Goal: Task Accomplishment & Management: Manage account settings

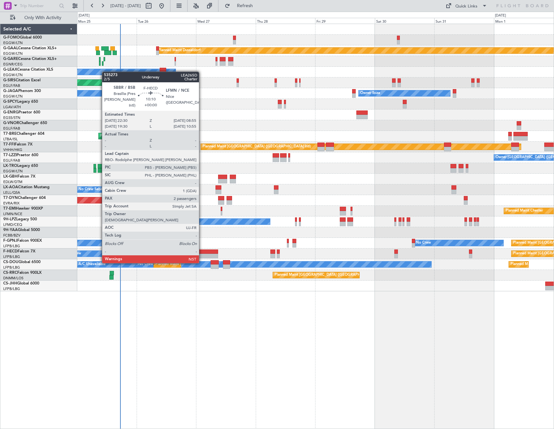
click at [202, 251] on div at bounding box center [205, 252] width 26 height 5
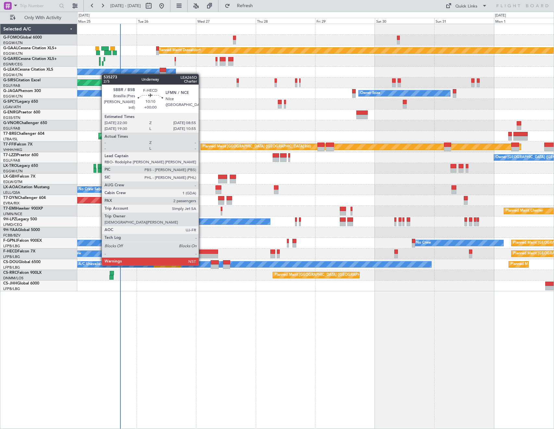
click at [201, 253] on div at bounding box center [205, 252] width 26 height 5
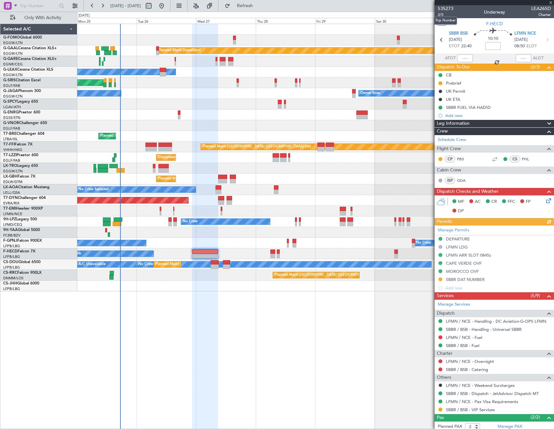
click at [439, 12] on mat-tooltip-component "Trip Number" at bounding box center [445, 20] width 32 height 17
click at [439, 15] on span "2/5" at bounding box center [445, 15] width 16 height 6
click at [494, 327] on link "SBBR / BSB - Handling - Universal SBBR" at bounding box center [484, 330] width 76 height 6
click at [260, 9] on button "Refresh" at bounding box center [240, 6] width 39 height 10
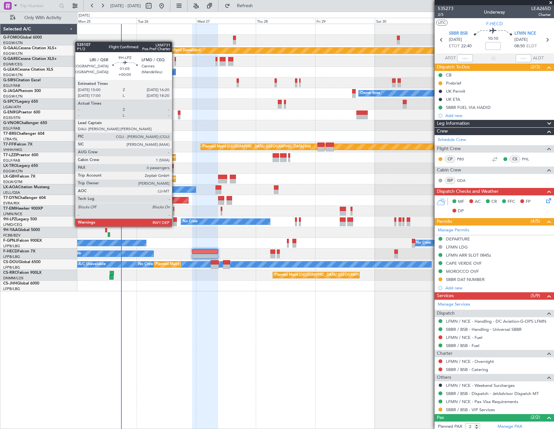
click at [175, 220] on div at bounding box center [175, 220] width 4 height 5
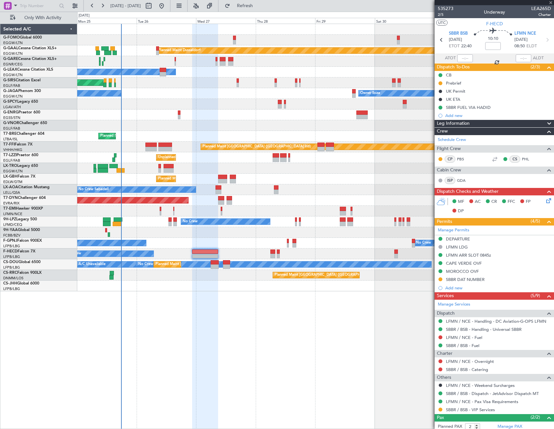
type input "0"
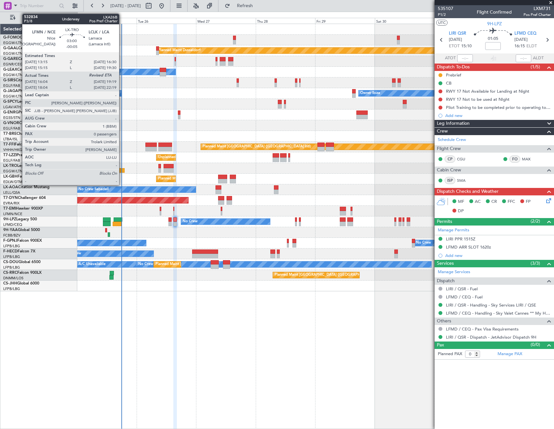
click at [122, 172] on div at bounding box center [120, 170] width 8 height 5
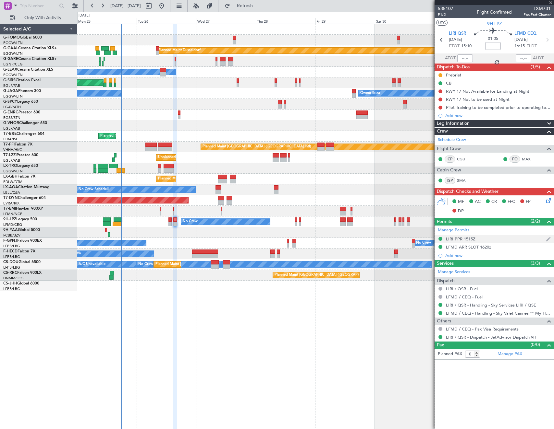
type input "-00:05"
type input "16:04"
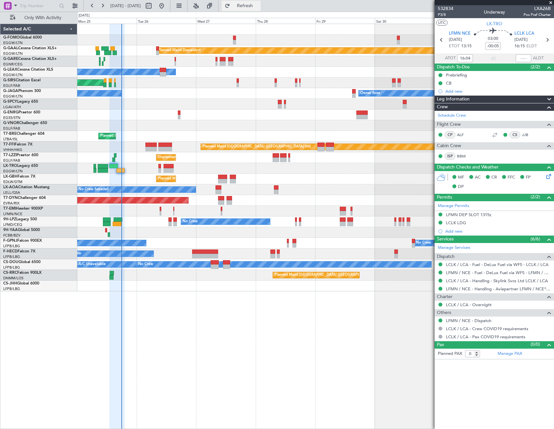
click at [255, 4] on span "Refresh" at bounding box center [244, 6] width 27 height 5
click at [258, 5] on span "Refresh" at bounding box center [244, 6] width 27 height 5
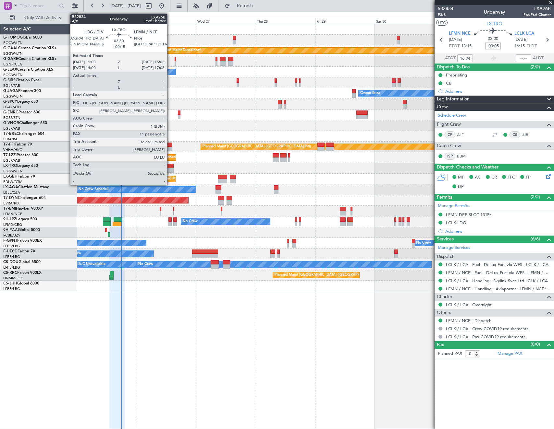
click at [170, 167] on div at bounding box center [168, 166] width 10 height 5
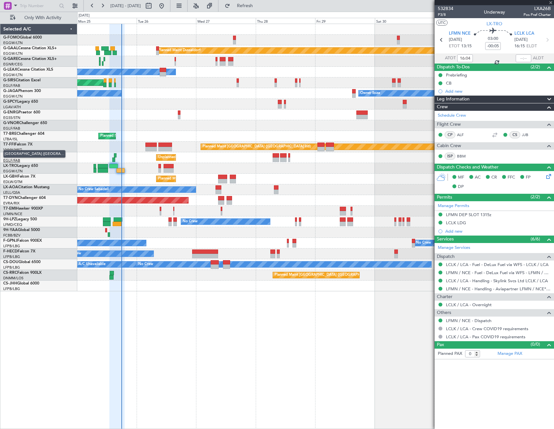
type input "+00:15"
type input "11"
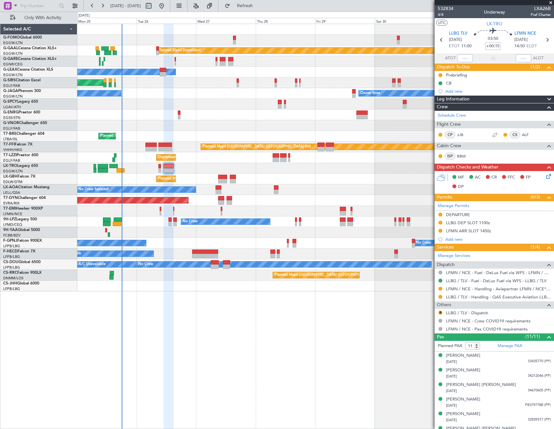
click at [46, 323] on div "Selected A/C G-FOMO Global 6000 EGGW/LTN London (Luton) G-GAAL Cessna Citation …" at bounding box center [38, 227] width 77 height 406
click at [258, 4] on span "Refresh" at bounding box center [244, 6] width 27 height 5
click at [441, 311] on button "R" at bounding box center [440, 313] width 4 height 4
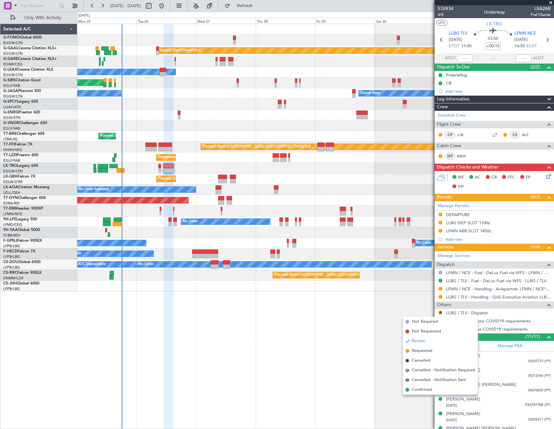
drag, startPoint x: 417, startPoint y: 394, endPoint x: 415, endPoint y: 390, distance: 4.1
click at [416, 392] on li "Confirmed" at bounding box center [439, 390] width 75 height 10
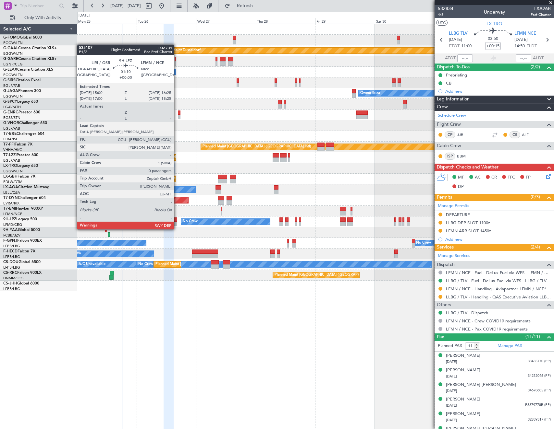
click at [177, 223] on div at bounding box center [175, 224] width 4 height 5
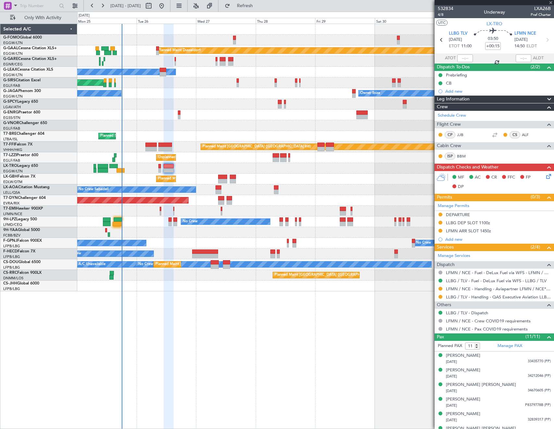
type input "0"
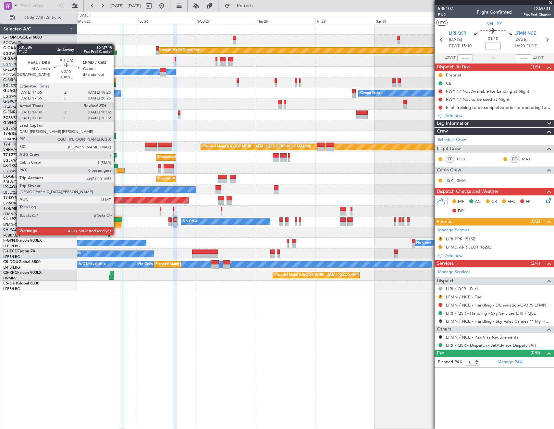
click at [116, 223] on div at bounding box center [117, 224] width 9 height 5
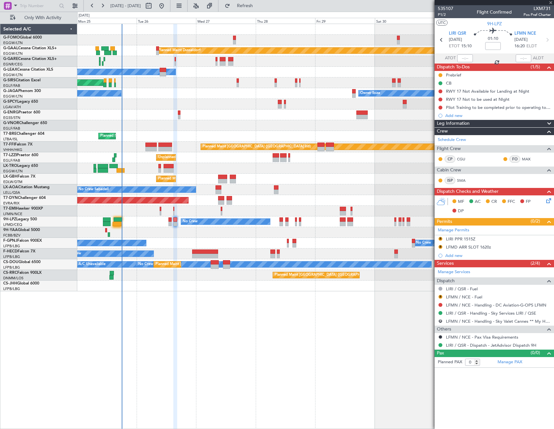
type input "+00:15"
type input "14:42"
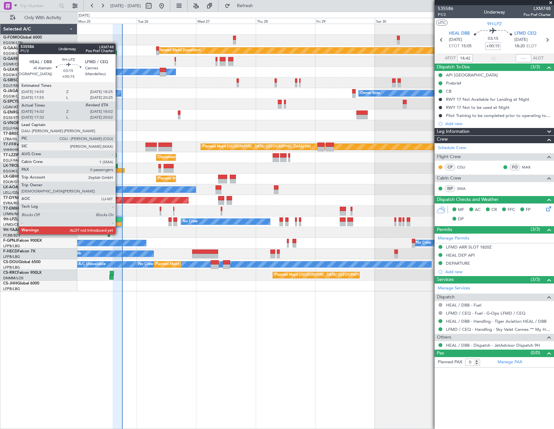
click at [118, 222] on div at bounding box center [117, 224] width 9 height 5
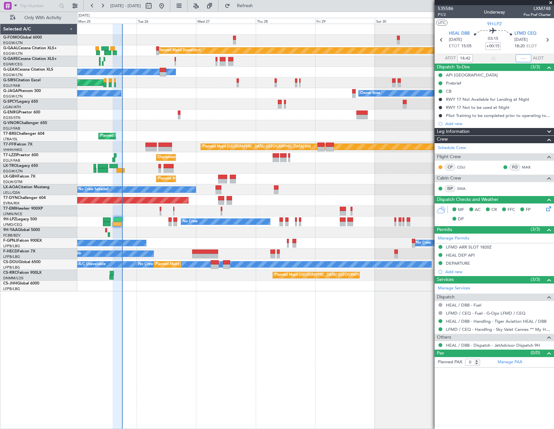
click at [523, 58] on input "text" at bounding box center [523, 58] width 16 height 8
click at [496, 399] on article "535586 P1/2 Underway LXM748 Pos Pref Charter UTC 9H-LPZ HEAL DBB 25/08/2025 ETO…" at bounding box center [493, 217] width 119 height 424
type input "18:11"
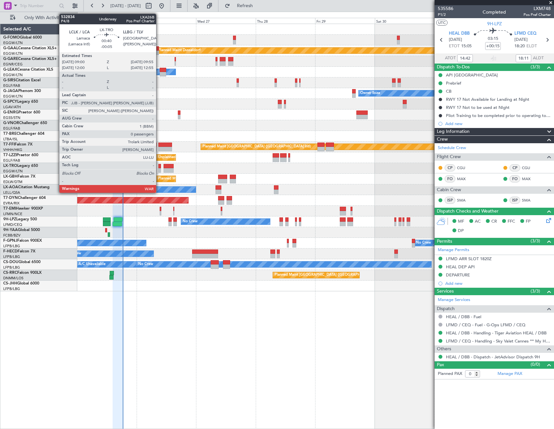
click at [159, 168] on div at bounding box center [159, 166] width 3 height 5
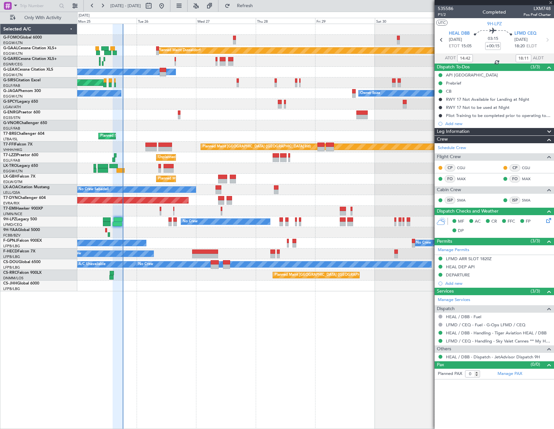
type input "-00:05"
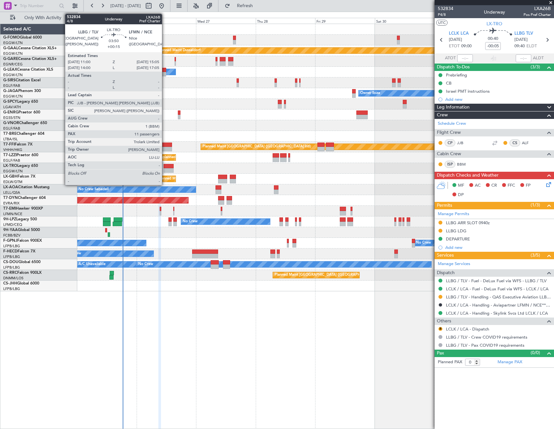
click at [165, 169] on div at bounding box center [168, 170] width 10 height 5
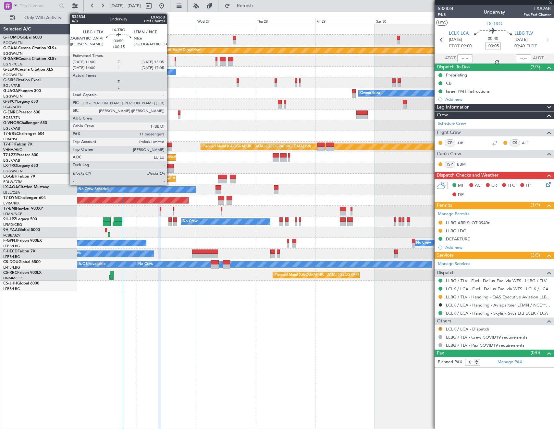
type input "+00:15"
type input "11"
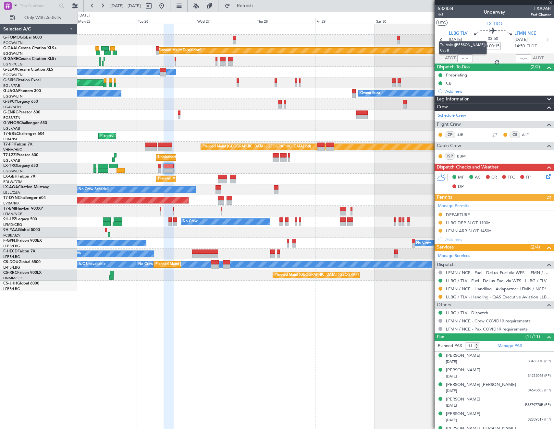
click at [459, 32] on span "LLBG TLV" at bounding box center [457, 33] width 19 height 6
click at [454, 31] on span "LLBG TLV" at bounding box center [457, 33] width 19 height 6
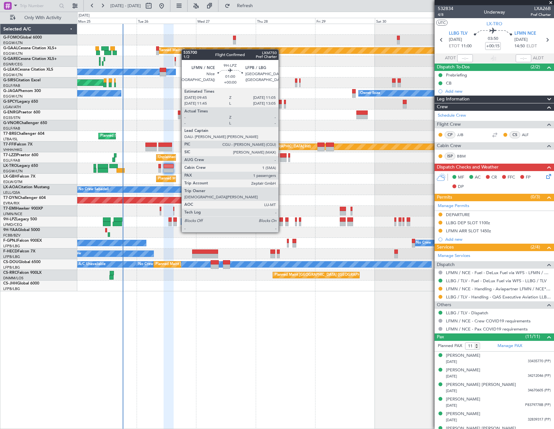
click at [281, 220] on div at bounding box center [281, 220] width 4 height 5
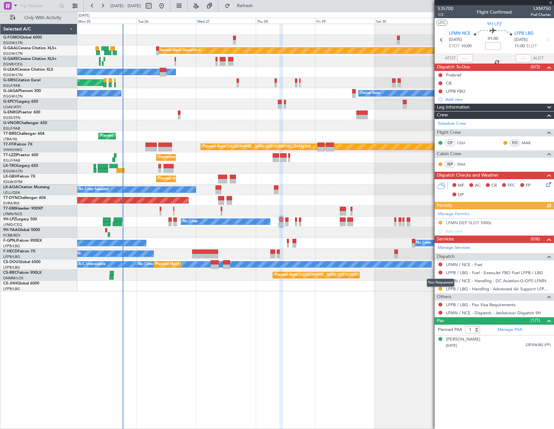
click at [440, 288] on mat-tooltip-component "Not Requested" at bounding box center [440, 282] width 37 height 17
click at [441, 289] on button at bounding box center [440, 289] width 4 height 4
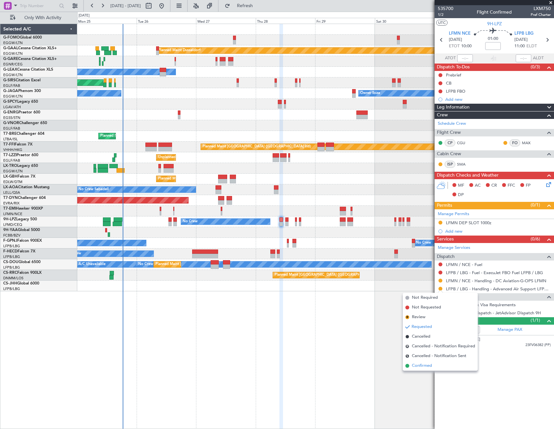
click at [417, 366] on span "Confirmed" at bounding box center [421, 366] width 20 height 6
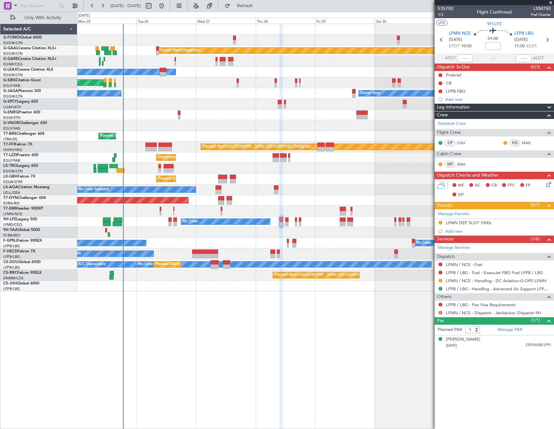
click at [438, 312] on button at bounding box center [440, 313] width 4 height 4
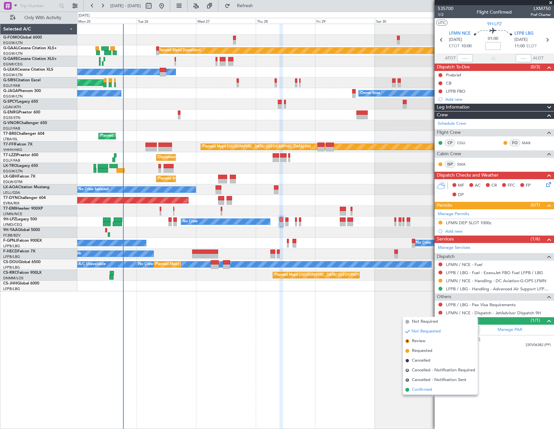
click at [428, 390] on span "Confirmed" at bounding box center [421, 390] width 20 height 6
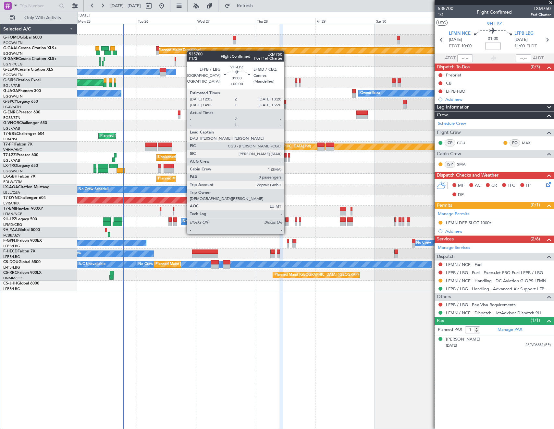
click at [287, 222] on div at bounding box center [286, 224] width 3 height 5
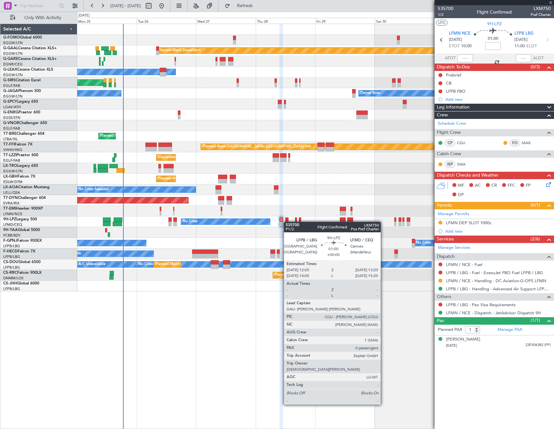
type input "0"
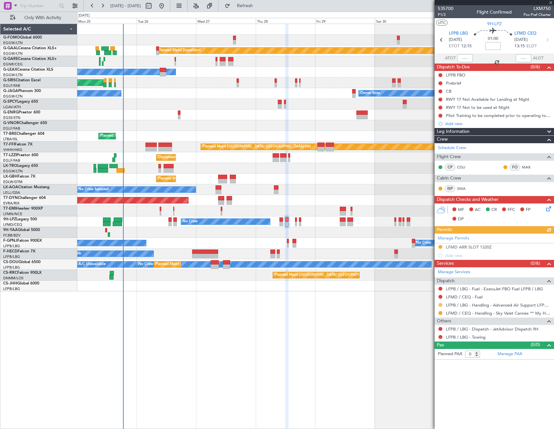
click at [440, 306] on button at bounding box center [440, 305] width 4 height 4
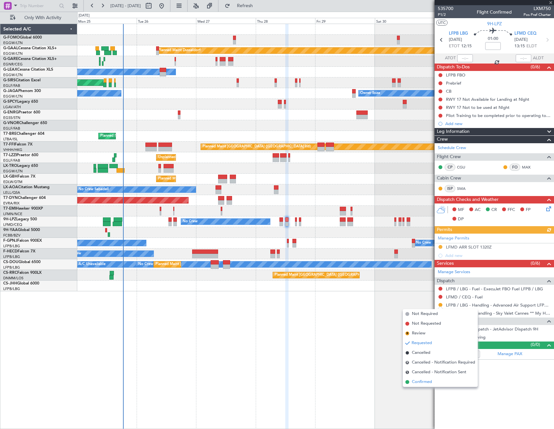
click at [421, 382] on span "Confirmed" at bounding box center [421, 382] width 20 height 6
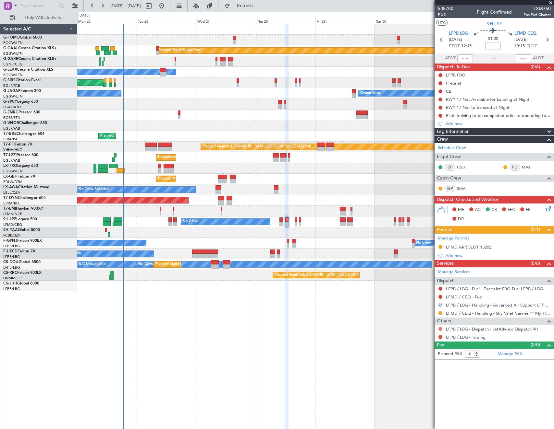
click at [441, 329] on button at bounding box center [440, 329] width 4 height 4
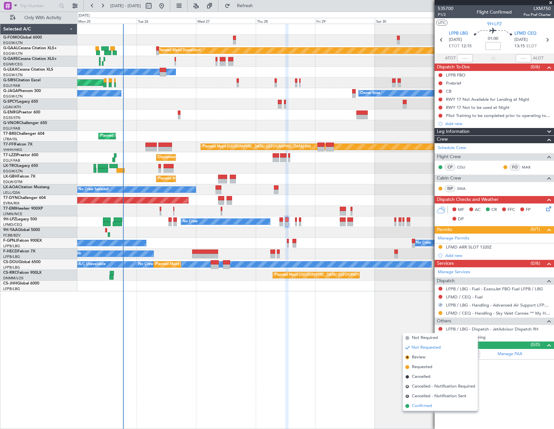
click at [431, 407] on span "Confirmed" at bounding box center [421, 406] width 20 height 6
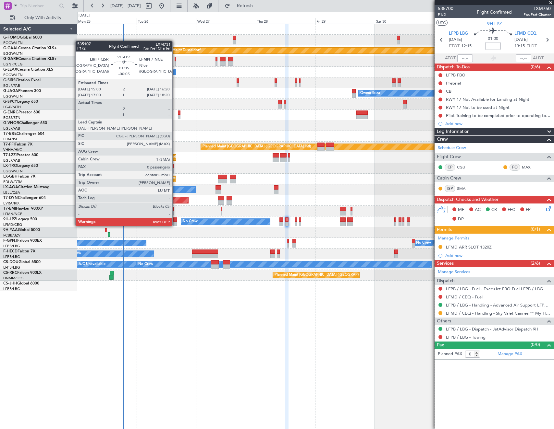
click at [175, 220] on div at bounding box center [175, 220] width 4 height 5
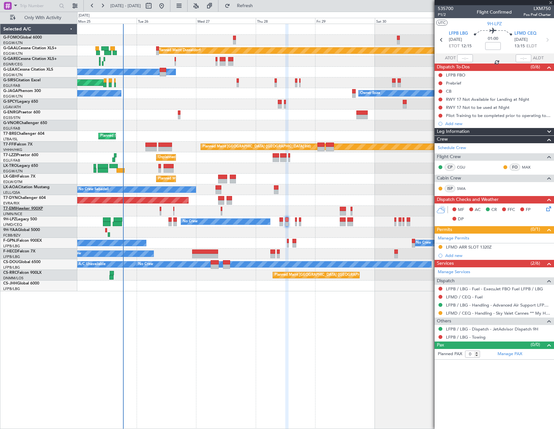
type input "-00:05"
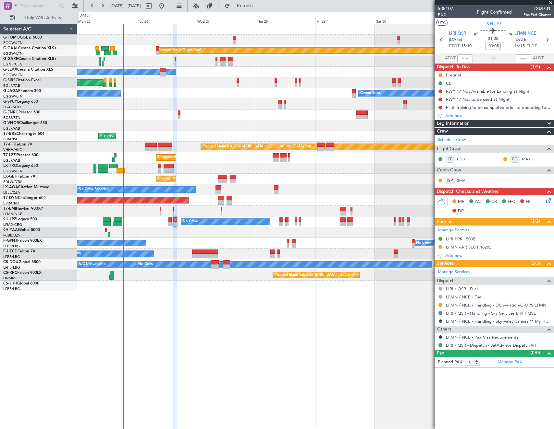
drag, startPoint x: 440, startPoint y: 305, endPoint x: 443, endPoint y: 309, distance: 5.1
click at [440, 305] on button at bounding box center [440, 305] width 4 height 4
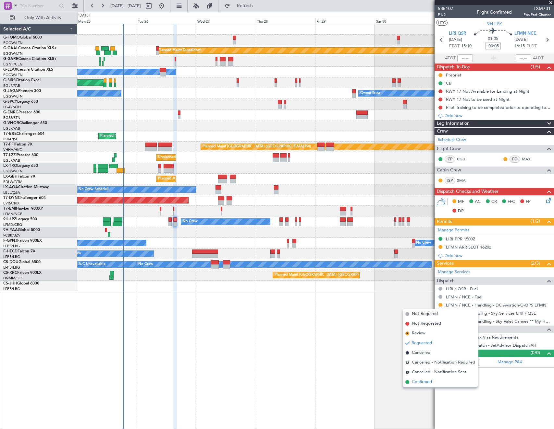
click at [431, 382] on span "Confirmed" at bounding box center [421, 382] width 20 height 6
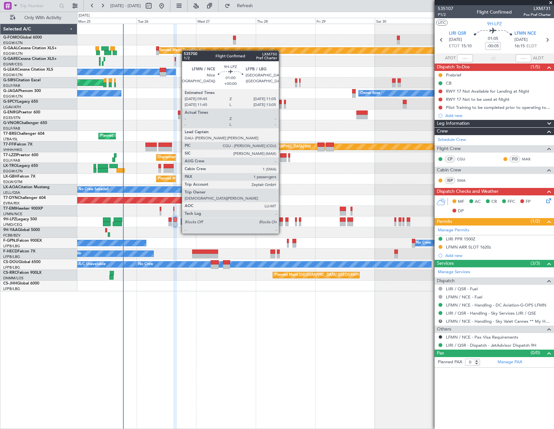
click at [281, 221] on div at bounding box center [281, 220] width 4 height 5
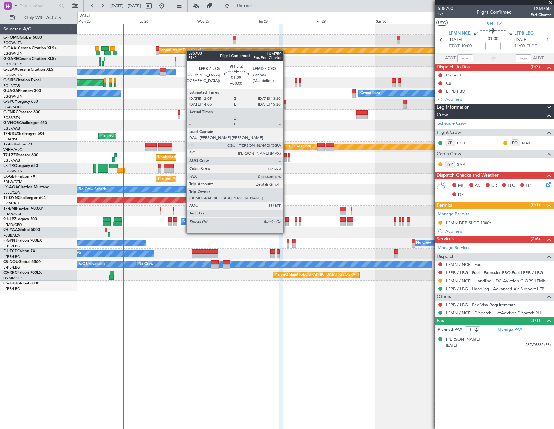
click at [286, 221] on div at bounding box center [286, 220] width 3 height 5
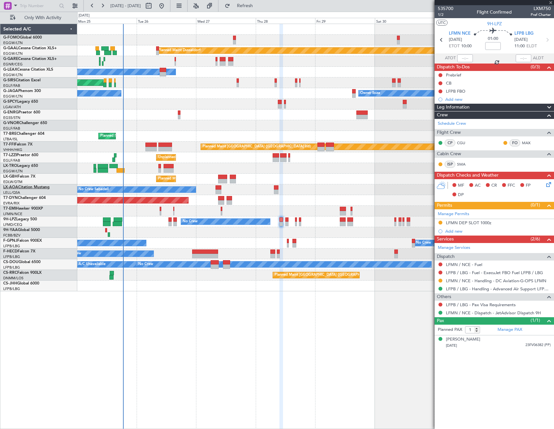
type input "0"
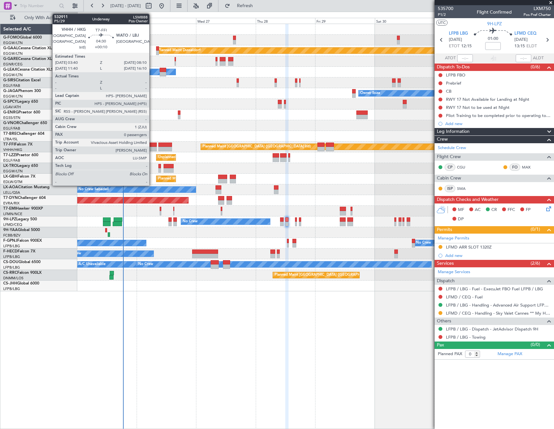
click at [152, 146] on div at bounding box center [150, 145] width 11 height 5
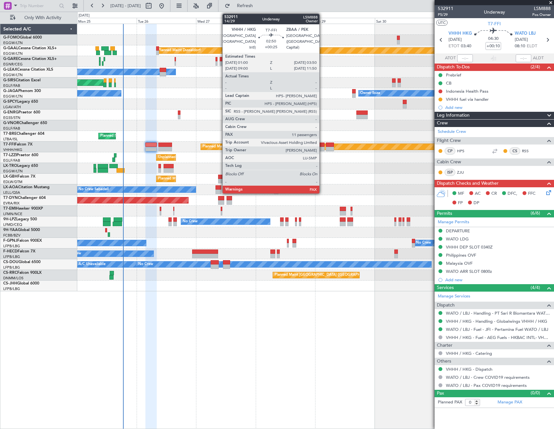
click at [322, 148] on div at bounding box center [320, 149] width 7 height 5
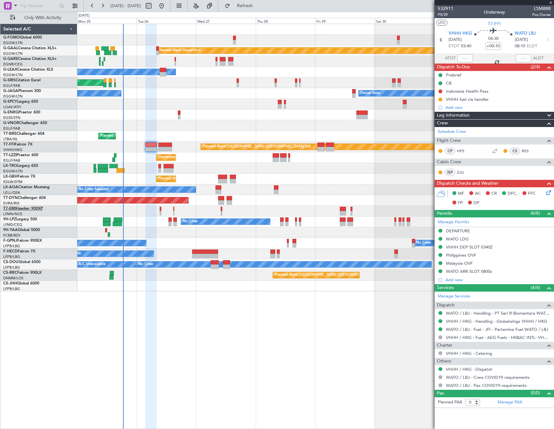
type input "+00:25"
type input "11"
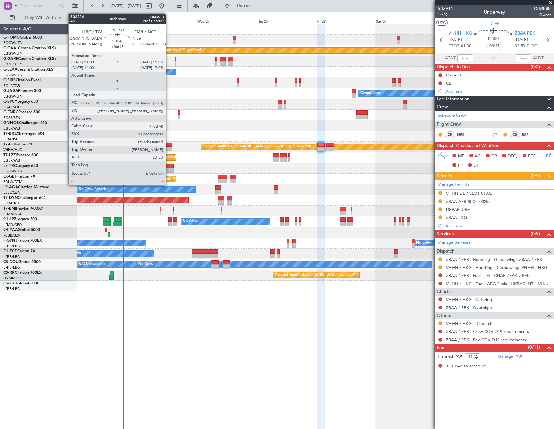
click at [168, 167] on div at bounding box center [168, 166] width 10 height 5
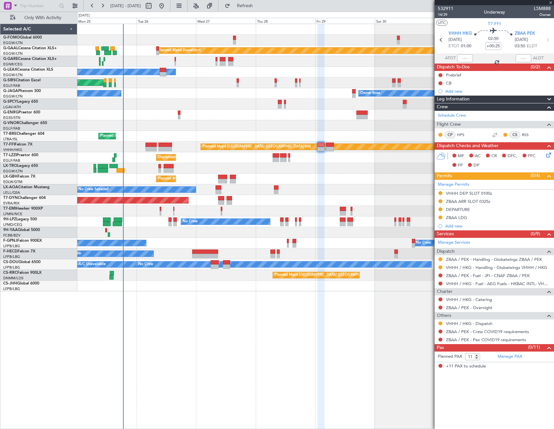
type input "+00:15"
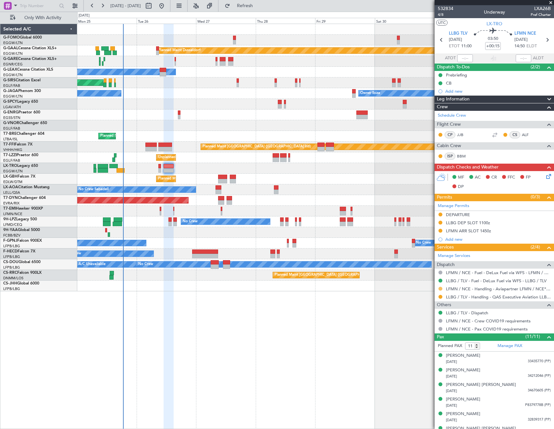
click at [440, 289] on button at bounding box center [440, 289] width 4 height 4
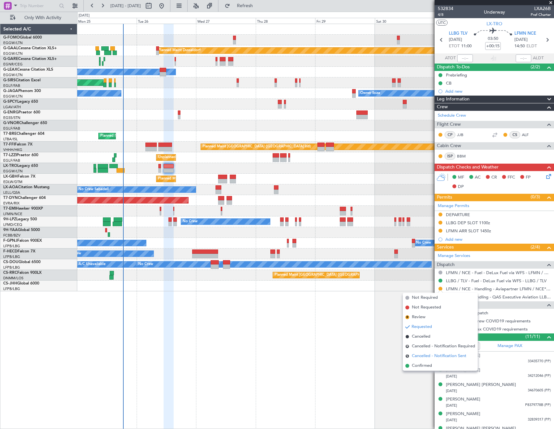
drag, startPoint x: 421, startPoint y: 367, endPoint x: 424, endPoint y: 361, distance: 7.3
click at [424, 361] on ul "Not Required Not Requested R Review Requested Cancelled R Cancelled - Notificat…" at bounding box center [439, 332] width 75 height 78
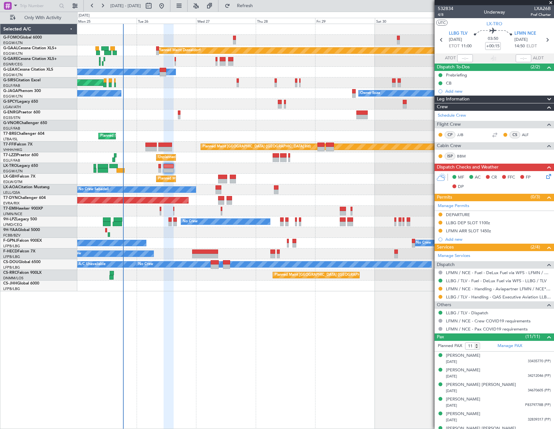
click at [471, 229] on mat-tooltip-component "LLBG DEP SLOT 1100z" at bounding box center [467, 233] width 49 height 17
click at [464, 231] on div "LFMN ARR SLOT 1450z" at bounding box center [468, 231] width 45 height 6
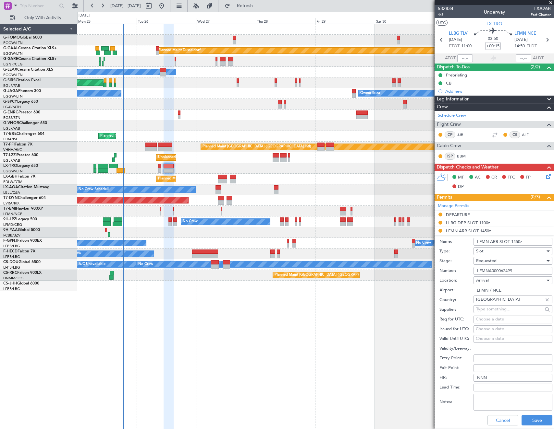
click at [503, 268] on input "LFMNA000062499" at bounding box center [512, 271] width 79 height 8
paste input "text"
type input "LFMNA000062499"
drag, startPoint x: 517, startPoint y: 241, endPoint x: 521, endPoint y: 241, distance: 4.2
click at [517, 241] on input "LFMN ARR SLOT 1450z" at bounding box center [512, 242] width 79 height 8
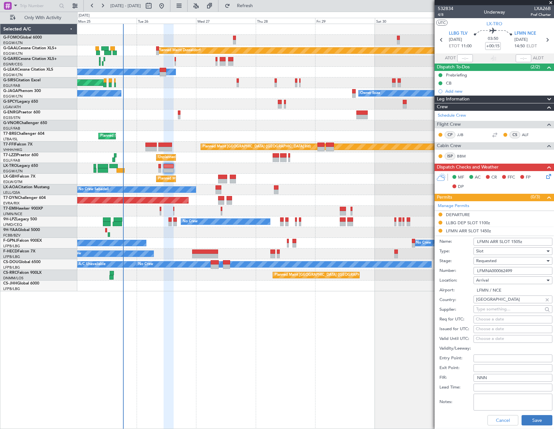
type input "LFMN ARR SLOT 1505z"
click at [529, 418] on button "Save" at bounding box center [536, 420] width 31 height 10
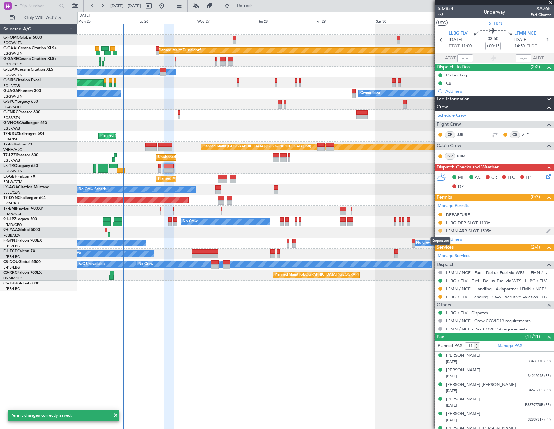
click at [440, 230] on button at bounding box center [440, 231] width 4 height 4
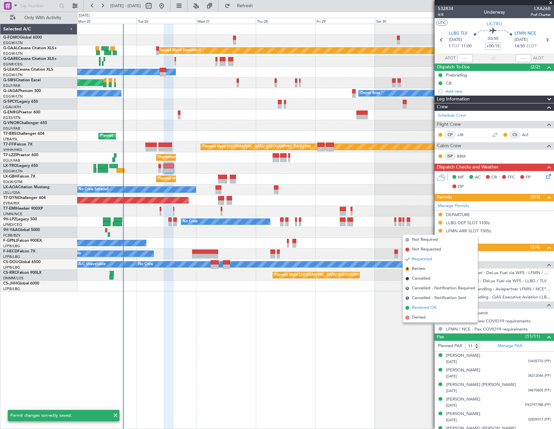
click at [421, 308] on span "Received OK" at bounding box center [423, 308] width 25 height 6
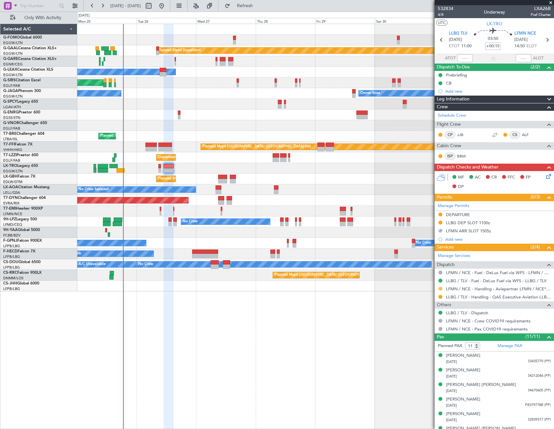
click at [441, 289] on button at bounding box center [440, 289] width 4 height 4
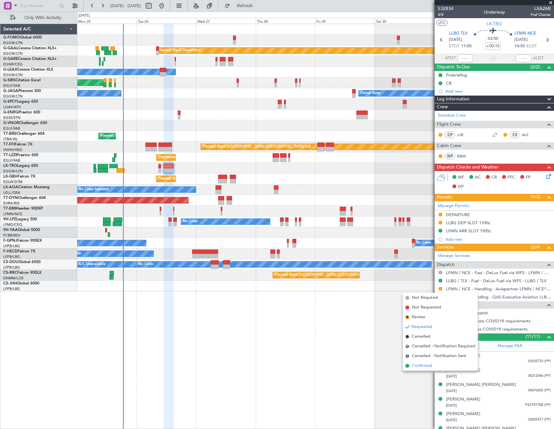
click at [420, 368] on span "Confirmed" at bounding box center [421, 366] width 20 height 6
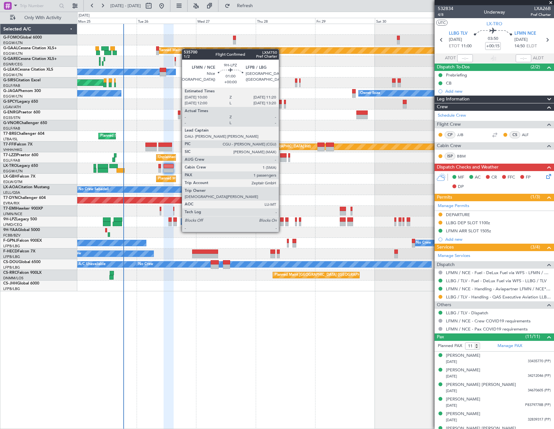
click at [281, 220] on div at bounding box center [282, 220] width 4 height 5
type input "1"
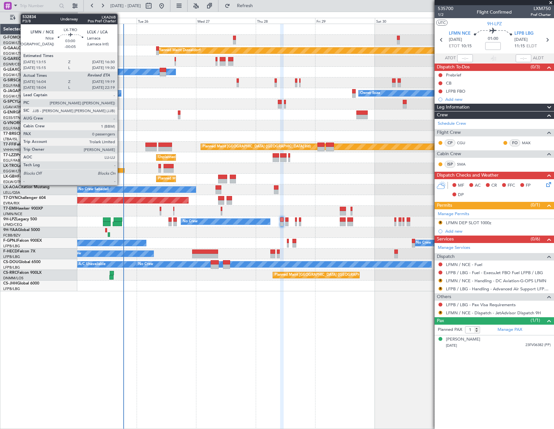
click at [120, 170] on div at bounding box center [120, 170] width 8 height 5
type input "-00:05"
type input "16:04"
type input "0"
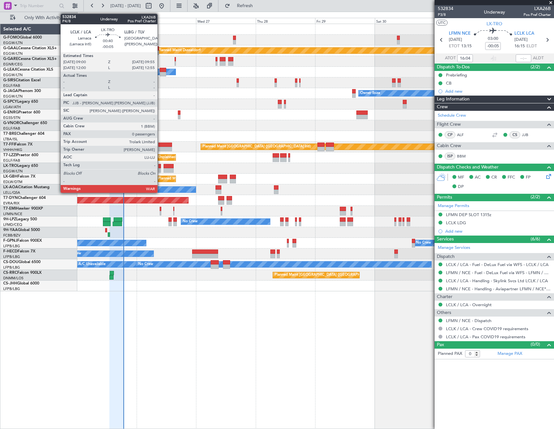
click at [160, 168] on div at bounding box center [159, 166] width 3 height 5
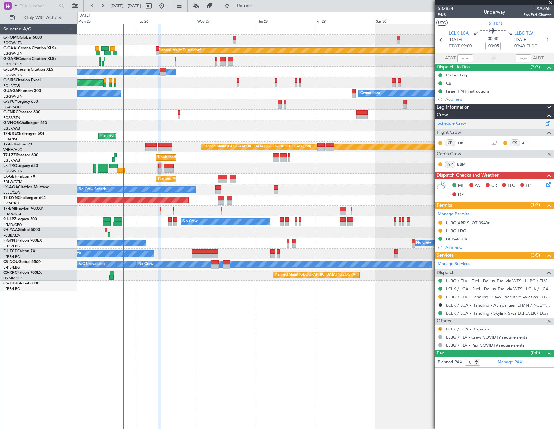
click at [456, 124] on link "Schedule Crew" at bounding box center [451, 124] width 28 height 6
click at [251, 6] on button "Refresh" at bounding box center [240, 6] width 39 height 10
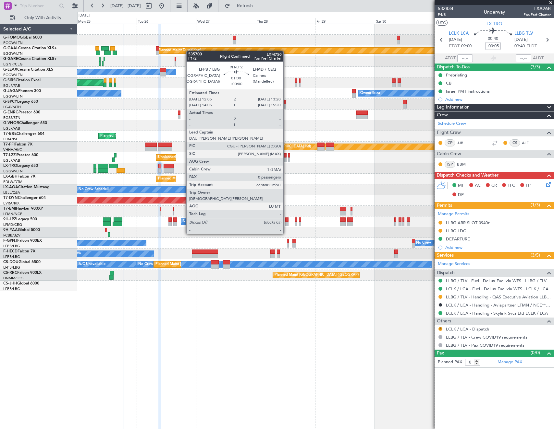
click at [286, 222] on div at bounding box center [286, 224] width 3 height 5
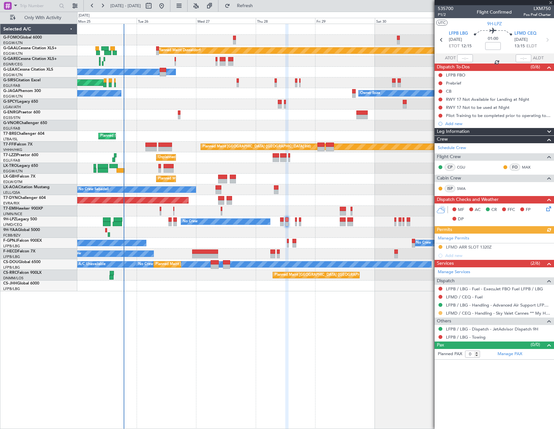
click at [439, 312] on button at bounding box center [440, 313] width 4 height 4
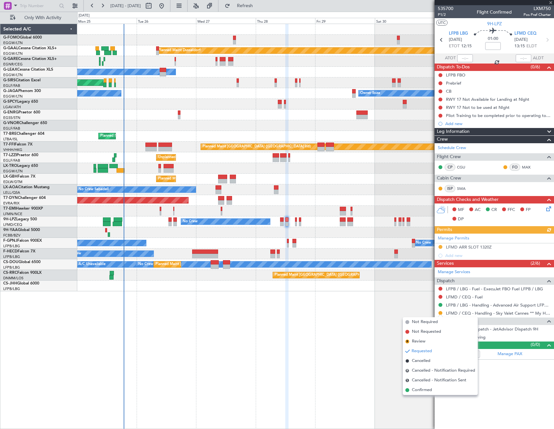
drag, startPoint x: 432, startPoint y: 391, endPoint x: 435, endPoint y: 381, distance: 10.7
click at [432, 391] on li "Confirmed" at bounding box center [439, 391] width 75 height 10
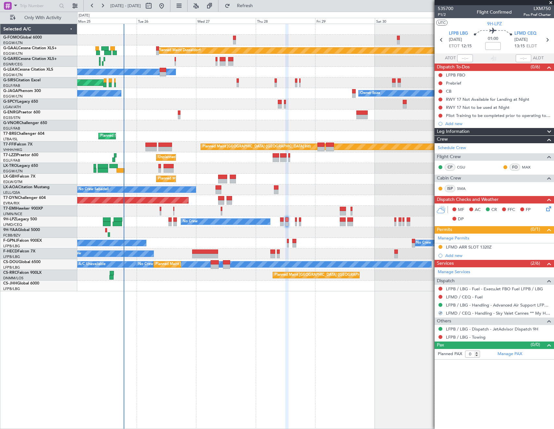
click at [478, 247] on div "LFMD ARR SLOT 1320Z" at bounding box center [469, 247] width 46 height 6
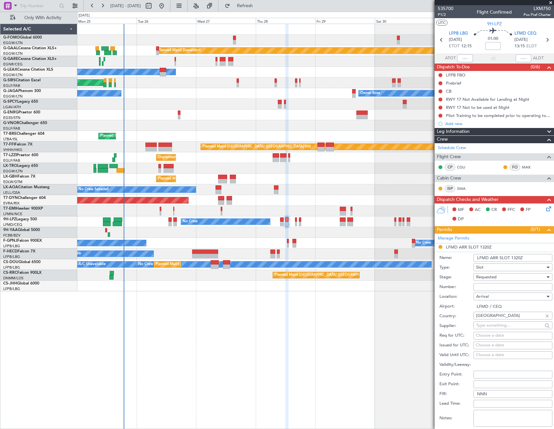
click at [500, 291] on div "Number:" at bounding box center [495, 287] width 113 height 10
click at [500, 289] on input "Number:" at bounding box center [512, 287] width 79 height 8
paste input "LFMDA000012758"
type input "LFMDA000012758"
click at [513, 277] on div "Requested" at bounding box center [510, 277] width 69 height 10
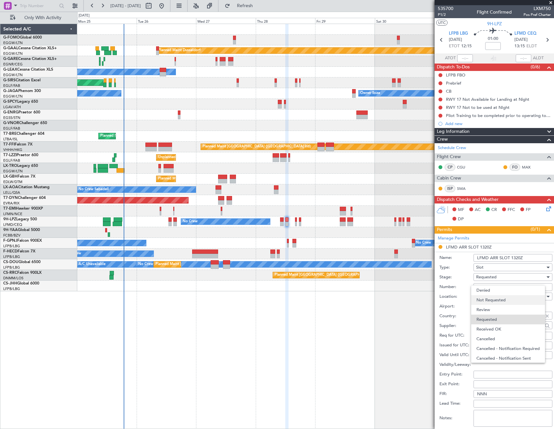
scroll to position [3, 0]
click at [500, 322] on span "Received OK" at bounding box center [510, 327] width 68 height 10
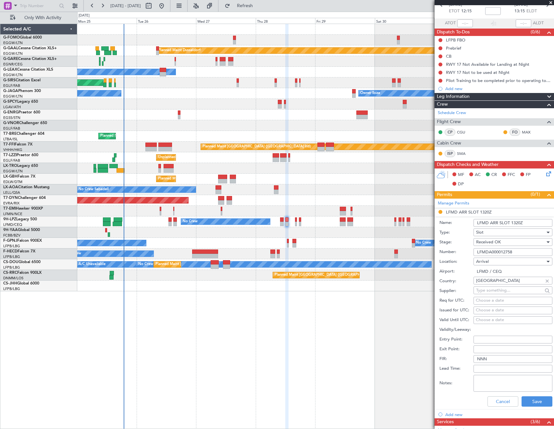
scroll to position [65, 0]
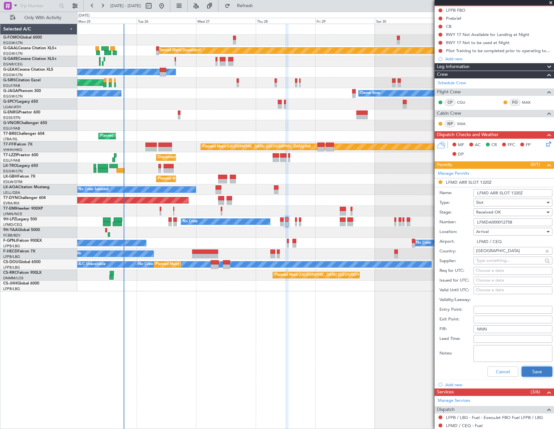
click at [535, 371] on button "Save" at bounding box center [536, 372] width 31 height 10
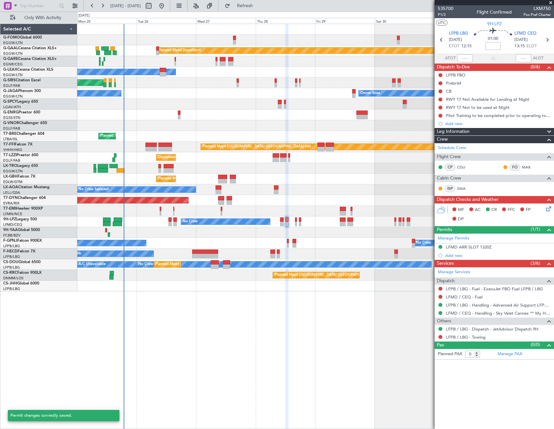
scroll to position [0, 0]
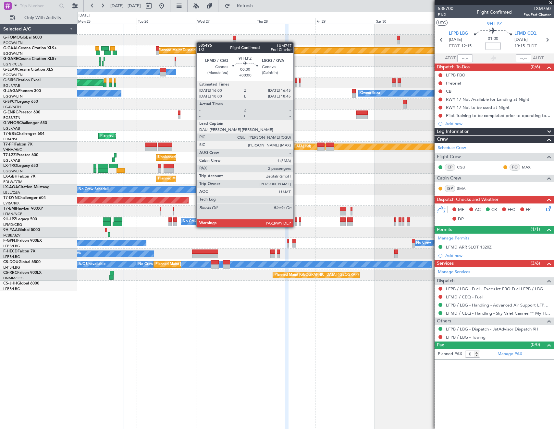
click at [296, 221] on div at bounding box center [296, 220] width 2 height 5
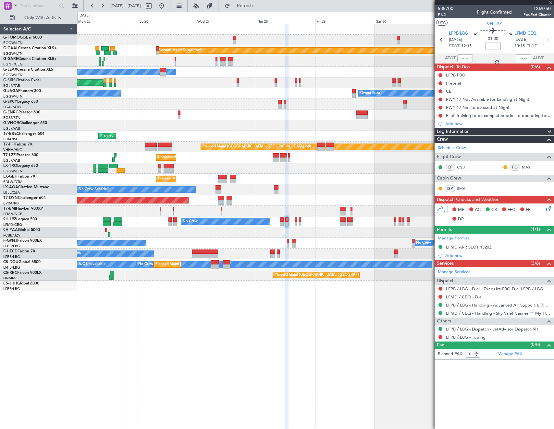
type input "2"
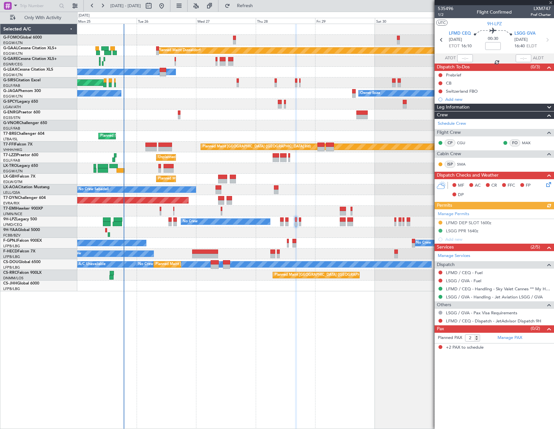
click at [466, 220] on div "Manage Permits LFMD DEP SLOT 1600z LSGG PPR 1640z Add new" at bounding box center [493, 226] width 119 height 34
click at [466, 223] on div "LFMD DEP SLOT 1600z" at bounding box center [468, 223] width 45 height 6
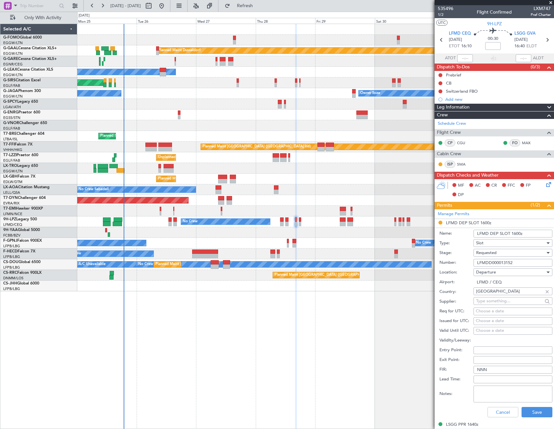
click at [521, 264] on input "LFMDD000013152" at bounding box center [512, 263] width 79 height 8
paste input "2759"
type input "LFMDD000012759"
click at [529, 252] on div "Requested" at bounding box center [510, 253] width 69 height 10
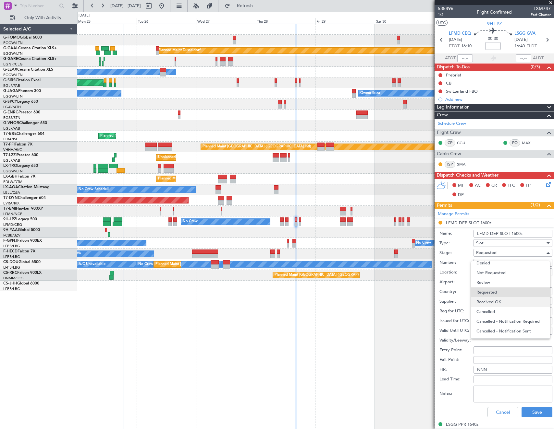
click at [509, 299] on span "Received OK" at bounding box center [510, 302] width 68 height 10
click at [530, 411] on button "Save" at bounding box center [536, 412] width 31 height 10
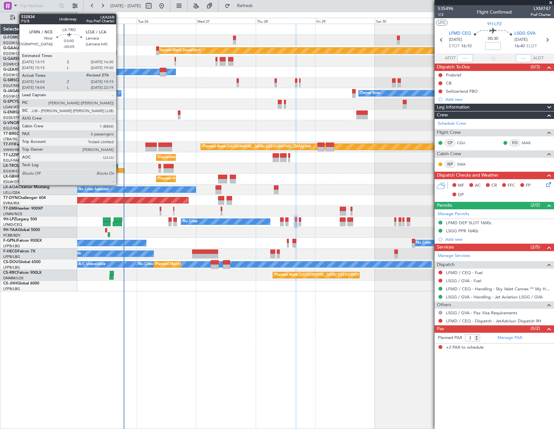
click at [119, 172] on div at bounding box center [120, 170] width 8 height 5
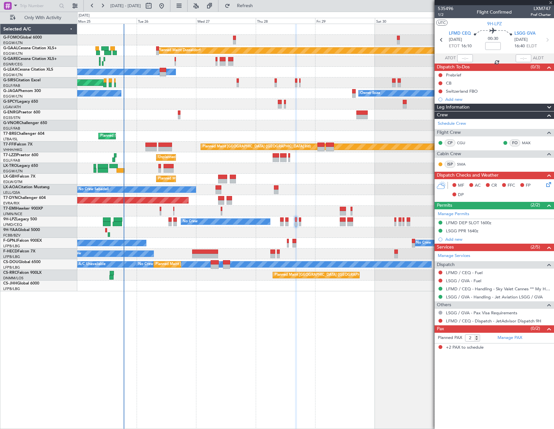
type input "-00:05"
type input "16:04"
type input "0"
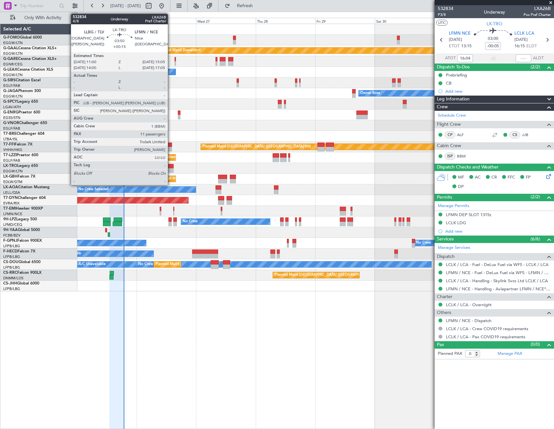
click at [171, 170] on div at bounding box center [168, 170] width 10 height 5
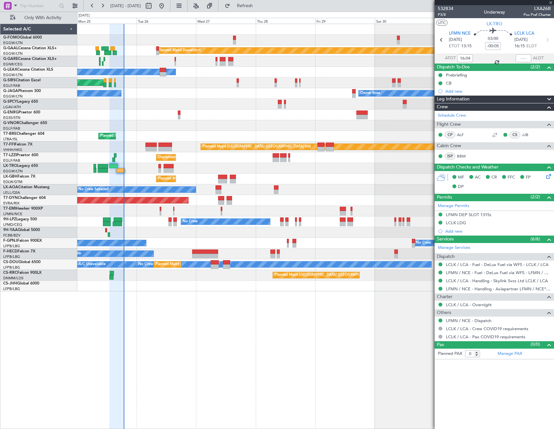
type input "+00:15"
type input "11"
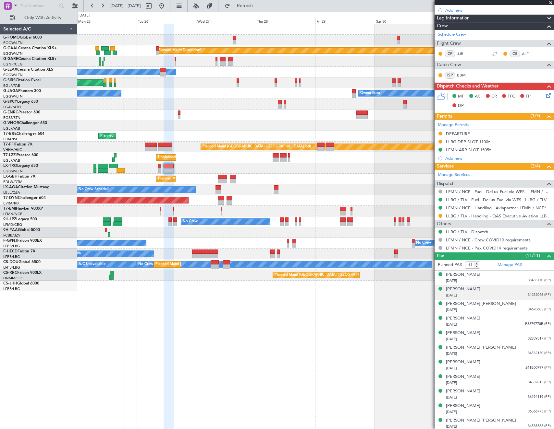
scroll to position [83, 0]
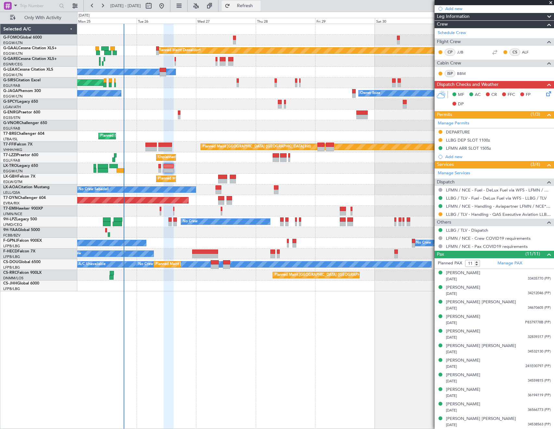
click at [258, 6] on span "Refresh" at bounding box center [244, 6] width 27 height 5
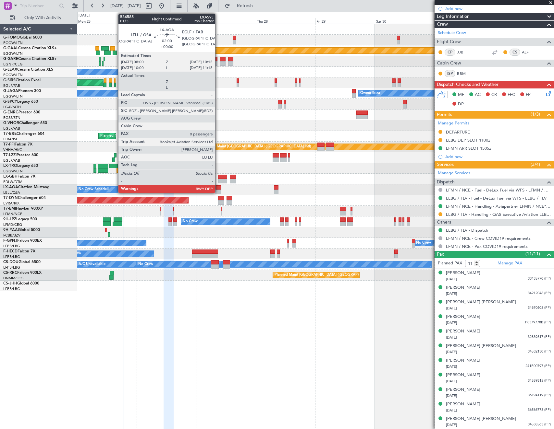
click at [218, 190] on div at bounding box center [218, 192] width 6 height 5
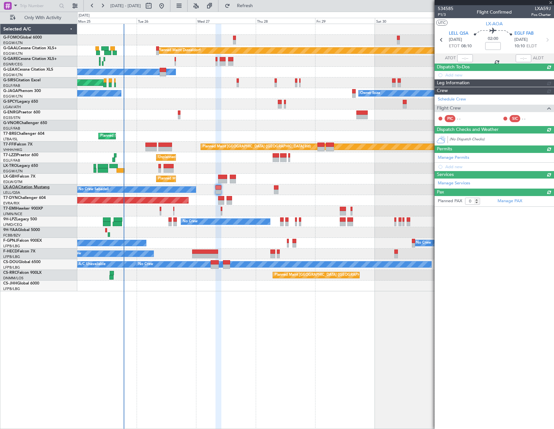
scroll to position [0, 0]
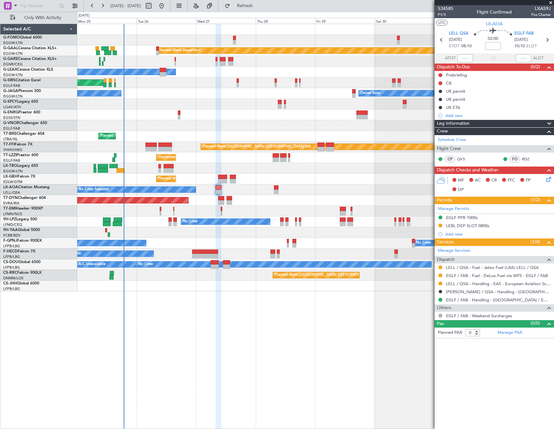
click at [279, 157] on div "Unplanned Maint London (Farnborough) Owner London (Farnborough)" at bounding box center [315, 157] width 476 height 11
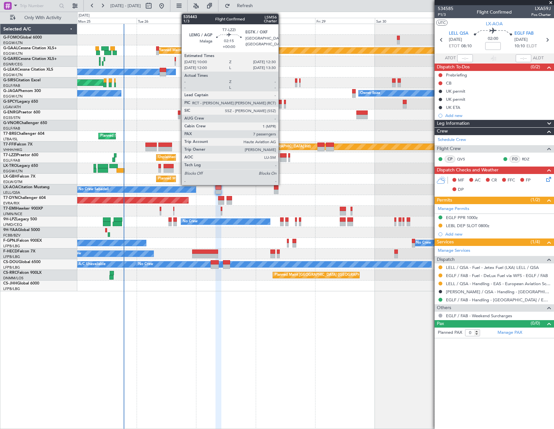
click at [281, 157] on div at bounding box center [283, 155] width 6 height 5
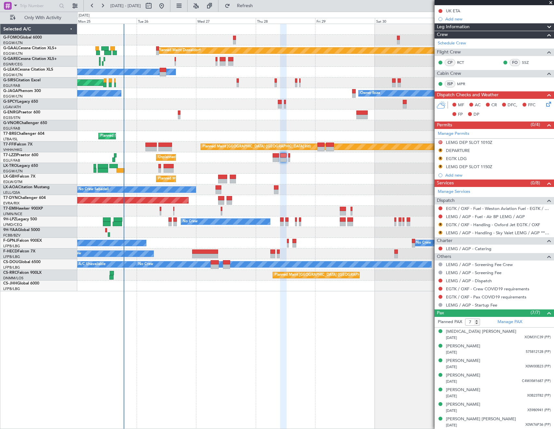
scroll to position [81, 0]
click at [501, 338] on div "15/03/2019 XOM31C39 (PP)" at bounding box center [498, 338] width 105 height 6
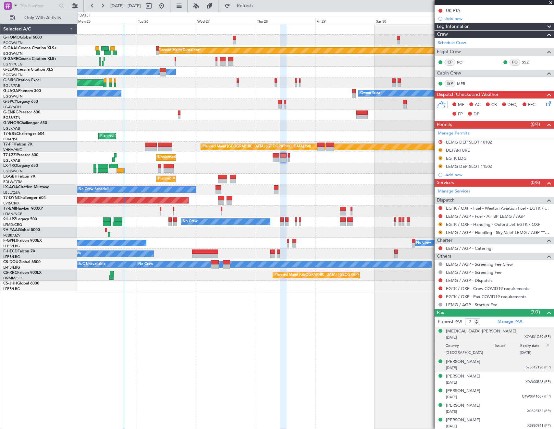
click at [506, 364] on div "Angus Geoffrey Olds 29/06/1986 575812128 (PP)" at bounding box center [498, 365] width 105 height 13
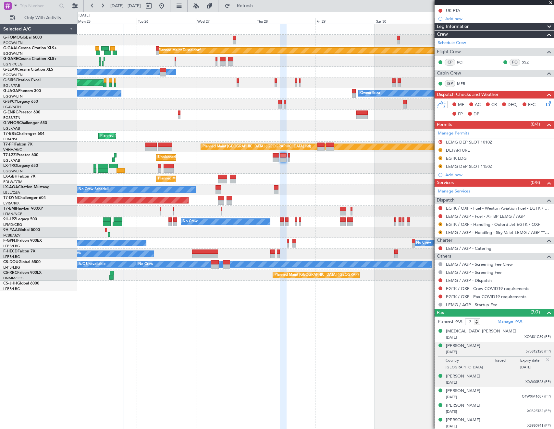
click at [509, 378] on div "Guy Vivian Ernst Schwarzenbach 12/03/1982 X0W00B23 (PP)" at bounding box center [498, 380] width 105 height 13
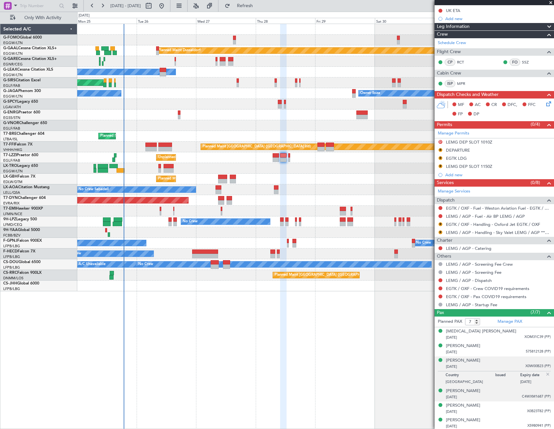
click at [507, 396] on div "17/02/1991 C4WXM1687 (PP)" at bounding box center [498, 397] width 105 height 6
click at [544, 388] on img at bounding box center [547, 389] width 6 height 6
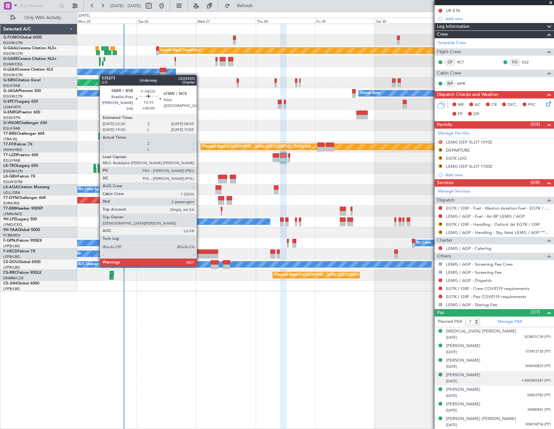
click at [199, 254] on div at bounding box center [205, 256] width 26 height 5
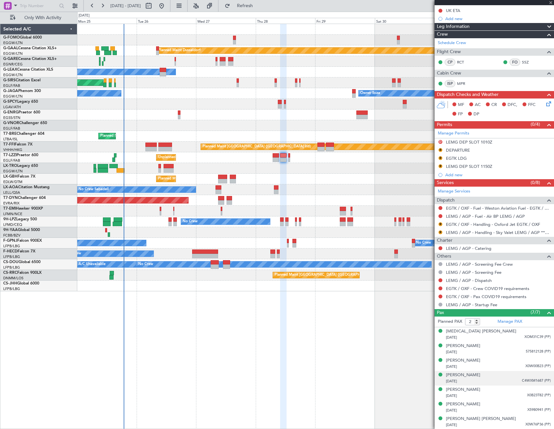
scroll to position [0, 0]
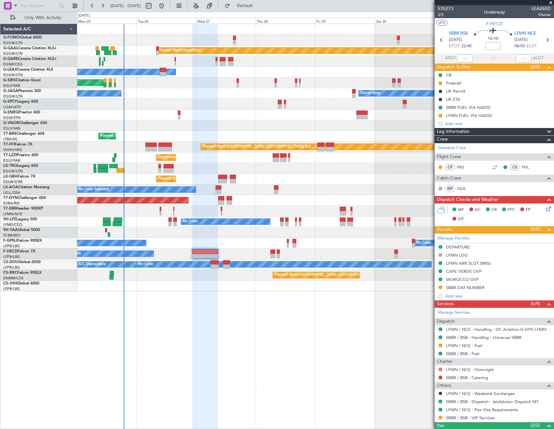
click at [440, 370] on button at bounding box center [440, 370] width 4 height 4
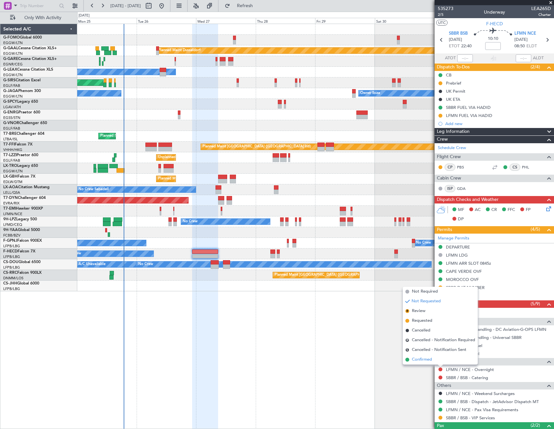
click at [420, 358] on span "Confirmed" at bounding box center [421, 360] width 20 height 6
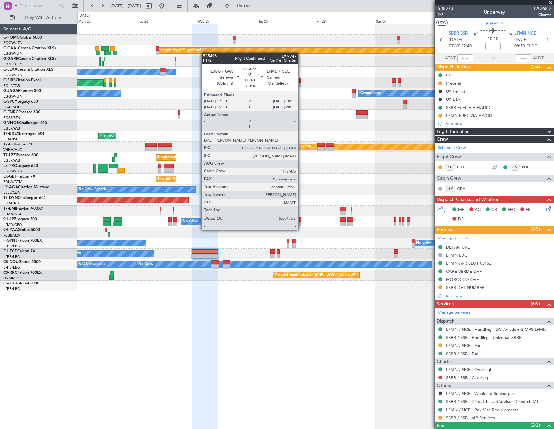
click at [301, 224] on div at bounding box center [300, 224] width 3 height 5
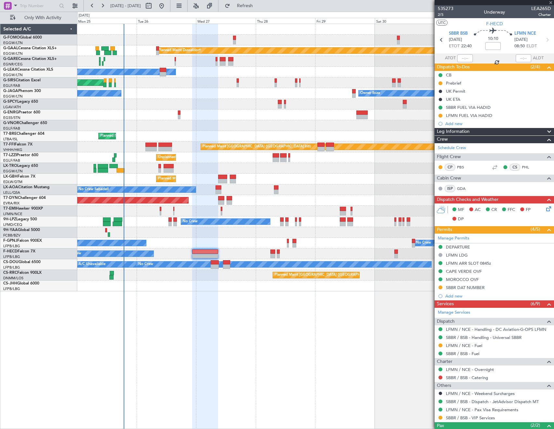
type input "0"
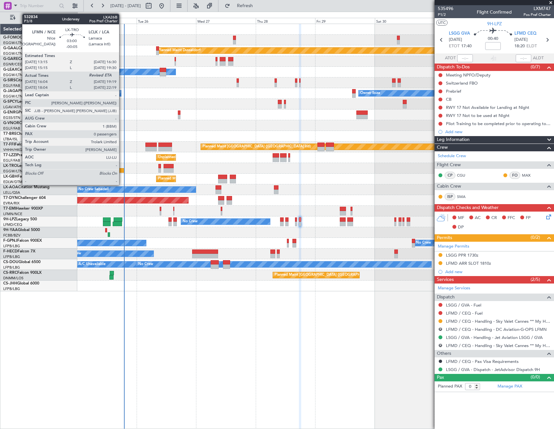
click at [122, 169] on div at bounding box center [120, 170] width 8 height 5
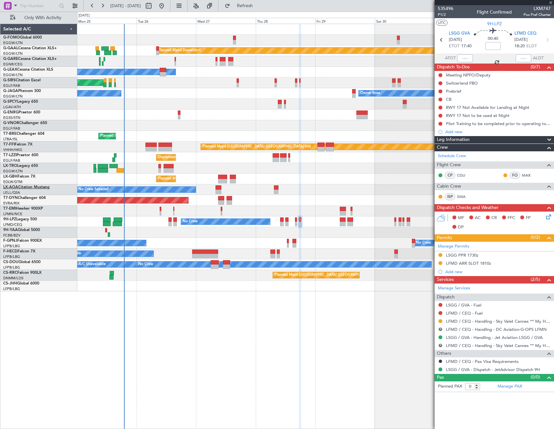
type input "-00:05"
type input "16:04"
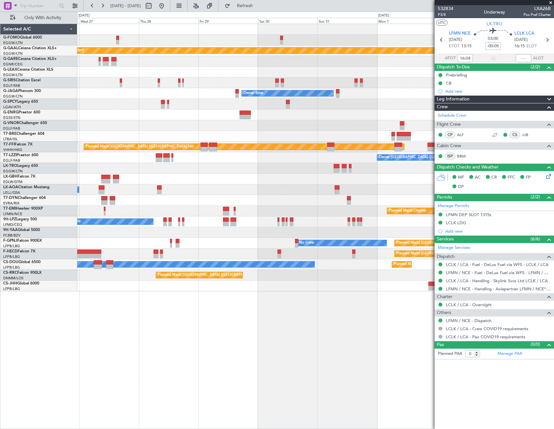
click at [282, 195] on div "No Crew Sabadell" at bounding box center [315, 190] width 476 height 11
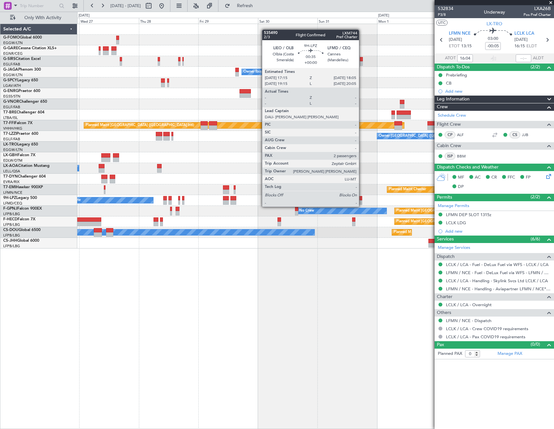
click at [362, 200] on div at bounding box center [361, 202] width 2 height 5
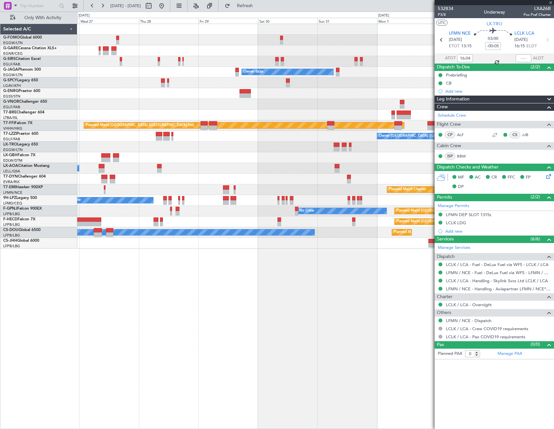
type input "2"
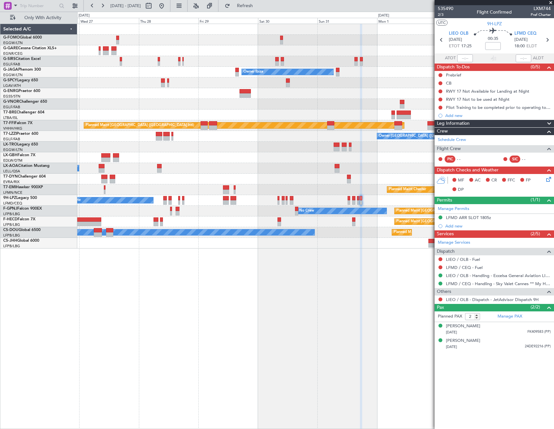
click at [314, 231] on div "No Crew" at bounding box center [167, 233] width 294 height 6
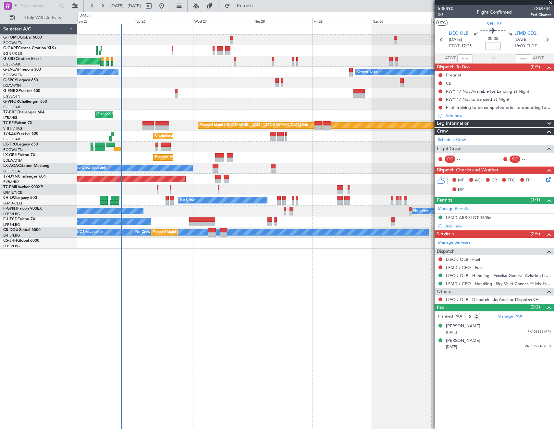
click at [76, 231] on div "Unplanned Maint Oxford (Kidlington) Owner Ibiza No Crew Cannes (Mandelieu) Plan…" at bounding box center [277, 221] width 554 height 418
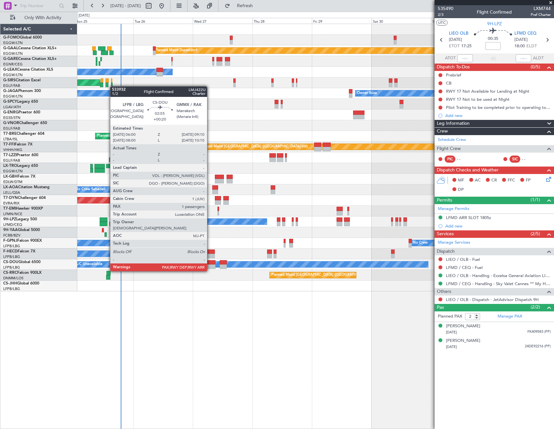
click at [210, 265] on div at bounding box center [211, 267] width 8 height 5
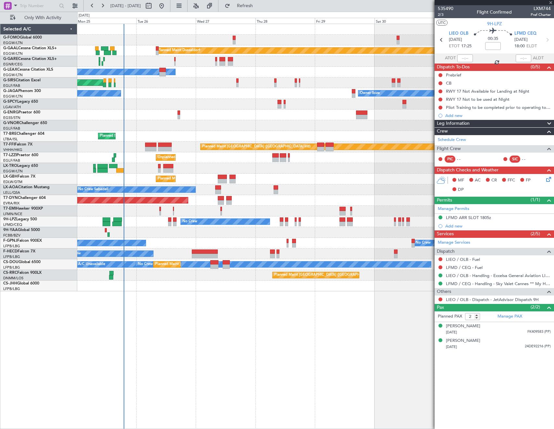
type input "+00:20"
type input "1"
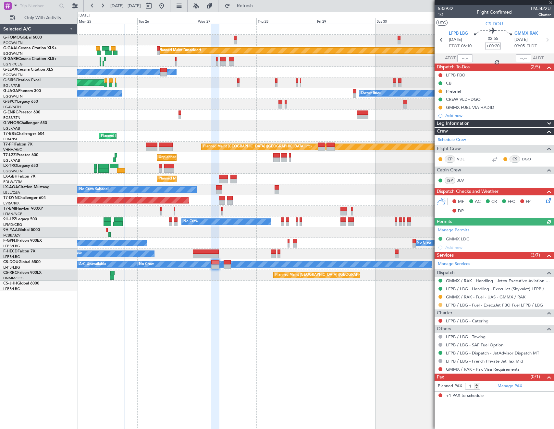
click at [440, 305] on button at bounding box center [440, 305] width 4 height 4
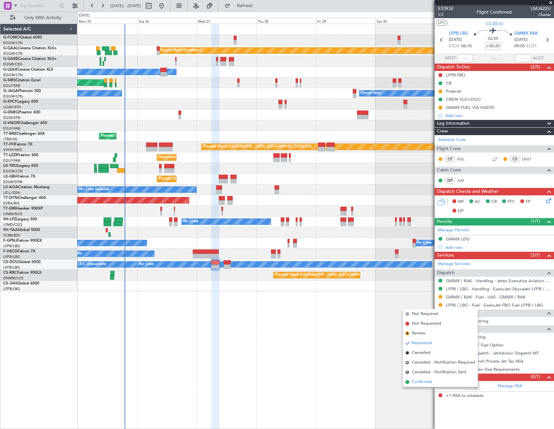
click at [423, 385] on span "Confirmed" at bounding box center [421, 382] width 20 height 6
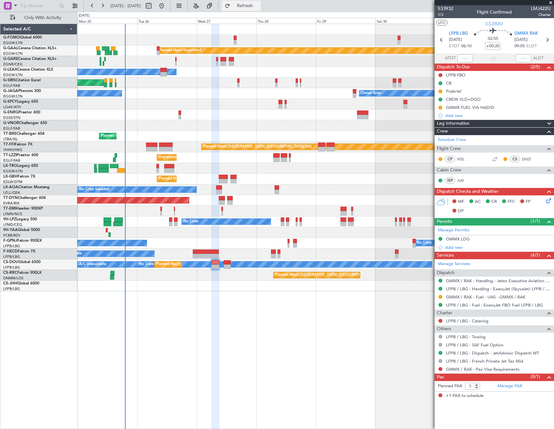
click at [258, 4] on span "Refresh" at bounding box center [244, 6] width 27 height 5
click at [258, 5] on span "Refresh" at bounding box center [244, 6] width 27 height 5
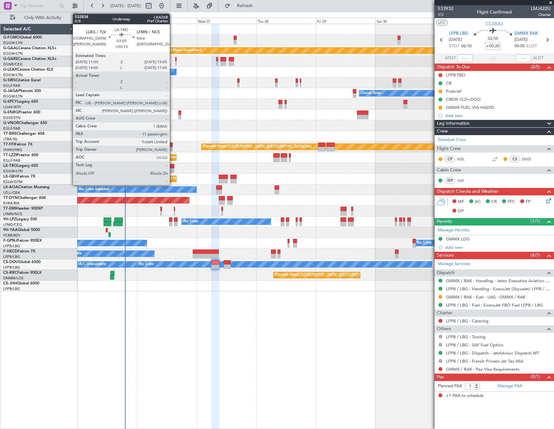
click at [173, 170] on div at bounding box center [169, 170] width 10 height 5
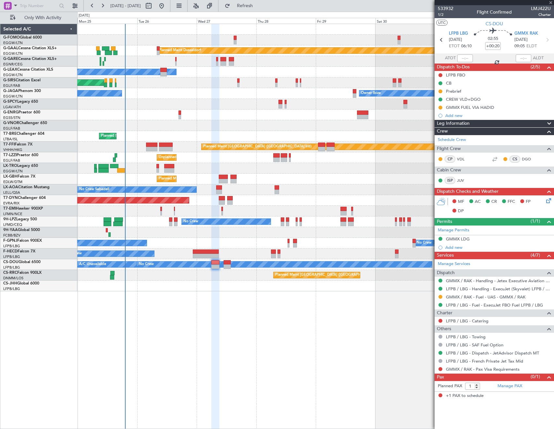
type input "+00:15"
type input "11"
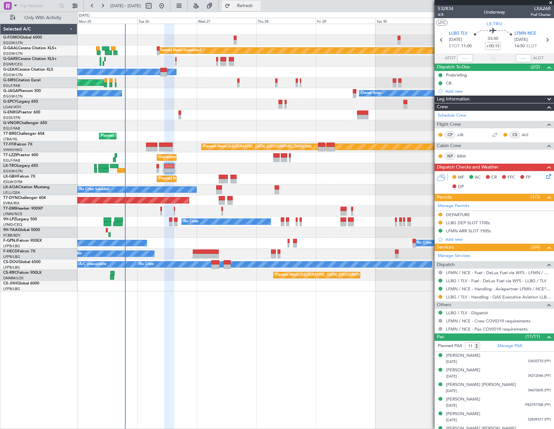
click at [258, 7] on span "Refresh" at bounding box center [244, 6] width 27 height 5
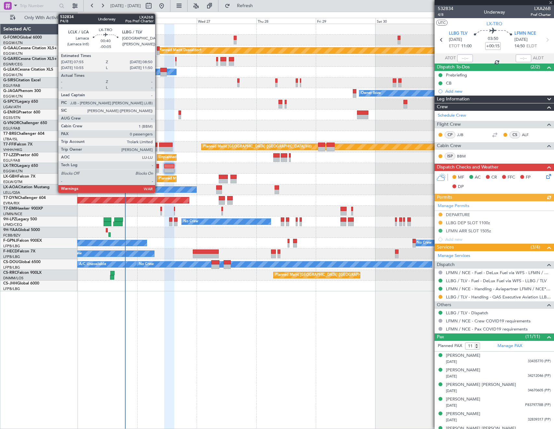
click at [158, 169] on div at bounding box center [157, 170] width 3 height 5
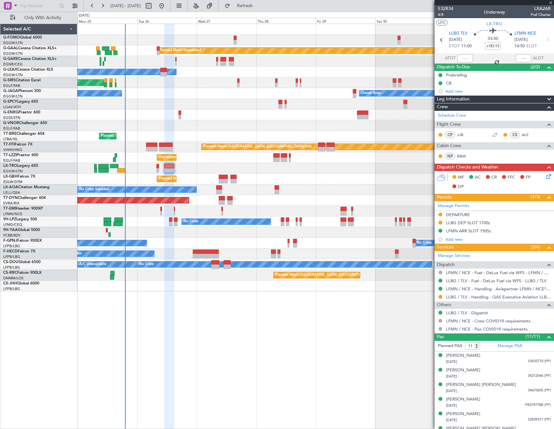
type input "-00:05"
type input "0"
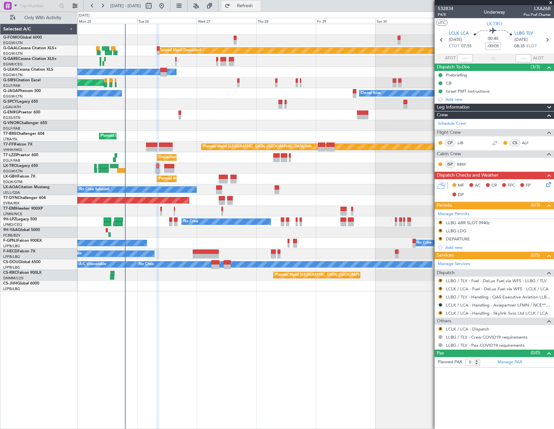
click at [258, 4] on span "Refresh" at bounding box center [244, 6] width 27 height 5
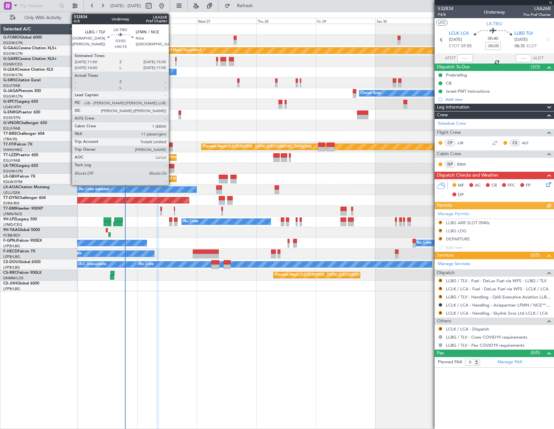
click at [172, 170] on div at bounding box center [169, 170] width 10 height 5
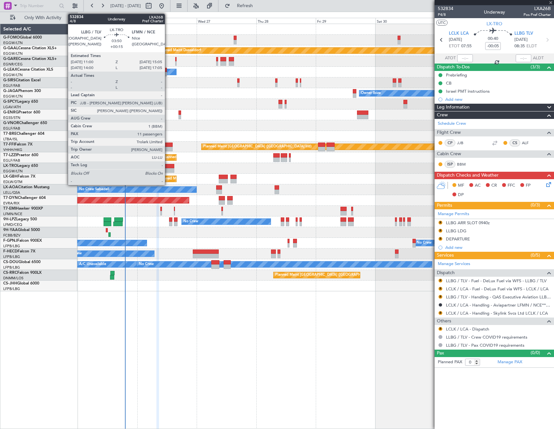
type input "+00:15"
type input "11"
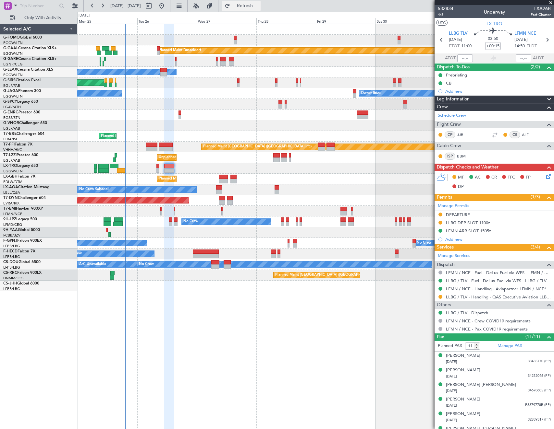
click at [258, 6] on span "Refresh" at bounding box center [244, 6] width 27 height 5
click at [258, 8] on span "Refresh" at bounding box center [244, 6] width 27 height 5
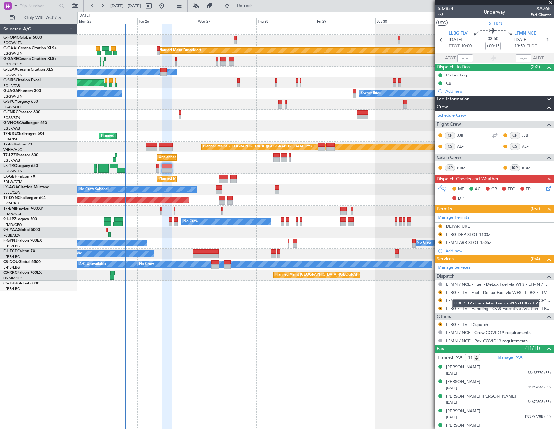
click at [487, 300] on div "LLBG / TLV - Fuel - DeLux Fuel via WFS - LLBG / TLV" at bounding box center [495, 304] width 87 height 8
click at [460, 301] on link "LFMN / NCE - Handling - Aviapartner LFMN / NCE*****MY HANDLING****" at bounding box center [498, 301] width 105 height 6
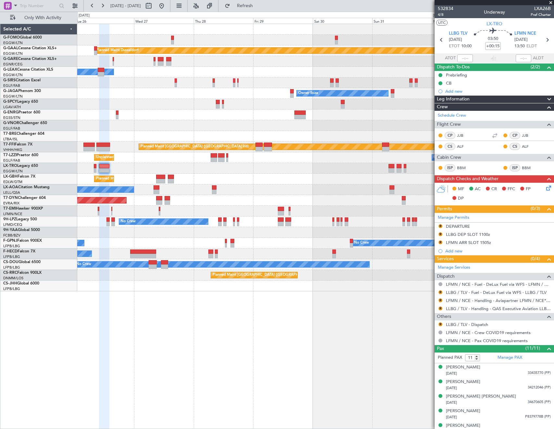
click at [289, 131] on div "Planned Maint Dusseldorf Owner Unplanned Maint Oxford (Kidlington) Owner Ibiza …" at bounding box center [315, 158] width 476 height 268
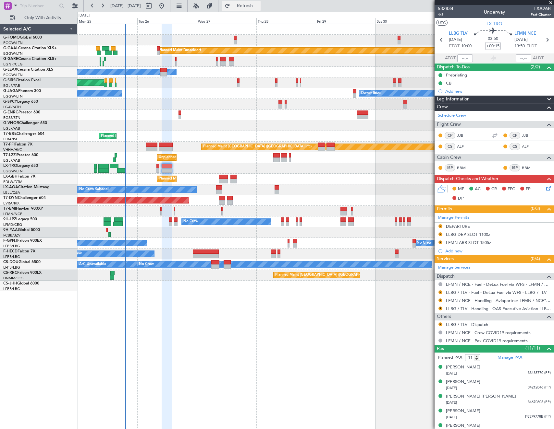
click at [257, 8] on button "Refresh" at bounding box center [240, 6] width 39 height 10
click at [440, 307] on button "R" at bounding box center [440, 309] width 4 height 4
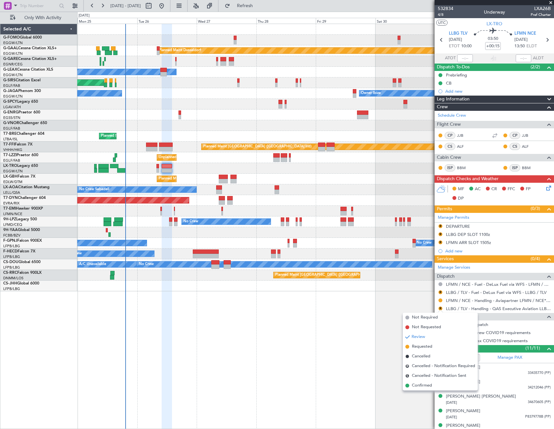
drag, startPoint x: 427, startPoint y: 386, endPoint x: 443, endPoint y: 358, distance: 31.8
click at [427, 385] on span "Confirmed" at bounding box center [421, 386] width 20 height 6
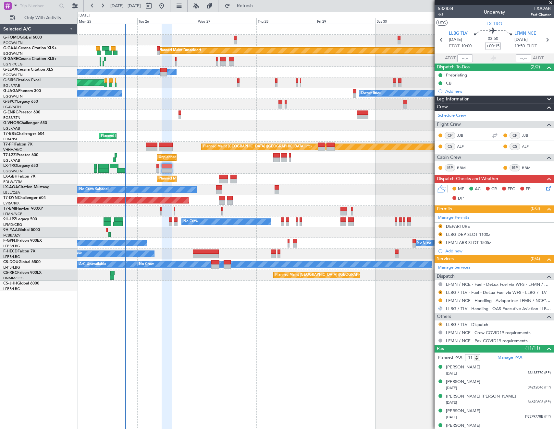
click at [441, 325] on button "R" at bounding box center [440, 325] width 4 height 4
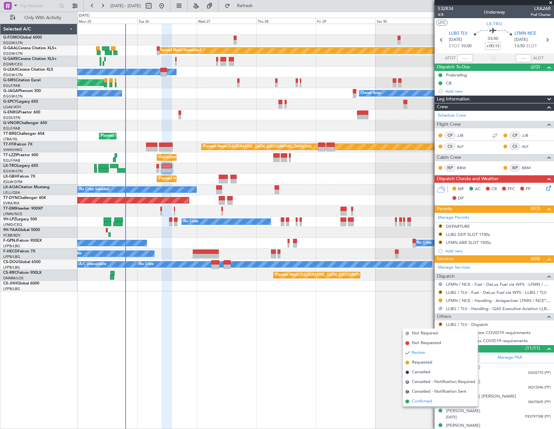
click at [425, 400] on span "Confirmed" at bounding box center [421, 402] width 20 height 6
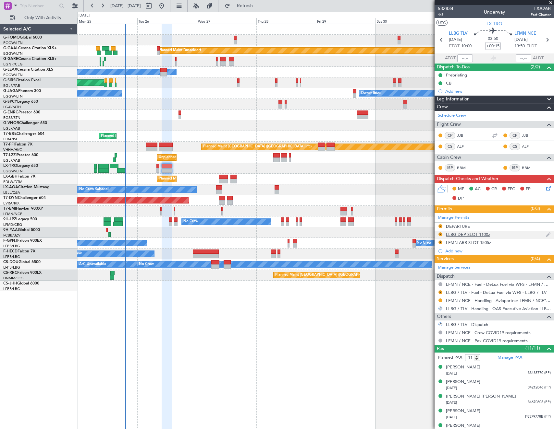
click at [484, 233] on div "LLBG DEP SLOT 1100z" at bounding box center [468, 235] width 44 height 6
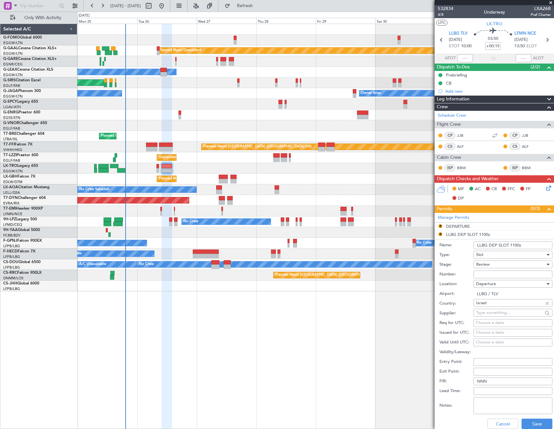
click at [515, 245] on input "LLBG DEP SLOT 1100z" at bounding box center [512, 246] width 79 height 8
type input "LLBG DEP SLOT 1000z"
click at [503, 265] on div "Review" at bounding box center [510, 265] width 69 height 10
click at [497, 318] on span "Received OK" at bounding box center [510, 317] width 68 height 10
click at [535, 426] on button "Save" at bounding box center [536, 424] width 31 height 10
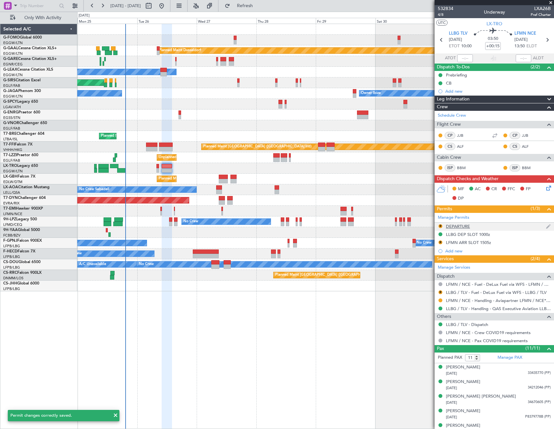
click at [442, 226] on div "R" at bounding box center [439, 226] width 5 height 5
click at [440, 224] on button "R" at bounding box center [440, 226] width 4 height 4
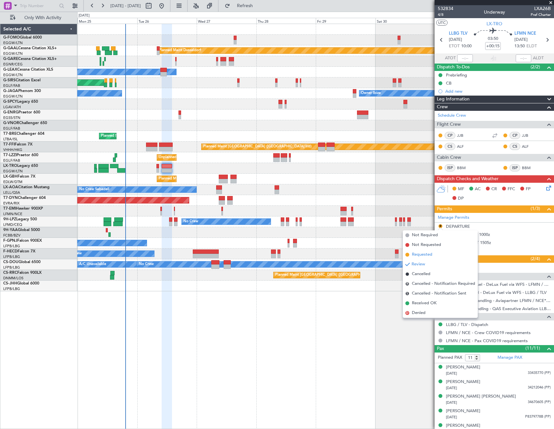
click at [427, 256] on span "Requested" at bounding box center [421, 255] width 20 height 6
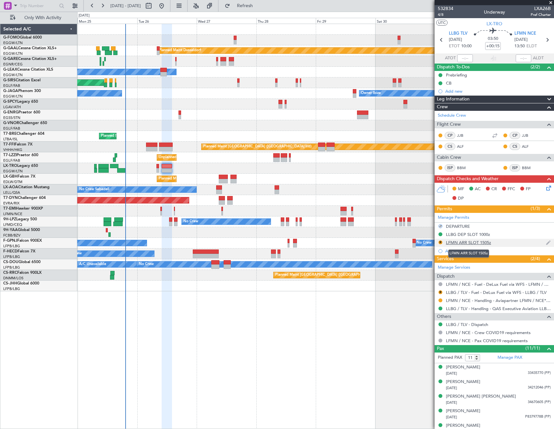
click at [464, 243] on div "LFMN ARR SLOT 1505z" at bounding box center [468, 243] width 45 height 6
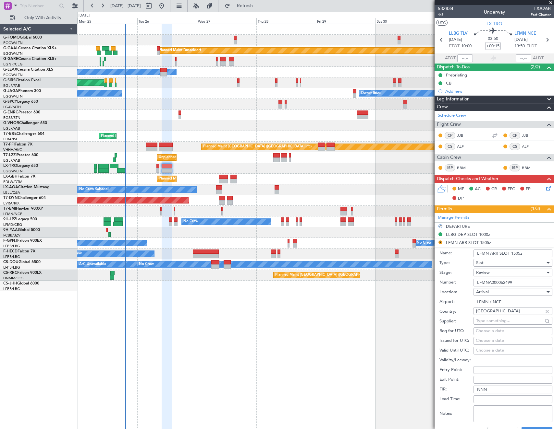
click at [515, 254] on input "LFMN ARR SLOT 1505z" at bounding box center [512, 254] width 79 height 8
type input "LFMN ARR SLOT 1350Z"
click at [492, 272] on div "Review" at bounding box center [510, 273] width 69 height 10
click at [493, 315] on span "Requested" at bounding box center [510, 315] width 68 height 10
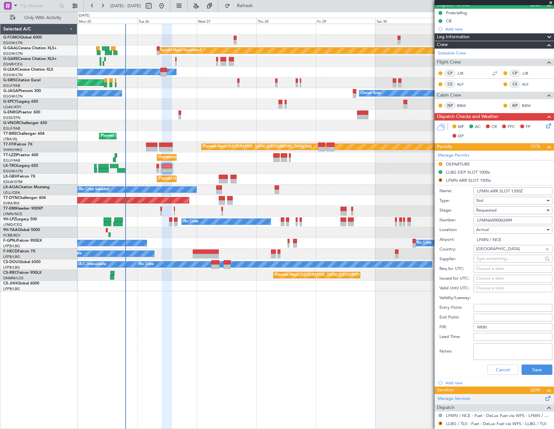
scroll to position [65, 0]
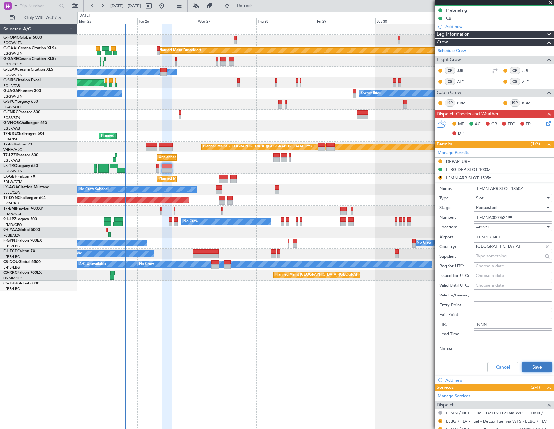
click at [534, 368] on button "Save" at bounding box center [536, 367] width 31 height 10
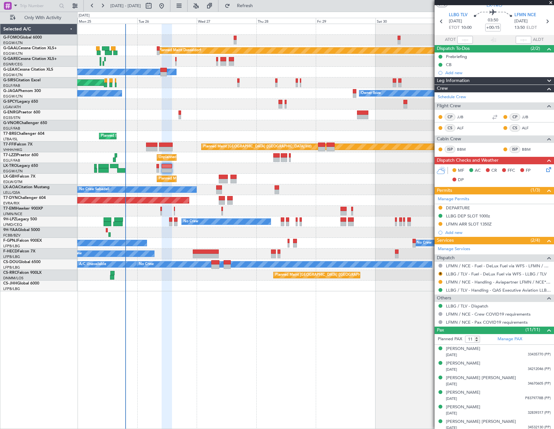
scroll to position [0, 0]
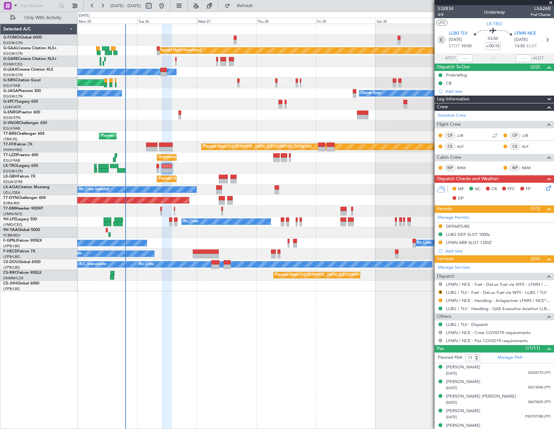
click at [439, 38] on icon at bounding box center [441, 40] width 8 height 8
type input "-00:05"
type input "0"
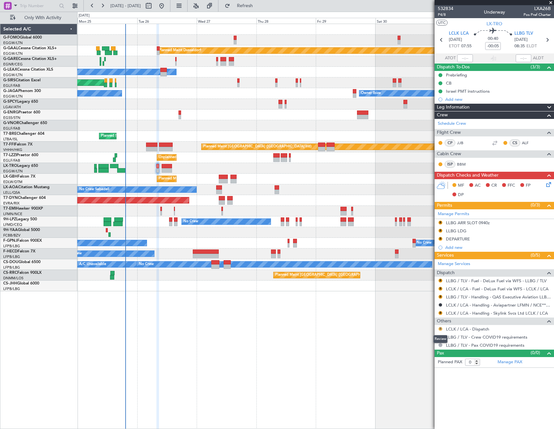
click at [440, 330] on button "R" at bounding box center [440, 329] width 4 height 4
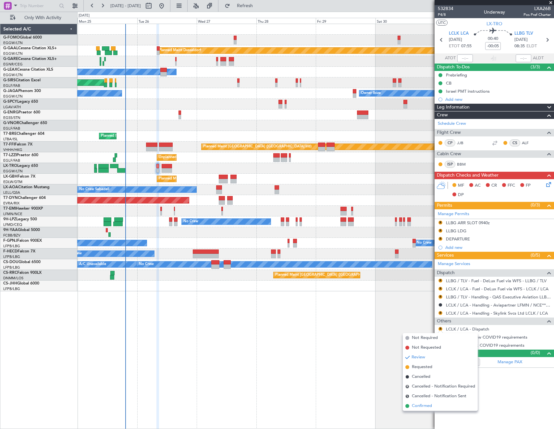
click at [423, 406] on span "Confirmed" at bounding box center [421, 406] width 20 height 6
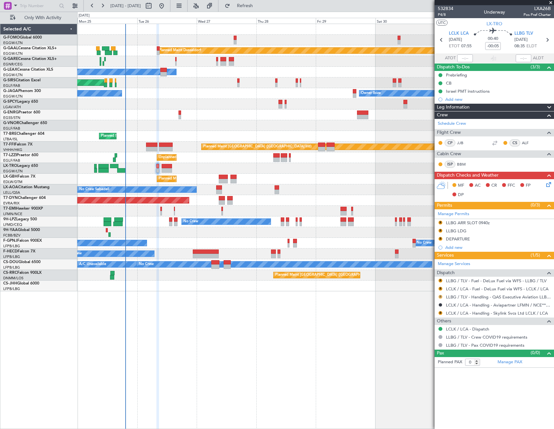
click at [439, 297] on button "R" at bounding box center [440, 297] width 4 height 4
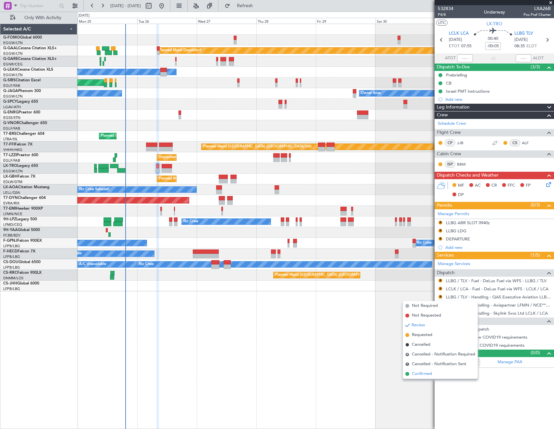
click at [435, 375] on li "Confirmed" at bounding box center [439, 374] width 75 height 10
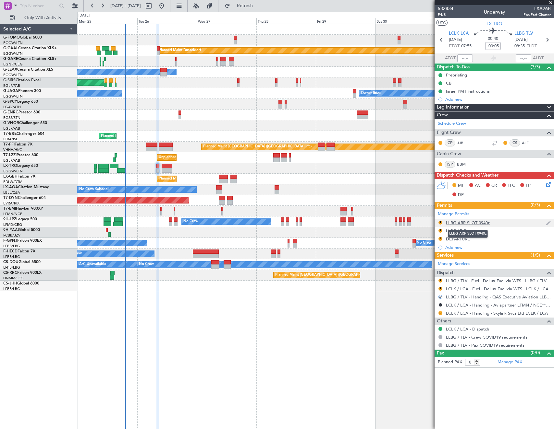
click at [471, 223] on div "LLBG ARR SLOT 0940z" at bounding box center [468, 223] width 44 height 6
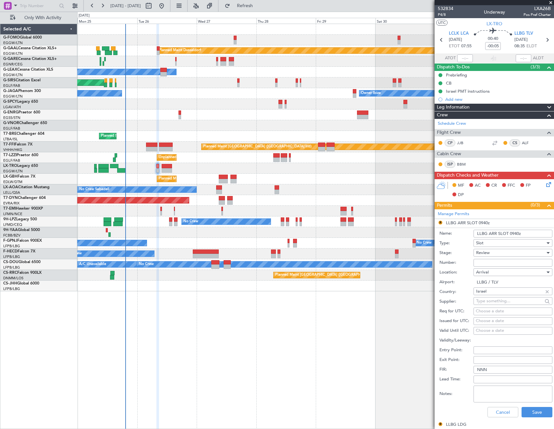
click at [516, 233] on input "LLBG ARR SLOT 0940z" at bounding box center [512, 234] width 79 height 8
type input "LLBG ARR SLOT 0850Z"
click at [503, 255] on div "Review" at bounding box center [510, 253] width 69 height 10
click at [497, 304] on span "Received OK" at bounding box center [510, 305] width 68 height 10
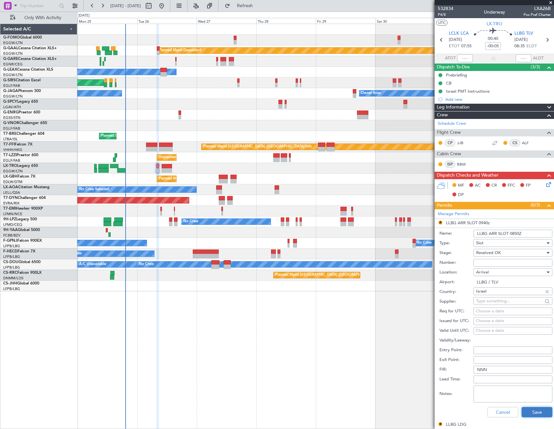
click at [533, 409] on button "Save" at bounding box center [536, 412] width 31 height 10
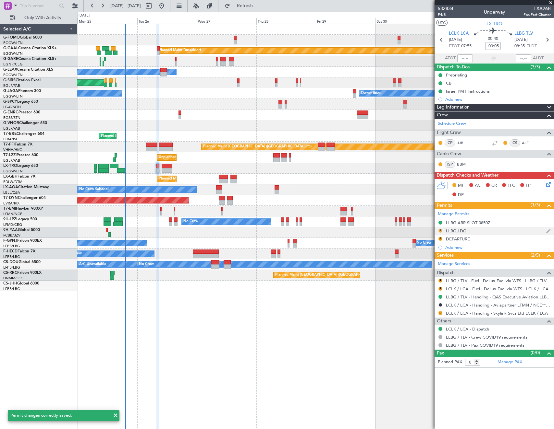
click at [440, 231] on button "R" at bounding box center [440, 231] width 4 height 4
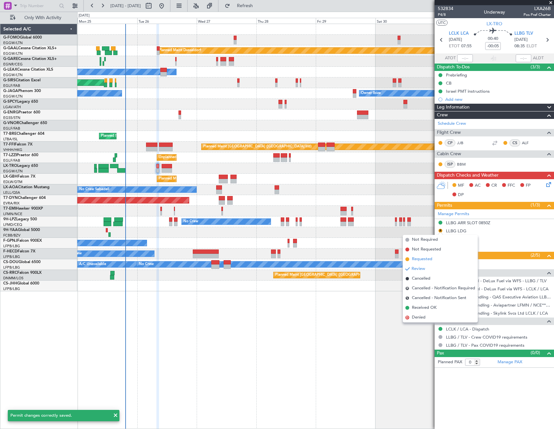
click at [429, 256] on span "Requested" at bounding box center [421, 259] width 20 height 6
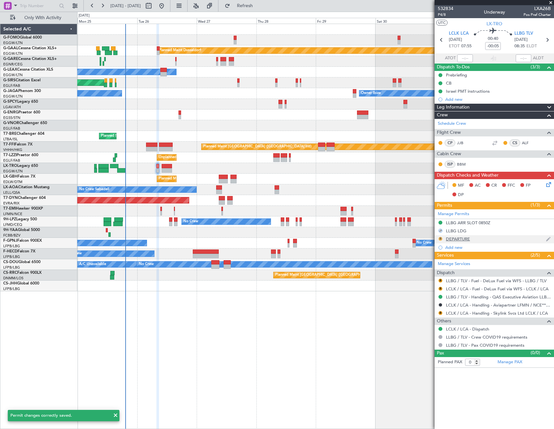
click at [439, 237] on button "R" at bounding box center [440, 239] width 4 height 4
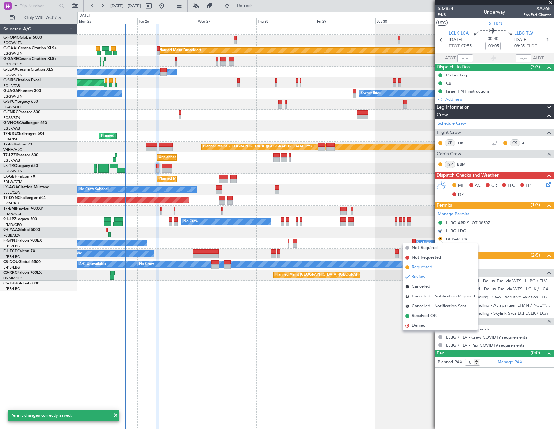
click at [427, 266] on span "Requested" at bounding box center [421, 267] width 20 height 6
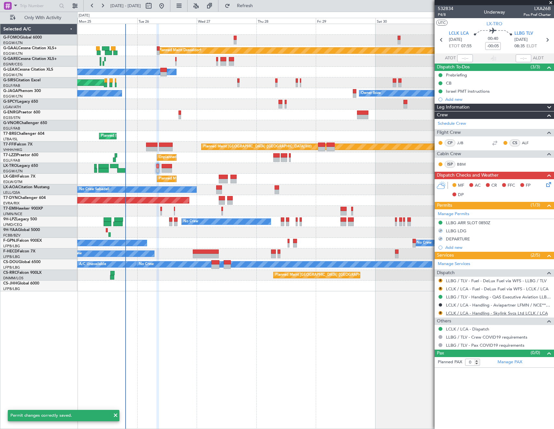
click at [468, 314] on link "LCLK / LCA - Handling - Skylink Svcs Ltd LCLK / LCA" at bounding box center [497, 314] width 102 height 6
click at [466, 281] on link "LLBG / TLV - Fuel - DeLux Fuel via WFS - LLBG / TLV" at bounding box center [496, 281] width 101 height 6
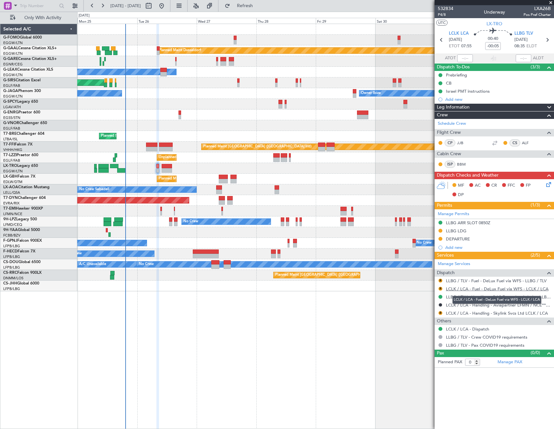
click at [461, 291] on link "LCLK / LCA - Fuel - DeLux Fuel via WFS - LCLK / LCA" at bounding box center [497, 289] width 102 height 6
drag, startPoint x: 478, startPoint y: 280, endPoint x: 464, endPoint y: 295, distance: 19.7
click at [413, 307] on fb-app "25 Aug 2025 - 01 Sep 2025 Refresh Quick Links Only With Activity Planned Maint …" at bounding box center [277, 217] width 554 height 424
click at [472, 288] on link "LCLK / LCA - Fuel - DeLux Fuel via WFS - LCLK / LCA" at bounding box center [497, 289] width 102 height 6
click at [468, 280] on link "LLBG / TLV - Fuel - DeLux Fuel via WFS - LLBG / TLV" at bounding box center [496, 281] width 101 height 6
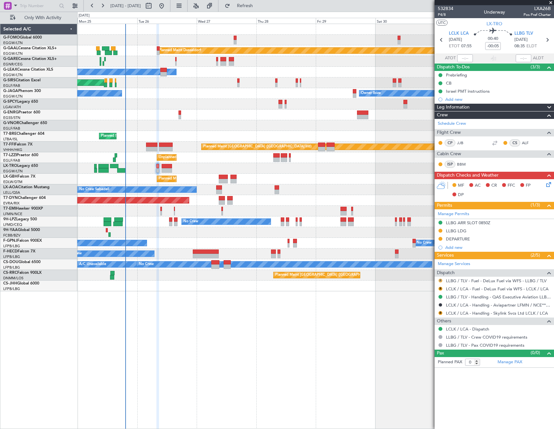
click at [441, 280] on button "R" at bounding box center [440, 281] width 4 height 4
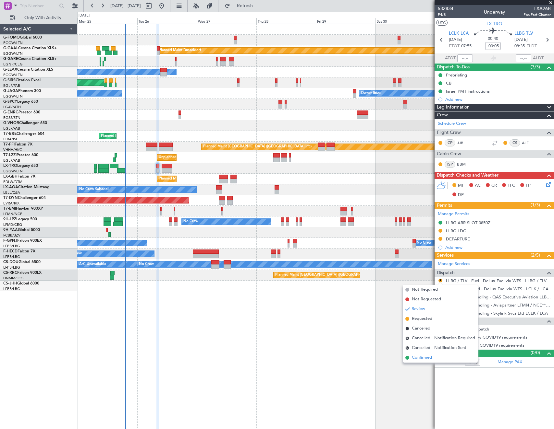
click at [431, 361] on span "Confirmed" at bounding box center [421, 358] width 20 height 6
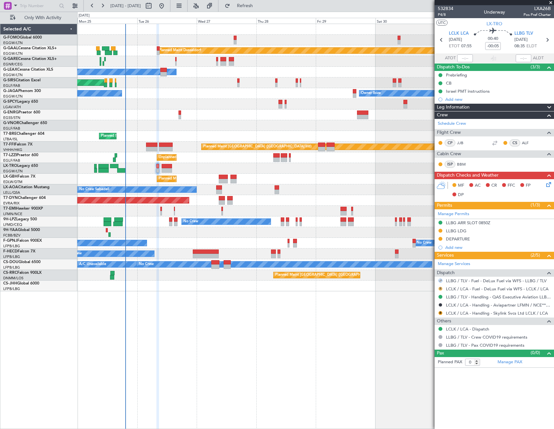
click at [440, 289] on button "R" at bounding box center [440, 289] width 4 height 4
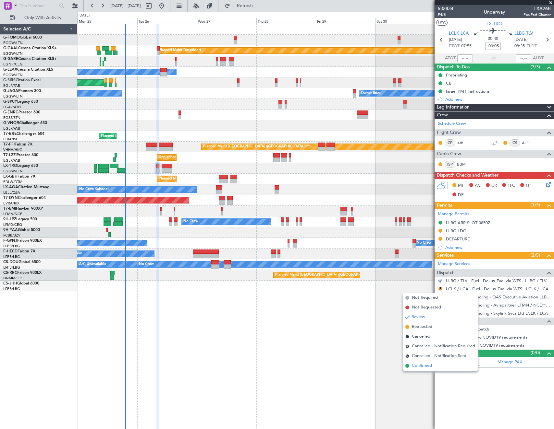
click at [415, 368] on span "Confirmed" at bounding box center [421, 366] width 20 height 6
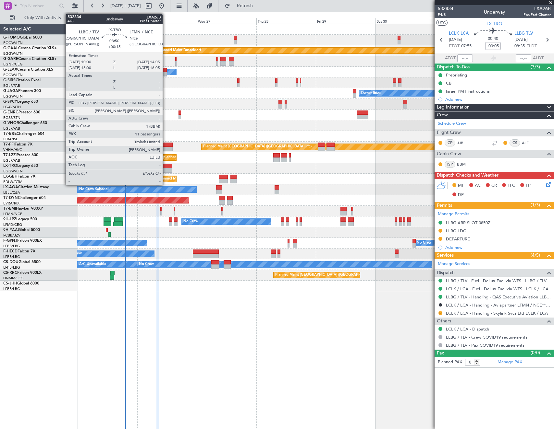
click at [165, 167] on div at bounding box center [166, 166] width 10 height 5
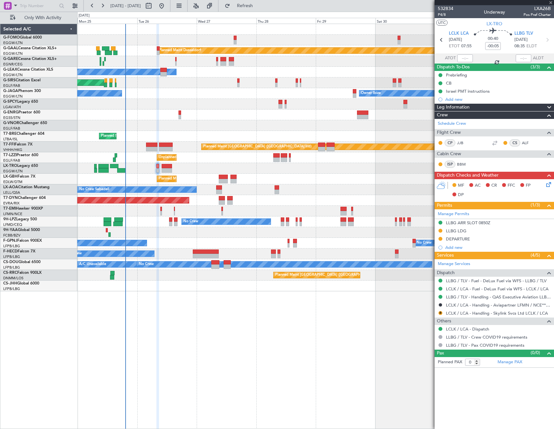
type input "+00:15"
type input "11"
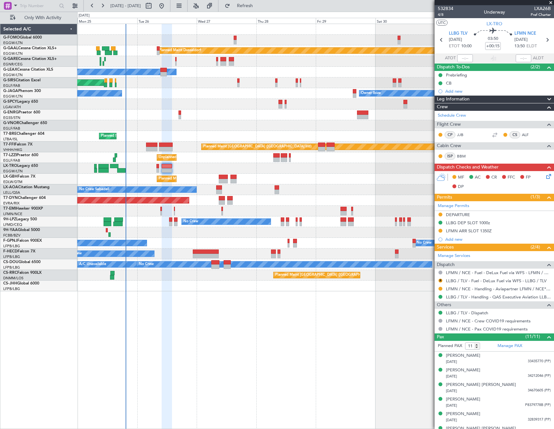
drag, startPoint x: 440, startPoint y: 281, endPoint x: 439, endPoint y: 295, distance: 14.3
click at [440, 281] on button "R" at bounding box center [440, 281] width 4 height 4
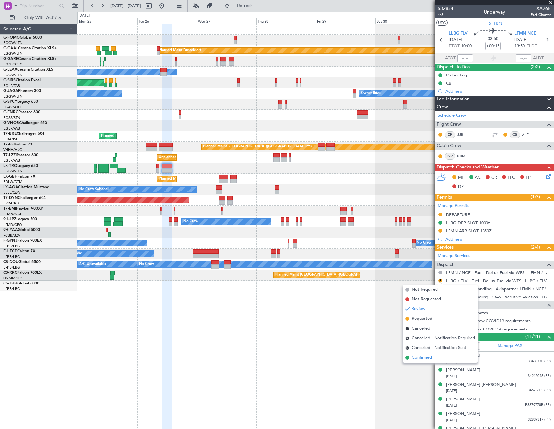
click at [415, 359] on span "Confirmed" at bounding box center [421, 358] width 20 height 6
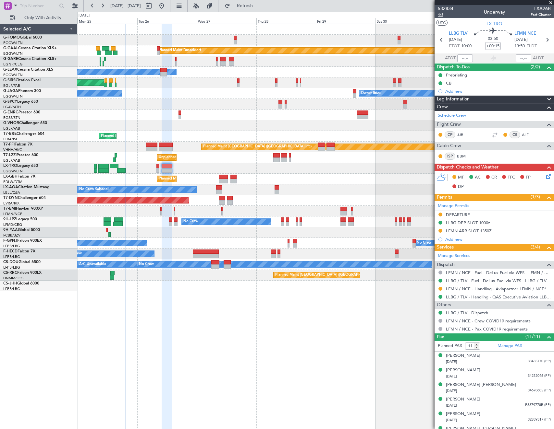
click at [441, 16] on span "4/8" at bounding box center [445, 15] width 16 height 6
click at [475, 300] on mat-tooltip-component "LLBG / TLV - Fuel - DeLux Fuel via WFS - LLBG / TLV" at bounding box center [495, 291] width 96 height 17
click at [481, 299] on link "LLBG / TLV - Handling - QAS Executive Aviation LLBG / TLV" at bounding box center [498, 297] width 105 height 6
click at [258, 6] on span "Refresh" at bounding box center [244, 6] width 27 height 5
click at [441, 295] on button at bounding box center [440, 297] width 4 height 4
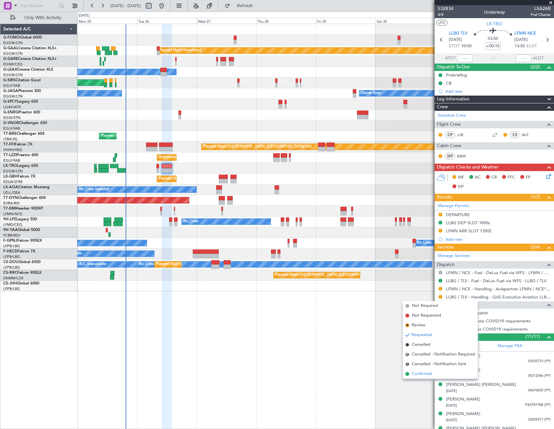
click at [426, 376] on span "Confirmed" at bounding box center [421, 374] width 20 height 6
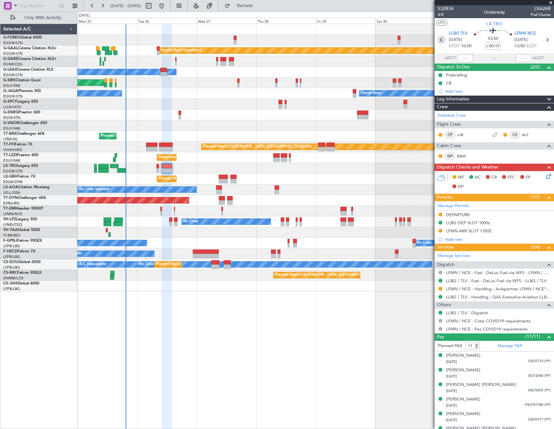
click at [440, 39] on icon at bounding box center [441, 40] width 8 height 8
type input "-00:05"
type input "0"
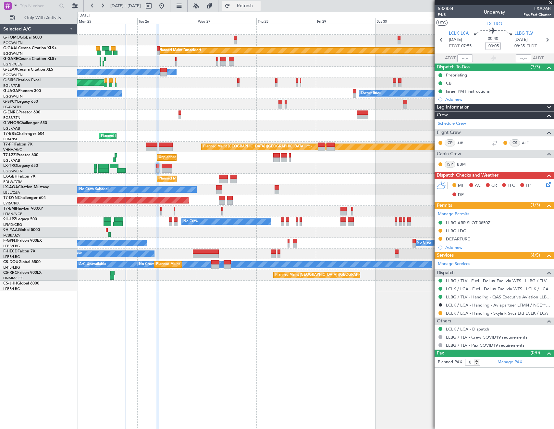
click at [258, 7] on span "Refresh" at bounding box center [244, 6] width 27 height 5
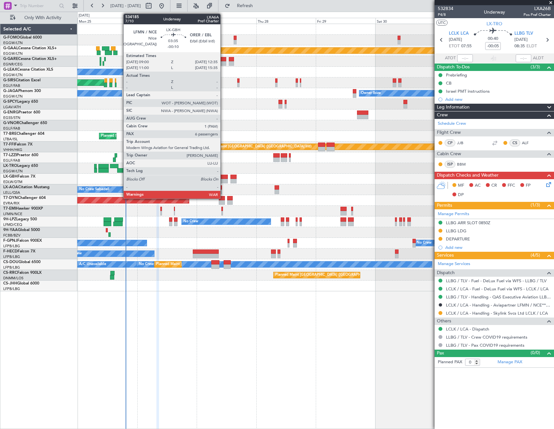
click at [223, 176] on div at bounding box center [223, 177] width 9 height 5
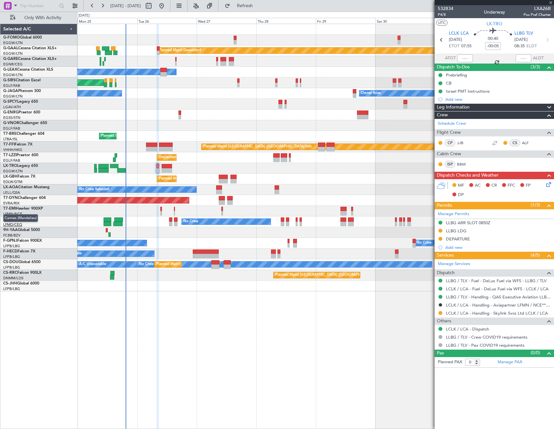
type input "-00:10"
type input "6"
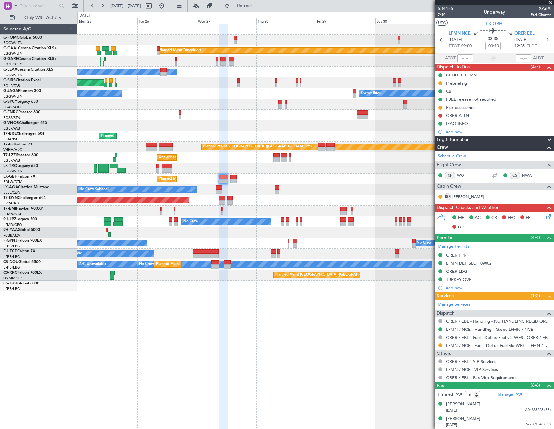
drag, startPoint x: 438, startPoint y: 345, endPoint x: 437, endPoint y: 363, distance: 18.2
click at [438, 345] on button at bounding box center [440, 346] width 4 height 4
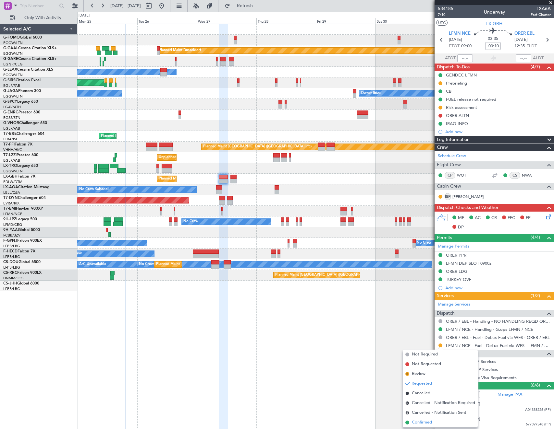
click at [415, 425] on span "Confirmed" at bounding box center [421, 423] width 20 height 6
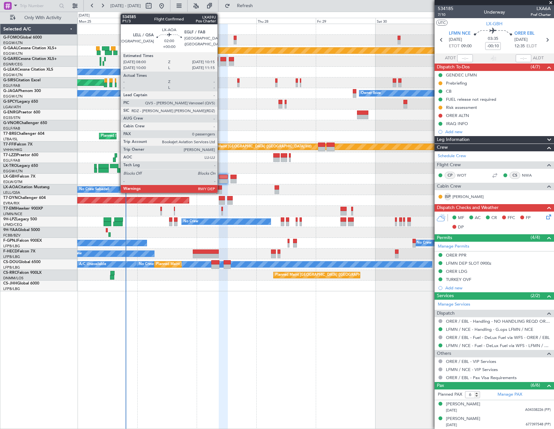
click at [220, 188] on div at bounding box center [219, 187] width 6 height 5
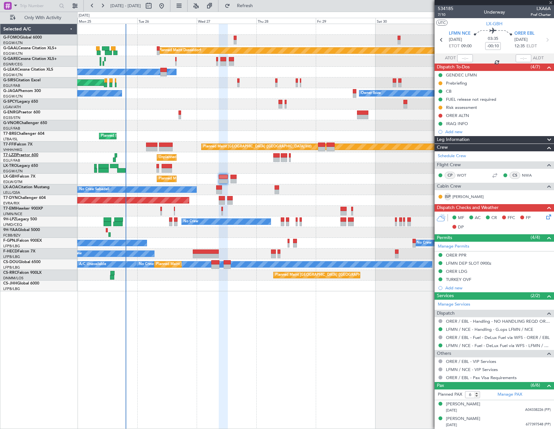
type input "0"
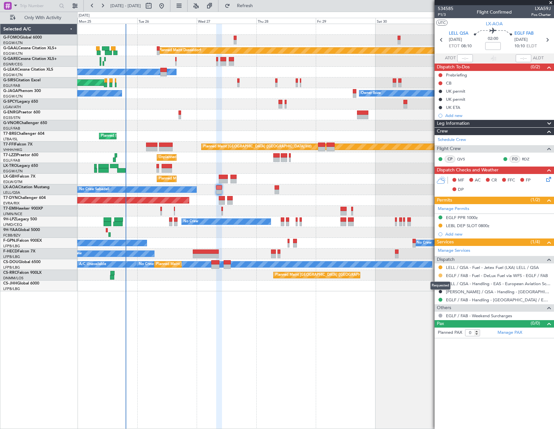
click at [439, 275] on button at bounding box center [440, 276] width 4 height 4
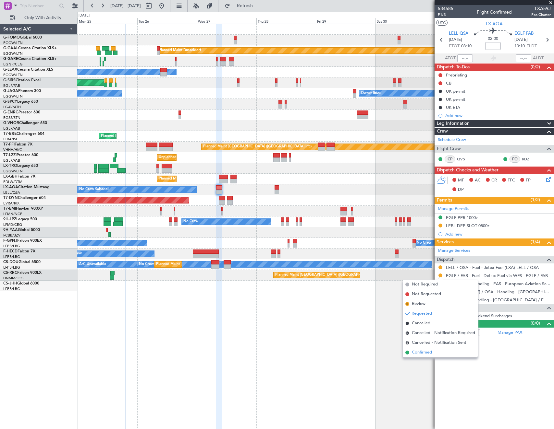
click at [421, 352] on span "Confirmed" at bounding box center [421, 353] width 20 height 6
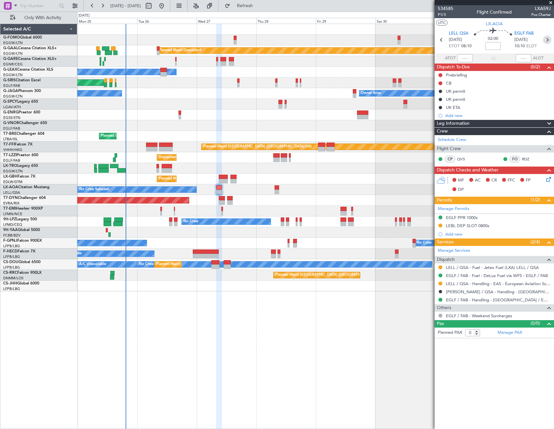
click at [546, 38] on icon at bounding box center [546, 40] width 8 height 8
type input "+00:10"
type input "1"
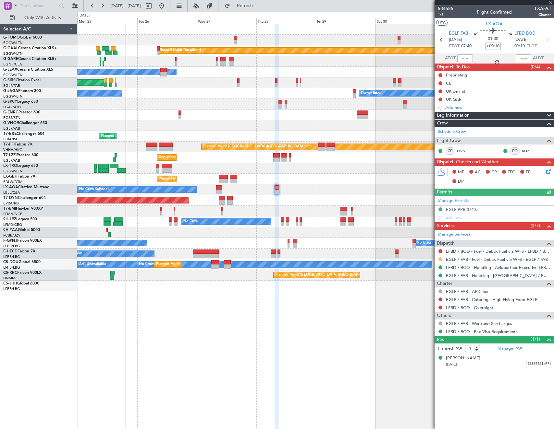
click at [439, 258] on button at bounding box center [440, 259] width 4 height 4
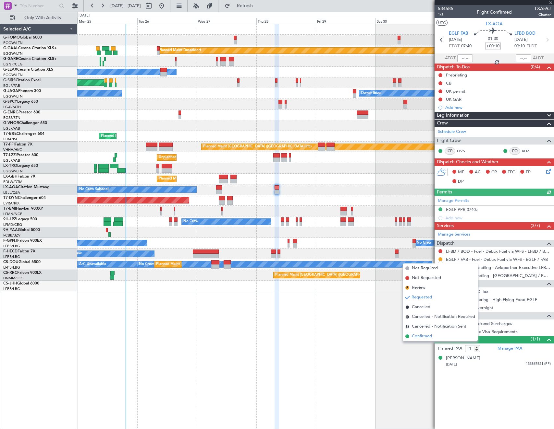
click at [431, 339] on span "Confirmed" at bounding box center [421, 336] width 20 height 6
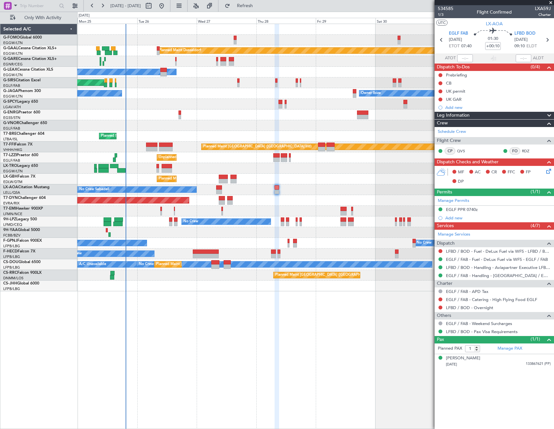
click at [156, 166] on div at bounding box center [315, 168] width 476 height 11
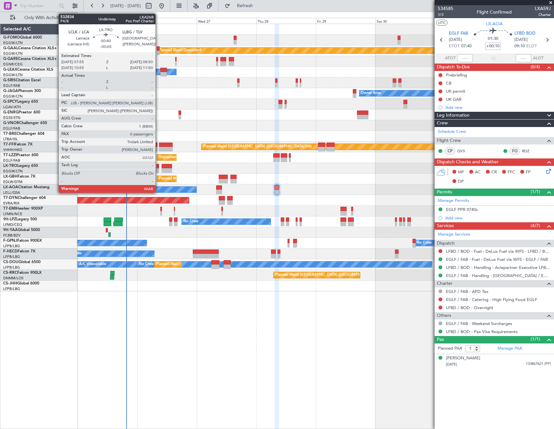
click at [158, 166] on div at bounding box center [157, 166] width 3 height 5
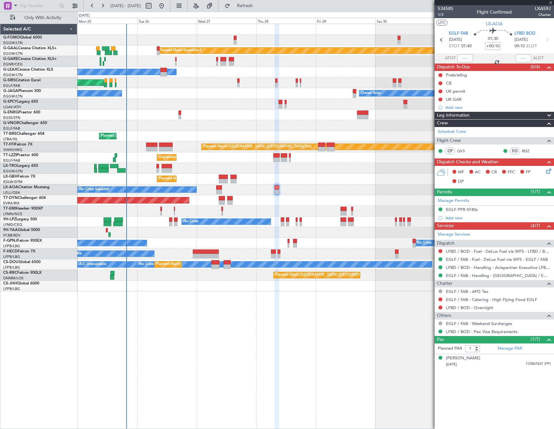
type input "-00:05"
type input "0"
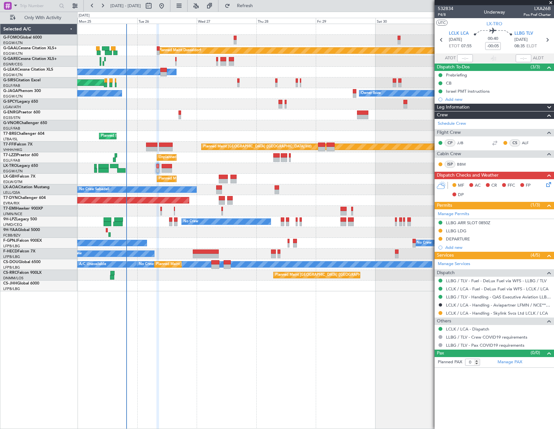
drag, startPoint x: 439, startPoint y: 314, endPoint x: 439, endPoint y: 319, distance: 5.8
click at [439, 314] on button at bounding box center [440, 313] width 4 height 4
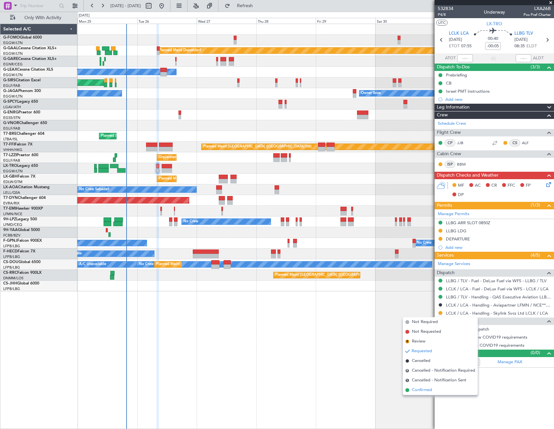
click at [421, 391] on span "Confirmed" at bounding box center [421, 390] width 20 height 6
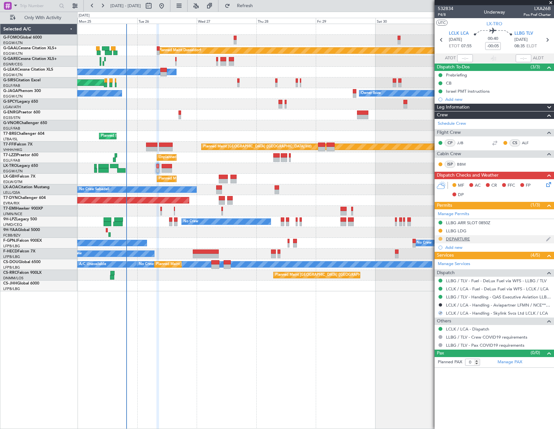
click at [439, 239] on button at bounding box center [440, 239] width 4 height 4
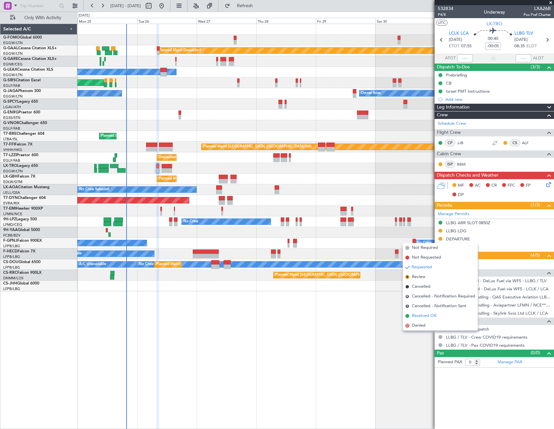
click at [427, 316] on span "Received OK" at bounding box center [423, 316] width 25 height 6
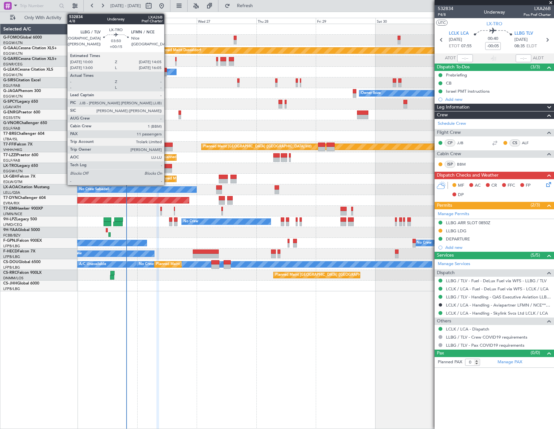
click at [167, 167] on div at bounding box center [166, 166] width 10 height 5
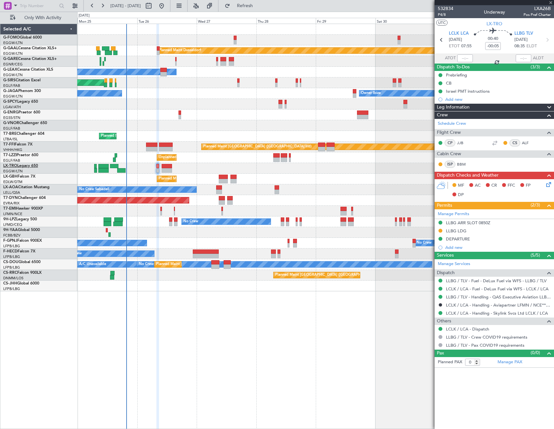
type input "+00:15"
type input "11"
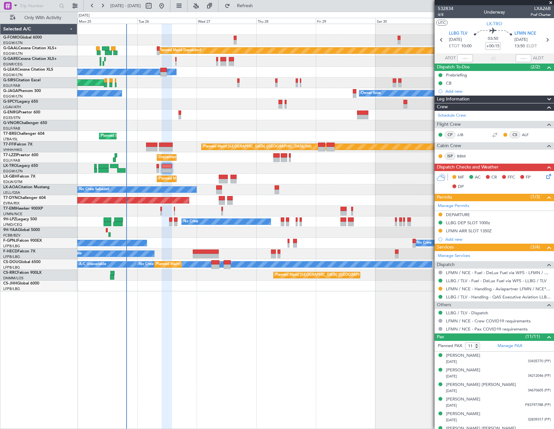
drag, startPoint x: 439, startPoint y: 289, endPoint x: 439, endPoint y: 295, distance: 6.2
click at [439, 289] on button at bounding box center [440, 289] width 4 height 4
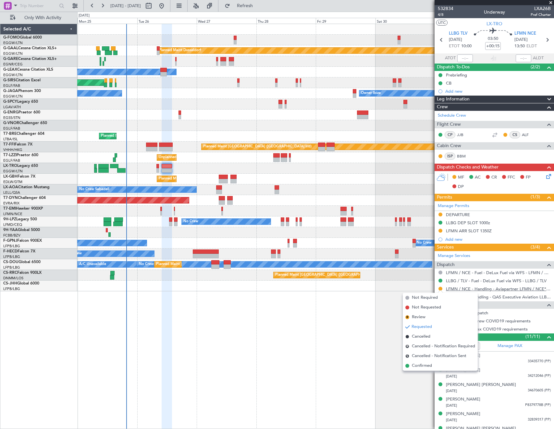
drag, startPoint x: 421, startPoint y: 367, endPoint x: 470, endPoint y: 290, distance: 91.8
click at [422, 367] on span "Confirmed" at bounding box center [421, 366] width 20 height 6
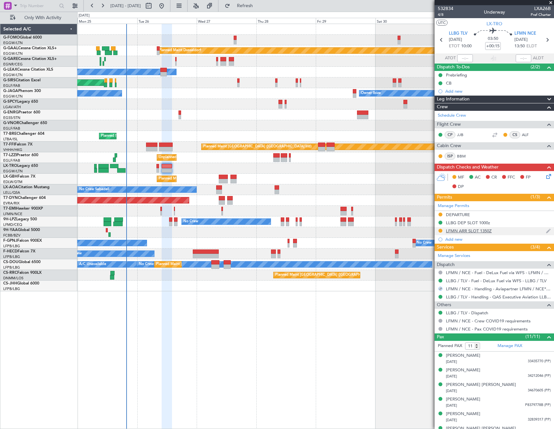
click at [468, 231] on div "LFMN ARR SLOT 1350Z" at bounding box center [469, 231] width 46 height 6
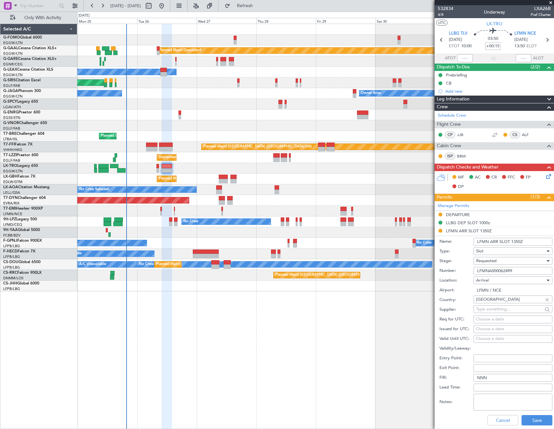
drag, startPoint x: 512, startPoint y: 269, endPoint x: 535, endPoint y: 270, distance: 22.4
click at [513, 269] on input "LFMNA000062499" at bounding box center [512, 271] width 79 height 8
paste input "text"
type input "LFMNA000062499"
click at [525, 262] on div "Requested" at bounding box center [510, 261] width 69 height 10
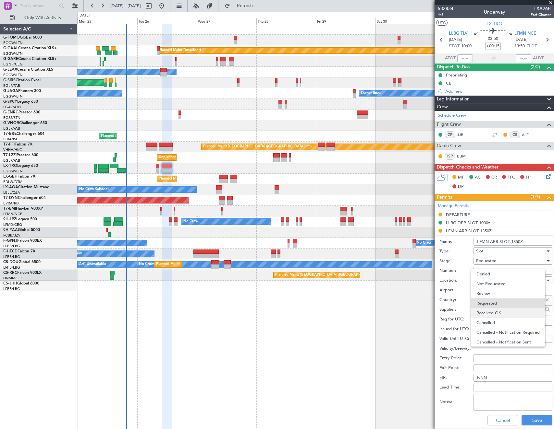
scroll to position [3, 0]
click at [508, 310] on span "Received OK" at bounding box center [510, 310] width 68 height 10
click at [532, 424] on button "Save" at bounding box center [536, 420] width 31 height 10
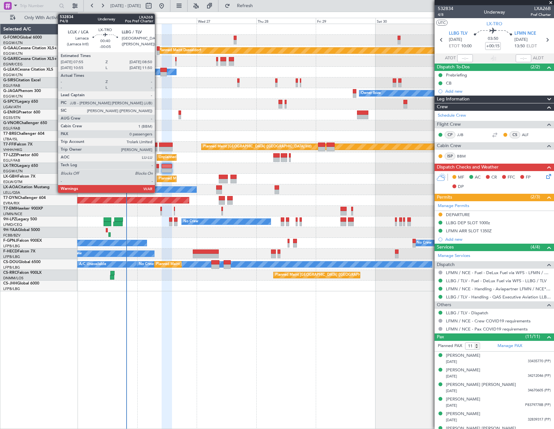
click at [158, 167] on div at bounding box center [157, 166] width 3 height 5
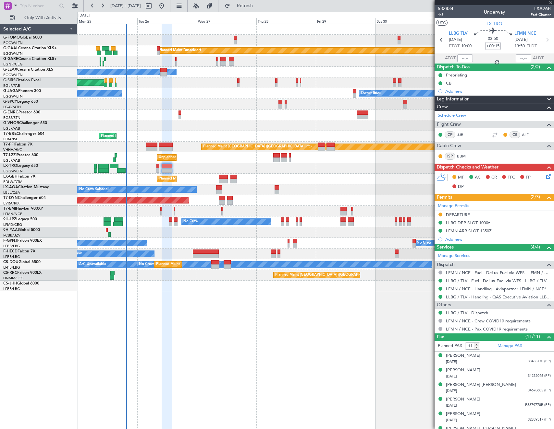
type input "-00:05"
type input "0"
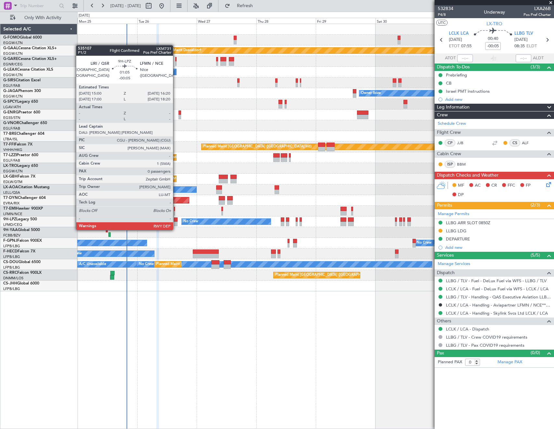
click at [176, 224] on div at bounding box center [176, 224] width 4 height 5
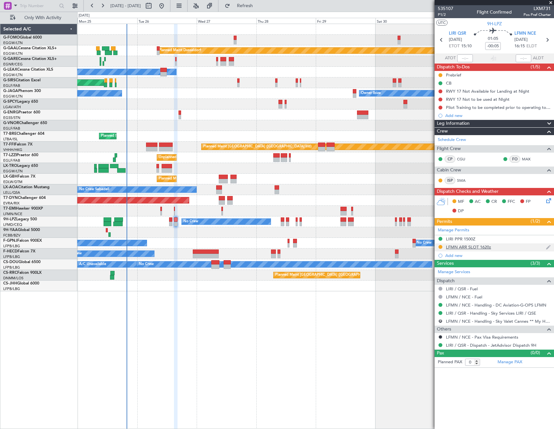
click at [471, 246] on div "LFMN ARR SLOT 1620z" at bounding box center [468, 247] width 45 height 6
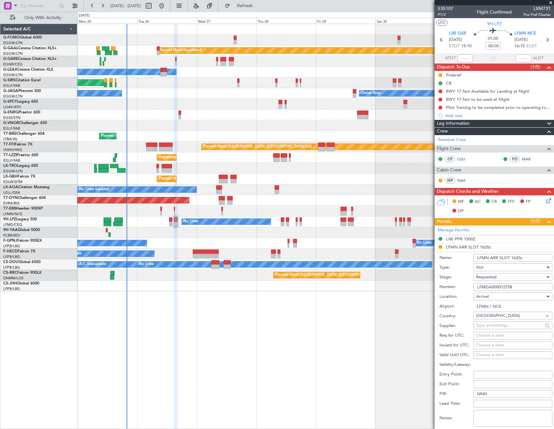
click at [515, 289] on input "LFMDA000012758" at bounding box center [512, 287] width 79 height 8
paste input "NA000080416"
type input "LFMNA000080416"
click at [522, 278] on div "Requested" at bounding box center [510, 277] width 69 height 10
click at [514, 325] on span "Received OK" at bounding box center [510, 327] width 68 height 10
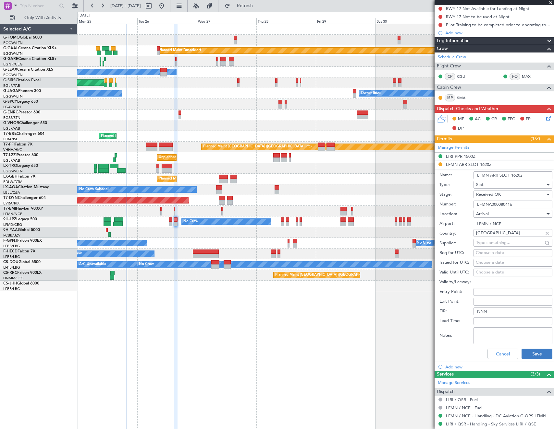
scroll to position [97, 0]
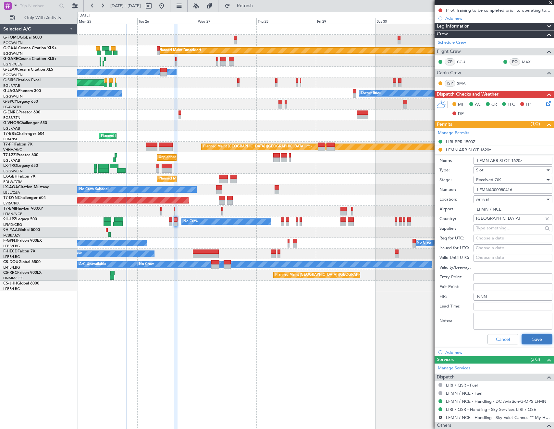
click at [525, 340] on button "Save" at bounding box center [536, 339] width 31 height 10
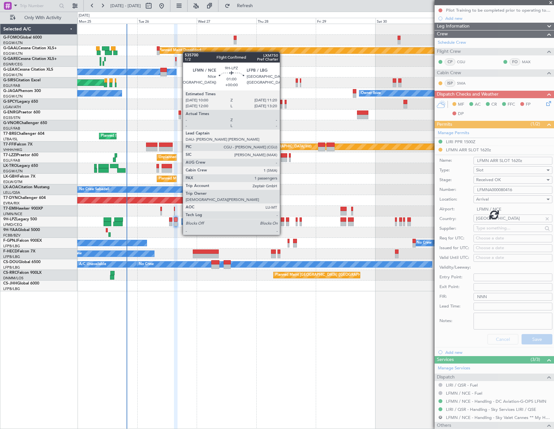
scroll to position [0, 0]
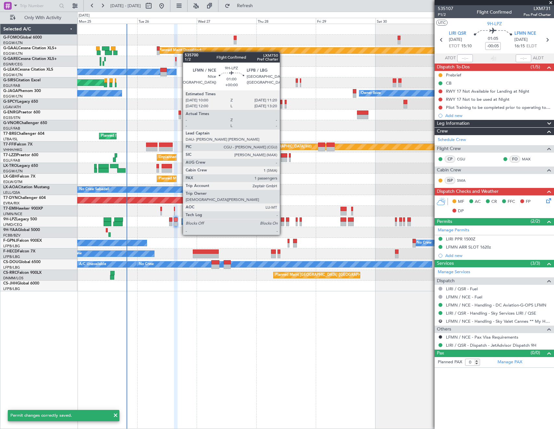
click at [282, 223] on div at bounding box center [282, 224] width 4 height 5
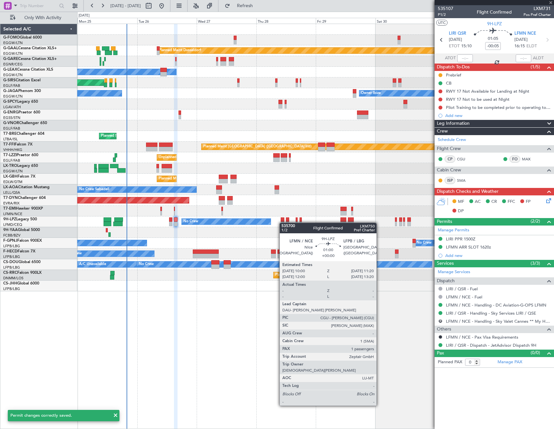
type input "1"
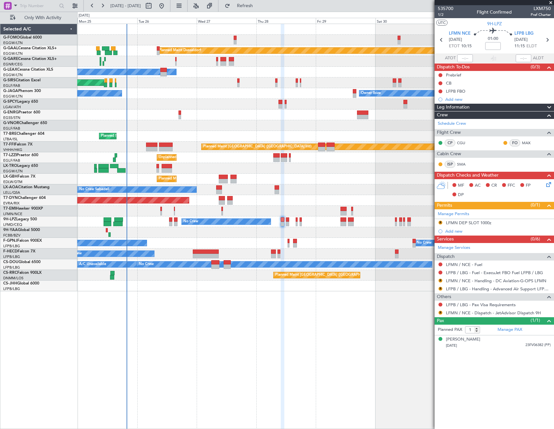
drag, startPoint x: 478, startPoint y: 224, endPoint x: 486, endPoint y: 224, distance: 8.4
click at [478, 224] on div "LFMN DEP SLOT 1000z" at bounding box center [468, 223] width 45 height 6
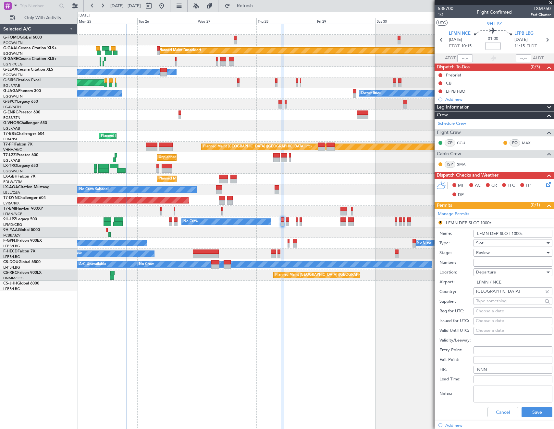
click at [519, 232] on input "LFMN DEP SLOT 1000z" at bounding box center [512, 234] width 79 height 8
type input "LFMN DEP SLOT 0945Z"
click at [485, 251] on span "Review" at bounding box center [483, 253] width 14 height 6
click at [498, 296] on span "Requested" at bounding box center [510, 296] width 68 height 10
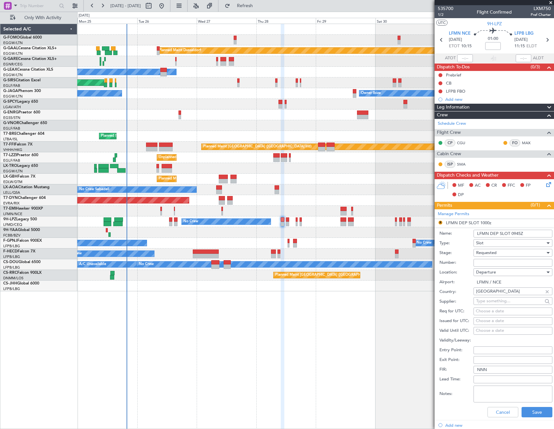
click at [502, 256] on div "Requested" at bounding box center [510, 253] width 69 height 10
click at [502, 303] on span "Received OK" at bounding box center [510, 302] width 68 height 10
click at [500, 264] on input "Number:" at bounding box center [512, 263] width 79 height 8
paste input "LFMND000080417"
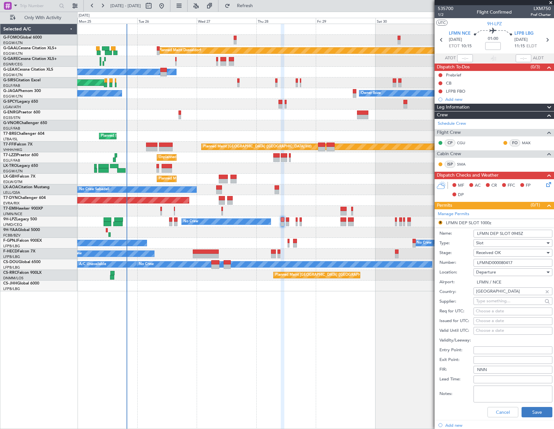
type input "LFMND000080417"
click at [534, 411] on button "Save" at bounding box center [536, 412] width 31 height 10
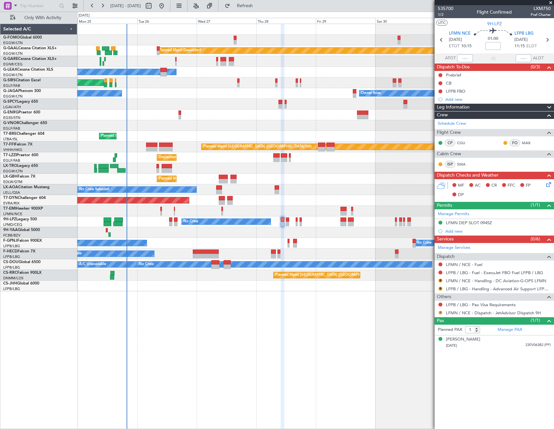
click at [439, 314] on button "R" at bounding box center [440, 313] width 4 height 4
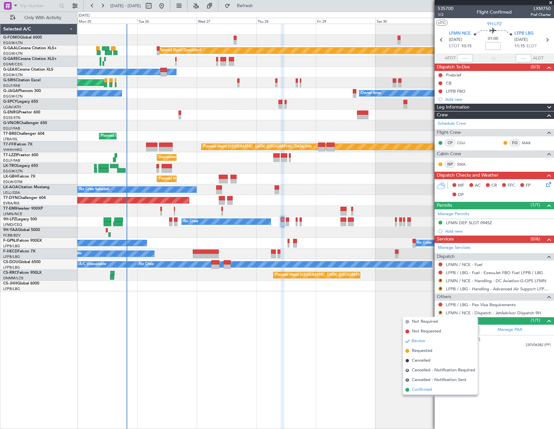
click at [441, 391] on li "Confirmed" at bounding box center [439, 390] width 75 height 10
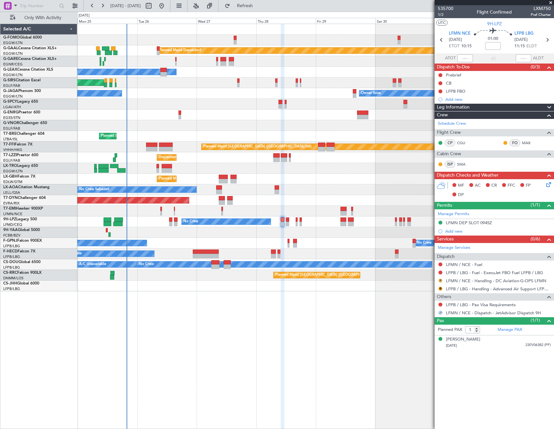
click at [441, 280] on button "R" at bounding box center [440, 281] width 4 height 4
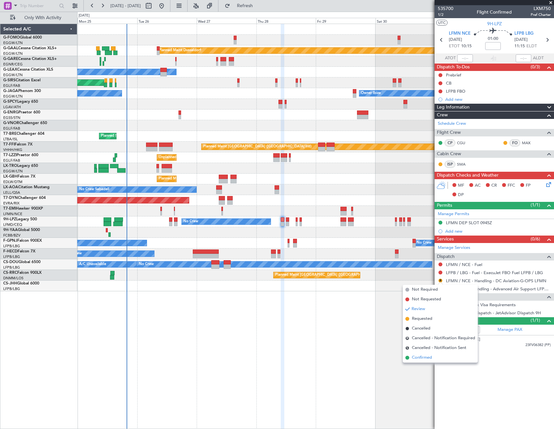
click at [417, 360] on span "Confirmed" at bounding box center [421, 358] width 20 height 6
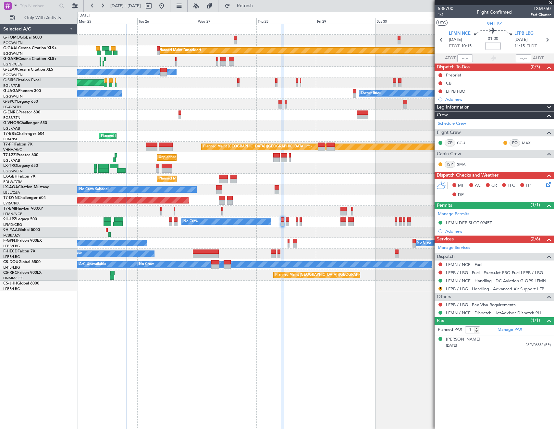
drag, startPoint x: 439, startPoint y: 289, endPoint x: 439, endPoint y: 306, distance: 17.5
click at [439, 289] on button "R" at bounding box center [440, 289] width 4 height 4
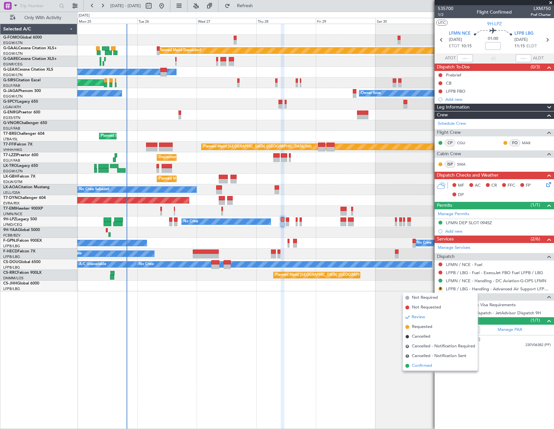
click at [420, 365] on span "Confirmed" at bounding box center [421, 366] width 20 height 6
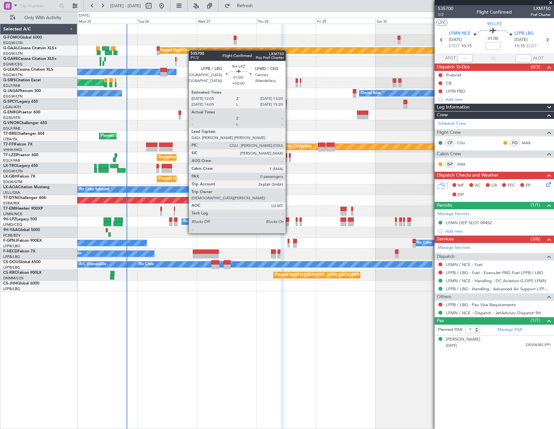
click at [288, 221] on div at bounding box center [287, 220] width 3 height 5
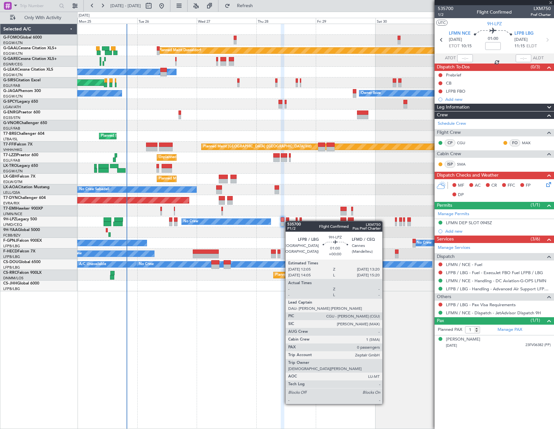
type input "0"
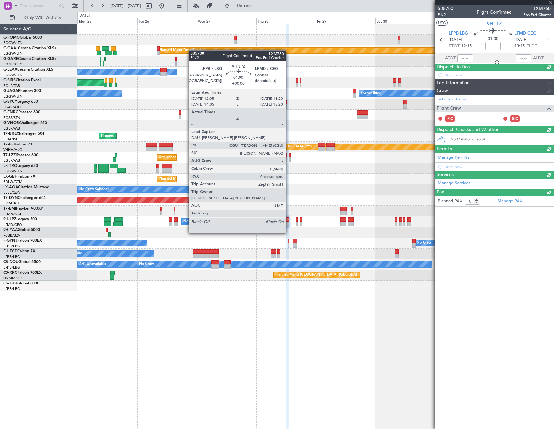
click at [288, 221] on div at bounding box center [287, 220] width 3 height 5
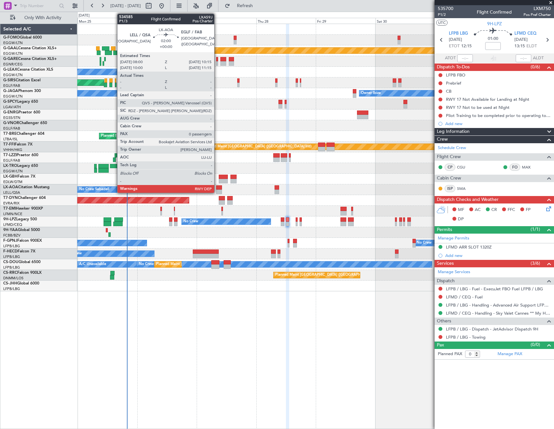
click at [218, 188] on div at bounding box center [219, 187] width 6 height 5
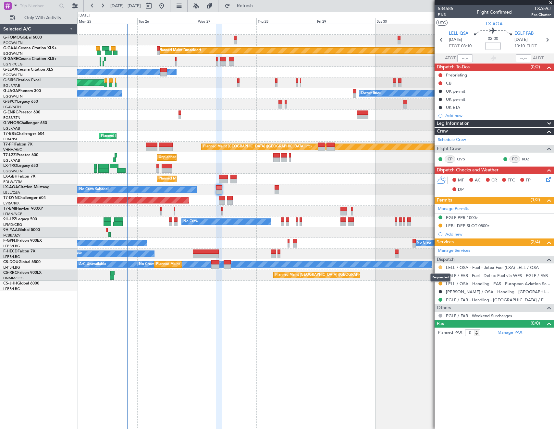
click at [439, 266] on button at bounding box center [440, 268] width 4 height 4
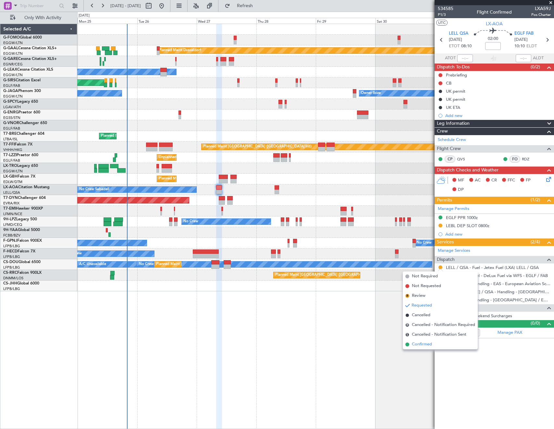
click at [423, 343] on span "Confirmed" at bounding box center [421, 344] width 20 height 6
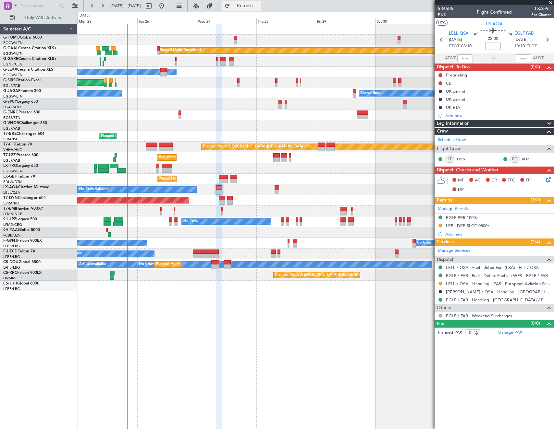
click at [256, 8] on span "Refresh" at bounding box center [244, 6] width 27 height 5
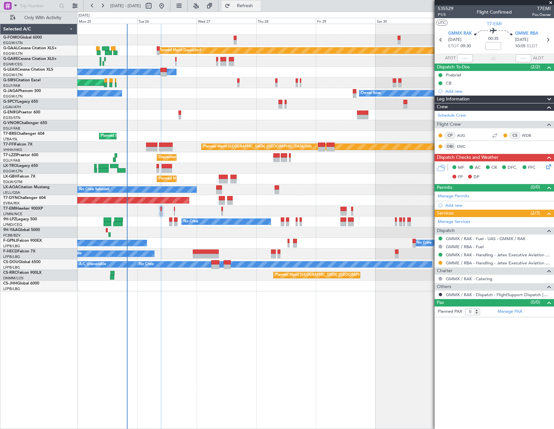
click at [246, 7] on button "Refresh" at bounding box center [240, 6] width 39 height 10
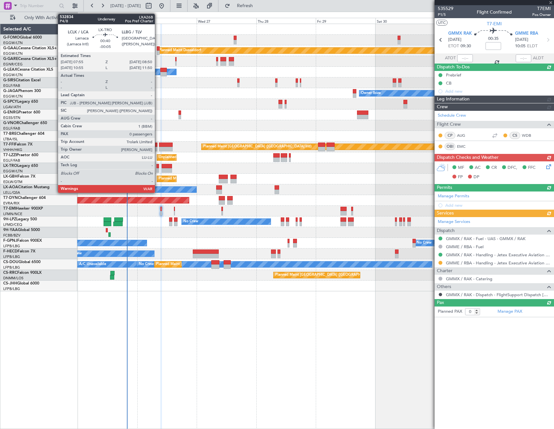
click at [158, 167] on div at bounding box center [157, 166] width 3 height 5
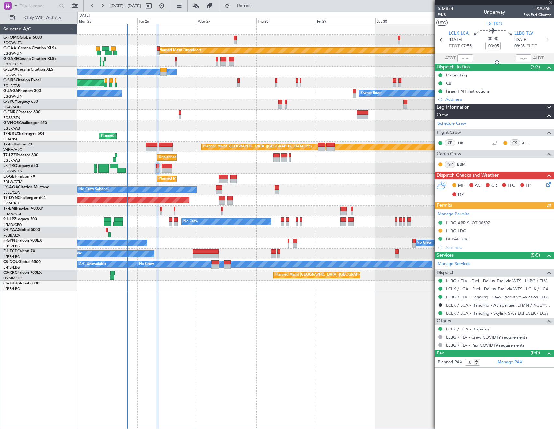
click at [549, 185] on icon at bounding box center [546, 183] width 5 height 5
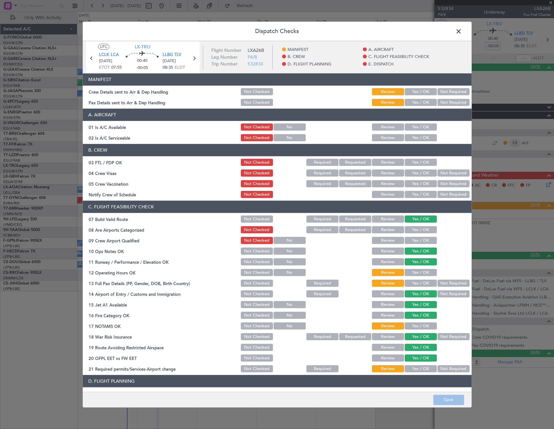
click at [421, 126] on button "Yes / OK" at bounding box center [420, 127] width 32 height 7
click at [420, 137] on button "Yes / OK" at bounding box center [420, 138] width 32 height 7
click at [420, 272] on button "Yes / OK" at bounding box center [420, 272] width 32 height 7
click at [444, 282] on button "Not Required" at bounding box center [453, 283] width 32 height 7
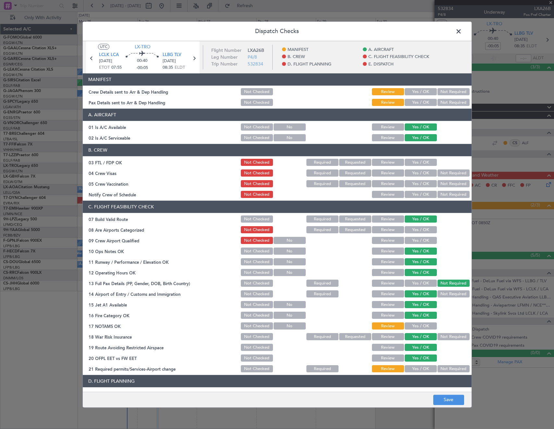
click at [423, 326] on button "Yes / OK" at bounding box center [420, 326] width 32 height 7
click at [419, 366] on button "Yes / OK" at bounding box center [420, 369] width 32 height 7
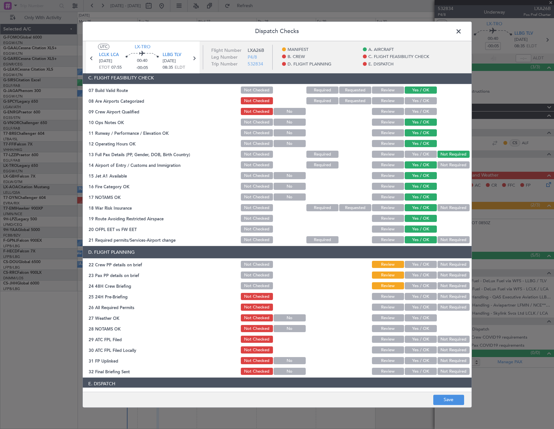
scroll to position [195, 0]
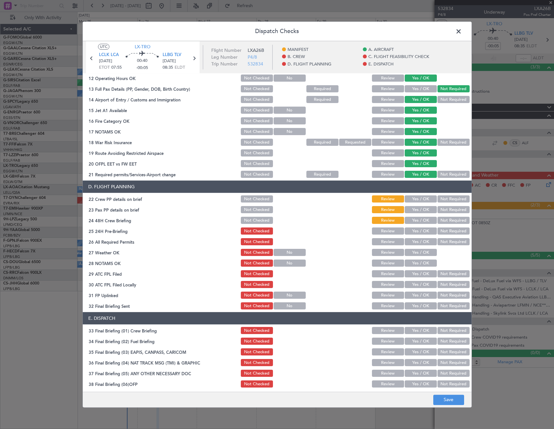
click at [413, 231] on button "Yes / OK" at bounding box center [420, 231] width 32 height 7
click at [392, 241] on button "Review" at bounding box center [388, 242] width 32 height 7
click at [414, 201] on button "Yes / OK" at bounding box center [420, 199] width 32 height 7
click at [414, 213] on button "Yes / OK" at bounding box center [420, 210] width 32 height 7
click at [414, 220] on button "Yes / OK" at bounding box center [420, 220] width 32 height 7
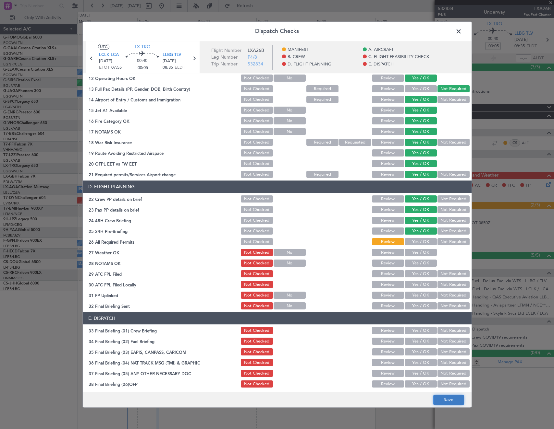
click at [458, 402] on button "Save" at bounding box center [448, 400] width 31 height 10
click at [461, 32] on span at bounding box center [461, 33] width 0 height 13
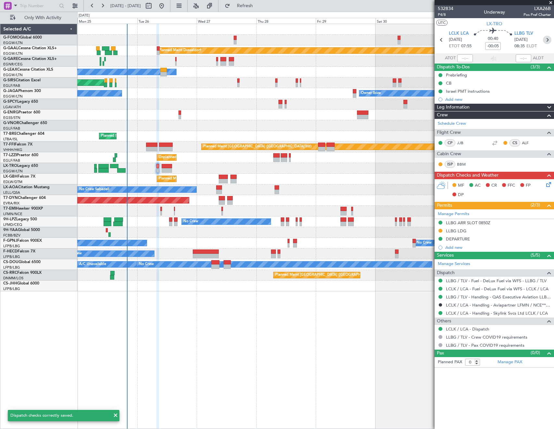
click at [546, 40] on icon at bounding box center [546, 40] width 8 height 8
type input "+00:15"
type input "11"
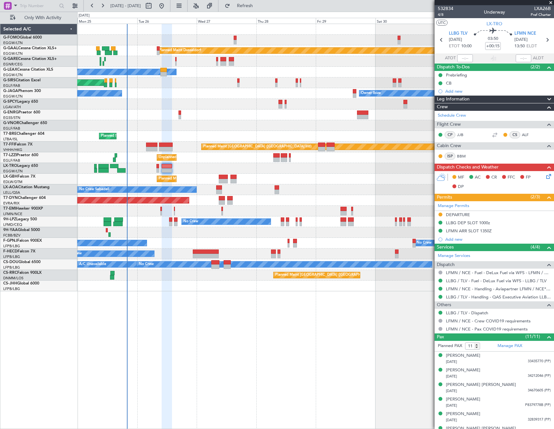
click at [544, 178] on icon at bounding box center [546, 175] width 5 height 5
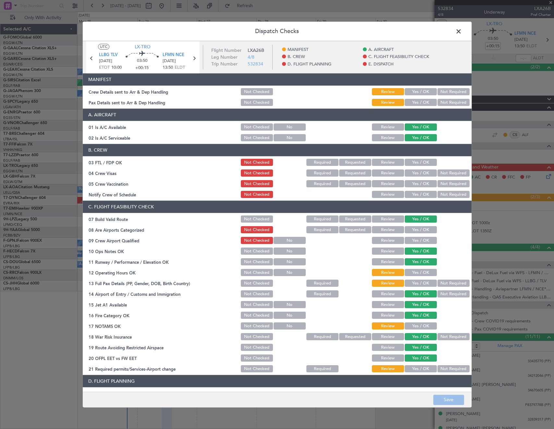
click at [418, 272] on button "Yes / OK" at bounding box center [420, 272] width 32 height 7
click at [415, 284] on button "Yes / OK" at bounding box center [420, 283] width 32 height 7
drag, startPoint x: 414, startPoint y: 325, endPoint x: 417, endPoint y: 361, distance: 36.7
click at [414, 325] on button "Yes / OK" at bounding box center [420, 326] width 32 height 7
click at [417, 369] on button "Yes / OK" at bounding box center [420, 369] width 32 height 7
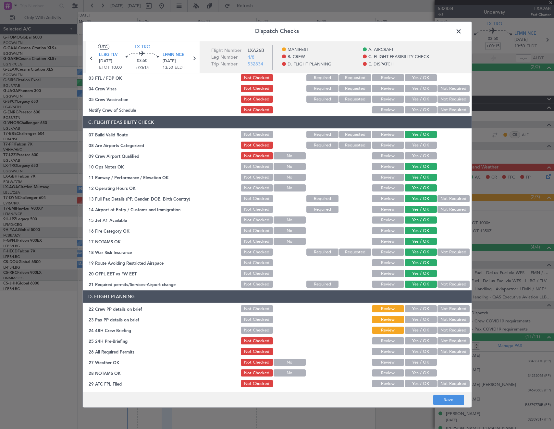
scroll to position [162, 0]
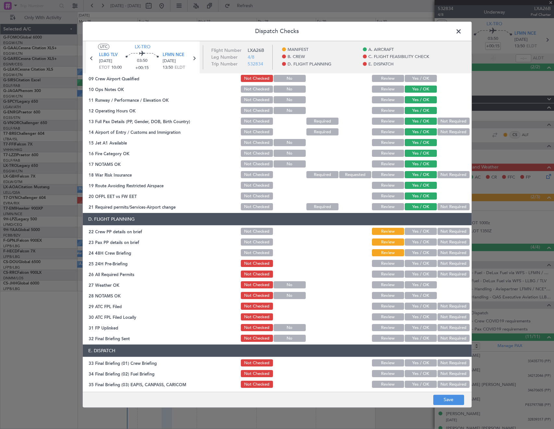
click at [414, 262] on button "Yes / OK" at bounding box center [420, 263] width 32 height 7
click at [412, 252] on button "Yes / OK" at bounding box center [420, 253] width 32 height 7
drag, startPoint x: 414, startPoint y: 243, endPoint x: 415, endPoint y: 233, distance: 9.7
click at [414, 241] on button "Yes / OK" at bounding box center [420, 242] width 32 height 7
click at [415, 232] on button "Yes / OK" at bounding box center [420, 231] width 32 height 7
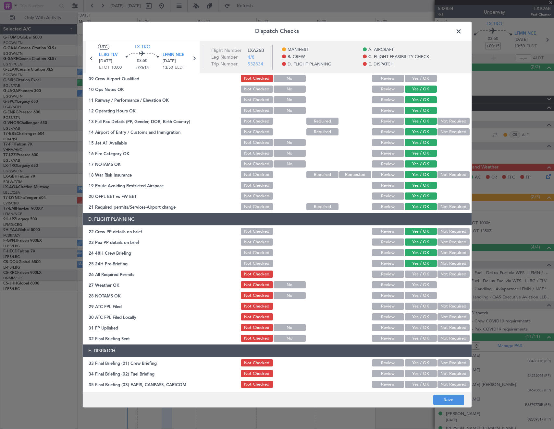
click at [393, 274] on button "Review" at bounding box center [388, 274] width 32 height 7
click at [453, 400] on button "Save" at bounding box center [448, 400] width 31 height 10
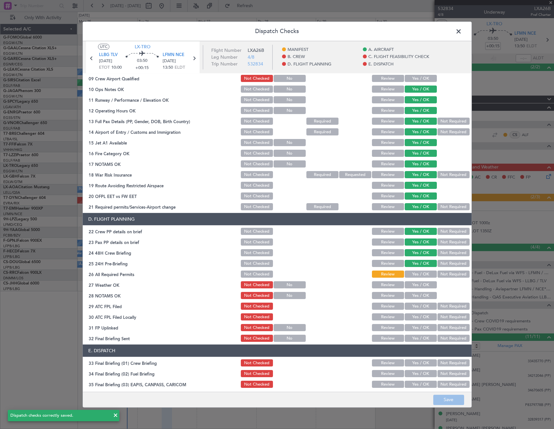
click at [461, 32] on span at bounding box center [461, 33] width 0 height 13
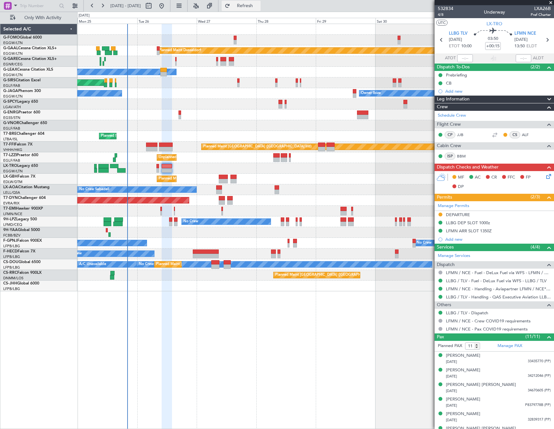
click at [260, 9] on button "Refresh" at bounding box center [240, 6] width 39 height 10
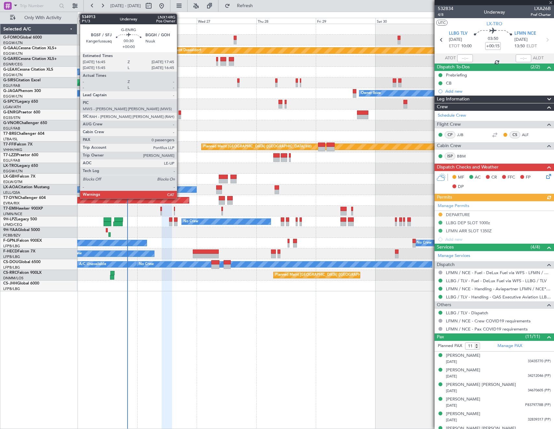
click at [180, 113] on div at bounding box center [179, 113] width 3 height 5
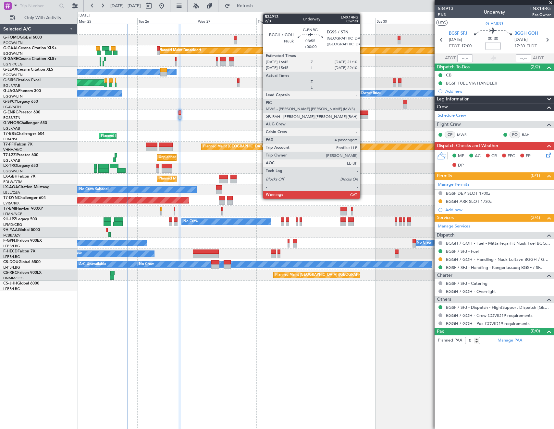
click at [363, 114] on div at bounding box center [362, 113] width 11 height 5
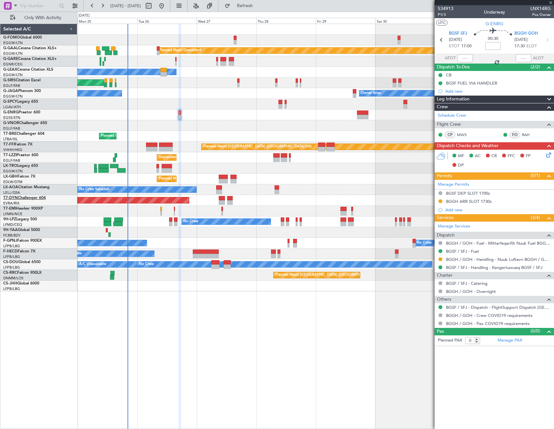
type input "4"
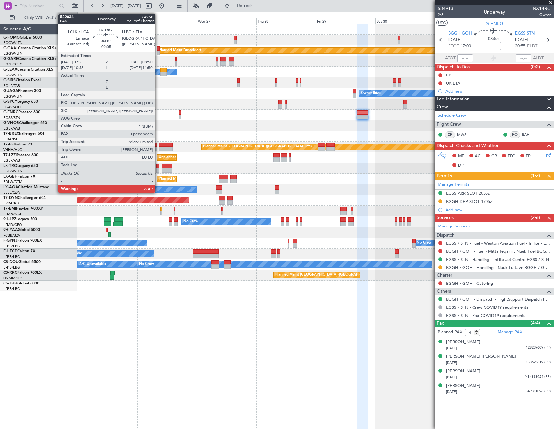
click at [158, 165] on div at bounding box center [157, 166] width 3 height 5
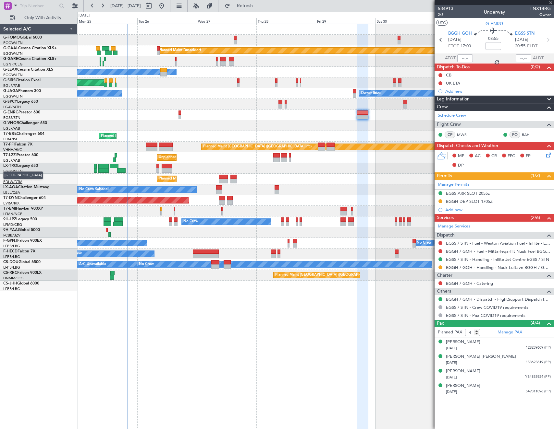
type input "-00:05"
type input "0"
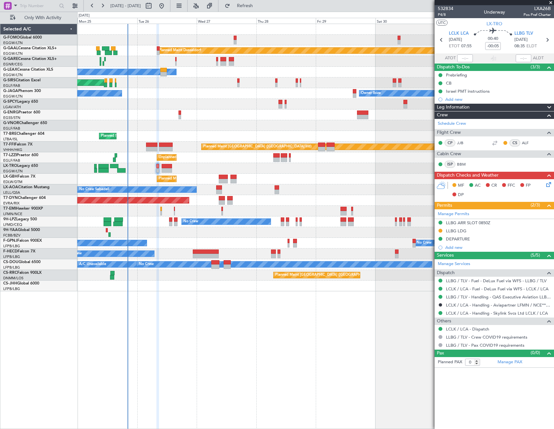
drag, startPoint x: 440, startPoint y: 231, endPoint x: 441, endPoint y: 249, distance: 18.2
click at [440, 231] on button at bounding box center [440, 231] width 4 height 4
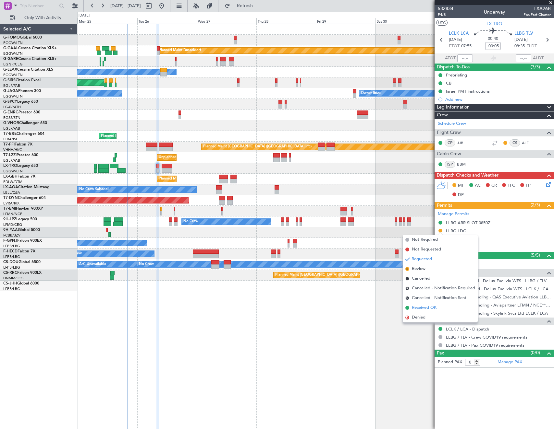
click at [435, 308] on span "Received OK" at bounding box center [423, 308] width 25 height 6
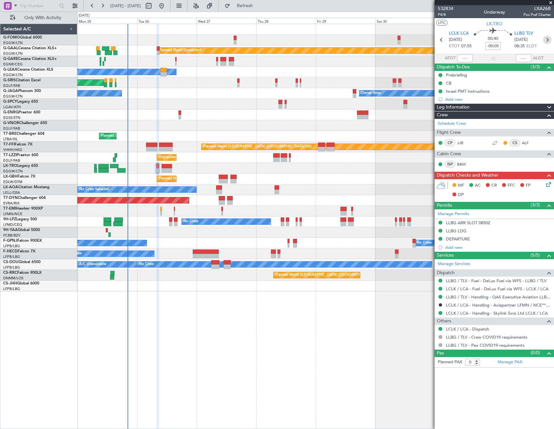
click at [548, 42] on icon at bounding box center [546, 40] width 8 height 8
type input "+00:15"
type input "11"
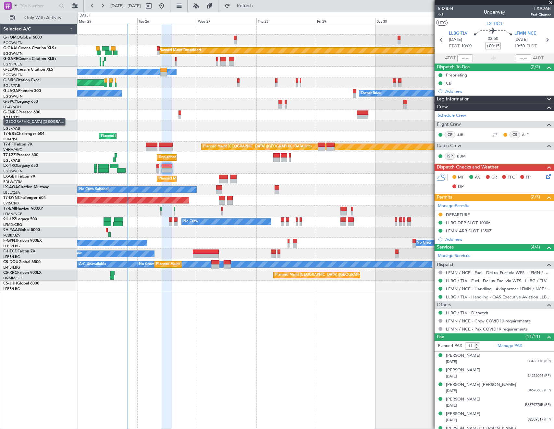
click at [0, 126] on html "[DATE] - [DATE] Refresh Quick Links Only With Activity Planned [GEOGRAPHIC_DATA…" at bounding box center [277, 214] width 554 height 429
drag, startPoint x: 440, startPoint y: 214, endPoint x: 441, endPoint y: 229, distance: 15.3
click at [440, 214] on button at bounding box center [440, 215] width 4 height 4
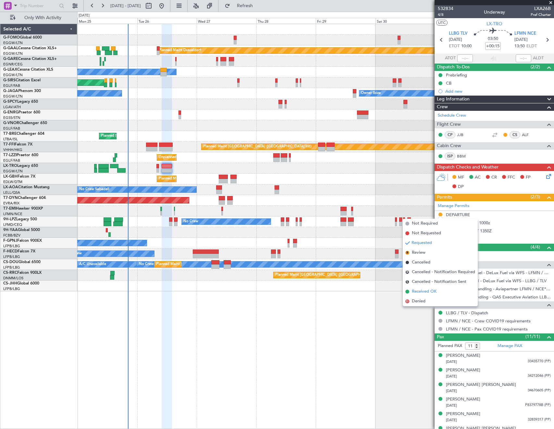
click at [425, 294] on span "Received OK" at bounding box center [423, 292] width 25 height 6
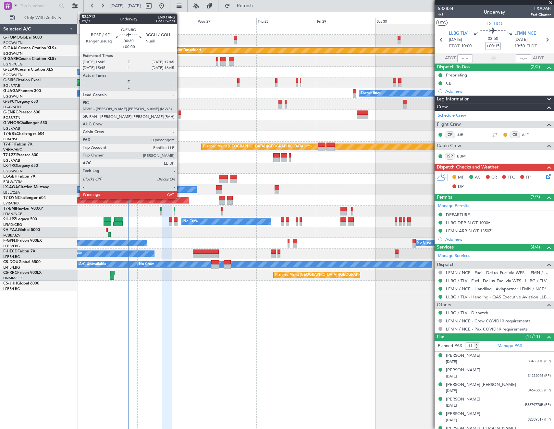
click at [180, 113] on div at bounding box center [179, 113] width 3 height 5
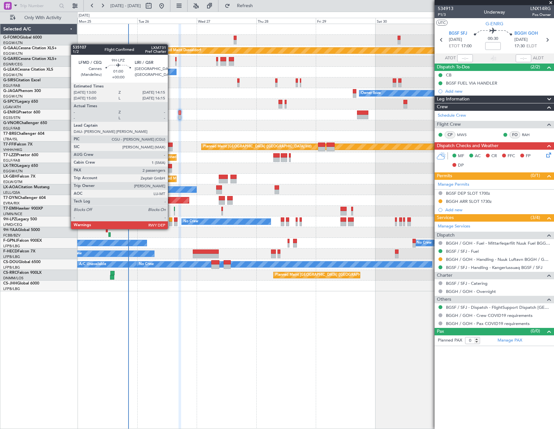
click at [171, 223] on div at bounding box center [170, 224] width 3 height 5
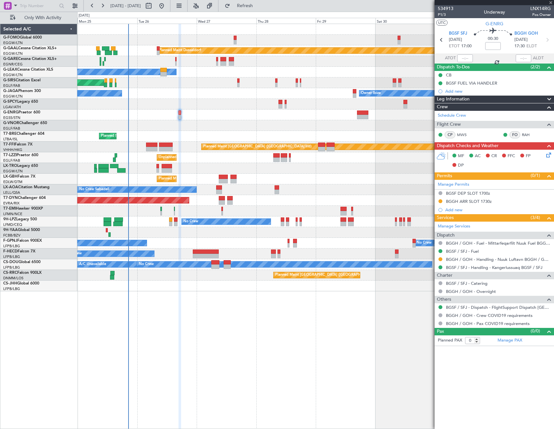
type input "2"
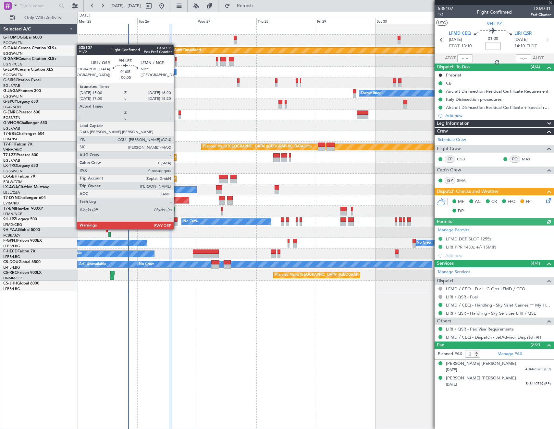
click at [176, 223] on div at bounding box center [176, 224] width 4 height 5
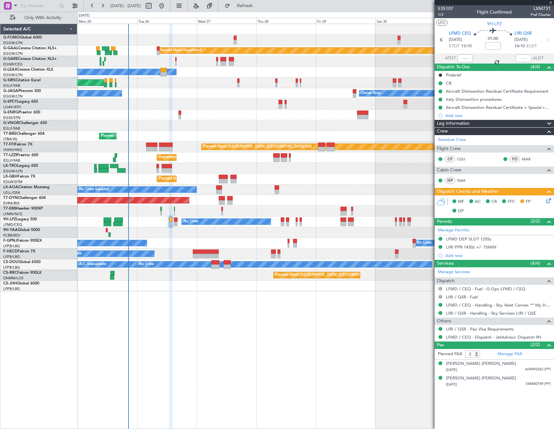
type input "-00:05"
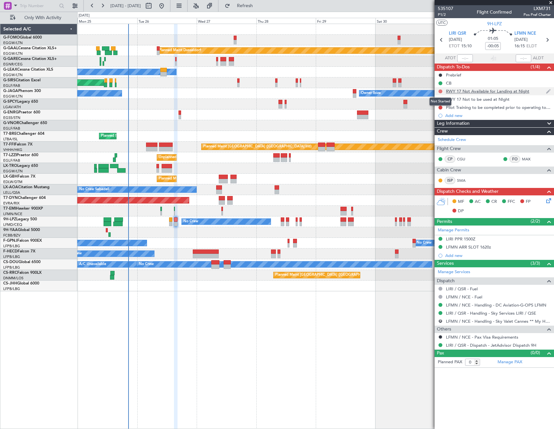
click at [439, 90] on button at bounding box center [440, 91] width 4 height 4
click at [437, 130] on span "Cancelled" at bounding box center [441, 129] width 18 height 6
click at [440, 99] on button at bounding box center [440, 100] width 4 height 4
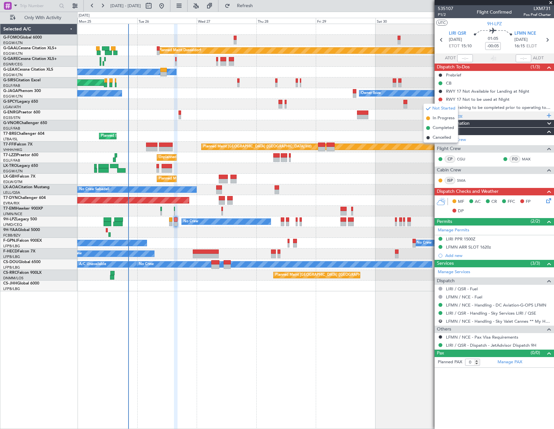
drag, startPoint x: 438, startPoint y: 138, endPoint x: 440, endPoint y: 112, distance: 27.0
click at [438, 137] on span "Cancelled" at bounding box center [441, 138] width 18 height 6
click at [441, 108] on button at bounding box center [440, 108] width 4 height 4
click at [434, 146] on span "Cancelled" at bounding box center [441, 146] width 18 height 6
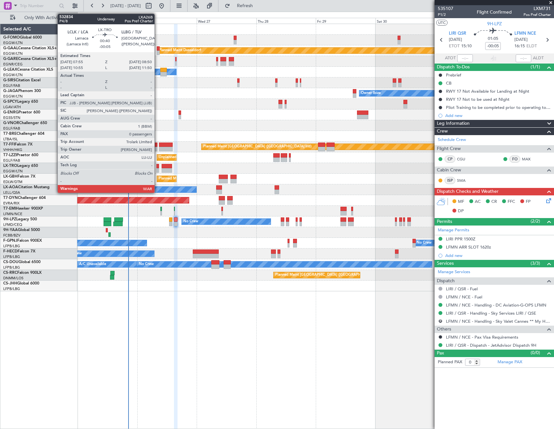
click at [157, 167] on div at bounding box center [157, 166] width 3 height 5
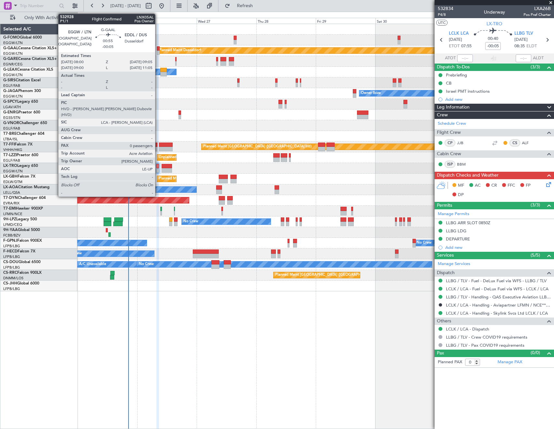
click at [158, 51] on div at bounding box center [158, 53] width 3 height 5
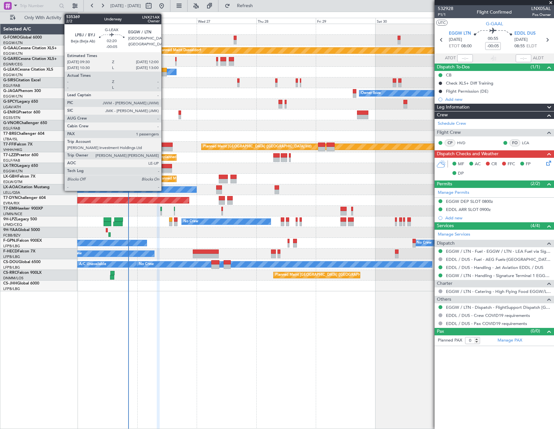
click at [164, 71] on div at bounding box center [163, 70] width 6 height 5
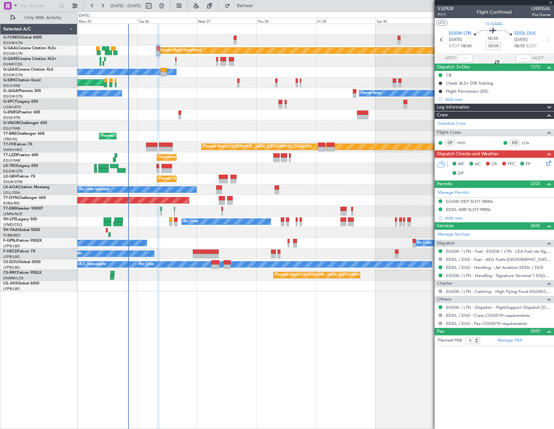
type input "1"
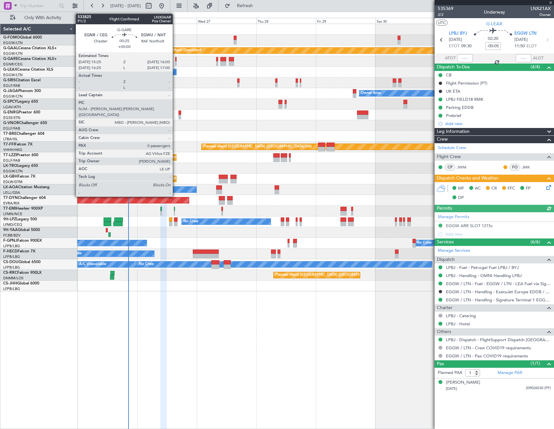
click at [175, 62] on div at bounding box center [176, 63] width 2 height 5
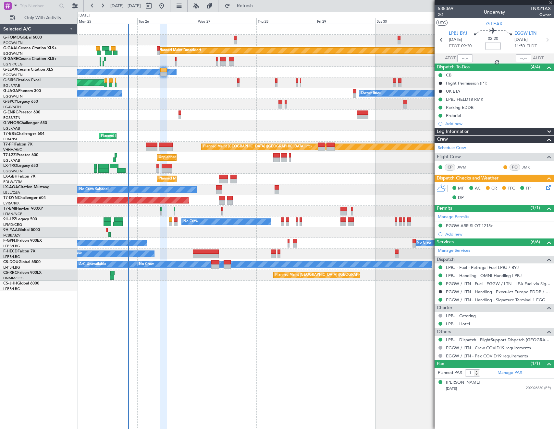
type input "0"
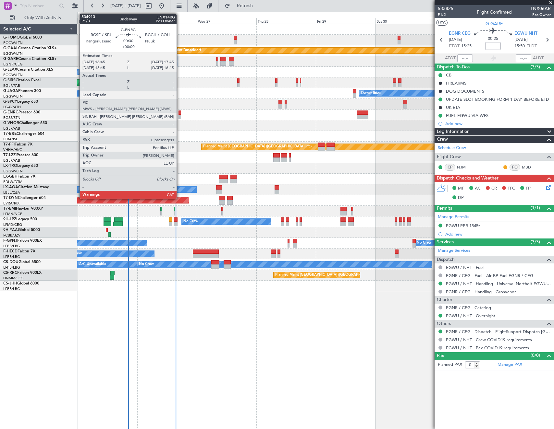
click at [179, 116] on div at bounding box center [179, 117] width 3 height 5
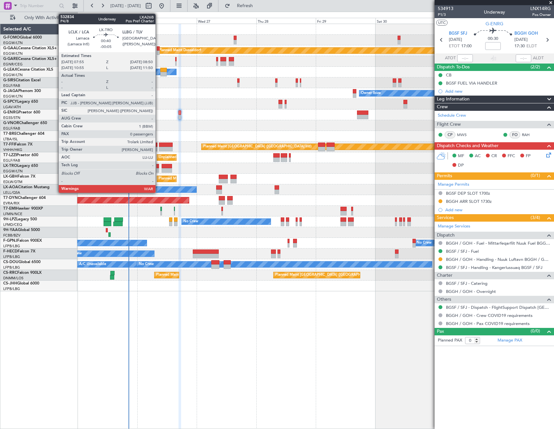
click at [158, 170] on div at bounding box center [157, 170] width 3 height 5
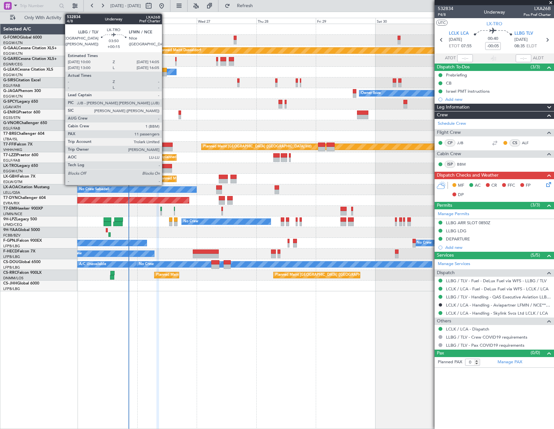
click at [165, 167] on div at bounding box center [166, 166] width 10 height 5
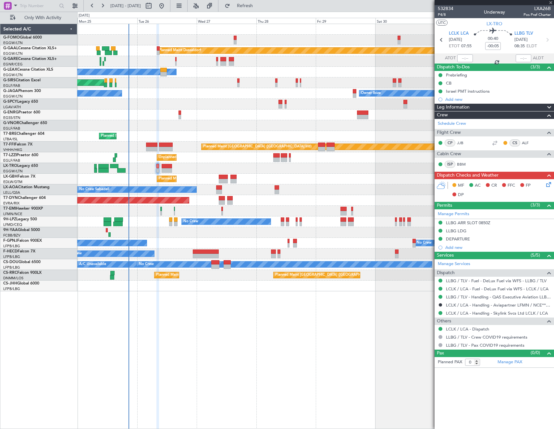
type input "+00:15"
type input "11"
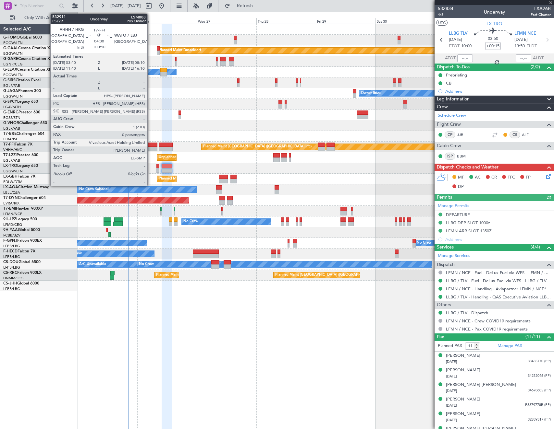
click at [150, 144] on div at bounding box center [151, 145] width 11 height 5
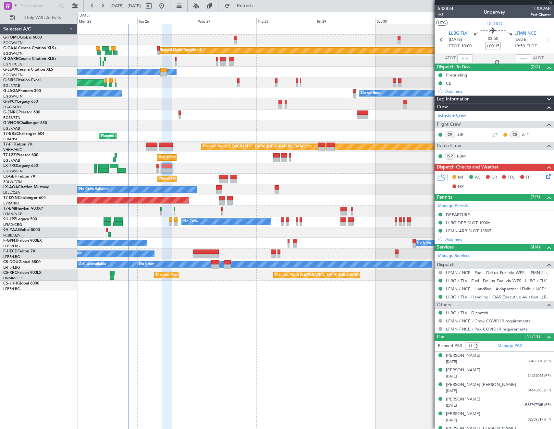
type input "+00:10"
type input "0"
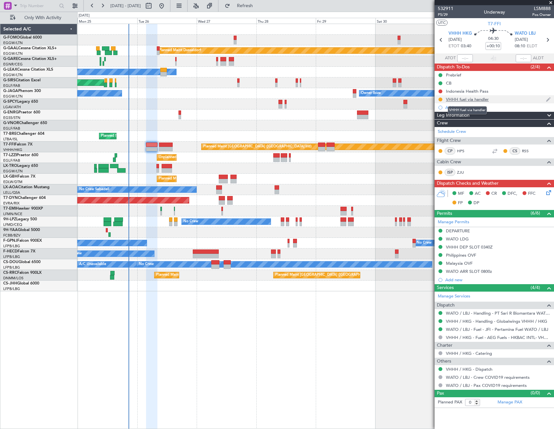
click at [456, 99] on div "VHHH fuel via handler" at bounding box center [467, 100] width 43 height 6
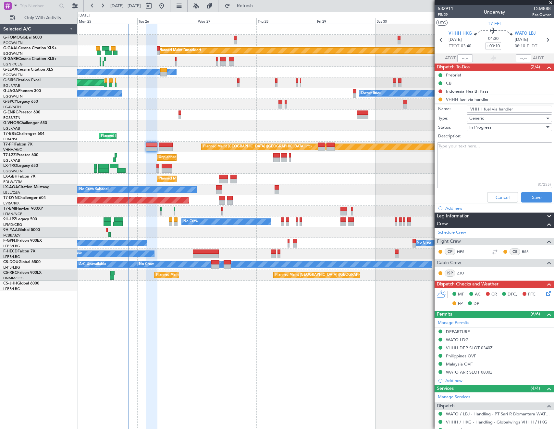
click at [503, 191] on div "Cancel Save" at bounding box center [492, 198] width 122 height 16
click at [495, 197] on button "Cancel" at bounding box center [502, 197] width 31 height 10
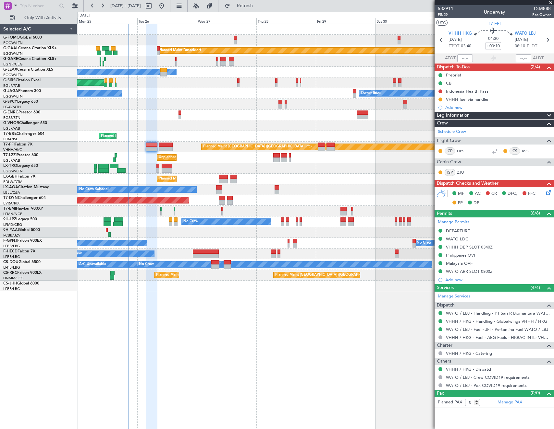
click at [549, 192] on icon at bounding box center [546, 191] width 5 height 5
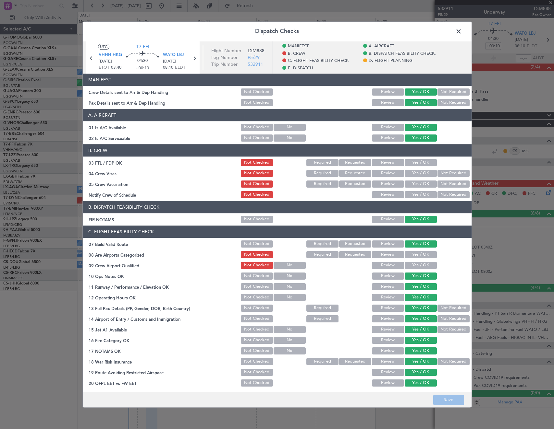
scroll to position [259, 0]
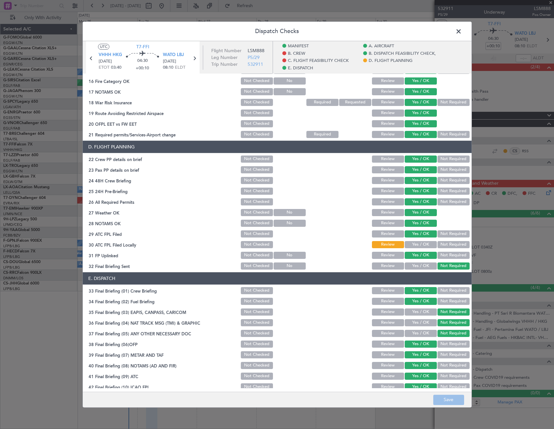
click at [461, 33] on span at bounding box center [461, 33] width 0 height 13
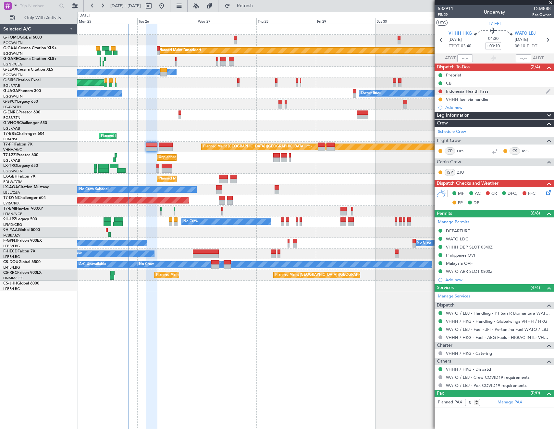
click at [467, 92] on div "Indonesia Health Pass" at bounding box center [467, 92] width 42 height 6
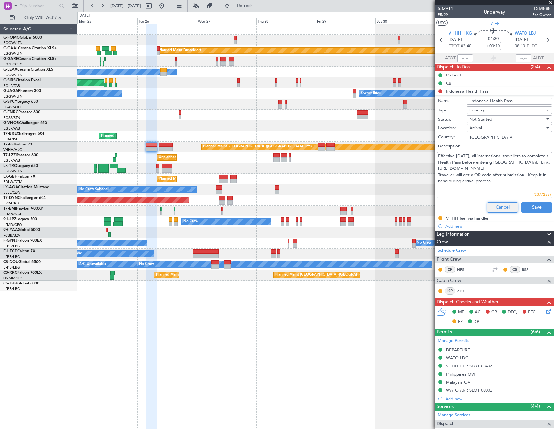
click at [494, 208] on button "Cancel" at bounding box center [502, 207] width 31 height 10
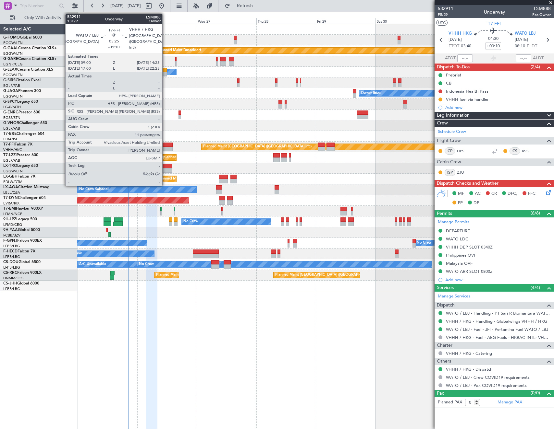
click at [165, 145] on div at bounding box center [166, 145] width 14 height 5
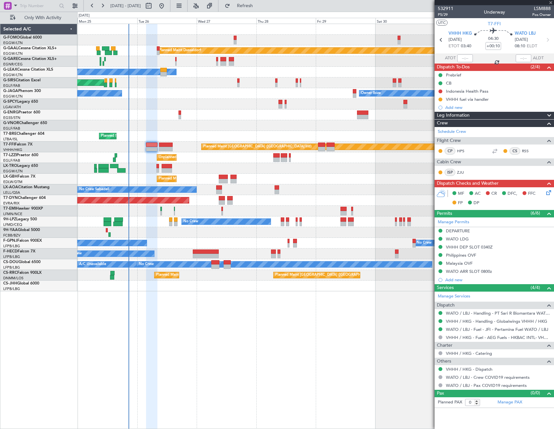
type input "-01:10"
type input "11"
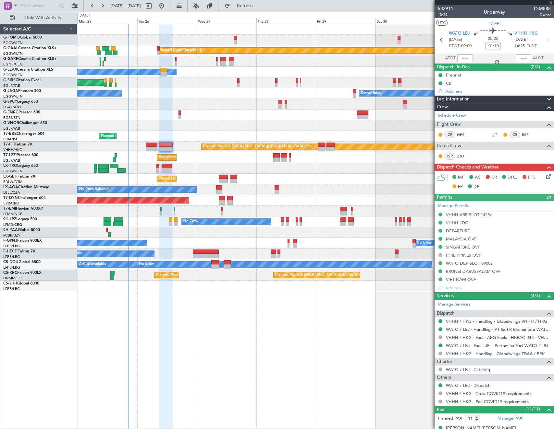
click at [544, 177] on icon at bounding box center [546, 175] width 5 height 5
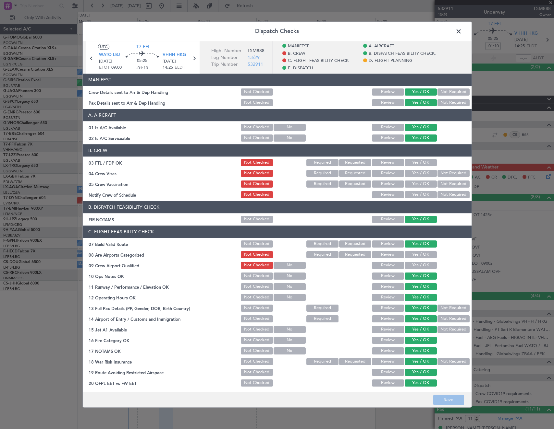
click at [541, 177] on div "Dispatch Checks UTC T7-FFI WATO LBJ [DATE] ETOT 09:00 05:25 -01:10 VHHH HKG [DA…" at bounding box center [277, 214] width 554 height 429
click at [461, 33] on span at bounding box center [461, 33] width 0 height 13
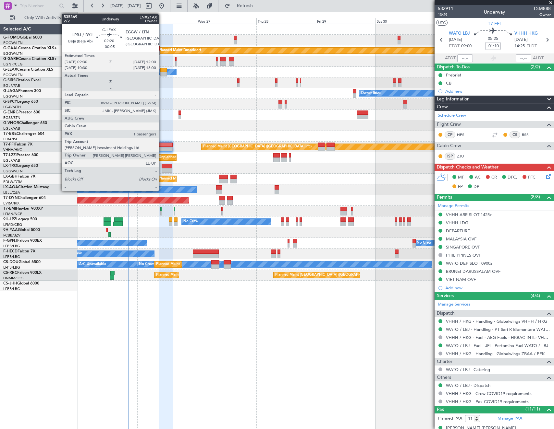
click at [161, 72] on div at bounding box center [163, 74] width 6 height 5
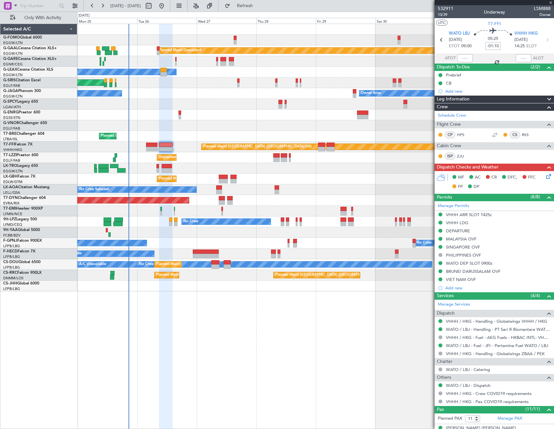
type input "-00:05"
type input "1"
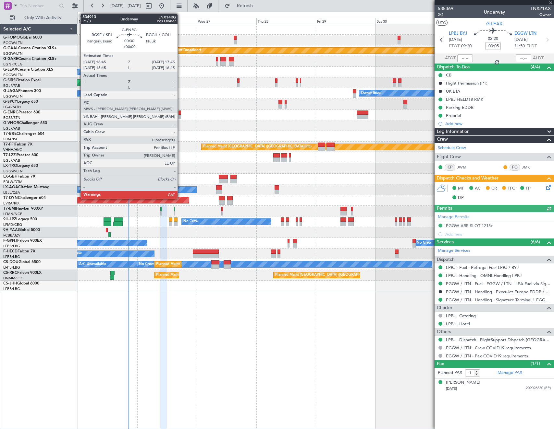
click at [180, 116] on div at bounding box center [179, 117] width 3 height 5
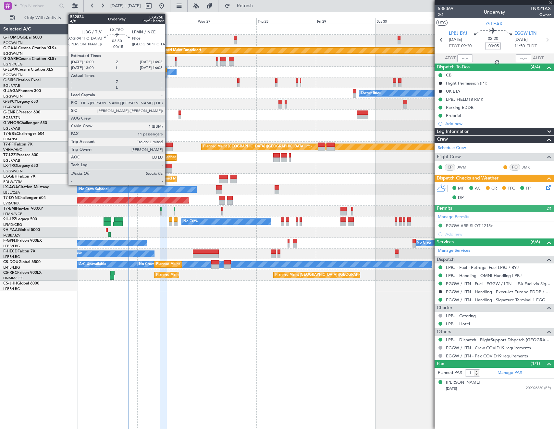
type input "0"
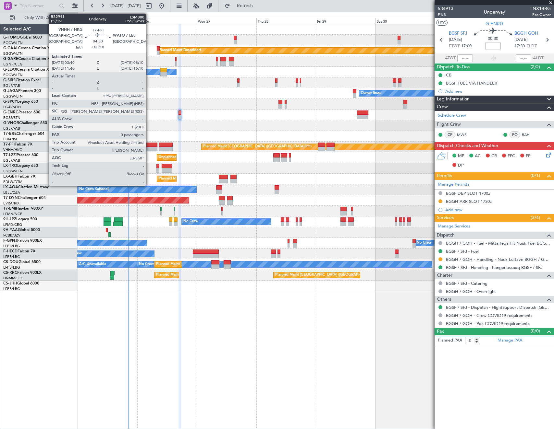
click at [149, 144] on div at bounding box center [151, 145] width 11 height 5
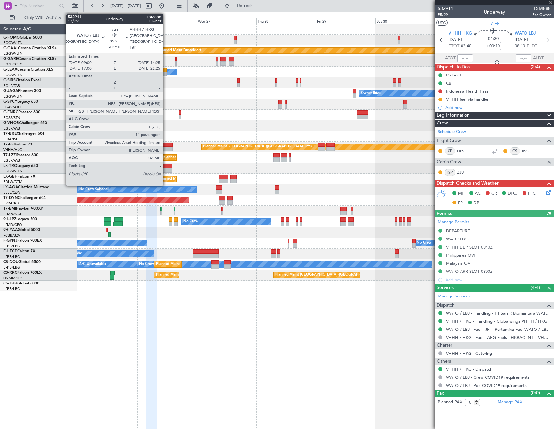
click at [166, 148] on div at bounding box center [166, 149] width 14 height 5
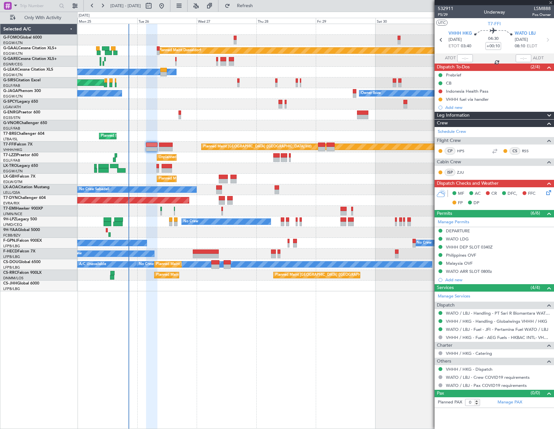
type input "-01:10"
type input "11"
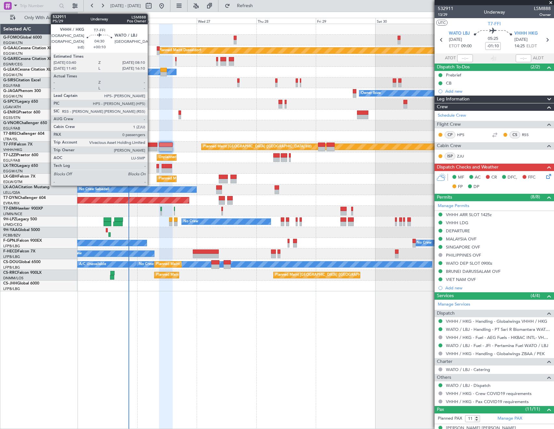
click at [150, 150] on div at bounding box center [151, 149] width 11 height 5
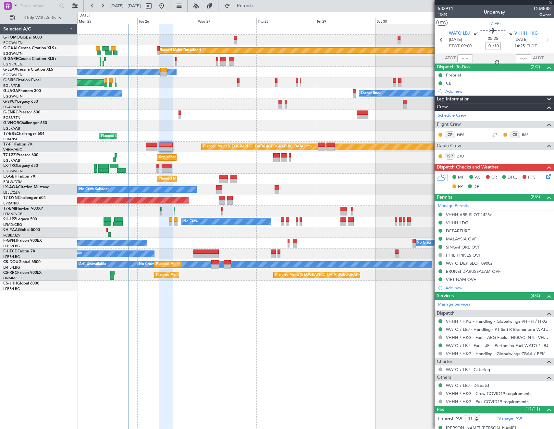
type input "+00:10"
type input "0"
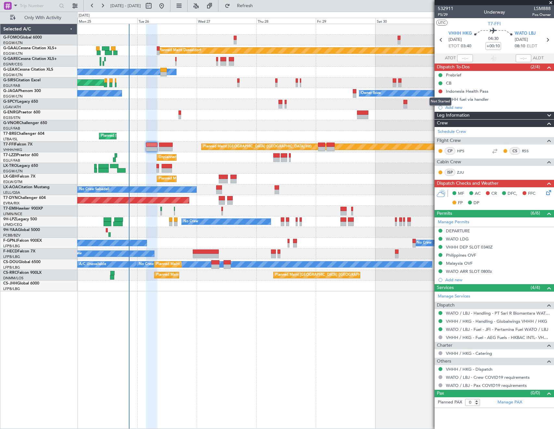
drag, startPoint x: 438, startPoint y: 91, endPoint x: 438, endPoint y: 105, distance: 14.6
click at [438, 91] on button at bounding box center [440, 91] width 4 height 4
click at [435, 132] on span "Cancelled" at bounding box center [441, 129] width 18 height 6
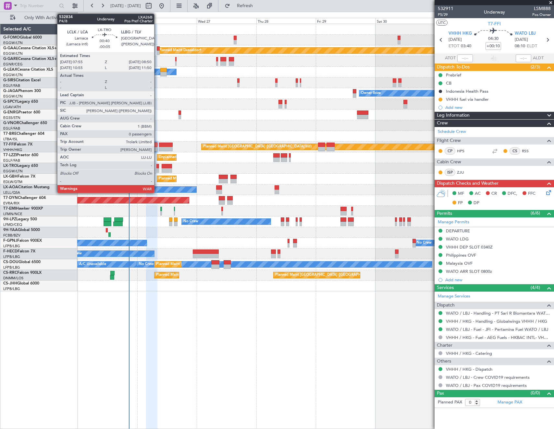
click at [157, 168] on div at bounding box center [157, 166] width 3 height 5
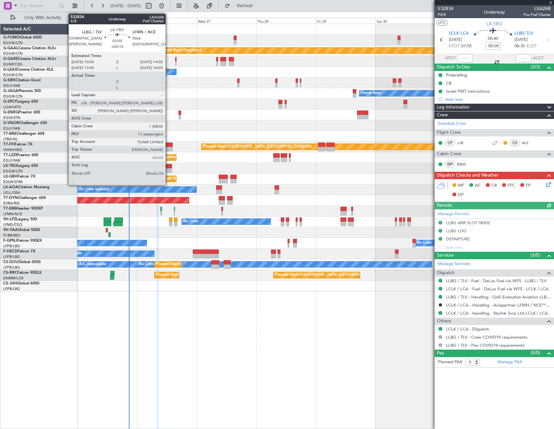
click at [168, 169] on div at bounding box center [166, 170] width 10 height 5
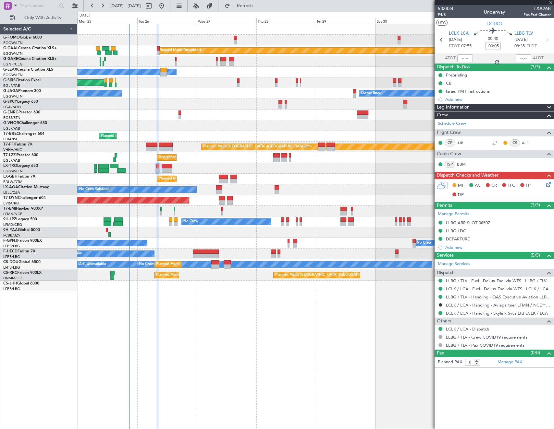
type input "+00:15"
type input "11"
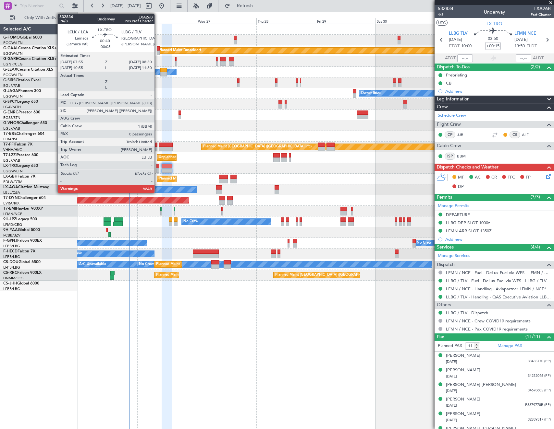
click at [157, 170] on div at bounding box center [157, 170] width 3 height 5
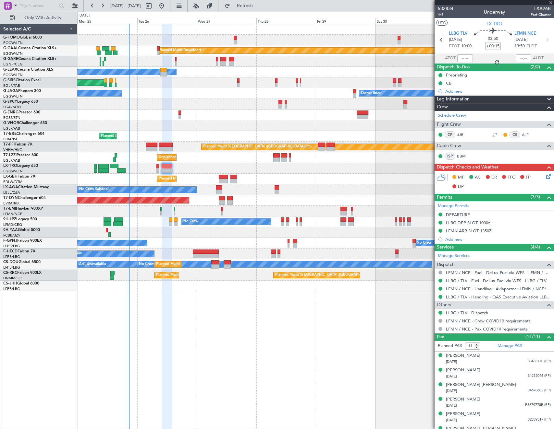
type input "-00:05"
type input "0"
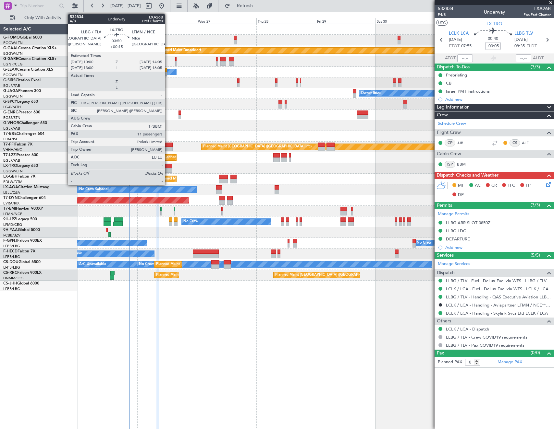
click at [168, 168] on div at bounding box center [166, 166] width 10 height 5
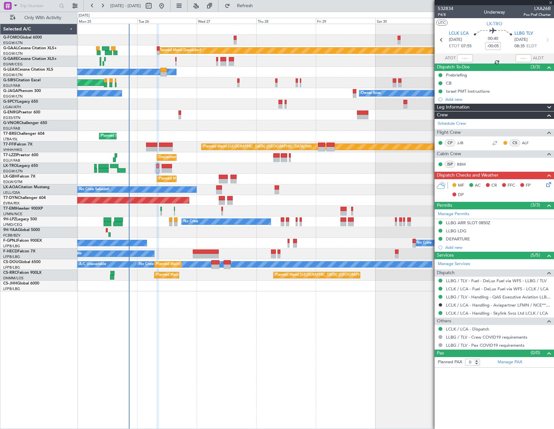
type input "+00:15"
type input "11"
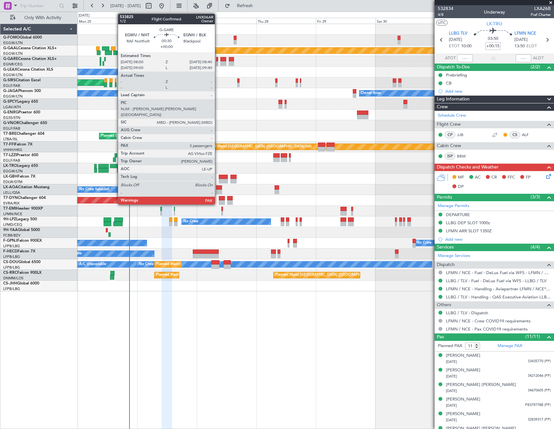
click at [218, 60] on div at bounding box center [217, 59] width 2 height 5
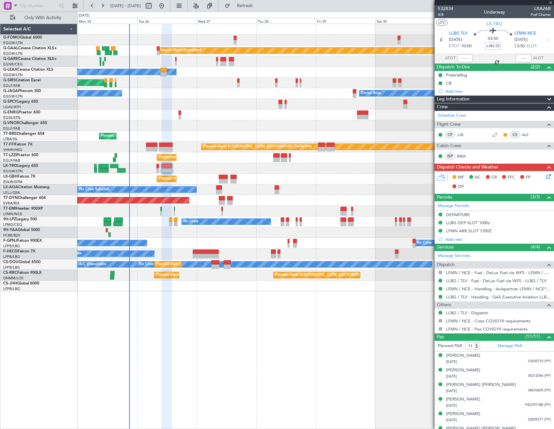
type input "3"
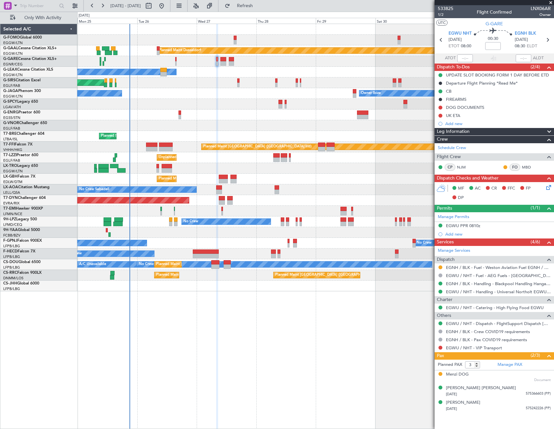
drag, startPoint x: 439, startPoint y: 268, endPoint x: 440, endPoint y: 286, distance: 18.2
click at [439, 268] on button at bounding box center [440, 268] width 4 height 4
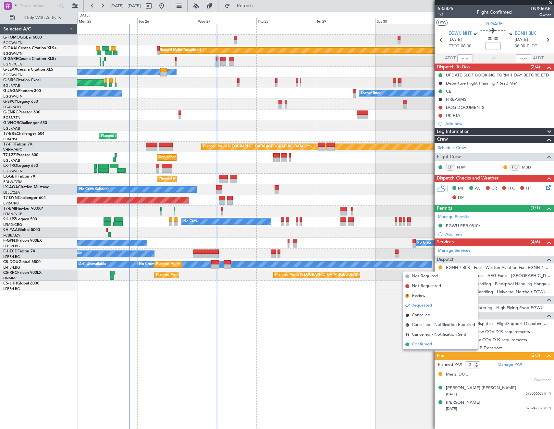
click at [426, 342] on span "Confirmed" at bounding box center [421, 344] width 20 height 6
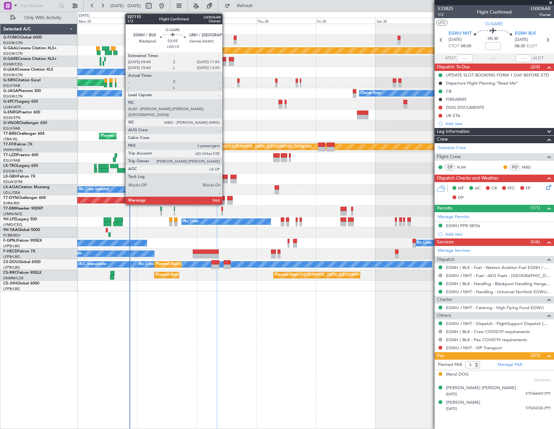
click at [225, 61] on div at bounding box center [223, 63] width 6 height 5
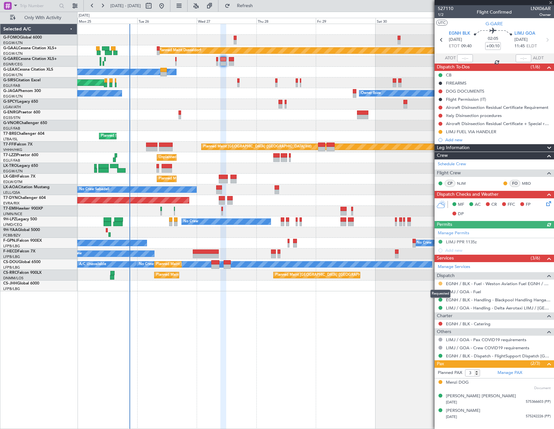
click at [440, 282] on button at bounding box center [440, 284] width 4 height 4
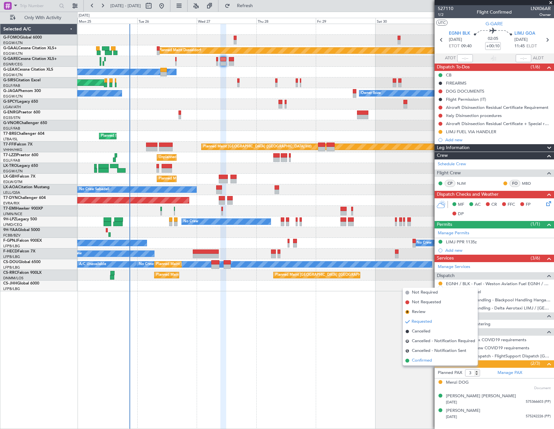
click at [431, 360] on span "Confirmed" at bounding box center [421, 361] width 20 height 6
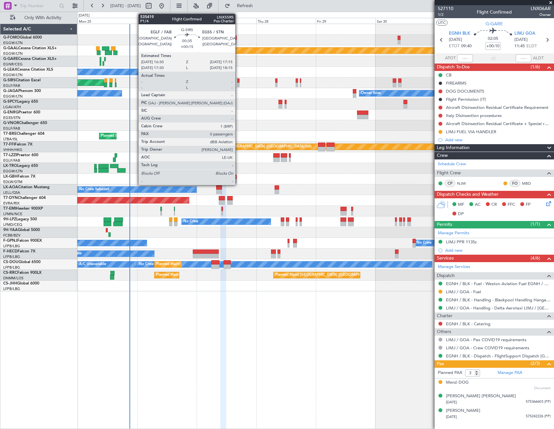
click at [238, 82] on div at bounding box center [238, 80] width 2 height 5
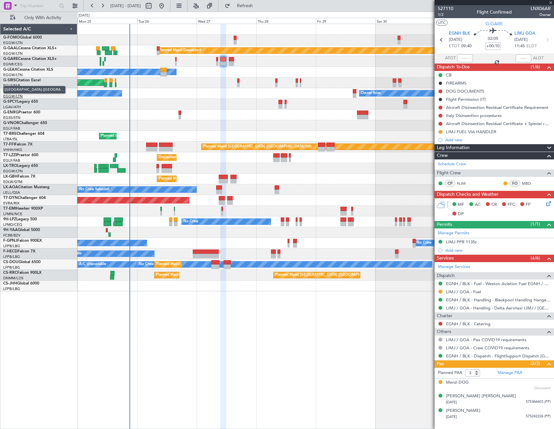
type input "+00:15"
type input "0"
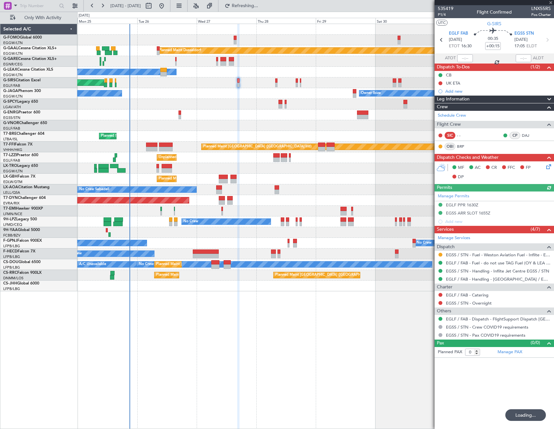
type input "+00:10"
type input "3"
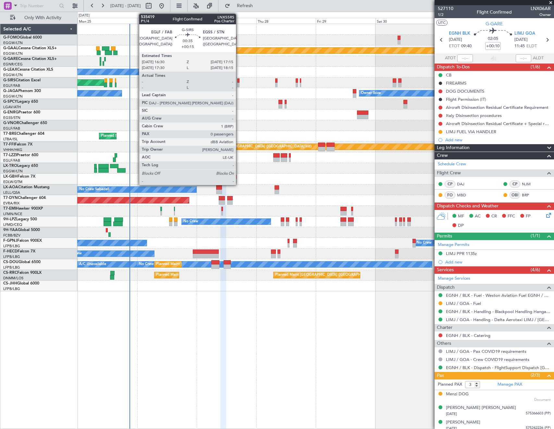
click at [239, 82] on div at bounding box center [238, 80] width 2 height 5
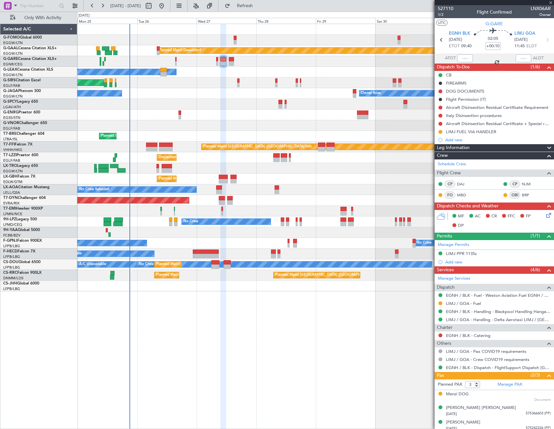
type input "+00:15"
type input "0"
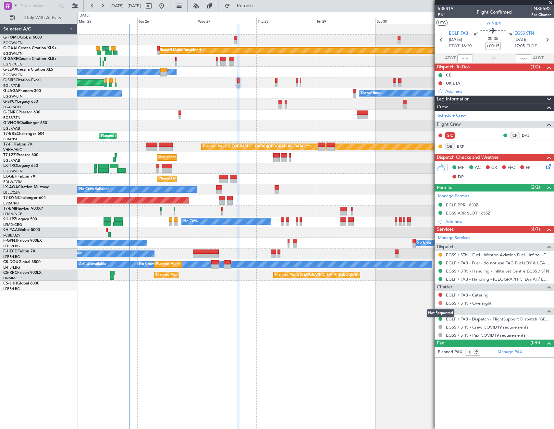
click at [441, 303] on button at bounding box center [440, 303] width 4 height 4
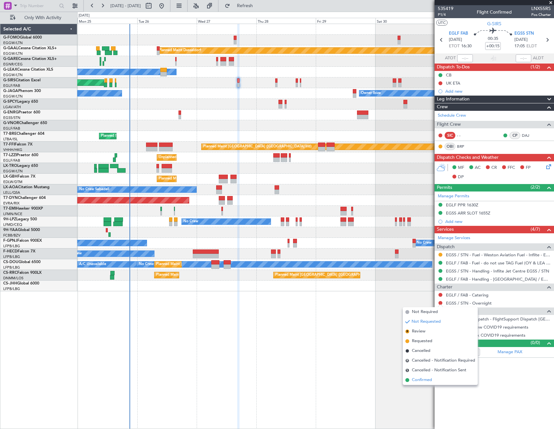
click at [422, 378] on span "Confirmed" at bounding box center [421, 380] width 20 height 6
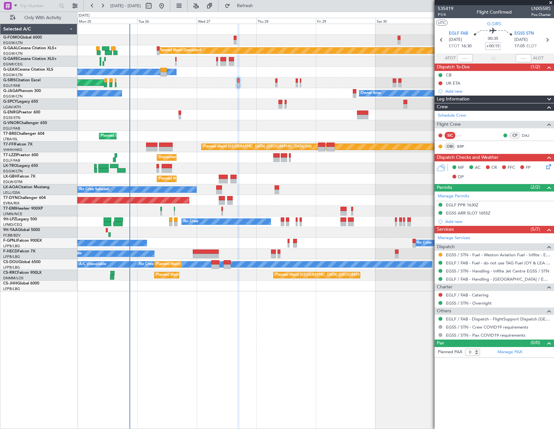
drag, startPoint x: 440, startPoint y: 255, endPoint x: 437, endPoint y: 261, distance: 7.1
click at [440, 255] on button at bounding box center [440, 255] width 4 height 4
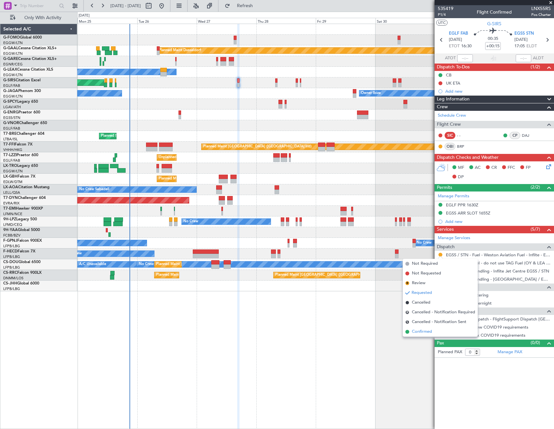
click at [417, 332] on span "Confirmed" at bounding box center [421, 332] width 20 height 6
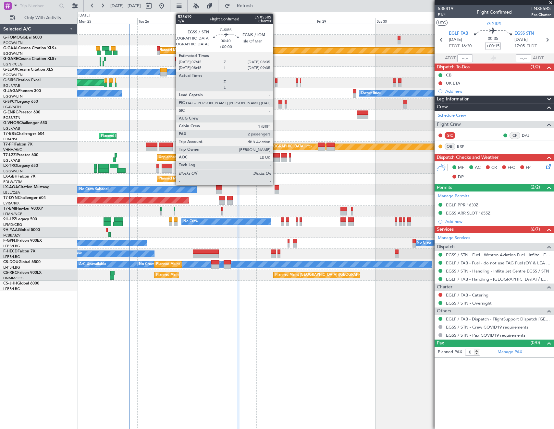
click at [276, 80] on div at bounding box center [276, 80] width 2 height 5
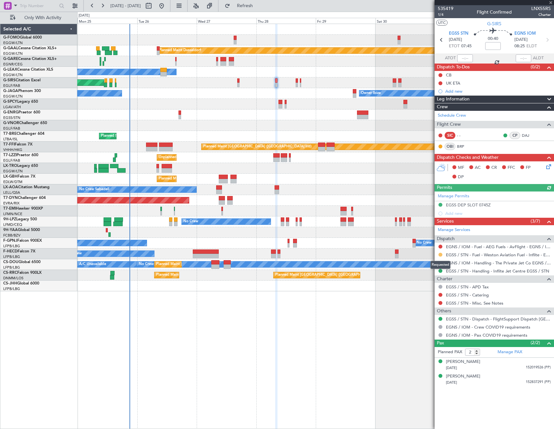
click at [440, 255] on button at bounding box center [440, 255] width 4 height 4
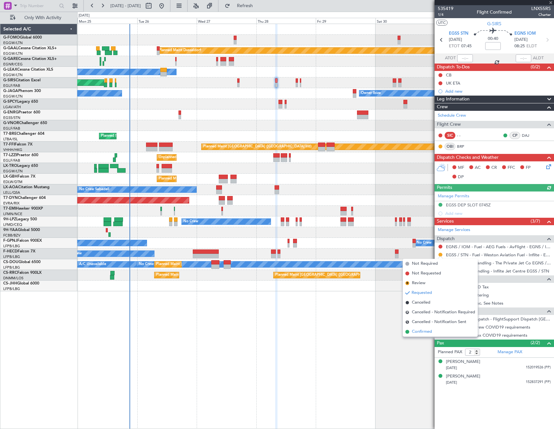
click at [407, 334] on li "Confirmed" at bounding box center [439, 332] width 75 height 10
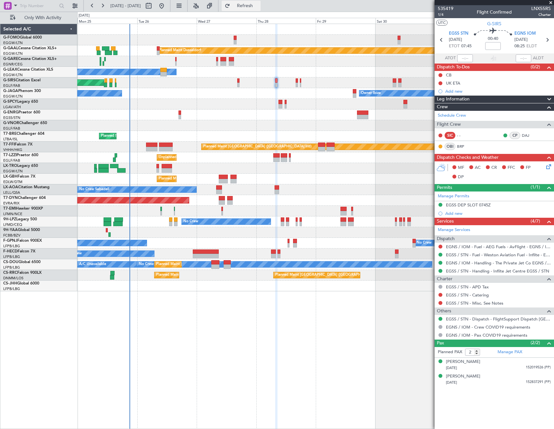
click at [258, 6] on span "Refresh" at bounding box center [244, 6] width 27 height 5
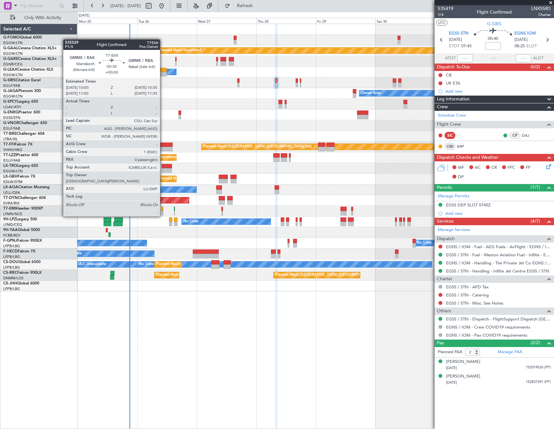
click at [163, 210] on div at bounding box center [162, 209] width 2 height 5
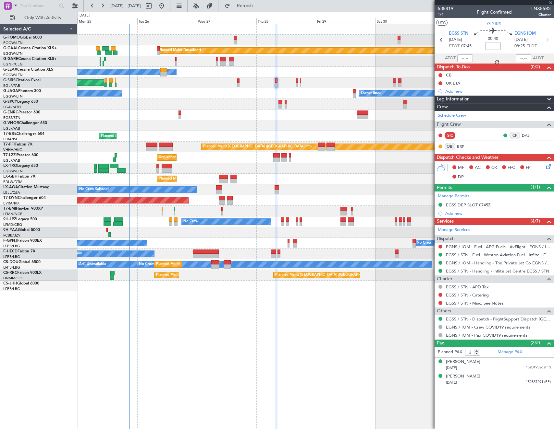
type input "0"
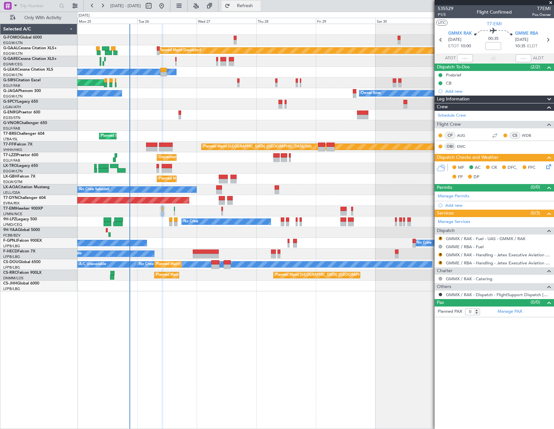
click at [258, 7] on span "Refresh" at bounding box center [244, 6] width 27 height 5
drag, startPoint x: 441, startPoint y: 238, endPoint x: 441, endPoint y: 246, distance: 7.8
click at [441, 238] on button "R" at bounding box center [440, 239] width 4 height 4
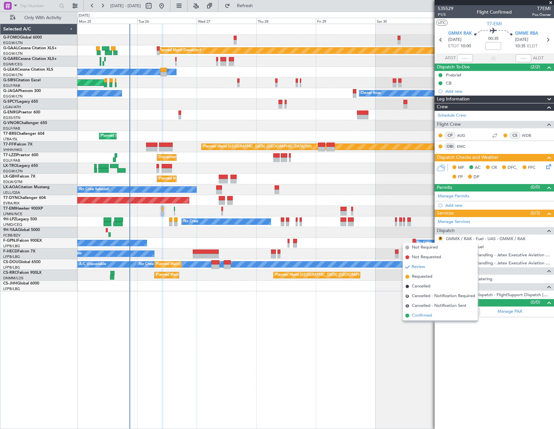
click at [431, 316] on span "Confirmed" at bounding box center [421, 316] width 20 height 6
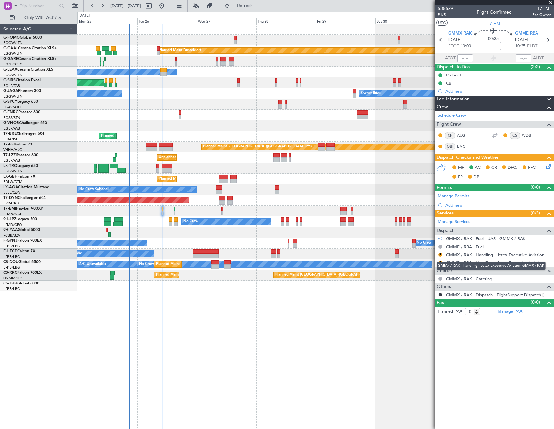
click at [464, 254] on link "GMMX / RAK - Handling - Jetex Executive Aviation GMMX / RAK" at bounding box center [498, 255] width 105 height 6
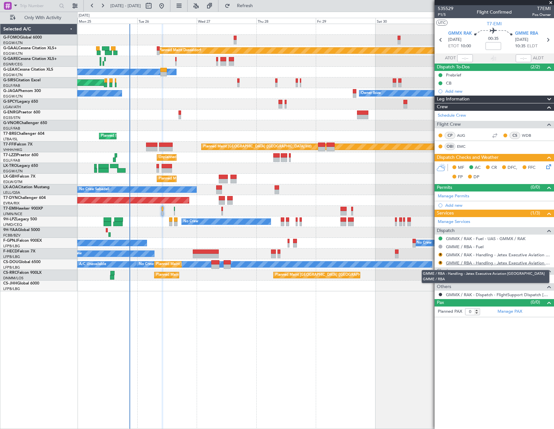
click at [480, 262] on link "GMME / RBA - Handling - Jetex Executive Aviation [GEOGRAPHIC_DATA] GMME / RBA" at bounding box center [498, 263] width 105 height 6
click at [547, 166] on icon at bounding box center [546, 165] width 5 height 5
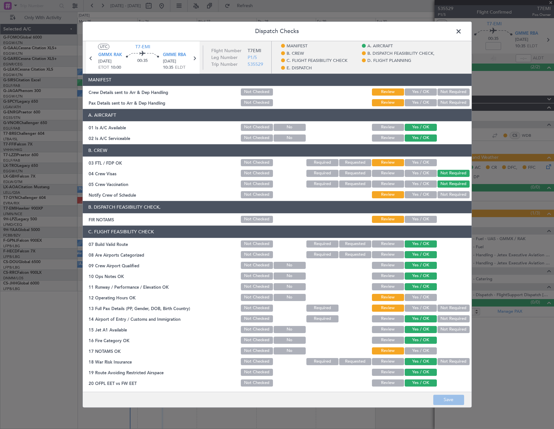
click at [409, 161] on button "Yes / OK" at bounding box center [420, 162] width 32 height 7
drag, startPoint x: 412, startPoint y: 196, endPoint x: 415, endPoint y: 213, distance: 17.4
click at [412, 196] on button "Yes / OK" at bounding box center [420, 194] width 32 height 7
click at [415, 217] on button "Yes / OK" at bounding box center [420, 219] width 32 height 7
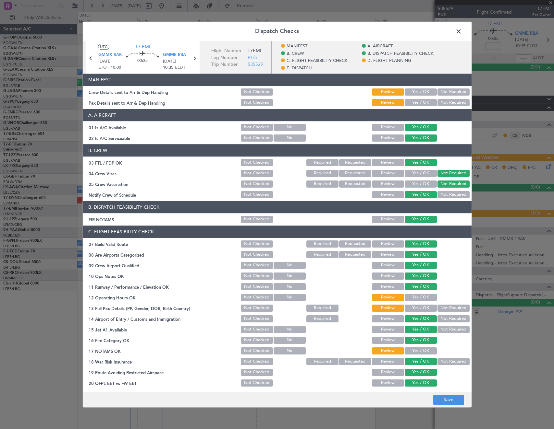
click at [418, 298] on button "Yes / OK" at bounding box center [420, 297] width 32 height 7
click at [445, 307] on button "Not Required" at bounding box center [453, 308] width 32 height 7
click at [417, 350] on button "Yes / OK" at bounding box center [420, 351] width 32 height 7
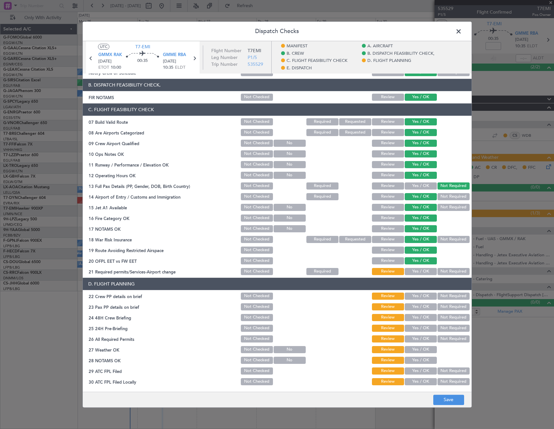
scroll to position [227, 0]
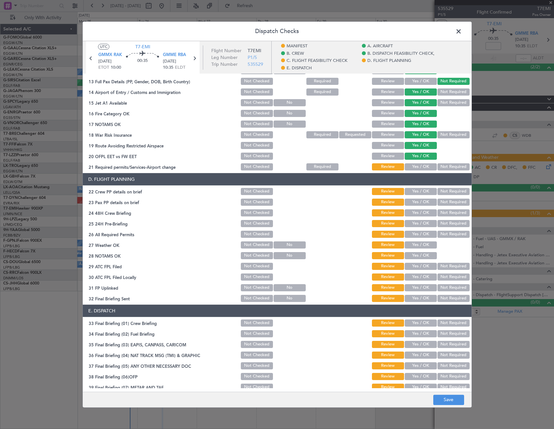
click at [424, 192] on button "Yes / OK" at bounding box center [420, 191] width 32 height 7
click at [444, 202] on button "Not Required" at bounding box center [453, 202] width 32 height 7
click at [417, 215] on button "Yes / OK" at bounding box center [420, 212] width 32 height 7
click at [417, 223] on button "Yes / OK" at bounding box center [420, 223] width 32 height 7
click at [414, 235] on button "Yes / OK" at bounding box center [420, 234] width 32 height 7
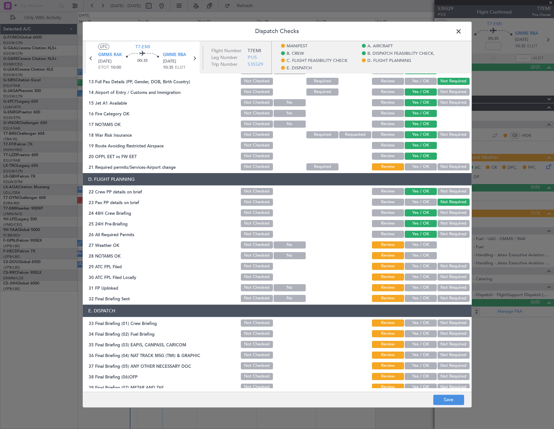
click at [414, 247] on button "Yes / OK" at bounding box center [420, 245] width 32 height 7
click at [455, 398] on button "Save" at bounding box center [448, 400] width 31 height 10
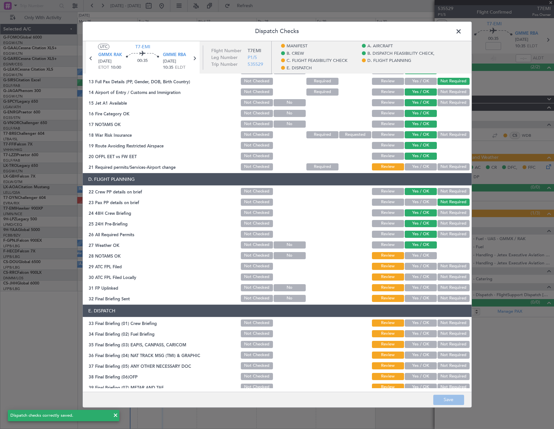
click at [417, 170] on button "Yes / OK" at bounding box center [420, 166] width 32 height 7
click at [449, 403] on button "Save" at bounding box center [448, 400] width 31 height 10
click at [461, 31] on span at bounding box center [461, 33] width 0 height 13
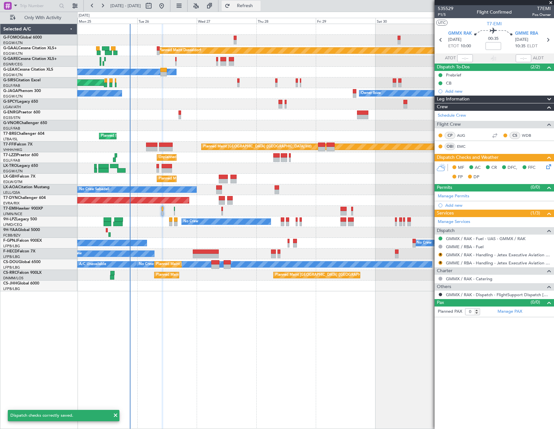
click at [258, 7] on span "Refresh" at bounding box center [244, 6] width 27 height 5
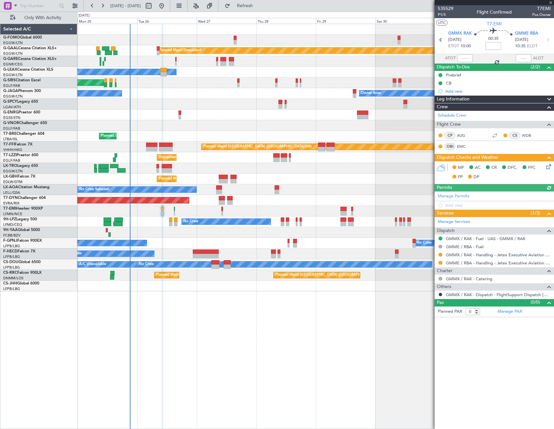
click at [548, 166] on icon at bounding box center [546, 165] width 5 height 5
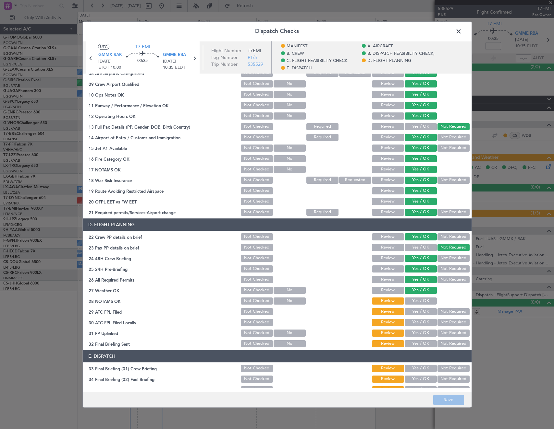
scroll to position [259, 0]
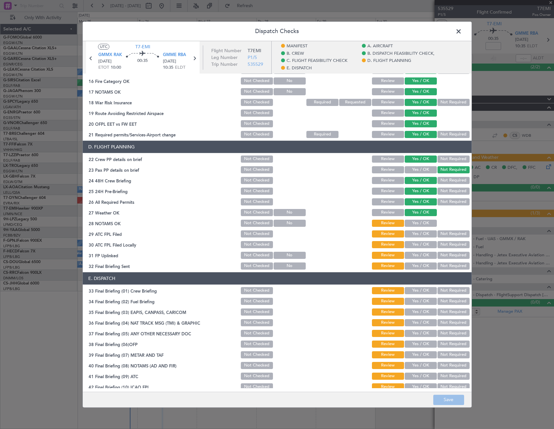
click at [461, 28] on span at bounding box center [461, 33] width 0 height 13
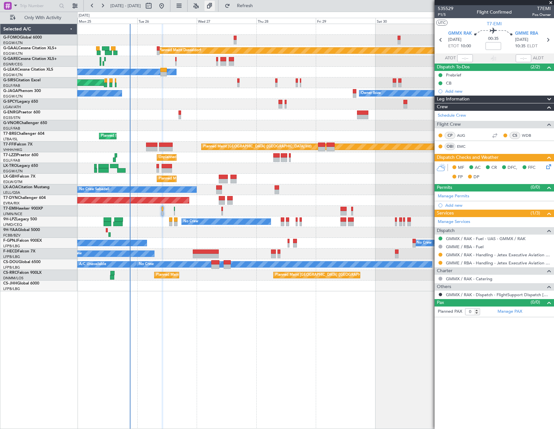
drag, startPoint x: 258, startPoint y: 2, endPoint x: 229, endPoint y: 5, distance: 29.1
click at [258, 2] on button "Refresh" at bounding box center [240, 6] width 39 height 10
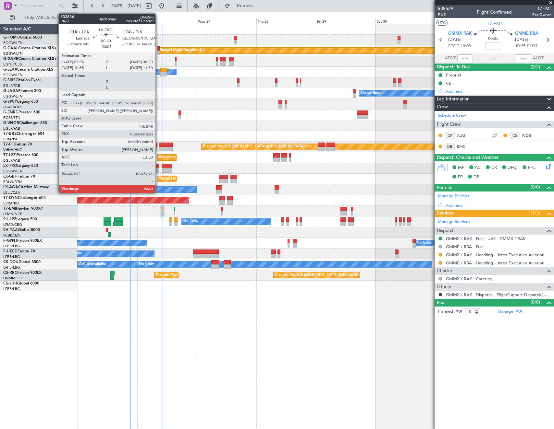
click at [158, 168] on div at bounding box center [157, 166] width 3 height 5
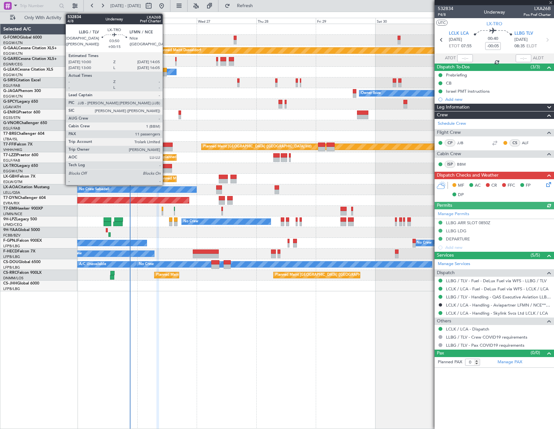
click at [165, 167] on div at bounding box center [166, 166] width 10 height 5
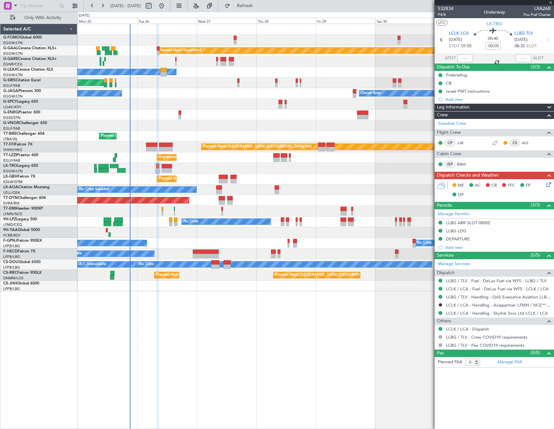
type input "+00:15"
type input "11"
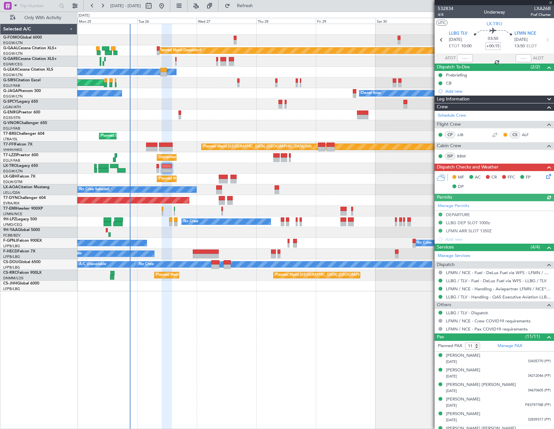
click at [544, 176] on icon at bounding box center [546, 175] width 5 height 5
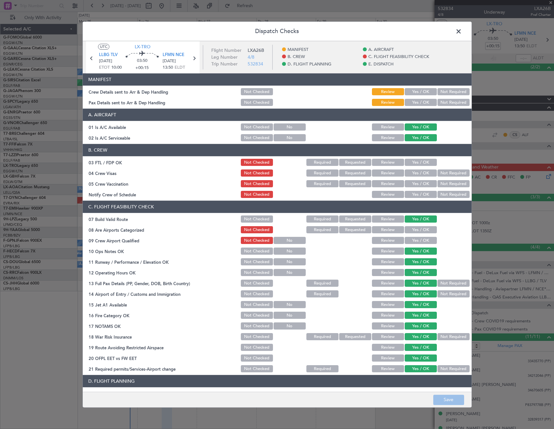
click at [411, 92] on button "Yes / OK" at bounding box center [420, 92] width 32 height 7
click at [415, 102] on button "Yes / OK" at bounding box center [420, 102] width 32 height 7
click at [451, 397] on button "Save" at bounding box center [448, 400] width 31 height 10
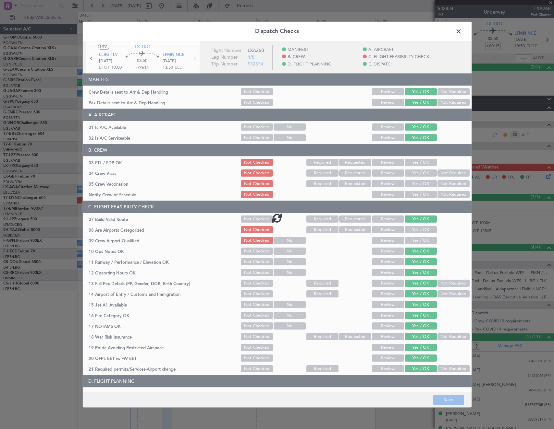
click at [91, 58] on div at bounding box center [277, 217] width 388 height 353
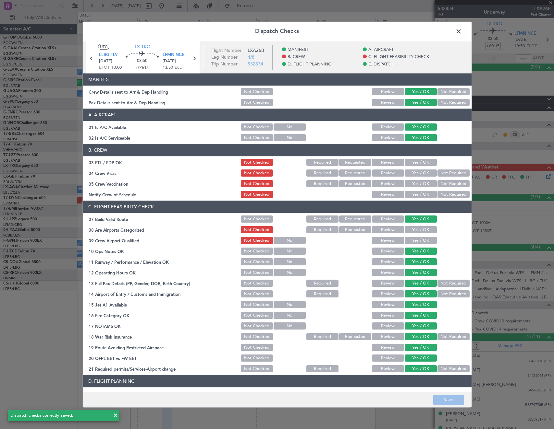
click at [91, 58] on icon at bounding box center [91, 58] width 8 height 8
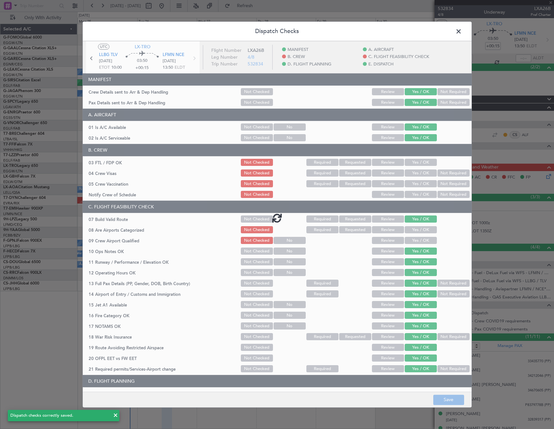
type input "-00:05"
type input "0"
type input "-00:05"
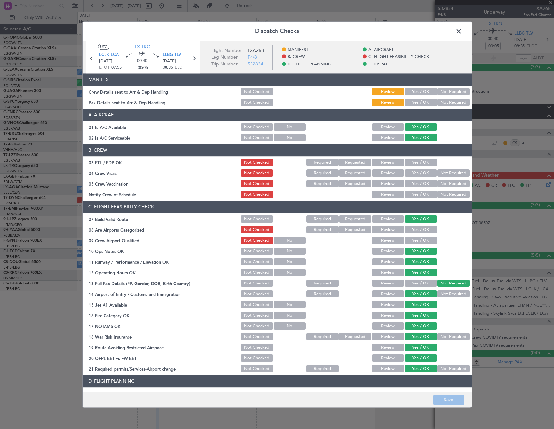
click at [419, 93] on button "Yes / OK" at bounding box center [420, 92] width 32 height 7
click at [420, 107] on div "Yes / OK" at bounding box center [419, 102] width 33 height 9
click at [417, 104] on button "Yes / OK" at bounding box center [420, 102] width 32 height 7
click at [446, 402] on button "Save" at bounding box center [448, 400] width 31 height 10
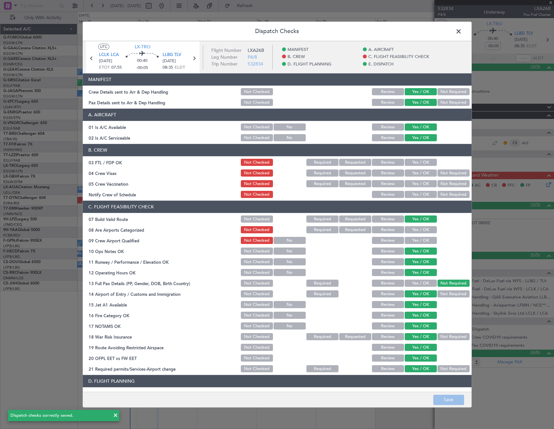
click at [461, 31] on span at bounding box center [461, 33] width 0 height 13
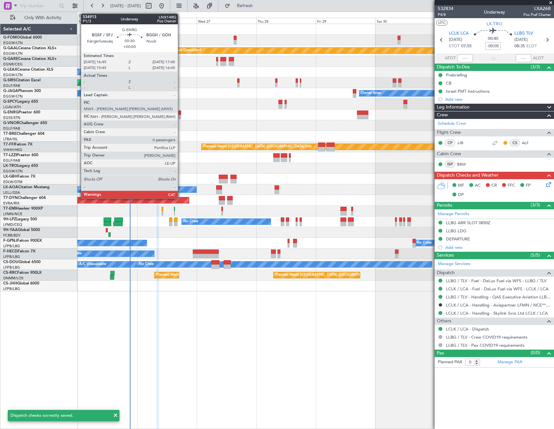
click at [181, 112] on div at bounding box center [179, 113] width 3 height 5
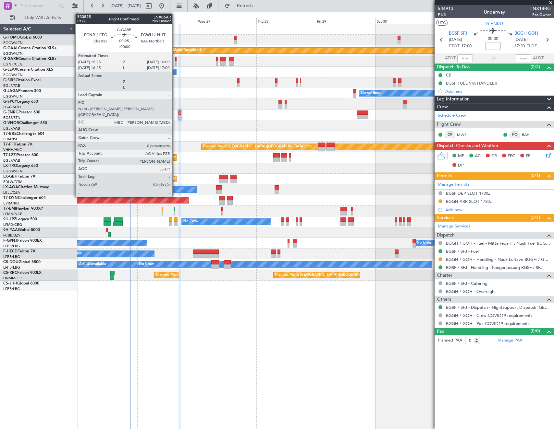
click at [175, 61] on div at bounding box center [176, 59] width 2 height 5
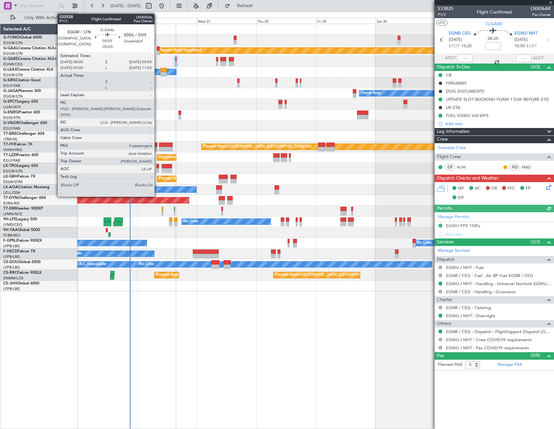
click at [157, 53] on div at bounding box center [158, 53] width 3 height 5
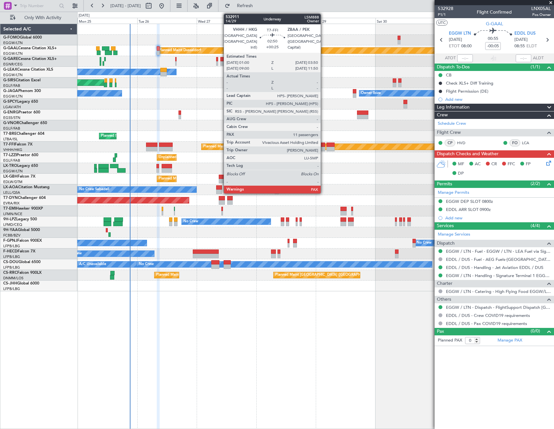
click at [323, 147] on div at bounding box center [321, 149] width 7 height 5
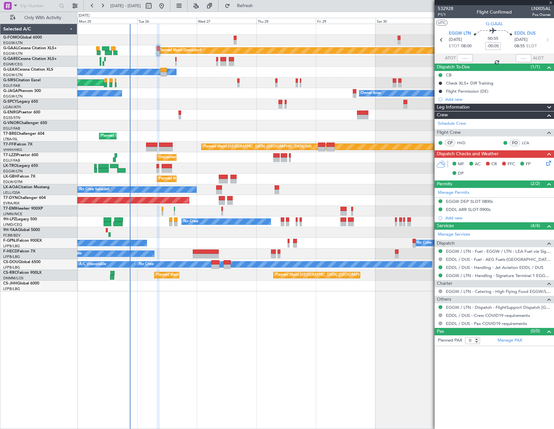
type input "+00:25"
type input "11"
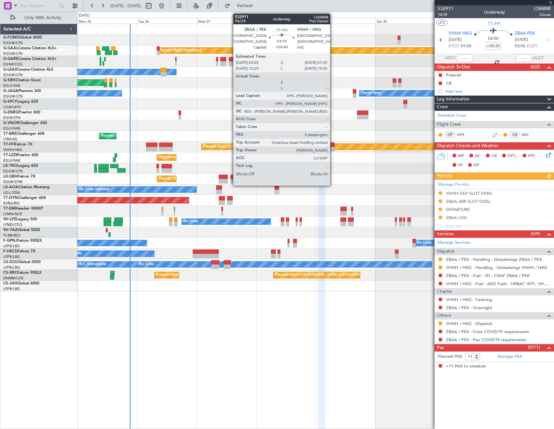
click at [333, 146] on div at bounding box center [330, 145] width 8 height 5
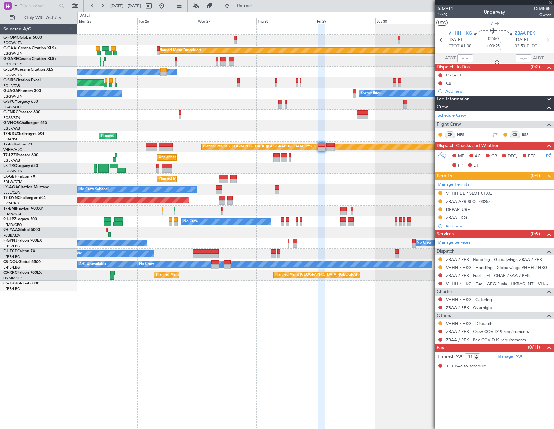
type input "+00:45"
type input "0"
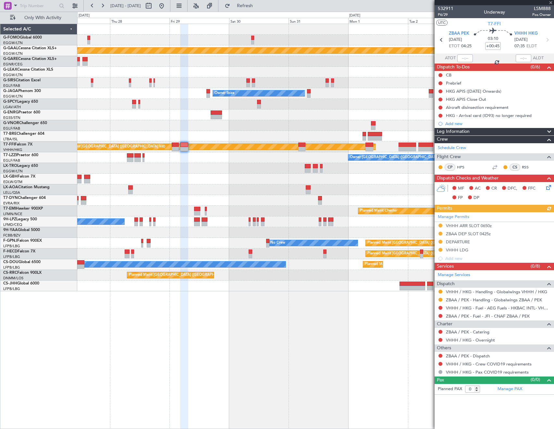
click at [142, 191] on div "No Crew Sabadell" at bounding box center [315, 190] width 476 height 11
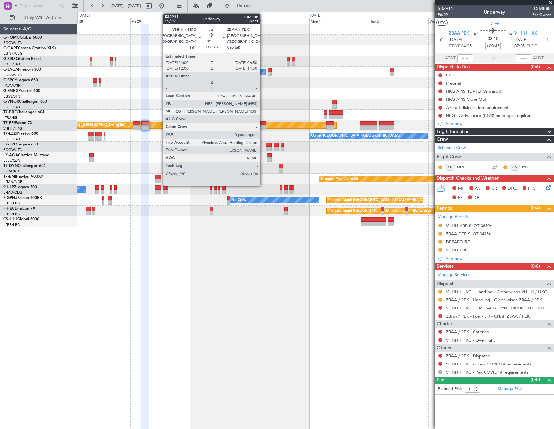
click at [263, 125] on div at bounding box center [262, 127] width 7 height 5
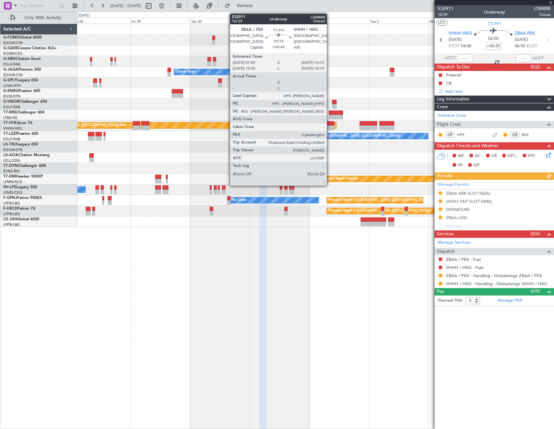
click at [329, 124] on div at bounding box center [330, 123] width 8 height 5
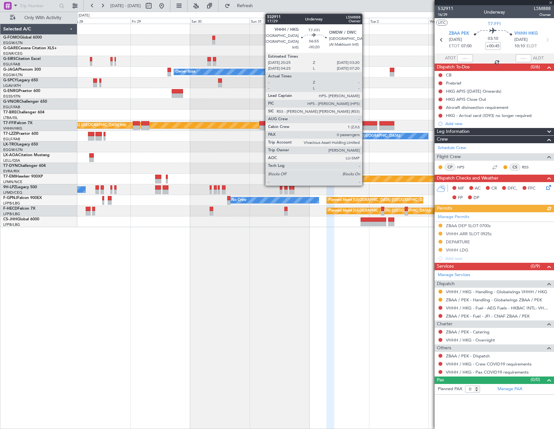
click at [365, 127] on div at bounding box center [367, 127] width 17 height 5
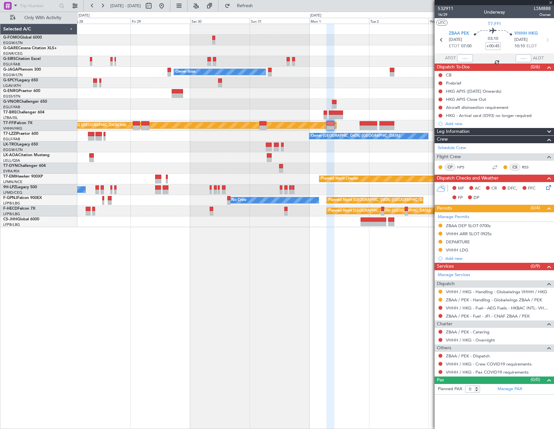
type input "-00:20"
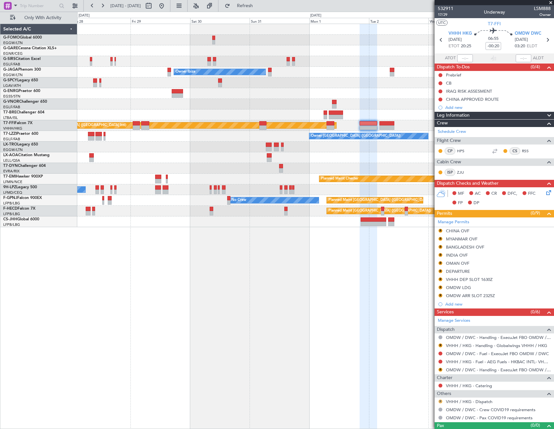
click at [438, 403] on button "R" at bounding box center [440, 402] width 4 height 4
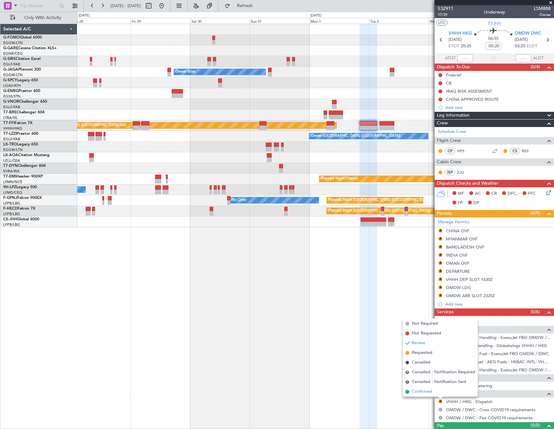
click at [431, 392] on span "Confirmed" at bounding box center [421, 392] width 20 height 6
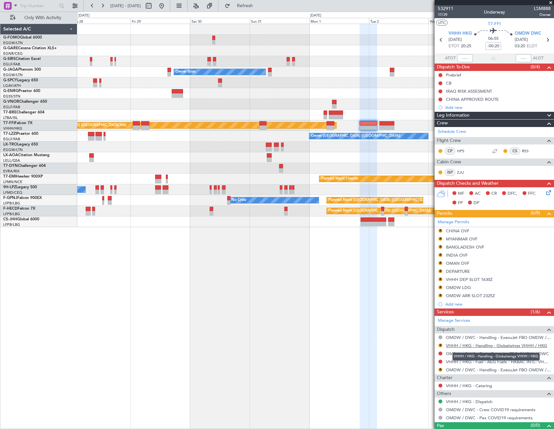
click at [457, 345] on link "VHHH / HKG - Handling - Globalwings VHHH / HKG" at bounding box center [496, 346] width 101 height 6
click at [454, 370] on mat-tooltip-component "VHHH / HKG - Fuel - AEG Fuels - HKBAC INTL- VHHH / HKG" at bounding box center [493, 372] width 110 height 17
click at [460, 370] on link "OMDW / DWC - Handling - ExecuJet FBO OMDW / DWC" at bounding box center [498, 370] width 105 height 6
click at [466, 280] on div "VHHH DEP SLOT 1630Z" at bounding box center [469, 280] width 47 height 6
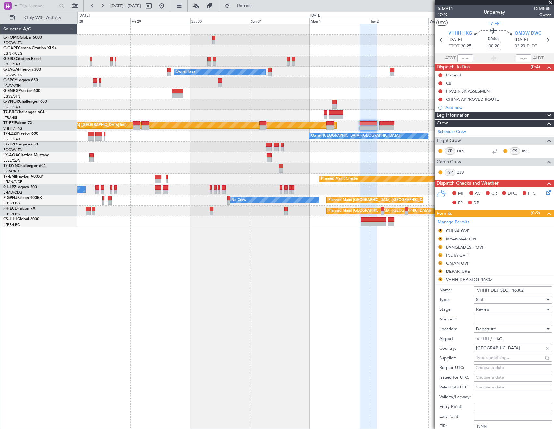
click at [515, 289] on input "VHHH DEP SLOT 1630Z" at bounding box center [512, 291] width 79 height 8
type input "VHHH DEP SLOT 2025Z"
click at [497, 310] on div "Review" at bounding box center [510, 310] width 69 height 10
click at [503, 354] on span "Requested" at bounding box center [510, 352] width 68 height 10
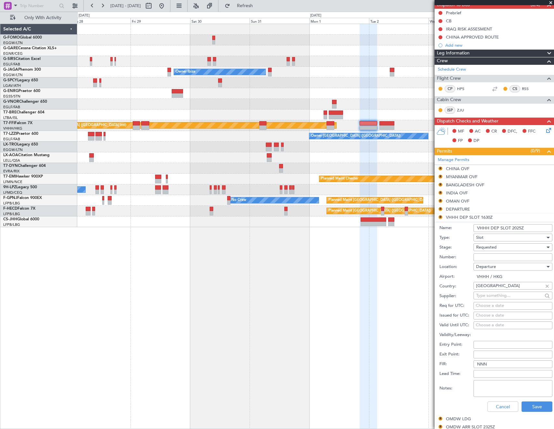
scroll to position [65, 0]
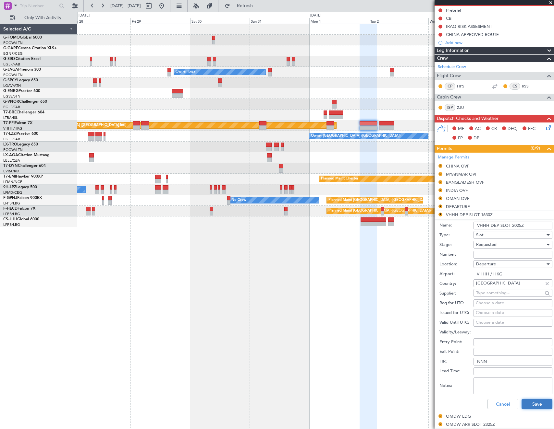
click at [530, 408] on button "Save" at bounding box center [536, 404] width 31 height 10
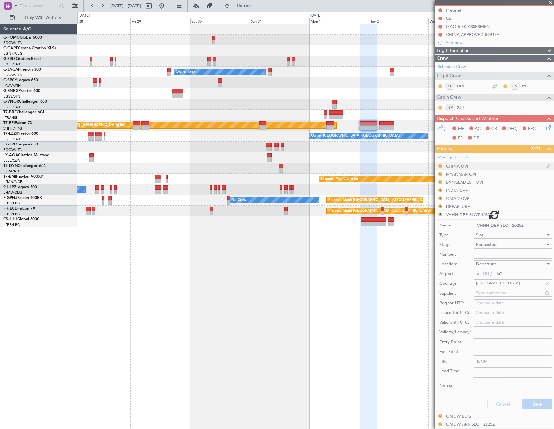
scroll to position [11, 0]
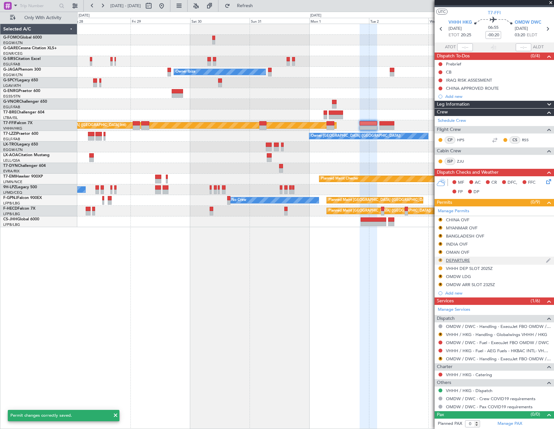
click at [440, 259] on button "R" at bounding box center [440, 260] width 4 height 4
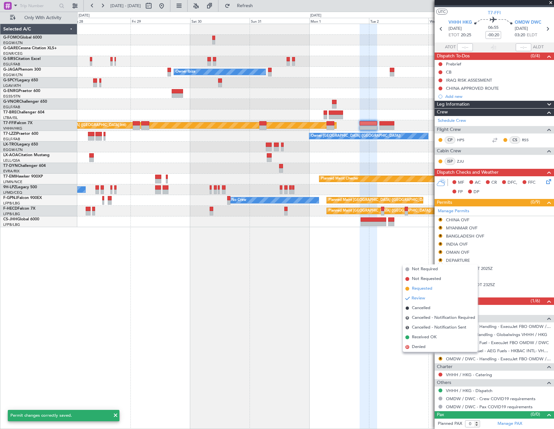
click at [432, 285] on li "Requested" at bounding box center [439, 289] width 75 height 10
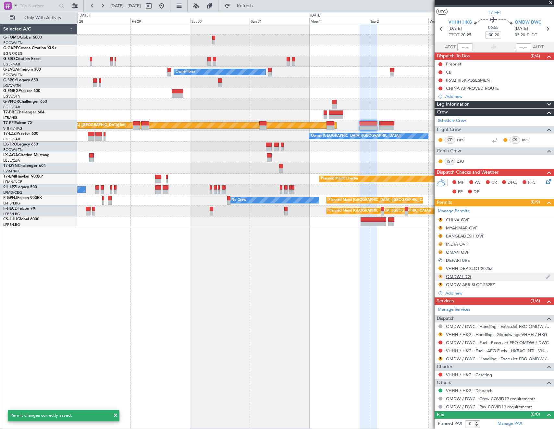
click at [440, 276] on button "R" at bounding box center [440, 277] width 4 height 4
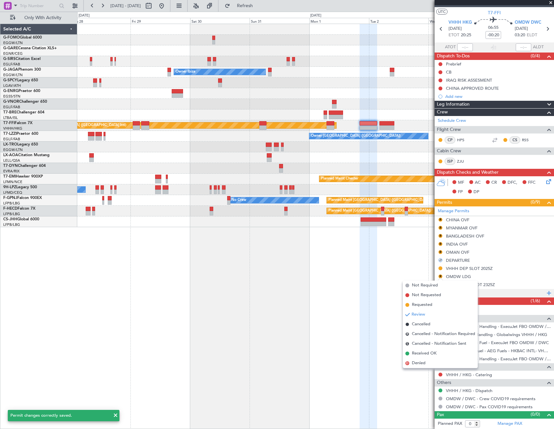
drag, startPoint x: 431, startPoint y: 304, endPoint x: 464, endPoint y: 291, distance: 36.1
click at [433, 302] on li "Requested" at bounding box center [439, 305] width 75 height 10
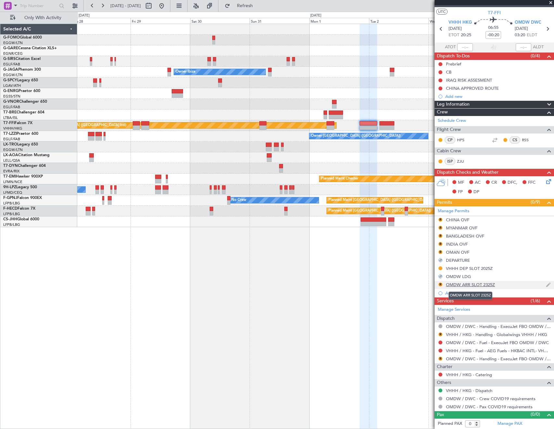
click at [482, 285] on div "OMDW ARR SLOT 2325Z" at bounding box center [470, 285] width 49 height 6
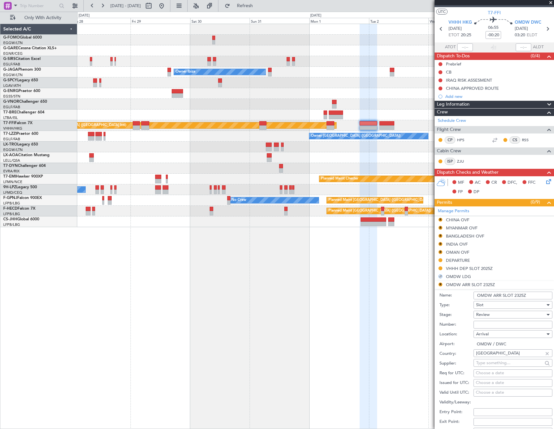
click at [519, 296] on input "OMDW ARR SLOT 2325Z" at bounding box center [512, 296] width 79 height 8
type input "OMDW ARR SLOT 0320Z"
click at [501, 316] on div "Review" at bounding box center [510, 315] width 69 height 10
click at [497, 356] on span "Requested" at bounding box center [510, 357] width 68 height 10
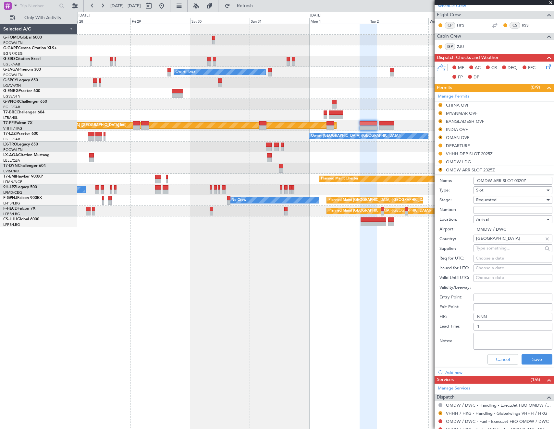
scroll to position [141, 0]
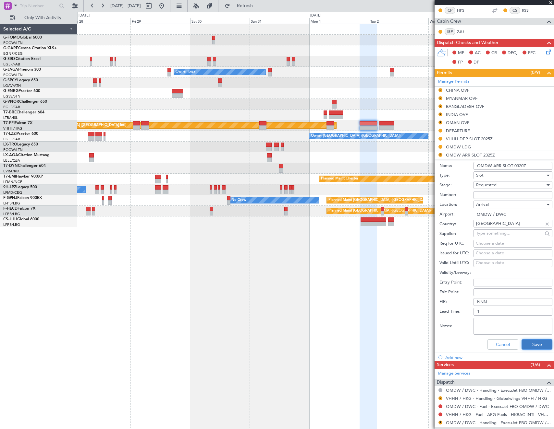
click at [529, 343] on button "Save" at bounding box center [536, 344] width 31 height 10
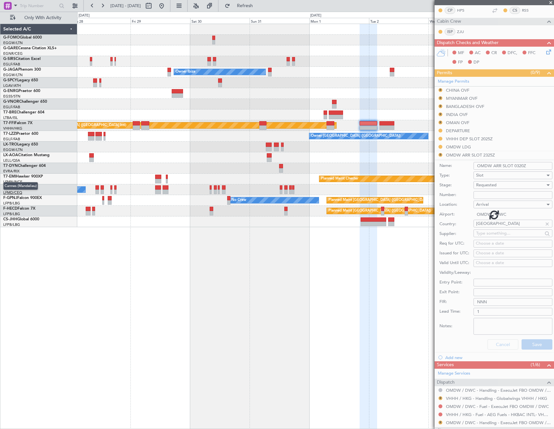
scroll to position [11, 0]
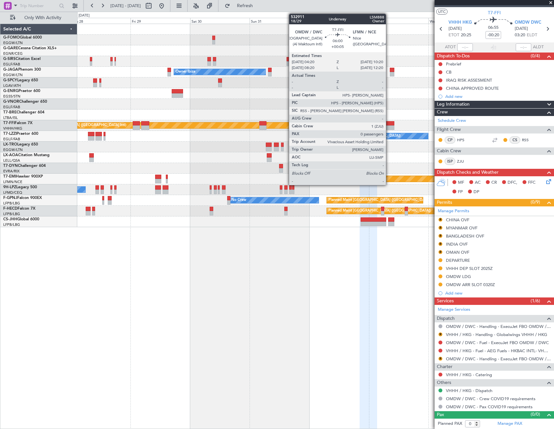
click at [388, 125] on div at bounding box center [386, 123] width 15 height 5
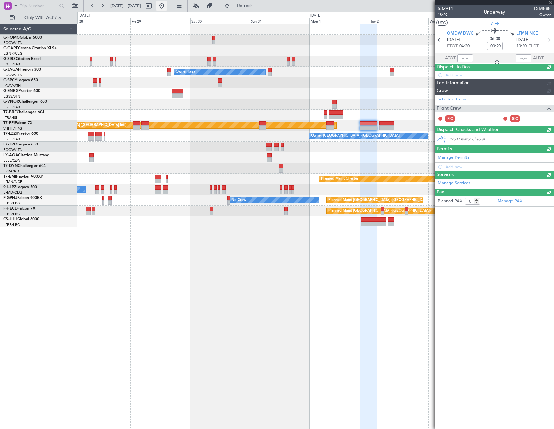
type input "+00:05"
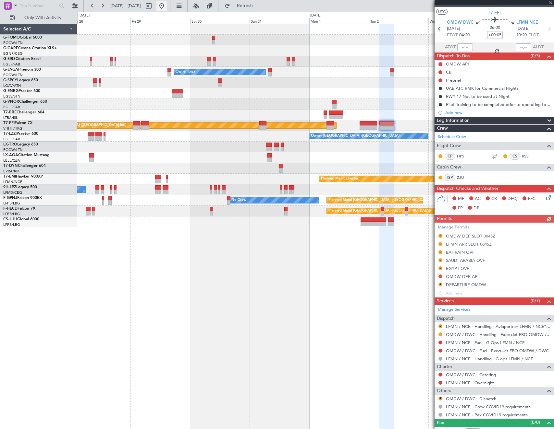
scroll to position [0, 0]
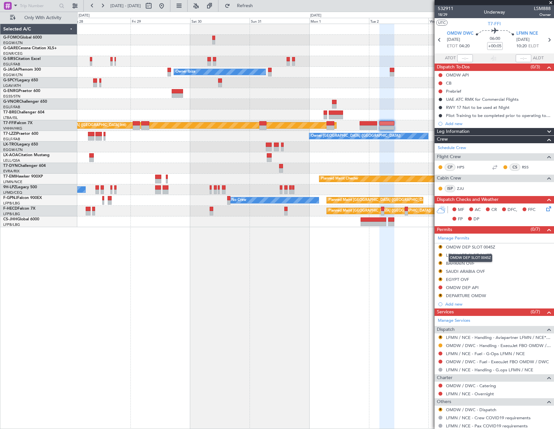
click at [458, 245] on div "OMDW DEP SLOT 0045Z" at bounding box center [470, 247] width 49 height 6
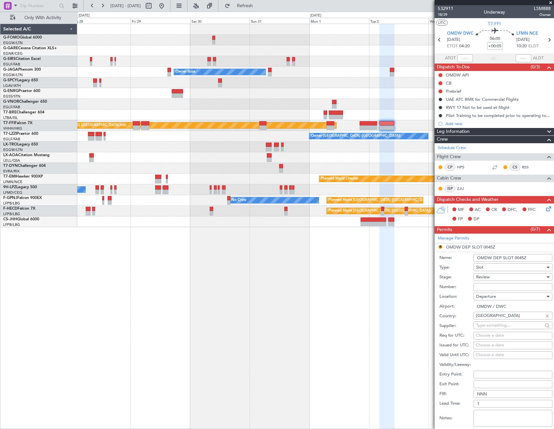
click at [520, 258] on input "OMDW DEP SLOT 0045Z" at bounding box center [512, 258] width 79 height 8
type input "OMDW DEP SLOT 0420Z"
click at [496, 279] on div "Review" at bounding box center [510, 277] width 69 height 10
click at [496, 318] on span "Requested" at bounding box center [510, 320] width 68 height 10
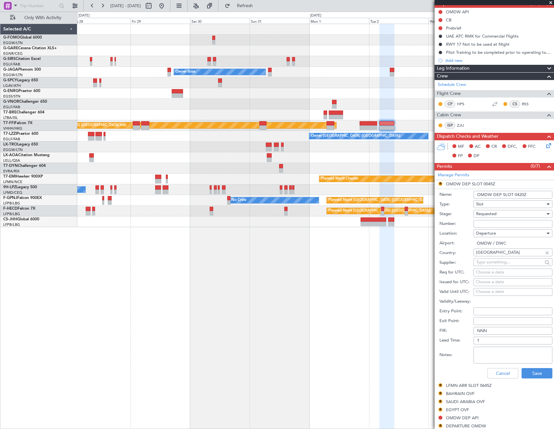
scroll to position [65, 0]
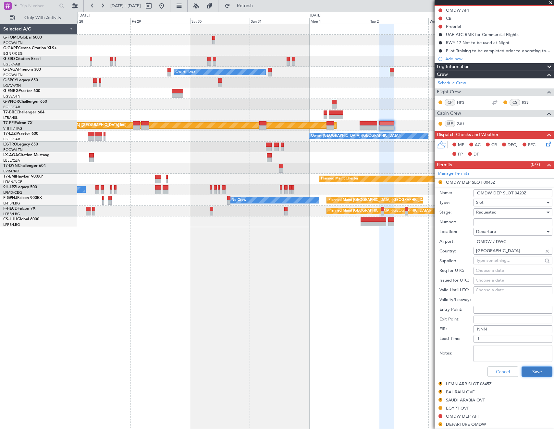
click at [533, 371] on button "Save" at bounding box center [536, 372] width 31 height 10
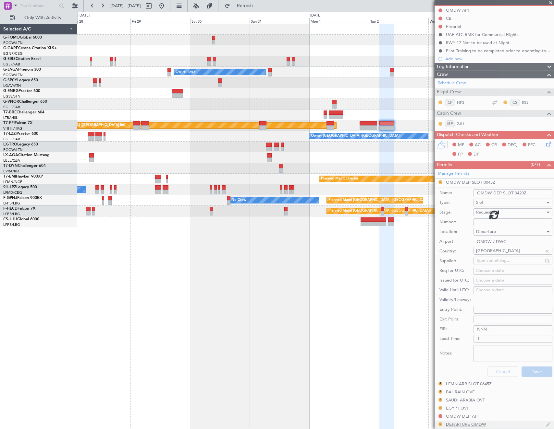
scroll to position [19, 0]
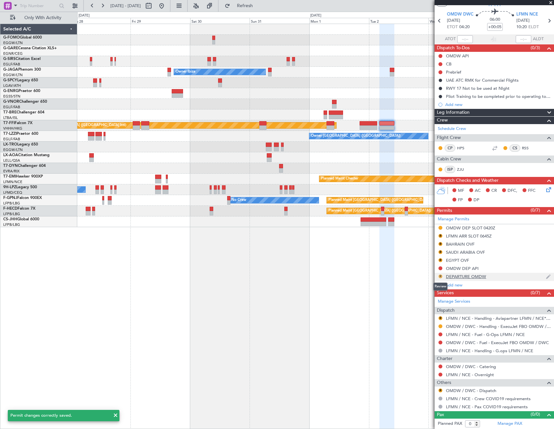
click at [441, 275] on button "R" at bounding box center [440, 277] width 4 height 4
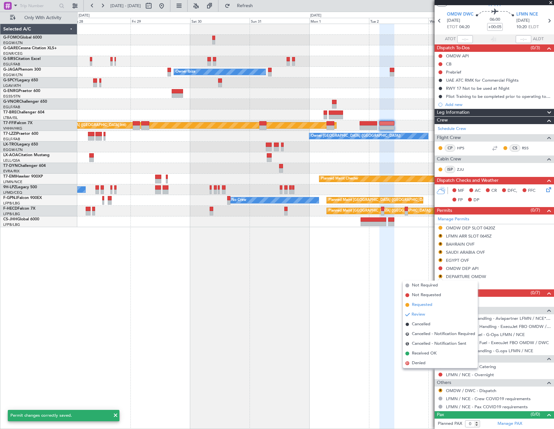
click at [436, 304] on li "Requested" at bounding box center [439, 305] width 75 height 10
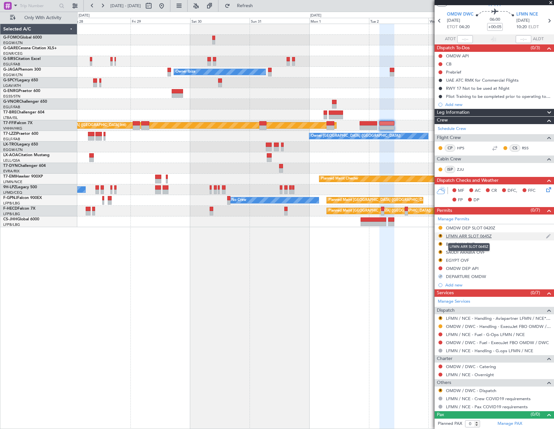
click at [482, 235] on div "LFMN ARR SLOT 0645Z" at bounding box center [469, 236] width 46 height 6
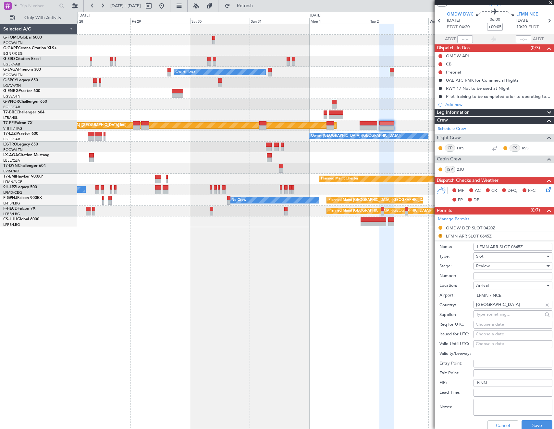
click at [518, 246] on input "LFMN ARR SLOT 0645Z" at bounding box center [512, 247] width 79 height 8
type input "LFMN ARR SLOT 1020Z"
click at [493, 269] on div "Review" at bounding box center [510, 266] width 69 height 10
click at [492, 310] on span "Requested" at bounding box center [510, 309] width 68 height 10
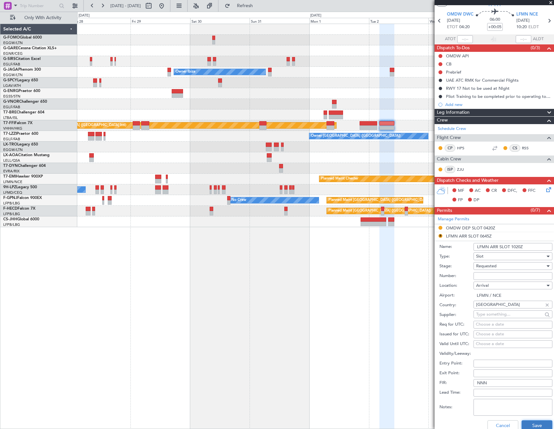
click at [528, 423] on button "Save" at bounding box center [536, 426] width 31 height 10
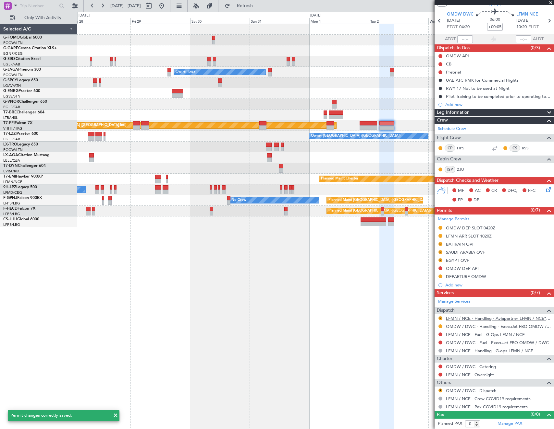
click at [464, 316] on link "LFMN / NCE - Handling - Aviapartner LFMN / NCE*****MY HANDLING****" at bounding box center [498, 319] width 105 height 6
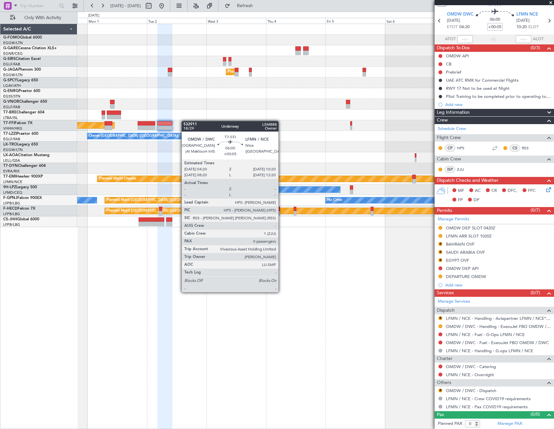
click at [155, 122] on div "Planned Maint London (Luton) Owner Ibiza Planned Maint Hong Kong (Hong Kong Int…" at bounding box center [315, 125] width 476 height 203
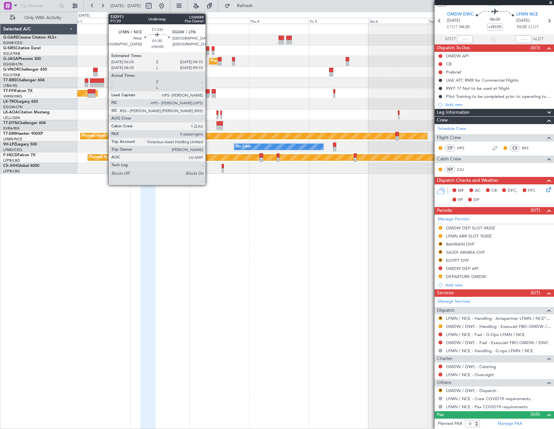
click at [208, 95] on div at bounding box center [208, 95] width 4 height 5
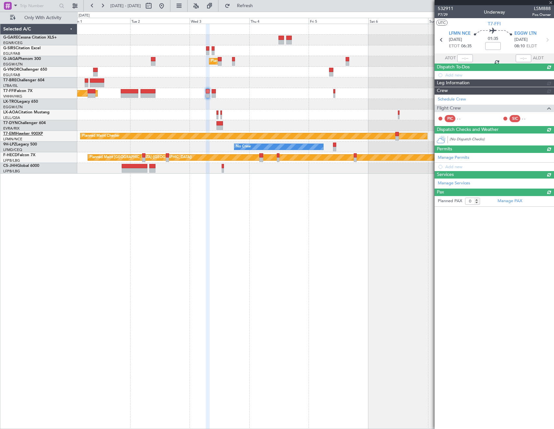
scroll to position [0, 0]
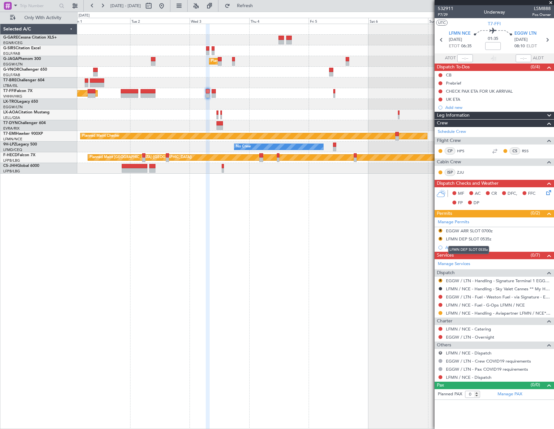
drag, startPoint x: 466, startPoint y: 239, endPoint x: 489, endPoint y: 244, distance: 23.5
click at [466, 239] on div "LFMN DEP SLOT 0535z" at bounding box center [468, 239] width 45 height 6
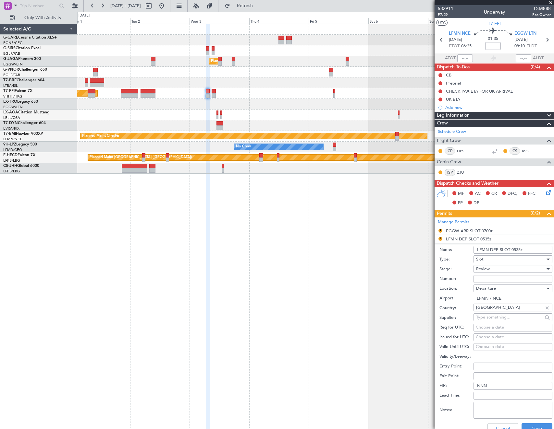
click at [511, 247] on input "LFMN DEP SLOT 0535z" at bounding box center [512, 250] width 79 height 8
type input "LFMN DEP SLOT 0635Z"
click at [498, 267] on div "Review" at bounding box center [510, 269] width 69 height 10
click at [500, 313] on span "Requested" at bounding box center [510, 312] width 68 height 10
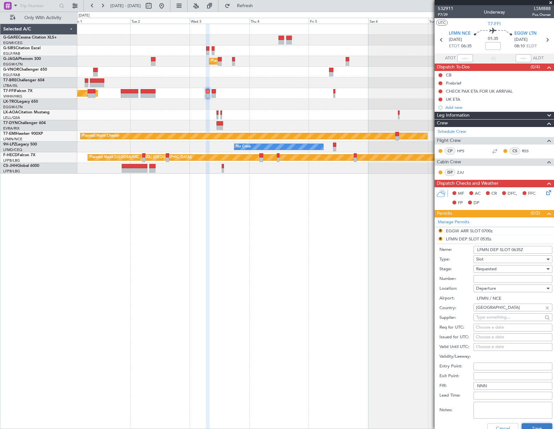
click at [532, 425] on button "Save" at bounding box center [536, 428] width 31 height 10
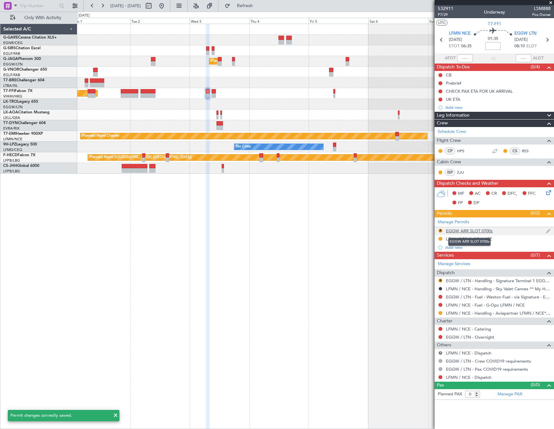
click at [483, 232] on div "EGGW ARR SLOT 0700z" at bounding box center [469, 231] width 47 height 6
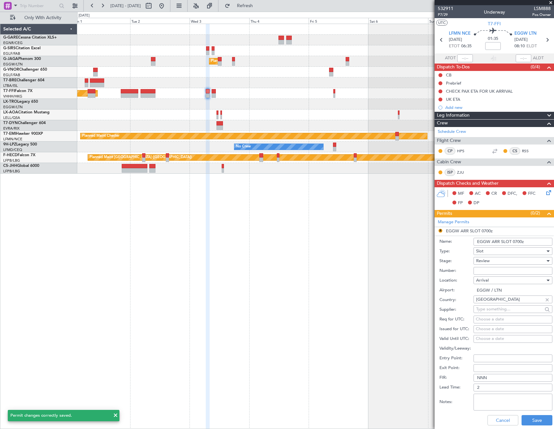
click at [517, 241] on input "EGGW ARR SLOT 0700z" at bounding box center [512, 242] width 79 height 8
type input "EGGW ARR SLOT 0810Z"
click at [502, 263] on div "Review" at bounding box center [510, 261] width 69 height 10
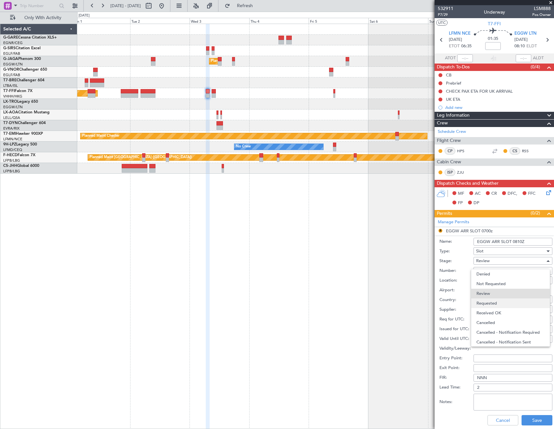
click at [497, 304] on span "Requested" at bounding box center [510, 304] width 68 height 10
click at [531, 420] on button "Save" at bounding box center [536, 420] width 31 height 10
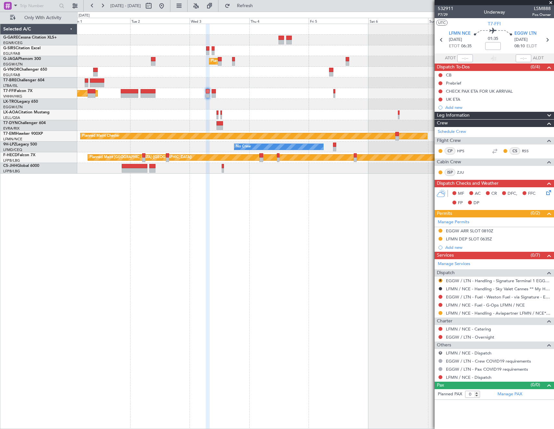
drag, startPoint x: 440, startPoint y: 280, endPoint x: 434, endPoint y: 299, distance: 20.4
click at [440, 280] on button "R" at bounding box center [440, 281] width 4 height 4
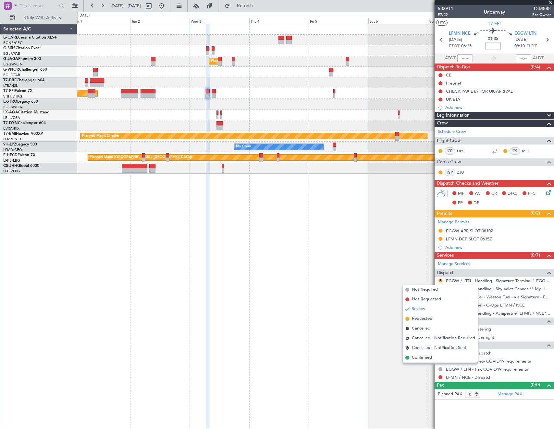
drag, startPoint x: 424, startPoint y: 319, endPoint x: 453, endPoint y: 294, distance: 38.6
click at [424, 319] on span "Requested" at bounding box center [421, 319] width 20 height 6
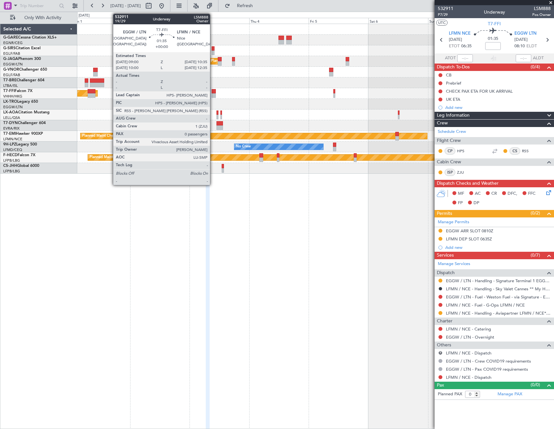
click at [213, 93] on div at bounding box center [213, 91] width 4 height 5
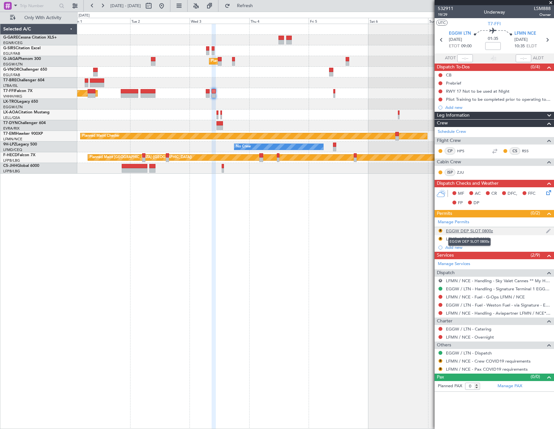
click at [466, 229] on div "EGGW DEP SLOT 0800z" at bounding box center [469, 231] width 47 height 6
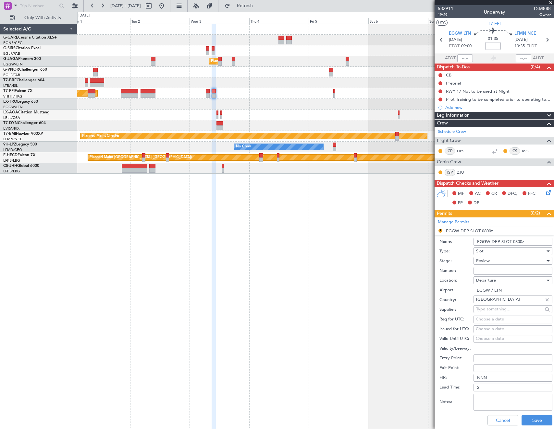
click at [518, 241] on input "EGGW DEP SLOT 0800z" at bounding box center [512, 242] width 79 height 8
type input "EGGW DEP SLOT 0900Z"
click at [489, 259] on span "Review" at bounding box center [483, 261] width 14 height 6
click at [500, 303] on span "Requested" at bounding box center [510, 304] width 68 height 10
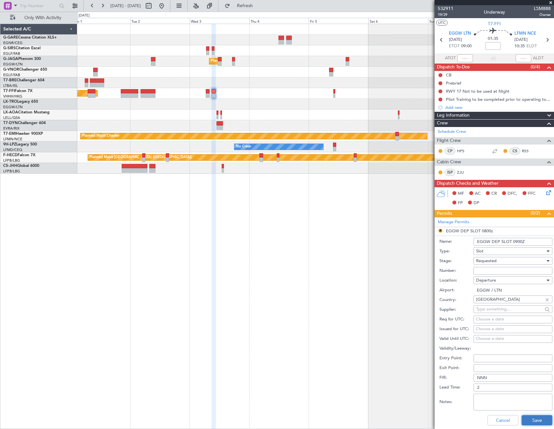
click at [531, 420] on button "Save" at bounding box center [536, 420] width 31 height 10
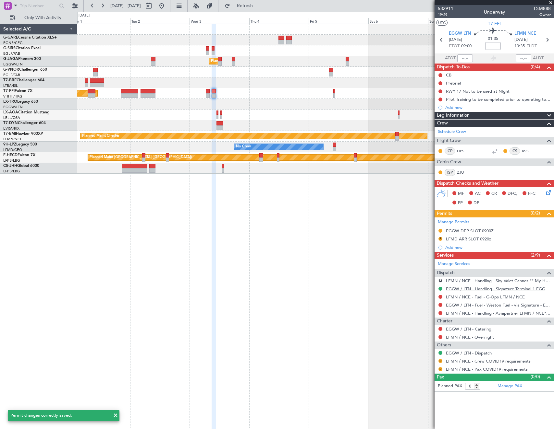
click at [469, 288] on link "EGGW / LTN - Handling - Signature Terminal 1 EGGW / LTN" at bounding box center [498, 289] width 105 height 6
click at [440, 289] on mat-tooltip-component "Cancelled - Notification Required" at bounding box center [440, 290] width 66 height 17
click at [439, 288] on button at bounding box center [440, 289] width 4 height 4
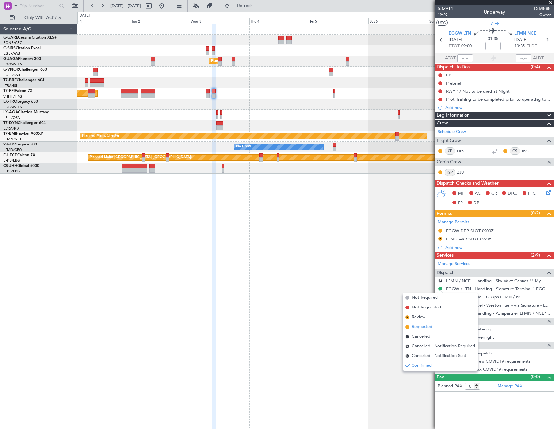
click at [423, 325] on span "Requested" at bounding box center [421, 327] width 20 height 6
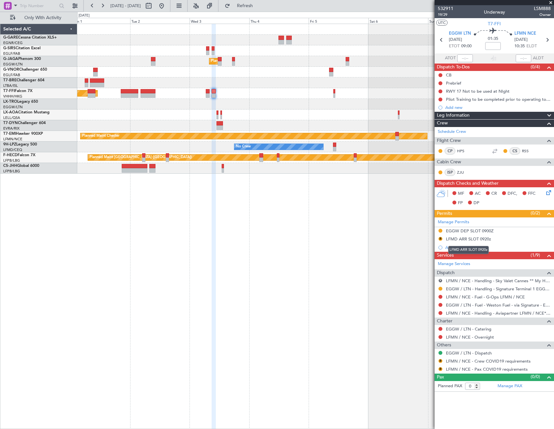
click at [465, 239] on div "LFMD ARR SLOT 0920z" at bounding box center [468, 239] width 45 height 6
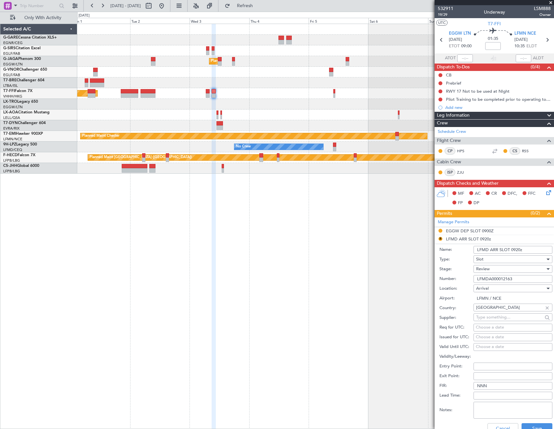
click at [516, 249] on input "LFMD ARR SLOT 0920z" at bounding box center [512, 250] width 79 height 8
type input "LFMD ARR SLOT 1035Z"
click at [494, 268] on div "Review" at bounding box center [510, 269] width 69 height 10
click at [509, 311] on span "Requested" at bounding box center [510, 312] width 68 height 10
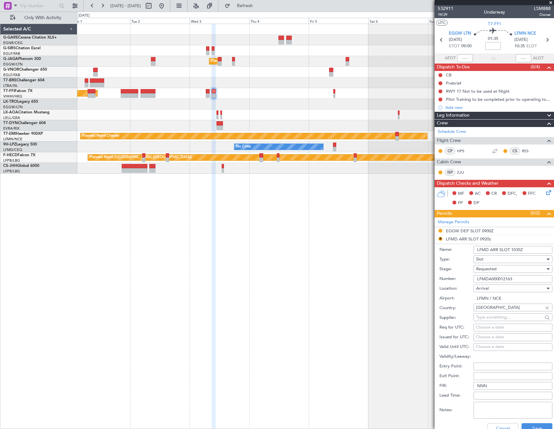
click at [522, 278] on input "LFMDA000012163" at bounding box center [512, 279] width 79 height 8
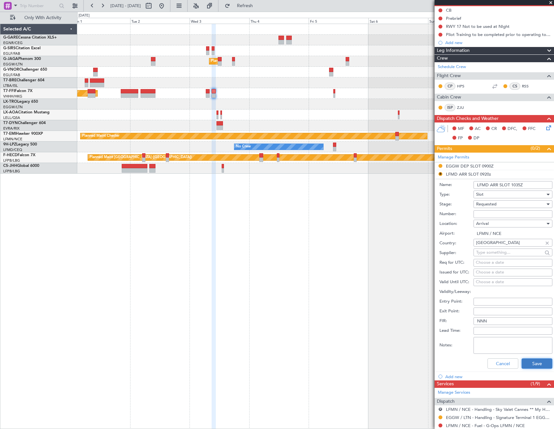
click at [529, 359] on button "Save" at bounding box center [536, 364] width 31 height 10
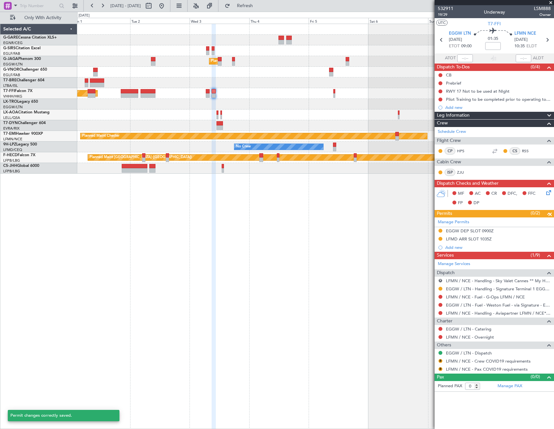
scroll to position [0, 0]
click at [470, 313] on link "LFMN / NCE - Handling - Aviapartner LFMN / NCE*****MY HANDLING****" at bounding box center [498, 314] width 105 height 6
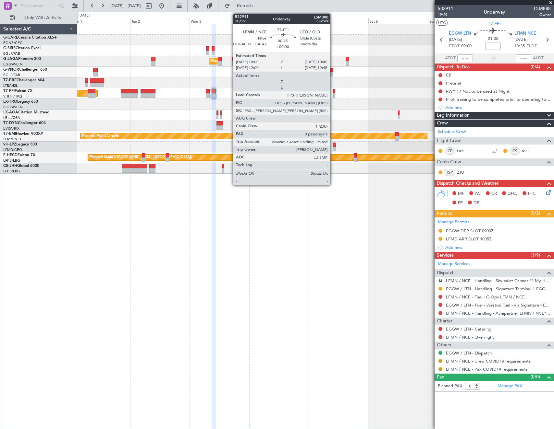
click at [333, 91] on div at bounding box center [334, 91] width 2 height 5
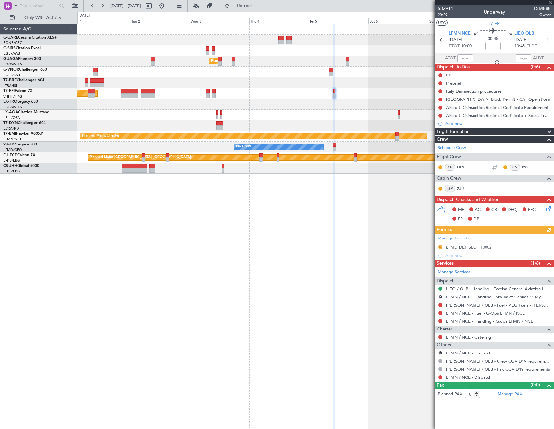
click at [493, 322] on link "LFMN / NCE - Handling - G.ops LFMN / NCE" at bounding box center [489, 322] width 87 height 6
click at [258, 4] on span "Refresh" at bounding box center [244, 6] width 27 height 5
click at [441, 351] on button "R" at bounding box center [440, 353] width 4 height 4
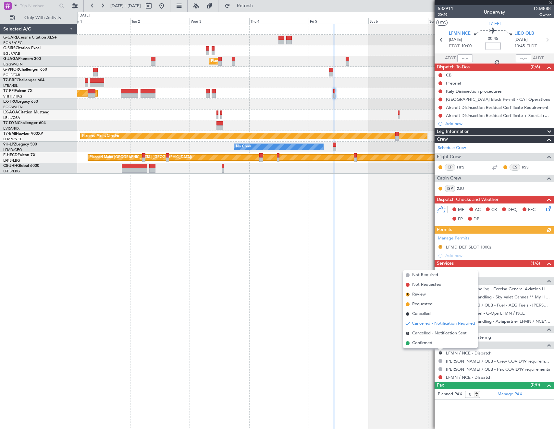
click at [428, 345] on span "Confirmed" at bounding box center [422, 343] width 20 height 6
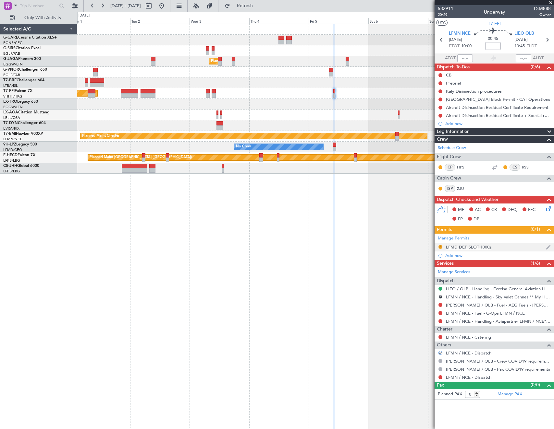
click at [466, 246] on div "LFMD DEP SLOT 1000z" at bounding box center [468, 247] width 45 height 6
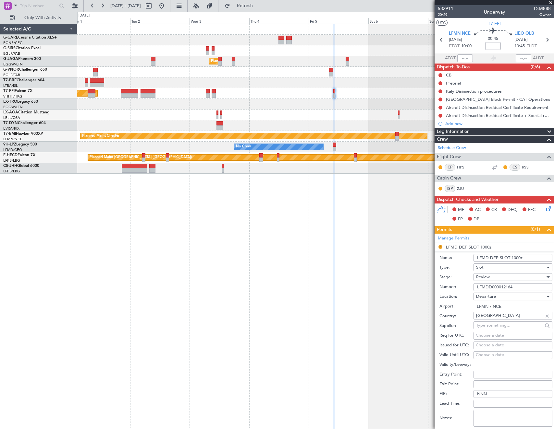
drag, startPoint x: 494, startPoint y: 287, endPoint x: 523, endPoint y: 269, distance: 33.2
click at [523, 269] on form "Name: LFMD DEP SLOT 1000z Type: Slot Stage: Review Number: LFMDD000012164 Locat…" at bounding box center [493, 349] width 119 height 194
click at [523, 269] on div "Slot" at bounding box center [510, 268] width 69 height 10
click at [523, 269] on div at bounding box center [277, 214] width 554 height 429
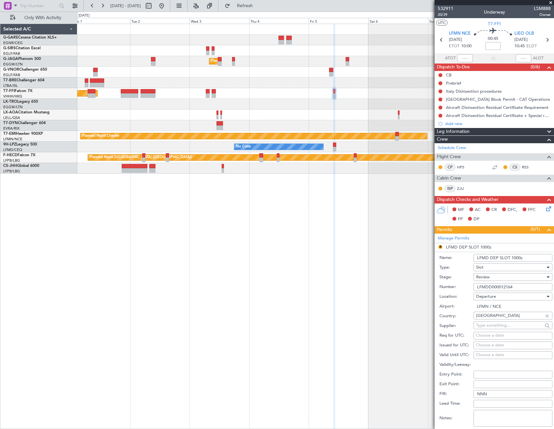
click at [493, 277] on div "Review" at bounding box center [510, 277] width 69 height 10
click at [490, 320] on span "Requested" at bounding box center [510, 320] width 68 height 10
click at [502, 288] on input "LFMDD000012164" at bounding box center [512, 287] width 79 height 8
drag, startPoint x: 489, startPoint y: 257, endPoint x: 525, endPoint y: 263, distance: 37.1
click at [488, 257] on input "LFMD DEP SLOT 1000z" at bounding box center [512, 258] width 79 height 8
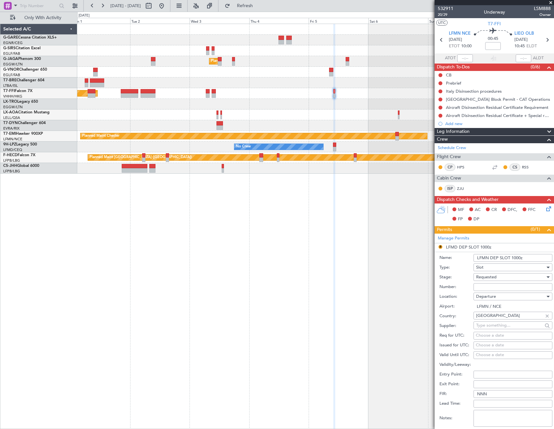
click at [531, 256] on input "LFMN DEP SLOT 1000z" at bounding box center [512, 258] width 79 height 8
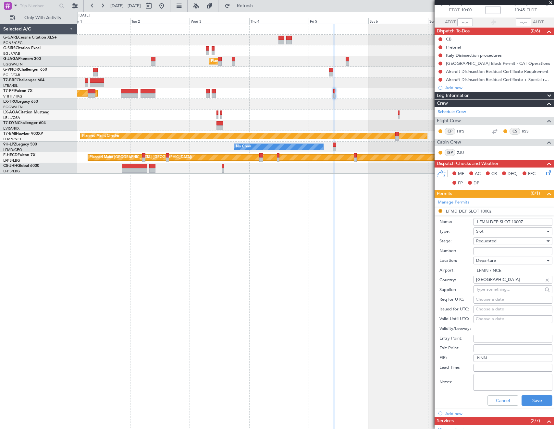
scroll to position [97, 0]
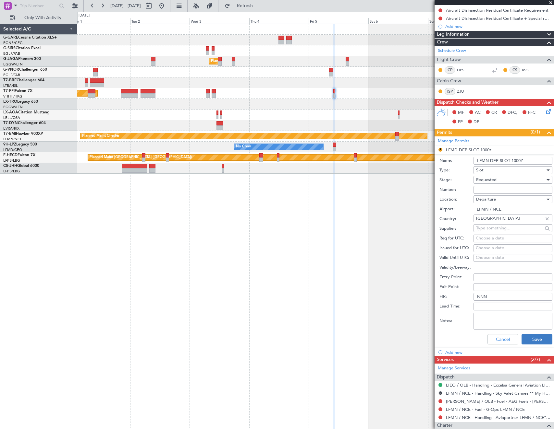
type input "LFMN DEP SLOT 1000Z"
click at [541, 339] on button "Save" at bounding box center [536, 339] width 31 height 10
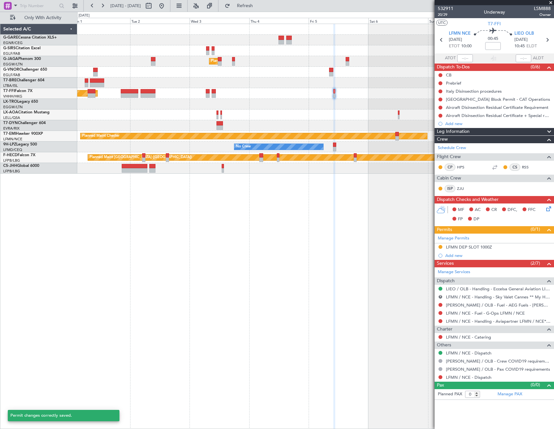
scroll to position [0, 0]
click at [462, 322] on link "LFMN / NCE - Handling - Aviapartner LFMN / NCE*****MY HANDLING****" at bounding box center [498, 322] width 105 height 6
click at [440, 296] on button "R" at bounding box center [440, 297] width 4 height 4
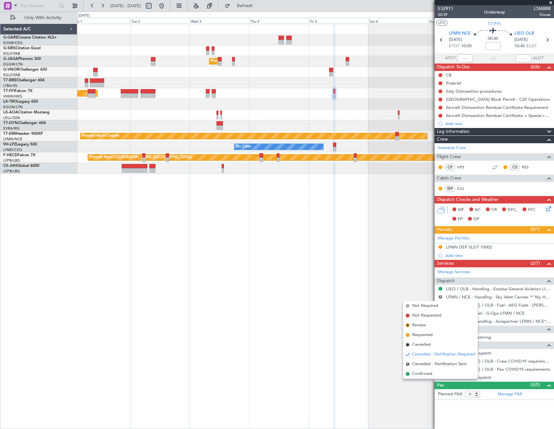
drag, startPoint x: 423, startPoint y: 345, endPoint x: 422, endPoint y: 326, distance: 18.5
click at [423, 345] on span "Cancelled" at bounding box center [421, 345] width 18 height 6
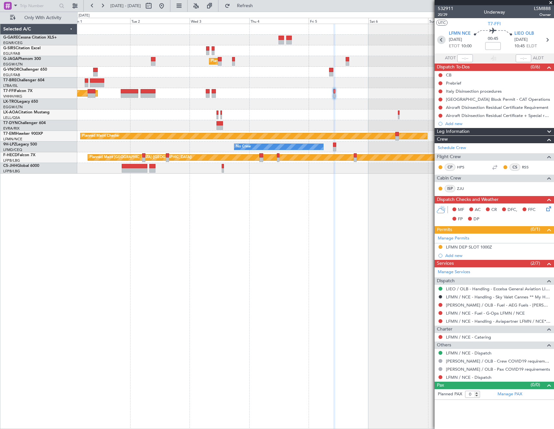
click at [440, 38] on icon at bounding box center [441, 40] width 8 height 8
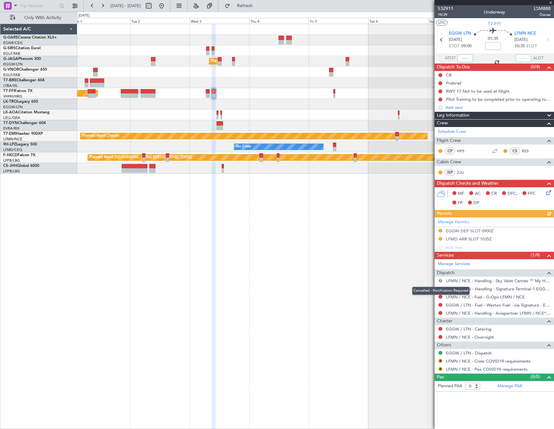
click at [441, 280] on button "R" at bounding box center [440, 281] width 4 height 4
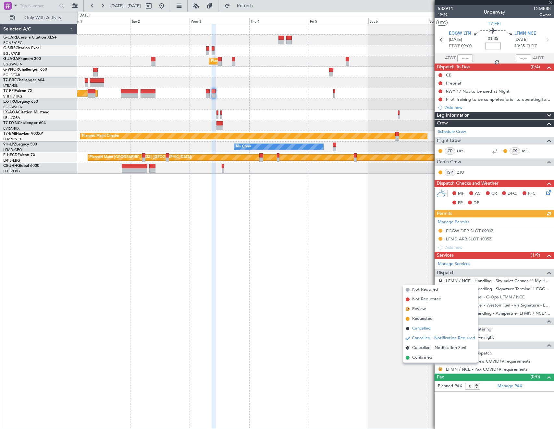
click at [424, 325] on li "Cancelled" at bounding box center [440, 329] width 75 height 10
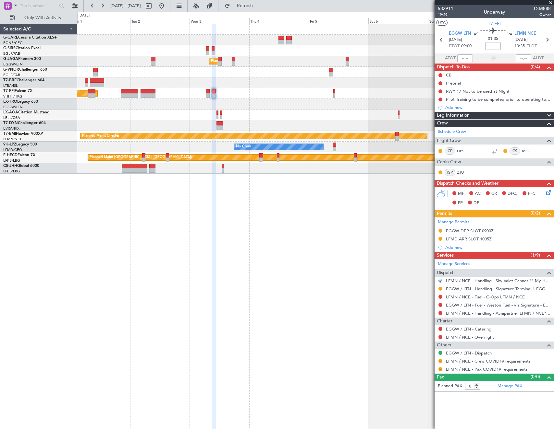
drag, startPoint x: 440, startPoint y: 361, endPoint x: 433, endPoint y: 358, distance: 8.0
click at [440, 361] on button "R" at bounding box center [440, 361] width 4 height 4
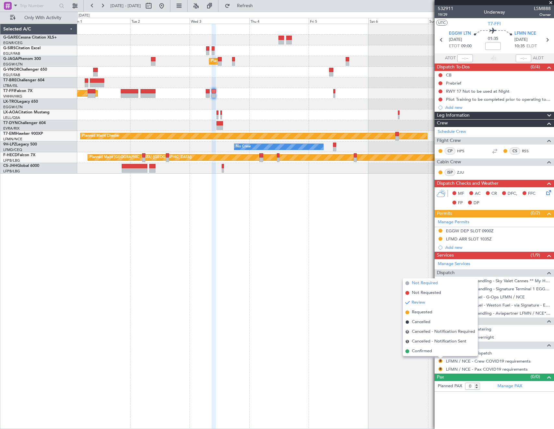
click at [416, 280] on span "Not Required" at bounding box center [424, 283] width 26 height 6
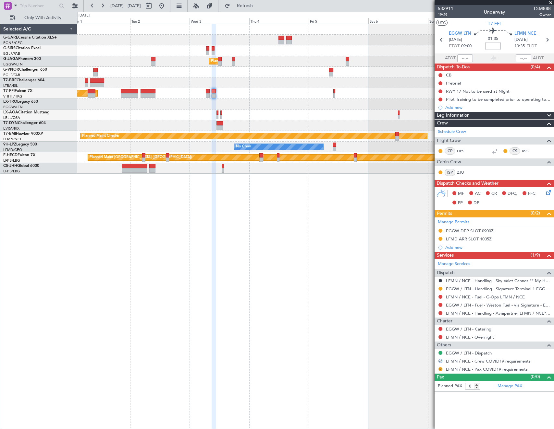
drag, startPoint x: 440, startPoint y: 369, endPoint x: 430, endPoint y: 344, distance: 26.4
click at [440, 366] on div "R LFMN / NCE - Pax COVID19 requirements" at bounding box center [493, 369] width 119 height 8
click at [439, 369] on button "R" at bounding box center [440, 369] width 4 height 4
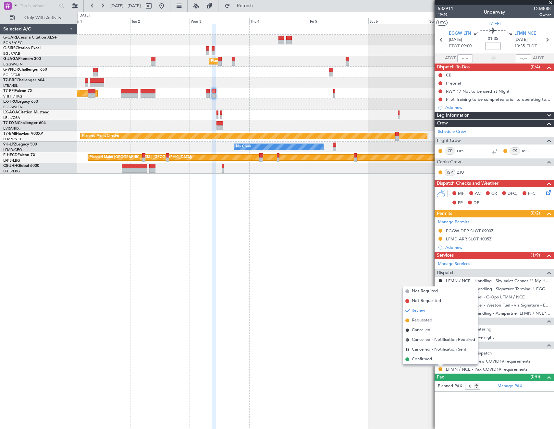
drag, startPoint x: 413, startPoint y: 291, endPoint x: 442, endPoint y: 272, distance: 34.2
click at [414, 290] on span "Not Required" at bounding box center [424, 291] width 26 height 6
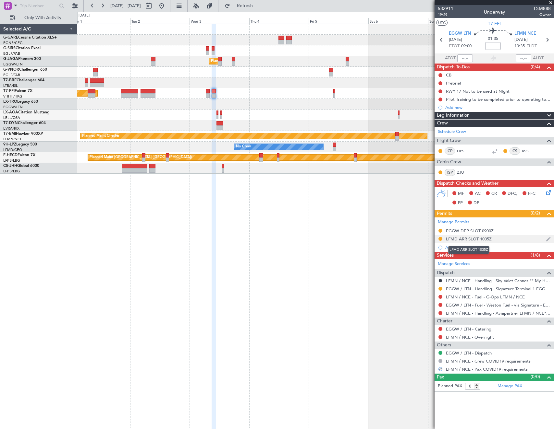
click at [467, 239] on div "LFMD ARR SLOT 1035Z" at bounding box center [469, 239] width 46 height 6
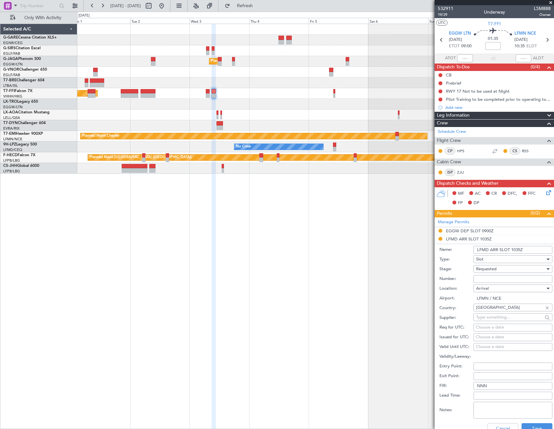
drag, startPoint x: 486, startPoint y: 250, endPoint x: 537, endPoint y: 254, distance: 51.1
click at [489, 250] on input "LFMD ARR SLOT 1035Z" at bounding box center [512, 250] width 79 height 8
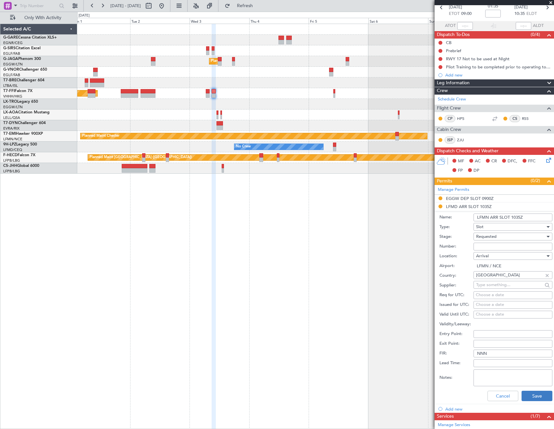
type input "LFMN ARR SLOT 1035Z"
click at [529, 398] on button "Save" at bounding box center [536, 396] width 31 height 10
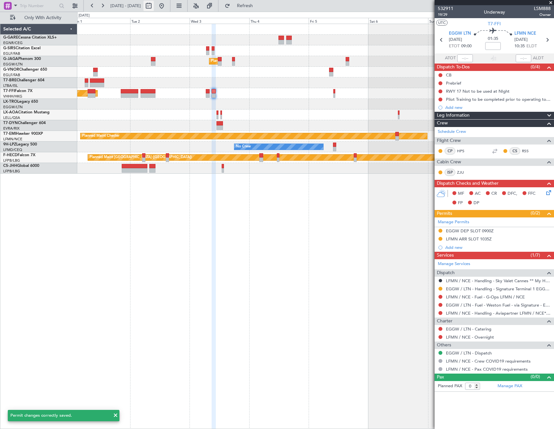
scroll to position [0, 0]
click at [546, 39] on icon at bounding box center [546, 40] width 8 height 8
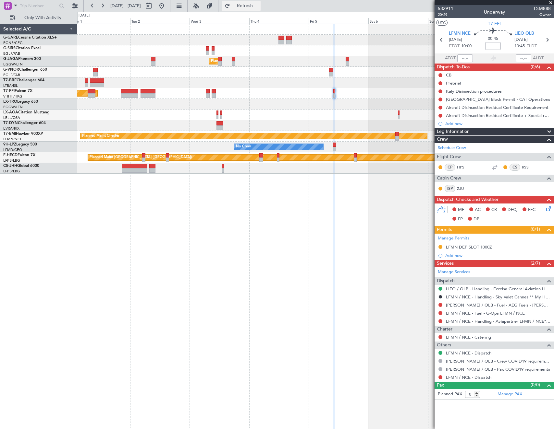
click at [257, 6] on span "Refresh" at bounding box center [244, 6] width 27 height 5
click at [474, 289] on link "LIEO / OLB - Handling - Eccelsa General Aviation LIEO / OLB" at bounding box center [498, 289] width 105 height 6
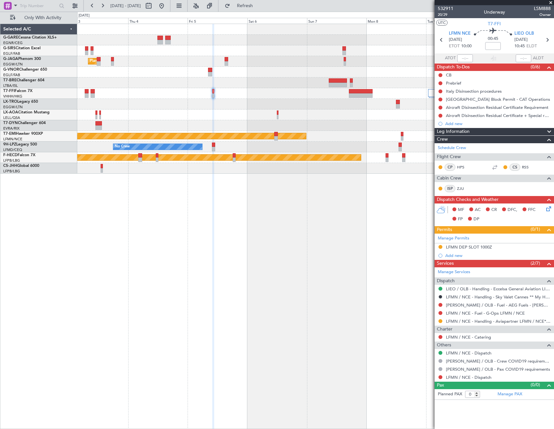
click at [222, 117] on div "Planned Maint London (Luton) Planned Maint Geneva (Cointrin) Planned Maint Hong…" at bounding box center [315, 99] width 476 height 150
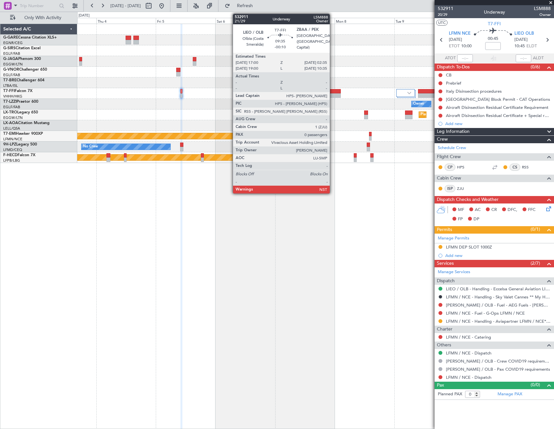
click at [332, 93] on div at bounding box center [329, 91] width 24 height 5
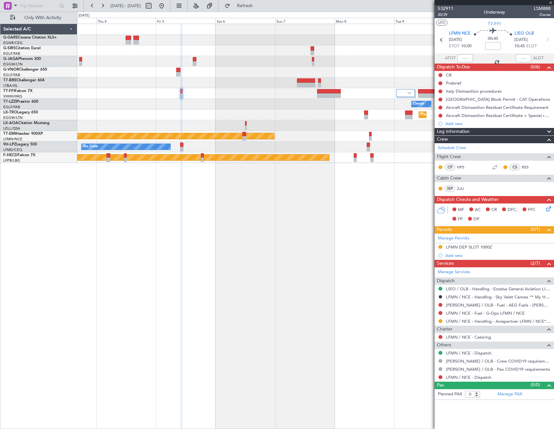
type input "-00:10"
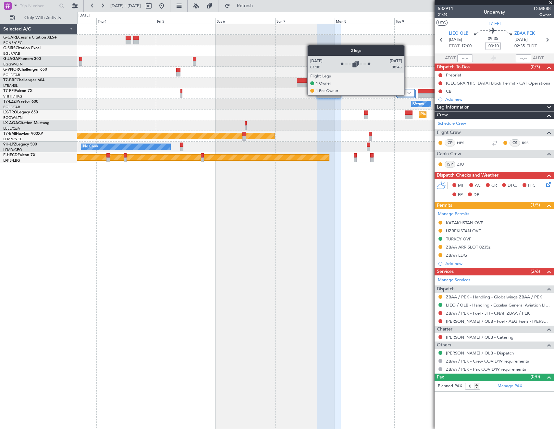
click at [407, 95] on div at bounding box center [405, 93] width 18 height 8
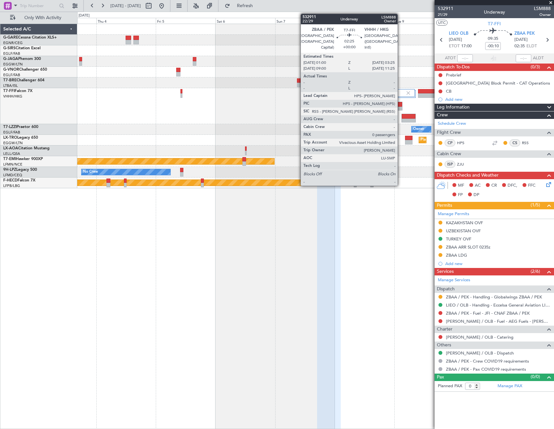
click at [400, 105] on div at bounding box center [399, 104] width 6 height 5
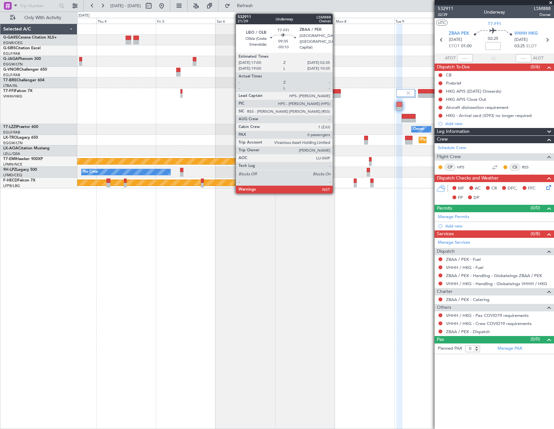
click at [335, 94] on div at bounding box center [329, 95] width 24 height 5
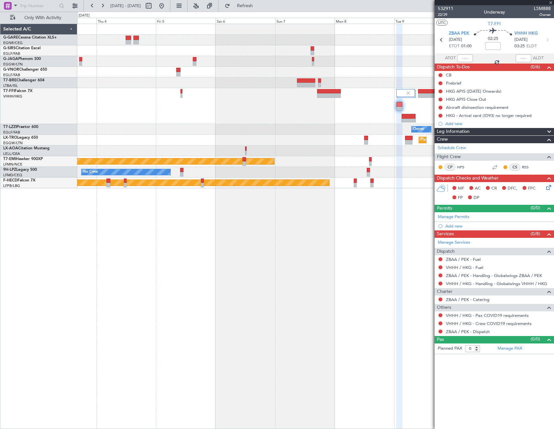
type input "-00:10"
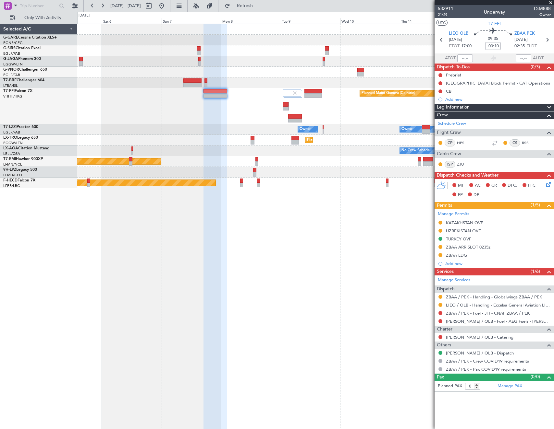
click at [238, 81] on div "Planned Maint Geneva (Cointrin) Owner Owner Planned Maint Dusseldorf No Crew Sa…" at bounding box center [315, 106] width 476 height 164
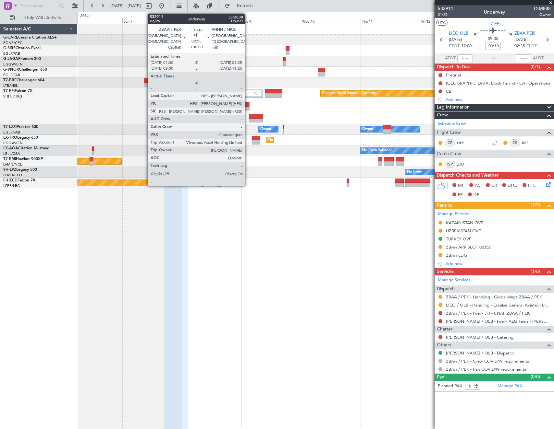
click at [247, 106] on div at bounding box center [247, 104] width 6 height 5
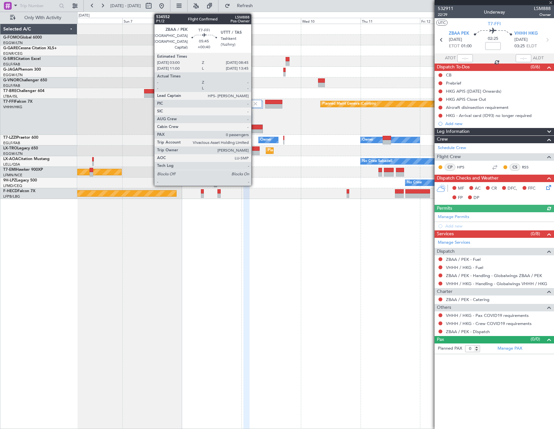
click at [254, 129] on div at bounding box center [256, 131] width 14 height 5
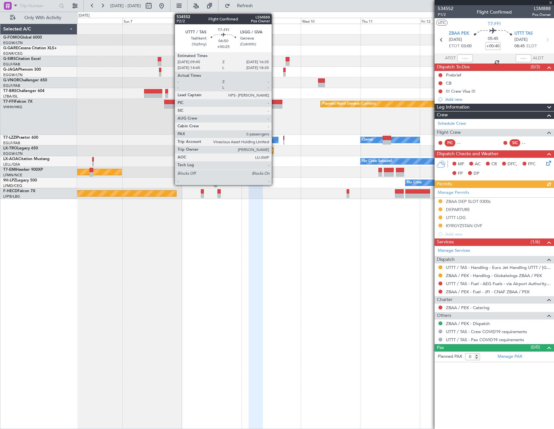
click at [274, 103] on div at bounding box center [273, 102] width 17 height 5
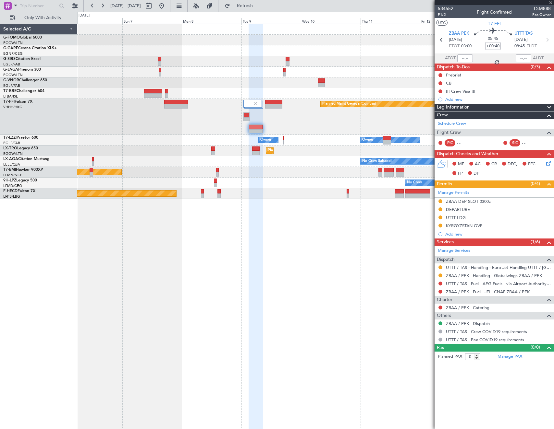
type input "+00:25"
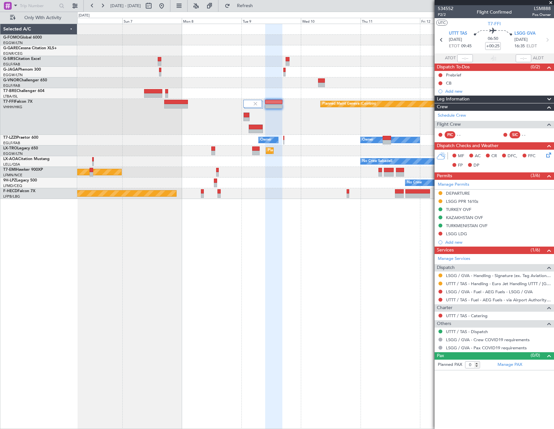
click at [507, 147] on fb-app "06 Sep 2025 - 14 Sep 2025 Refresh Quick Links Only With Activity Planned Maint …" at bounding box center [277, 217] width 554 height 424
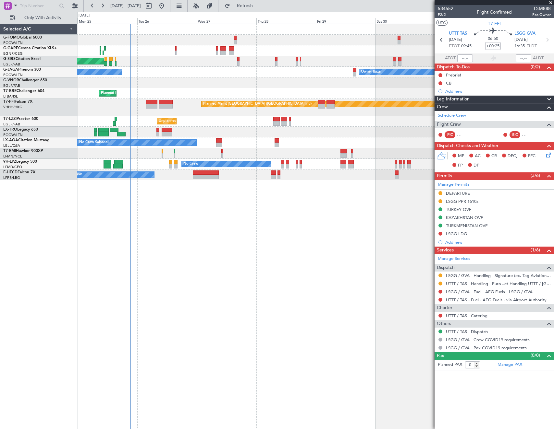
click at [338, 193] on div "Unplanned Maint Oxford (Kidlington) Owner Ibiza No Crew Cannes (Mandelieu) Plan…" at bounding box center [315, 227] width 476 height 406
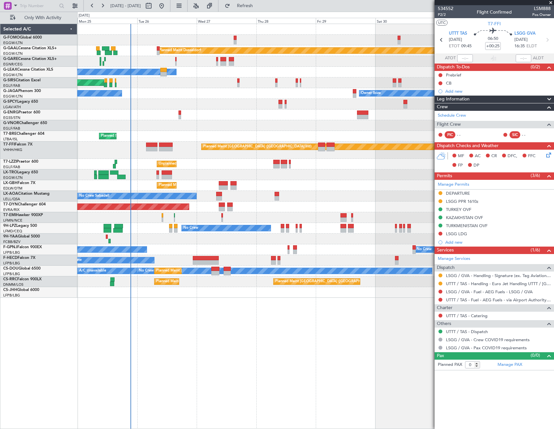
click at [163, 215] on div "Planned Maint Chester" at bounding box center [315, 217] width 476 height 11
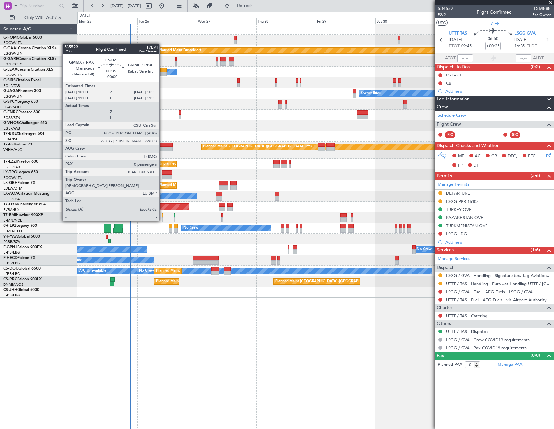
click at [162, 215] on div at bounding box center [162, 215] width 2 height 5
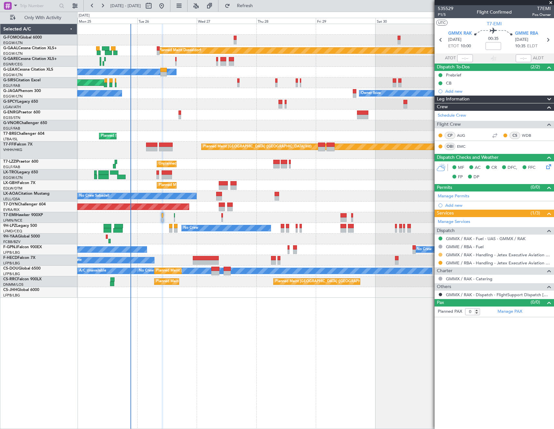
click at [438, 256] on button at bounding box center [440, 255] width 4 height 4
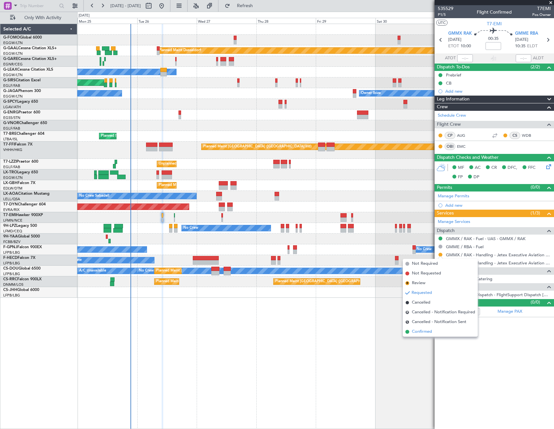
click at [424, 336] on li "Confirmed" at bounding box center [439, 332] width 75 height 10
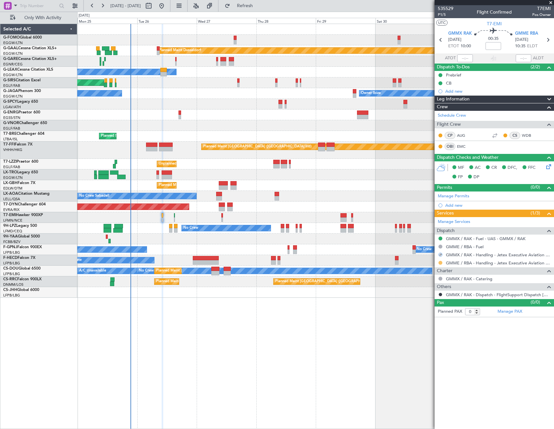
click at [440, 263] on button at bounding box center [440, 263] width 4 height 4
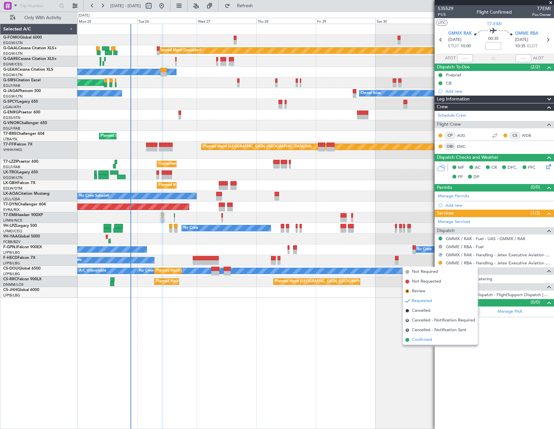
click at [414, 343] on li "Confirmed" at bounding box center [439, 340] width 75 height 10
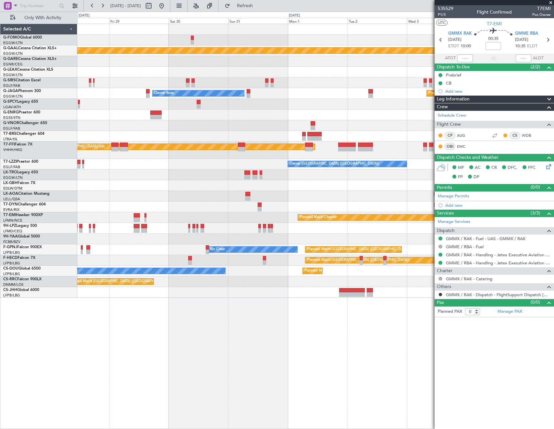
click at [200, 170] on div "Planned Maint Dusseldorf Owner Owner Ibiza Planned Maint [GEOGRAPHIC_DATA] ([GE…" at bounding box center [315, 161] width 476 height 274
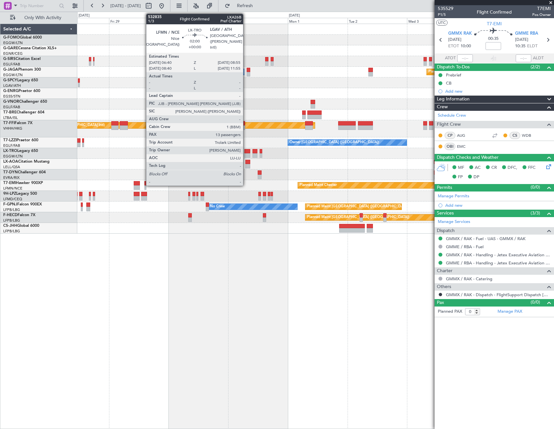
click at [246, 153] on div at bounding box center [247, 155] width 6 height 5
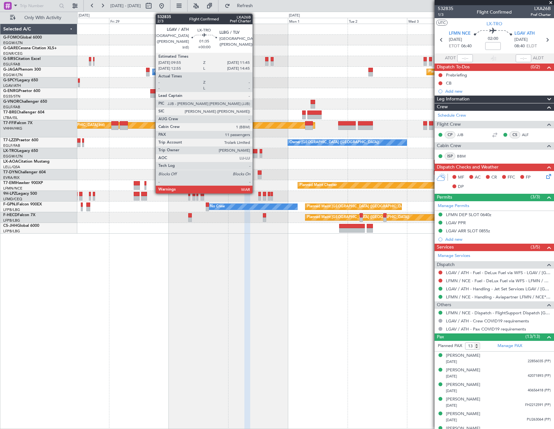
click at [255, 151] on div at bounding box center [254, 151] width 5 height 5
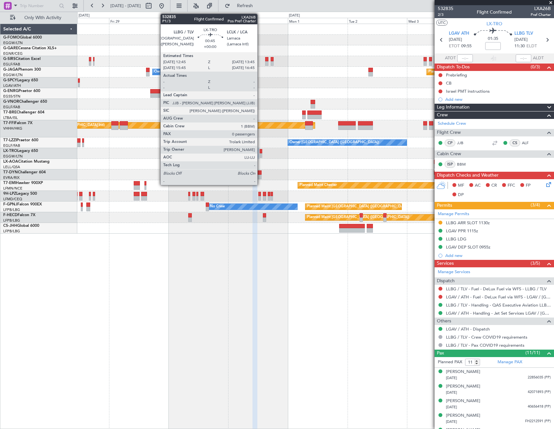
click at [260, 151] on div at bounding box center [260, 151] width 3 height 5
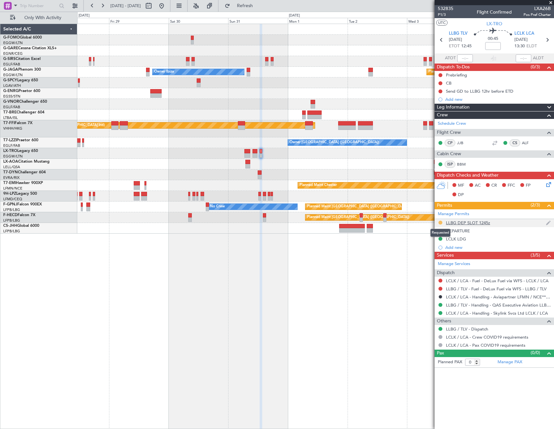
click at [440, 222] on button at bounding box center [440, 223] width 4 height 4
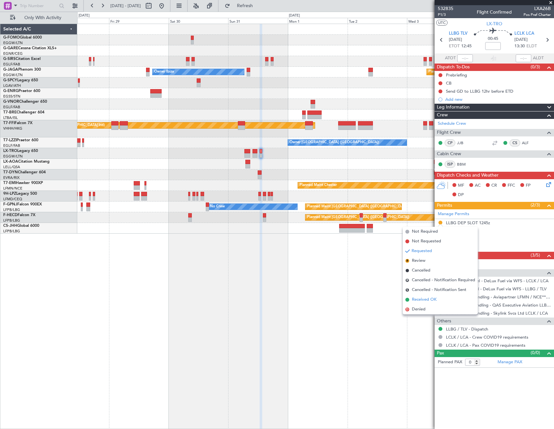
click at [425, 302] on span "Received OK" at bounding box center [423, 300] width 25 height 6
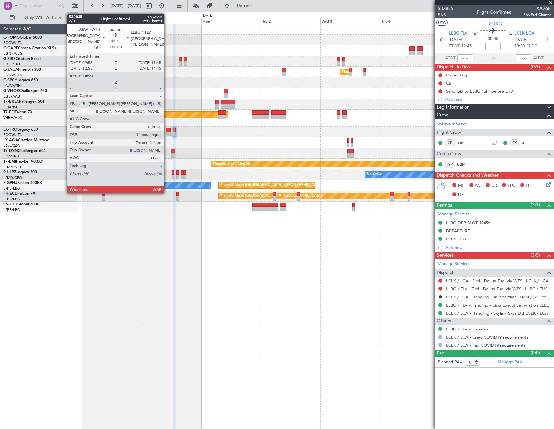
click at [167, 132] on div at bounding box center [168, 134] width 5 height 5
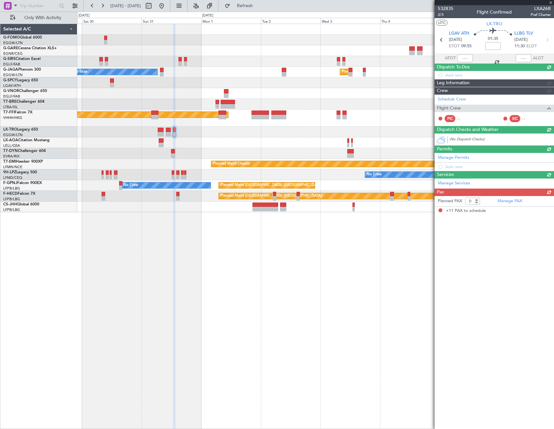
type input "11"
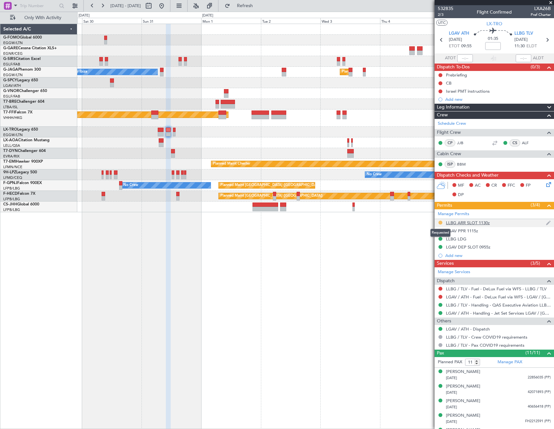
click at [440, 222] on button at bounding box center [440, 223] width 4 height 4
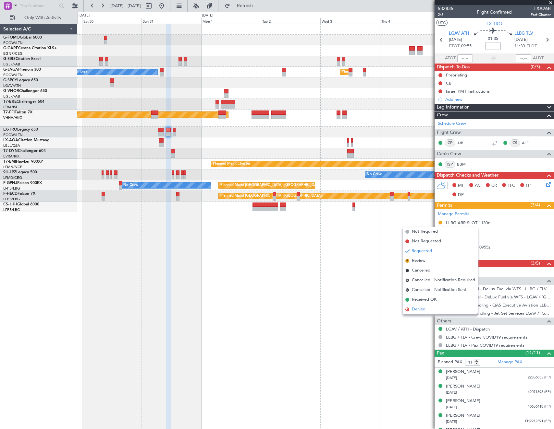
click at [424, 310] on span "Denied" at bounding box center [418, 309] width 14 height 6
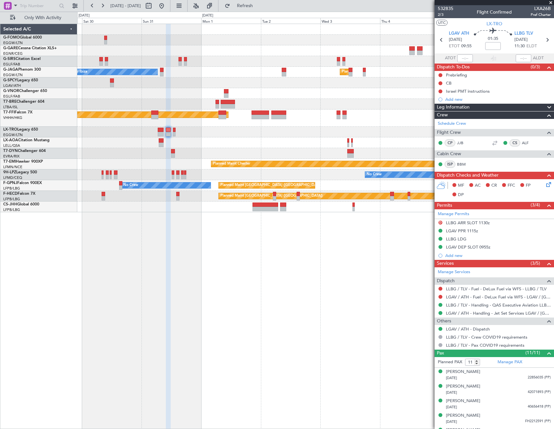
click at [457, 254] on mat-tooltip-component "LGAV DEP SLOT 0955z" at bounding box center [467, 258] width 49 height 17
click at [453, 256] on div "Add new" at bounding box center [495, 256] width 100 height 6
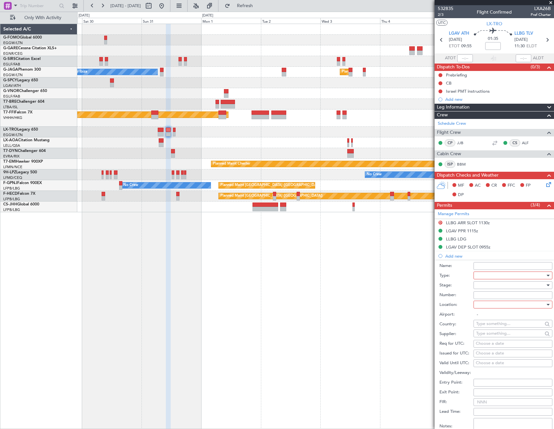
click at [491, 273] on div at bounding box center [510, 276] width 69 height 10
click at [489, 336] on span "Slot" at bounding box center [510, 337] width 68 height 10
click at [488, 285] on div at bounding box center [510, 285] width 69 height 10
drag, startPoint x: 498, startPoint y: 336, endPoint x: 499, endPoint y: 310, distance: 26.6
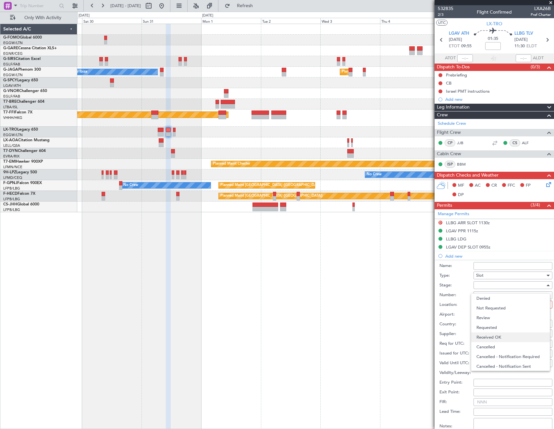
click at [497, 336] on span "Received OK" at bounding box center [510, 338] width 68 height 10
click at [497, 306] on div at bounding box center [510, 305] width 69 height 10
click at [489, 338] on span "Arrival" at bounding box center [510, 338] width 68 height 10
type input "LLBG / TLV"
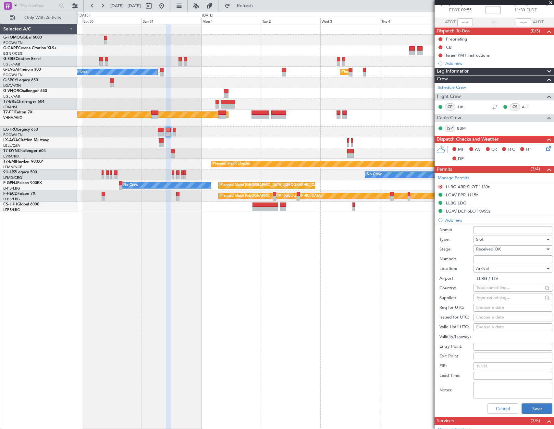
scroll to position [65, 0]
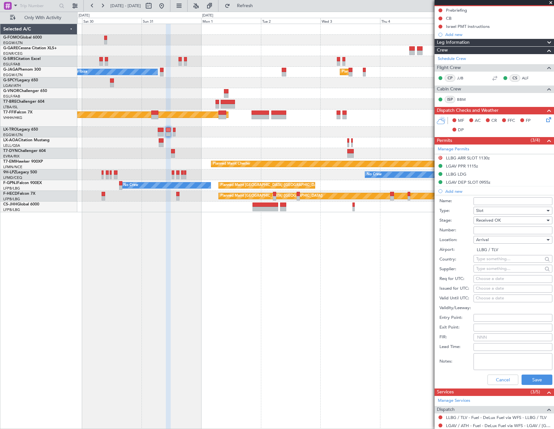
click at [526, 373] on div "Cancel Save" at bounding box center [495, 380] width 113 height 17
click at [528, 376] on button "Save" at bounding box center [536, 380] width 31 height 10
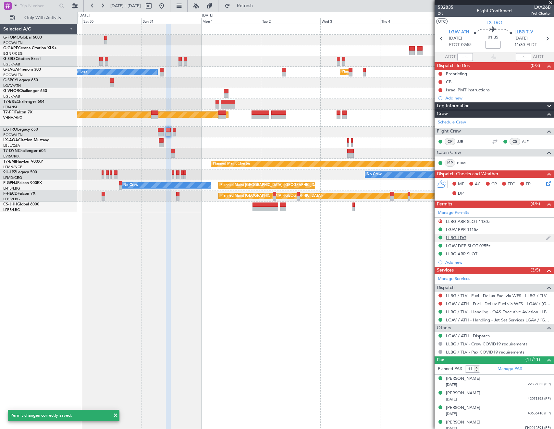
scroll to position [0, 0]
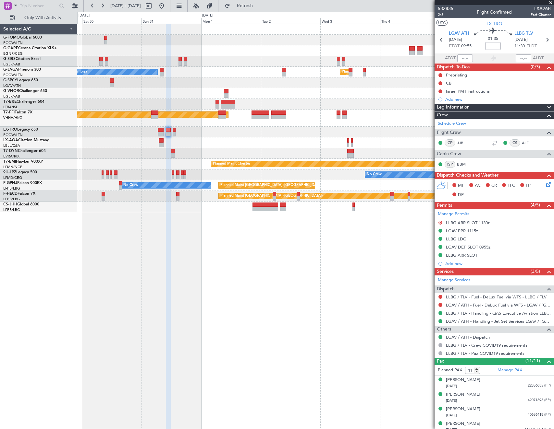
drag, startPoint x: 470, startPoint y: 254, endPoint x: 480, endPoint y: 260, distance: 11.8
click at [470, 254] on div "LLBG ARR SLOT" at bounding box center [461, 256] width 31 height 6
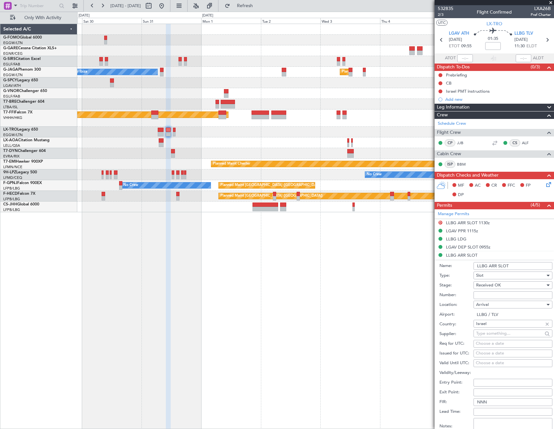
click at [528, 265] on input "LLBG ARR SLOT" at bounding box center [512, 266] width 79 height 8
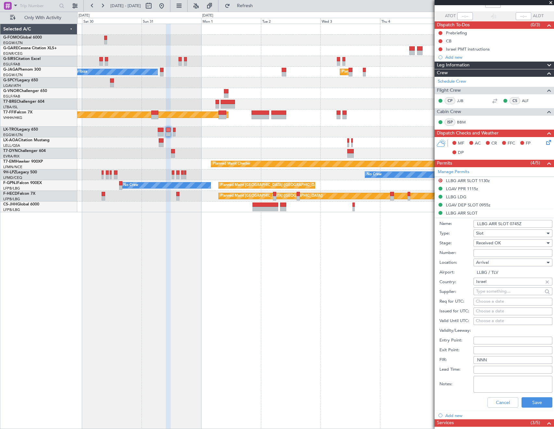
scroll to position [97, 0]
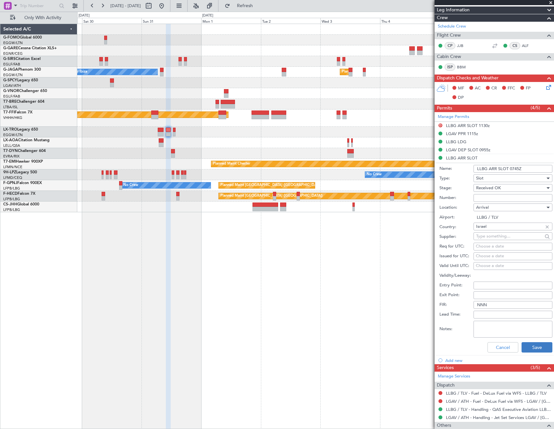
type input "LLBG ARR SLOT 0745Z"
click at [533, 348] on button "Save" at bounding box center [536, 347] width 31 height 10
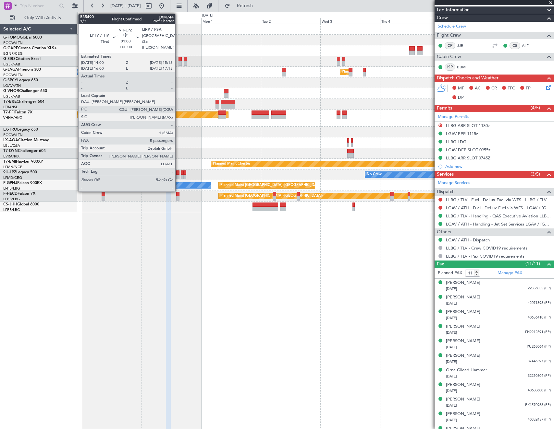
click at [452, 187] on fb-app "[DATE] - [DATE] Refresh Quick Links Only With Activity Owner Ibiza Planned Main…" at bounding box center [277, 217] width 554 height 424
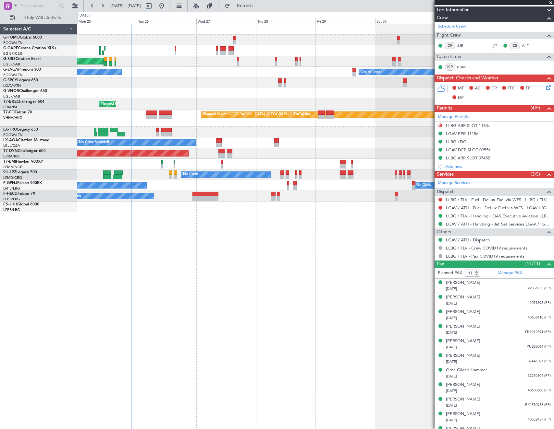
click at [187, 197] on div "Planned Maint [GEOGRAPHIC_DATA] ([GEOGRAPHIC_DATA]) No Crew" at bounding box center [315, 196] width 476 height 11
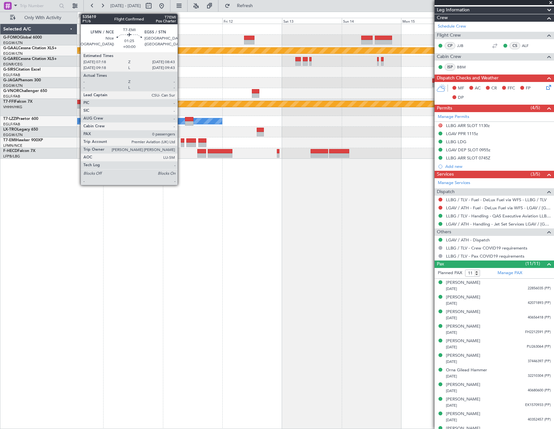
click at [181, 145] on div at bounding box center [183, 145] width 4 height 5
type input "0"
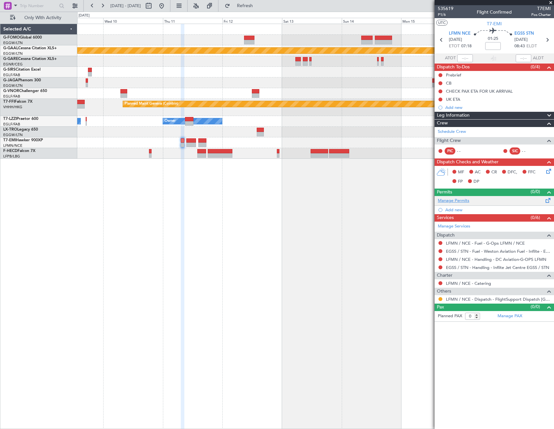
click at [462, 199] on link "Manage Permits" at bounding box center [452, 201] width 31 height 6
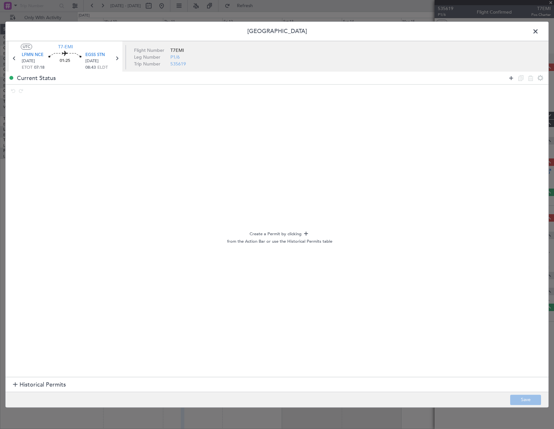
click at [509, 77] on icon at bounding box center [511, 78] width 8 height 8
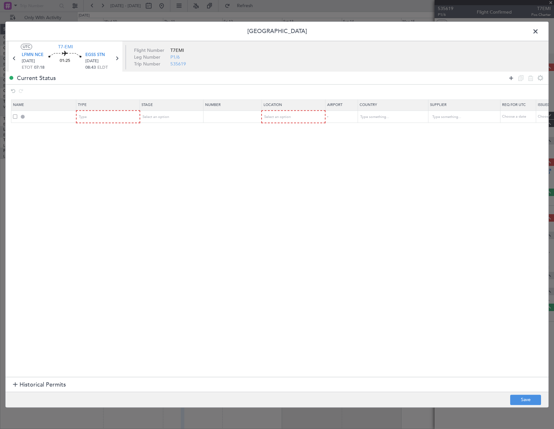
click at [509, 77] on icon at bounding box center [511, 78] width 8 height 8
click at [96, 121] on div "Type" at bounding box center [106, 117] width 54 height 10
click at [102, 179] on span "Slot" at bounding box center [108, 179] width 58 height 10
click at [105, 130] on div "Type" at bounding box center [106, 130] width 54 height 10
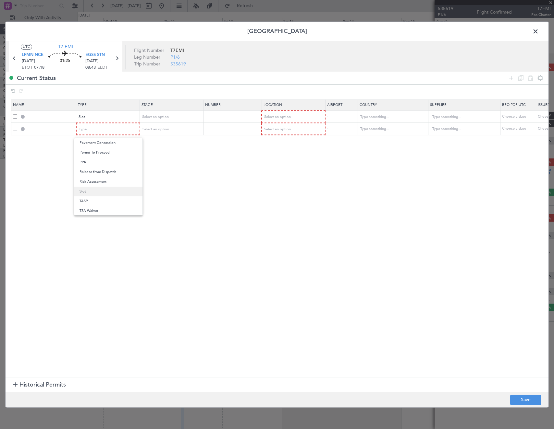
click at [87, 190] on span "Slot" at bounding box center [108, 192] width 58 height 10
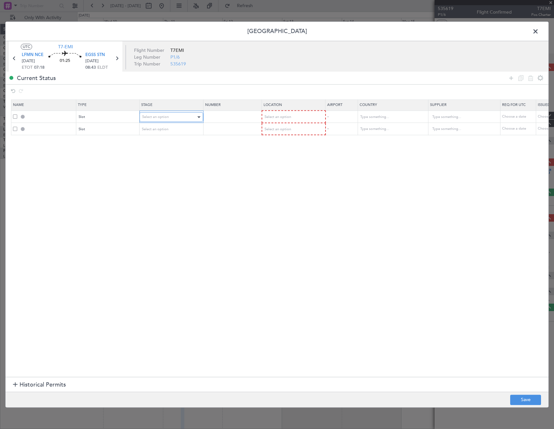
click at [159, 113] on div "Select an option" at bounding box center [169, 117] width 54 height 10
click at [165, 161] on span "Requested" at bounding box center [171, 160] width 58 height 10
click at [163, 130] on span "Select an option" at bounding box center [155, 129] width 27 height 5
click at [160, 173] on span "Requested" at bounding box center [171, 172] width 58 height 10
click at [293, 116] on div "Select an option" at bounding box center [291, 117] width 54 height 10
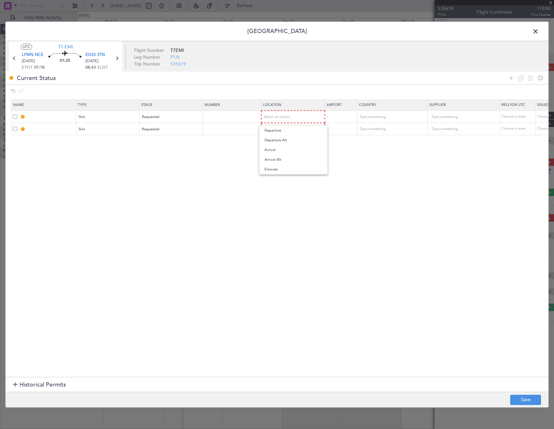
click at [281, 130] on span "Departure" at bounding box center [293, 131] width 58 height 10
click at [281, 129] on span "Select an option" at bounding box center [277, 128] width 27 height 5
drag, startPoint x: 274, startPoint y: 163, endPoint x: 321, endPoint y: 194, distance: 55.9
click at [274, 163] on span "Arrival" at bounding box center [293, 162] width 58 height 10
click at [523, 398] on button "Save" at bounding box center [525, 400] width 31 height 10
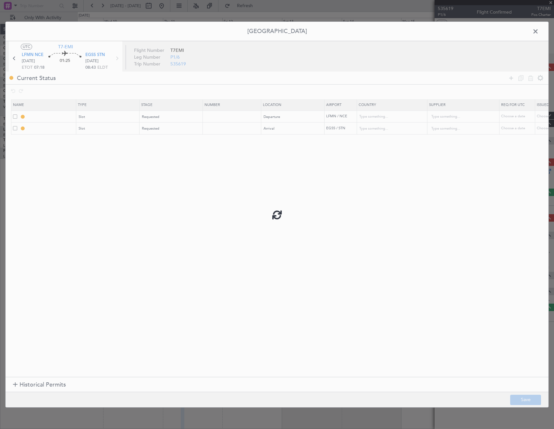
type input "LFMN DEP SLOT"
type input "[GEOGRAPHIC_DATA]"
type input "NNN"
type input "EGSS ARR SLOT"
type input "[GEOGRAPHIC_DATA]"
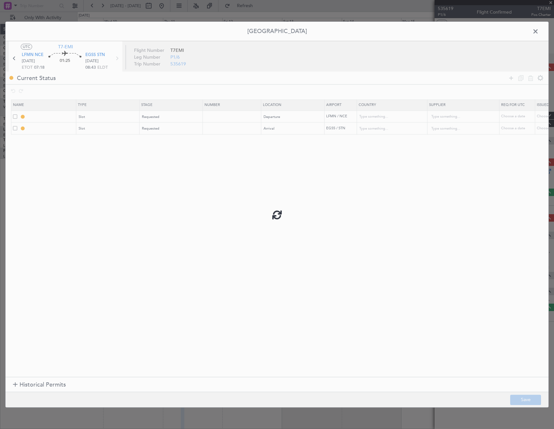
type input "NNN"
type input "2"
click at [61, 118] on input "LFMN DEP SLOT" at bounding box center [51, 117] width 49 height 6
type input "LFMN DEP SLOT 0720Z"
click at [64, 127] on mat-tooltip-component "LFMN DEP SLOT 0720Z" at bounding box center [51, 128] width 51 height 17
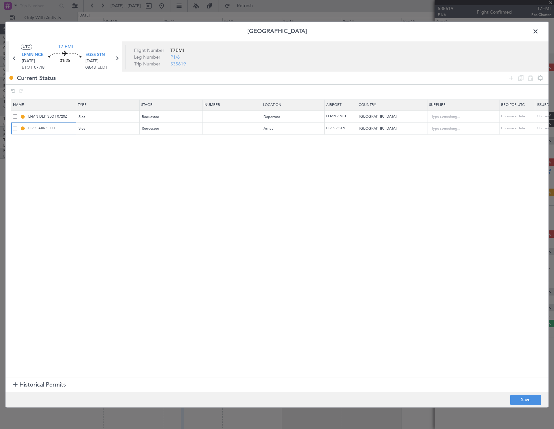
click at [63, 128] on input "EGSS ARR SLOT" at bounding box center [51, 129] width 49 height 6
type input "EGSS ARR SLOT 0843Z"
click at [518, 403] on button "Save" at bounding box center [525, 400] width 31 height 10
click at [538, 30] on span at bounding box center [538, 33] width 0 height 13
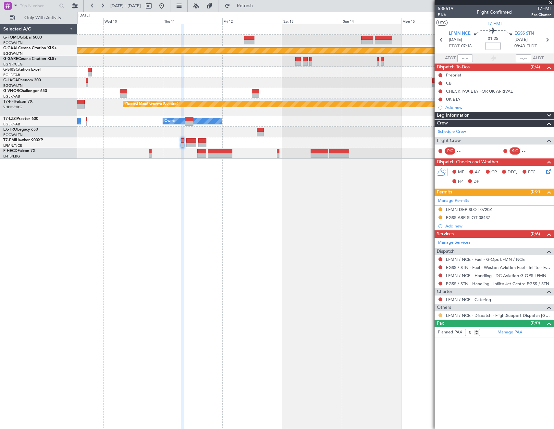
click at [439, 315] on button at bounding box center [440, 316] width 4 height 4
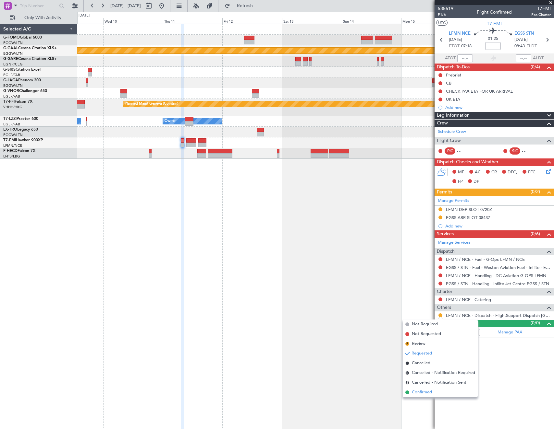
click at [409, 393] on li "Confirmed" at bounding box center [439, 393] width 75 height 10
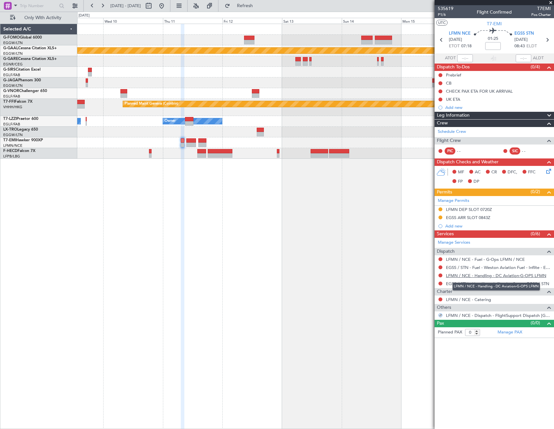
click at [462, 276] on link "LFMN / NCE - Handling - DC Aviation-G-OPS LFMN" at bounding box center [496, 276] width 100 height 6
click at [456, 283] on link "EGSS / STN - Handling - Inflite Jet Centre EGSS / STN" at bounding box center [497, 284] width 103 height 6
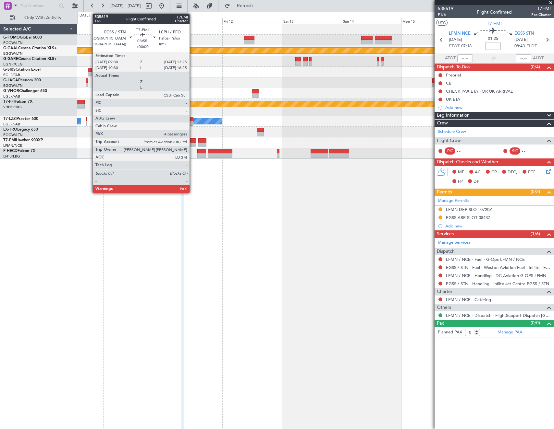
click at [192, 143] on div at bounding box center [191, 145] width 10 height 5
type input "4"
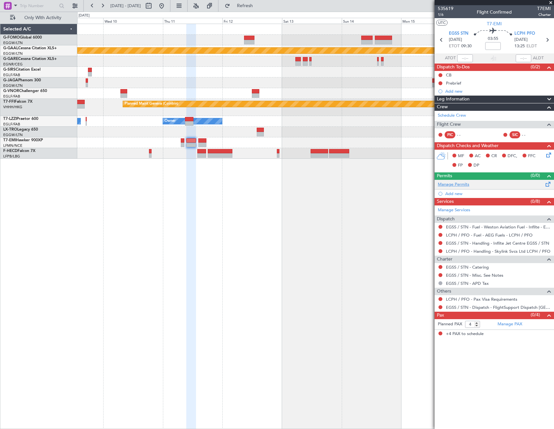
click at [466, 184] on link "Manage Permits" at bounding box center [452, 185] width 31 height 6
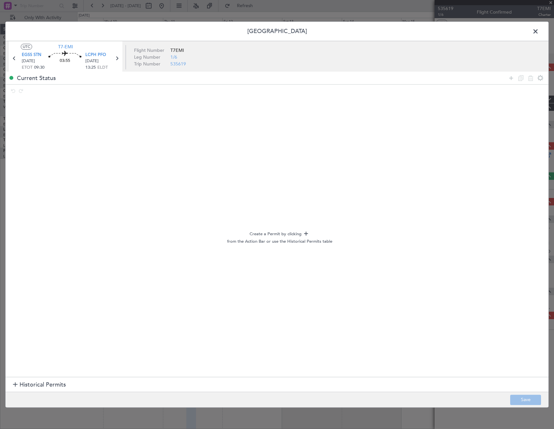
click at [538, 31] on span at bounding box center [538, 33] width 0 height 13
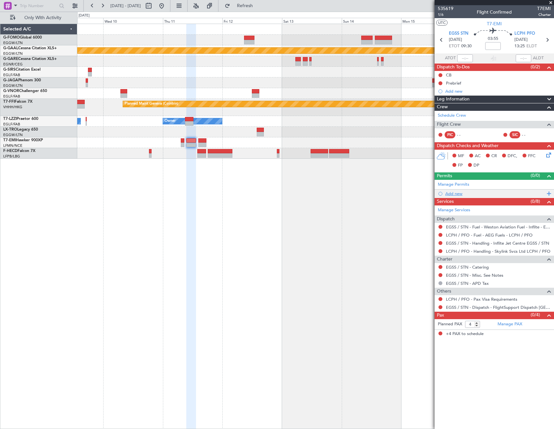
click at [455, 196] on div "Add new" at bounding box center [495, 194] width 100 height 6
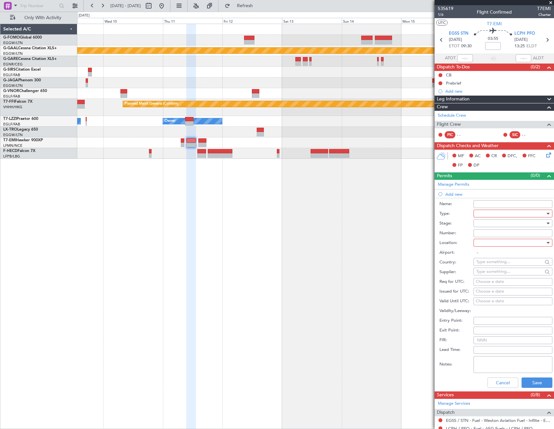
click at [482, 214] on div at bounding box center [510, 214] width 69 height 10
click at [490, 275] on span "Slot" at bounding box center [510, 275] width 68 height 10
click at [496, 223] on div at bounding box center [510, 224] width 69 height 10
click at [493, 257] on span "Requested" at bounding box center [510, 256] width 68 height 10
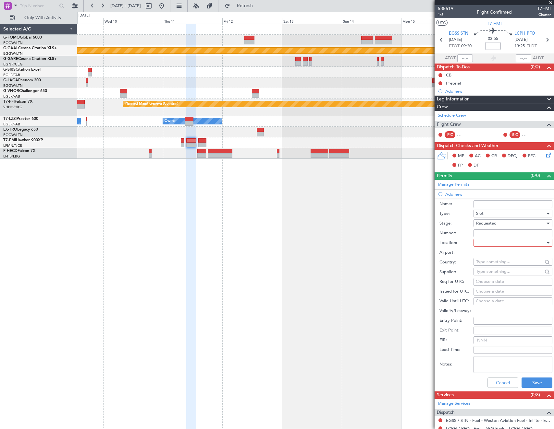
click at [493, 241] on div at bounding box center [510, 243] width 69 height 10
click at [494, 255] on span "Departure" at bounding box center [510, 256] width 68 height 10
type input "EGSS / STN"
click at [532, 383] on button "Save" at bounding box center [536, 383] width 31 height 10
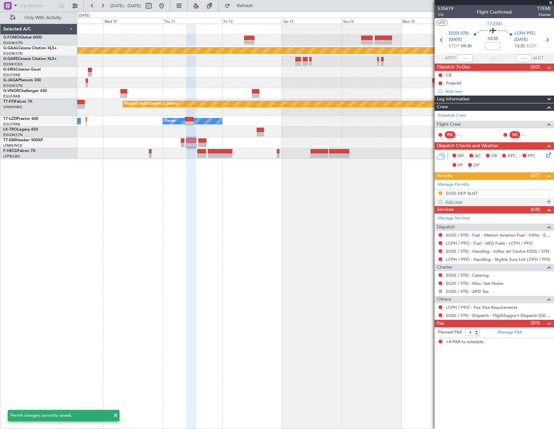
click at [455, 201] on div "Add new" at bounding box center [495, 202] width 100 height 6
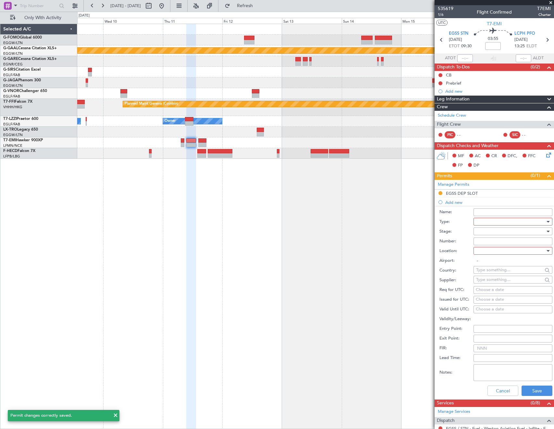
click at [495, 225] on div at bounding box center [510, 222] width 69 height 10
click at [493, 262] on span "Landing" at bounding box center [510, 261] width 68 height 10
click at [491, 236] on div at bounding box center [510, 232] width 69 height 10
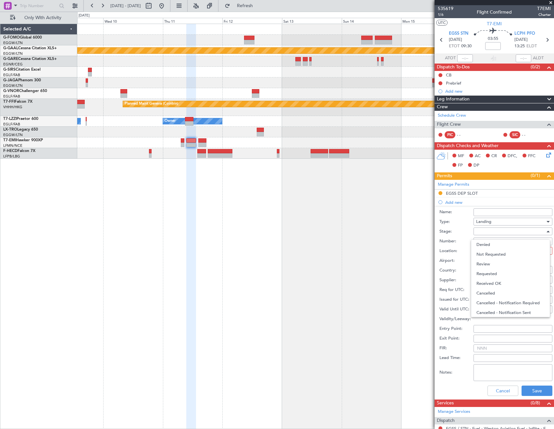
click at [490, 233] on div at bounding box center [277, 214] width 554 height 429
click at [490, 233] on div at bounding box center [510, 232] width 69 height 10
click at [493, 274] on span "Requested" at bounding box center [510, 274] width 68 height 10
click at [492, 250] on div at bounding box center [510, 251] width 69 height 10
click at [490, 284] on span "Arrival" at bounding box center [510, 284] width 68 height 10
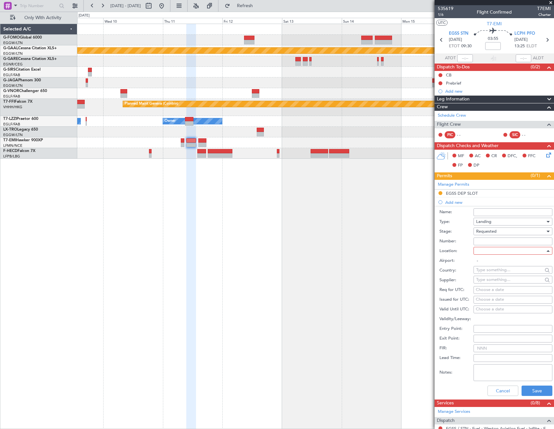
type input "LCPH / PFO"
click at [532, 391] on button "Save" at bounding box center [536, 391] width 31 height 10
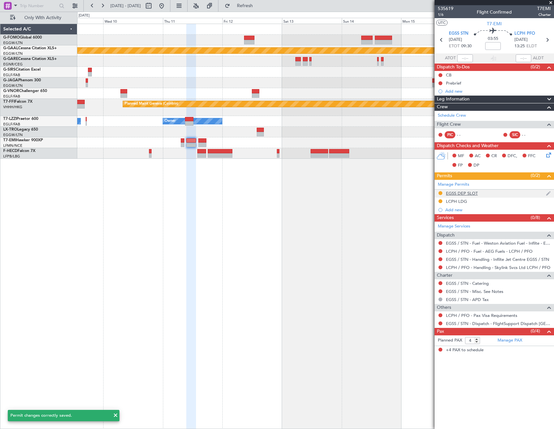
click at [472, 192] on div "EGSS DEP SLOT" at bounding box center [462, 194] width 32 height 6
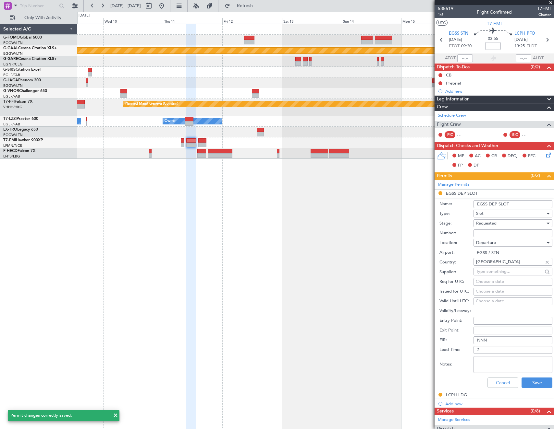
click at [521, 206] on input "EGSS DEP SLOT" at bounding box center [512, 204] width 79 height 8
type input "EGSS DEP SLOT 0930Z"
click at [526, 382] on button "Save" at bounding box center [536, 383] width 31 height 10
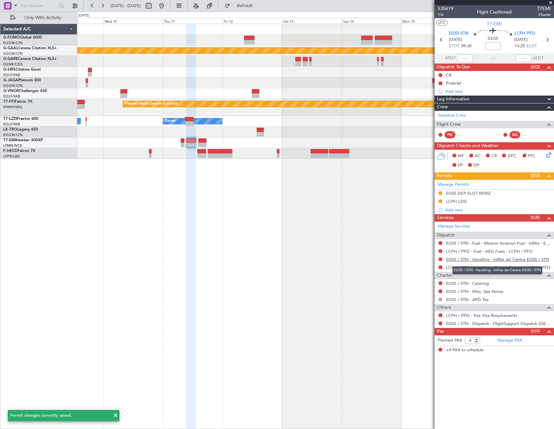
click at [463, 259] on link "EGSS / STN - Handling - Inflite Jet Centre EGSS / STN" at bounding box center [497, 260] width 103 height 6
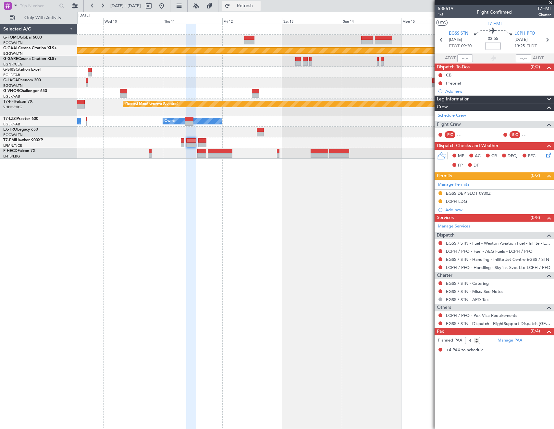
click at [258, 6] on span "Refresh" at bounding box center [244, 6] width 27 height 5
click at [458, 268] on link "LCPH / PFO - Handling - Skylink Svcs Ltd LCPH / PFO" at bounding box center [498, 268] width 104 height 6
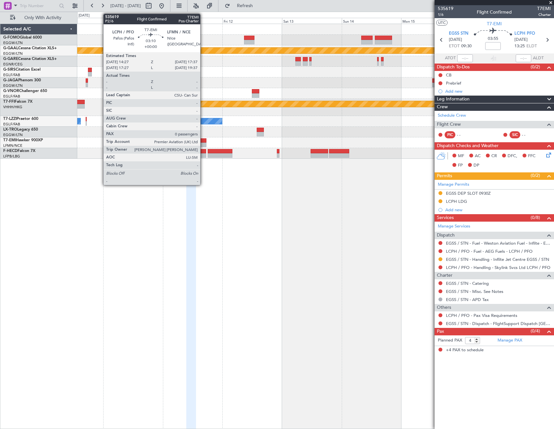
click at [203, 143] on div at bounding box center [202, 145] width 8 height 5
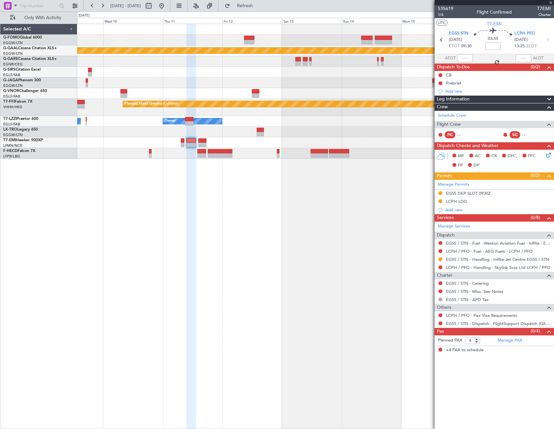
type input "0"
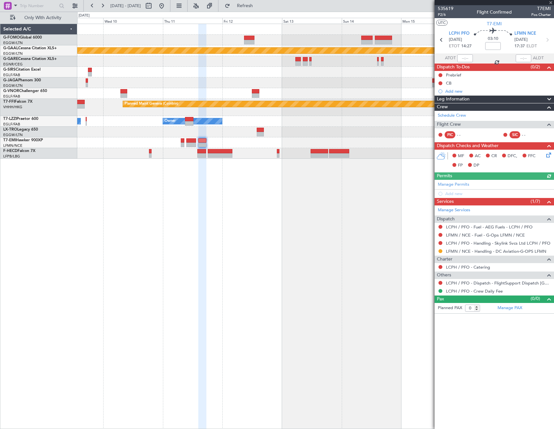
click at [458, 184] on div "Manage Permits Add new" at bounding box center [493, 189] width 119 height 18
click at [460, 185] on link "Manage Permits" at bounding box center [452, 185] width 31 height 6
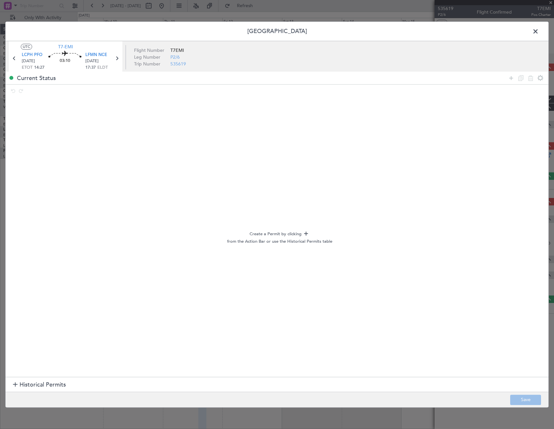
click at [538, 32] on span at bounding box center [538, 33] width 0 height 13
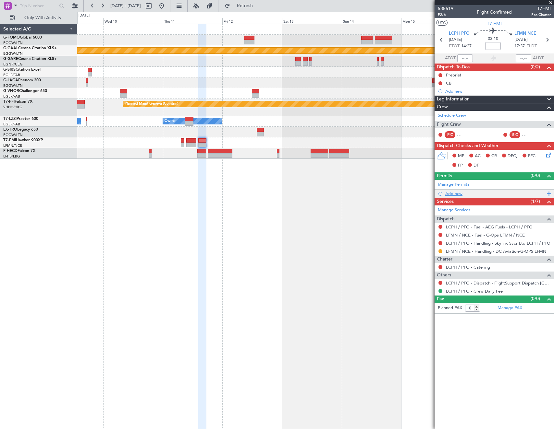
click at [458, 193] on div "Add new" at bounding box center [495, 194] width 100 height 6
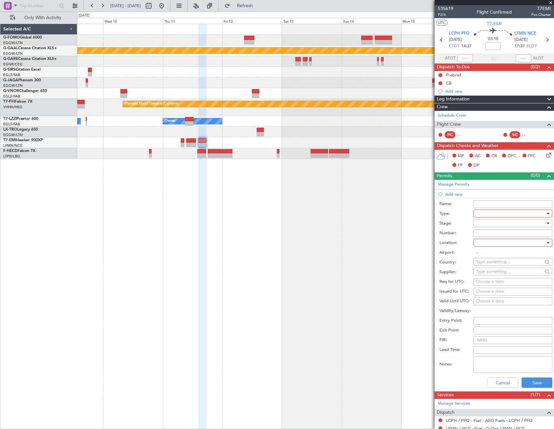
click at [488, 214] on div at bounding box center [510, 214] width 69 height 10
click at [491, 240] on span "Departure" at bounding box center [510, 240] width 68 height 10
click at [490, 224] on div at bounding box center [510, 224] width 69 height 10
click at [499, 266] on span "Requested" at bounding box center [510, 266] width 68 height 10
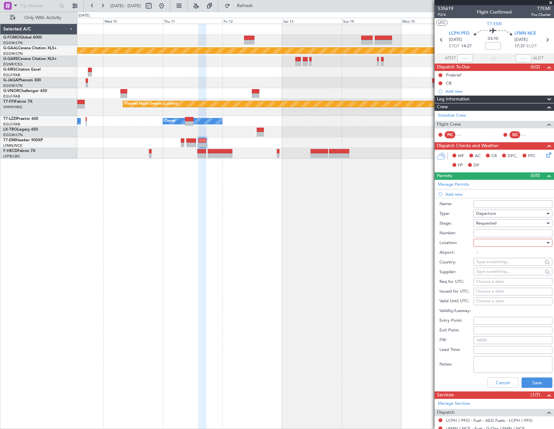
click at [495, 247] on div at bounding box center [510, 243] width 69 height 10
click at [493, 258] on span "Departure" at bounding box center [510, 256] width 68 height 10
type input "LCPH / PFO"
click at [536, 379] on button "Save" at bounding box center [536, 383] width 31 height 10
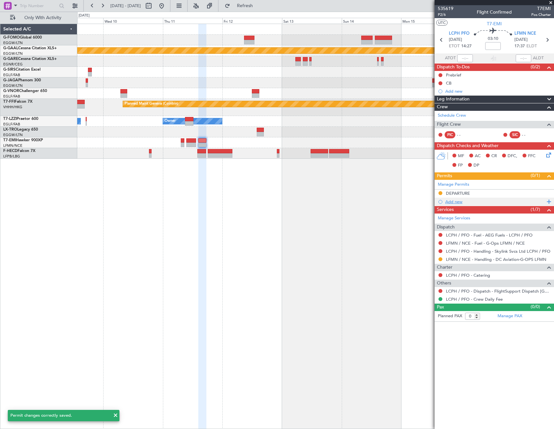
click at [456, 201] on div "Add new" at bounding box center [495, 202] width 100 height 6
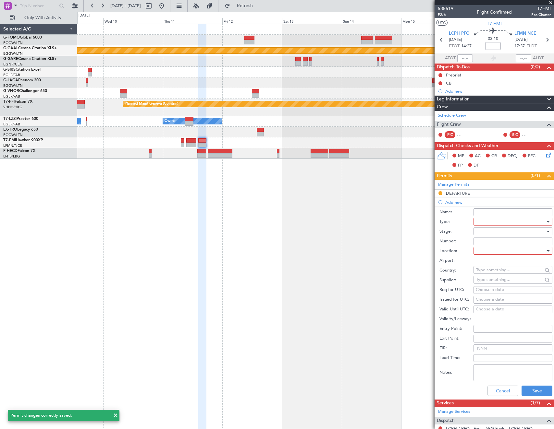
click at [483, 219] on div at bounding box center [510, 222] width 69 height 10
click at [499, 282] on span "Slot" at bounding box center [510, 284] width 68 height 10
click at [494, 231] on div at bounding box center [510, 232] width 69 height 10
click at [497, 275] on span "Requested" at bounding box center [510, 274] width 68 height 10
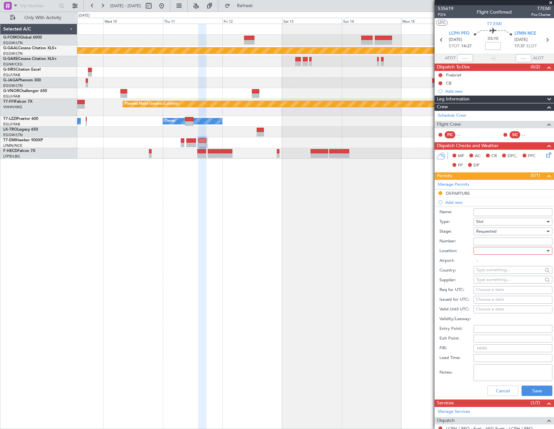
click at [495, 252] on div at bounding box center [510, 251] width 69 height 10
drag, startPoint x: 492, startPoint y: 284, endPoint x: 518, endPoint y: 325, distance: 48.7
click at [492, 284] on span "Arrival" at bounding box center [510, 284] width 68 height 10
type input "LFMN / NCE"
click at [533, 387] on button "Save" at bounding box center [536, 391] width 31 height 10
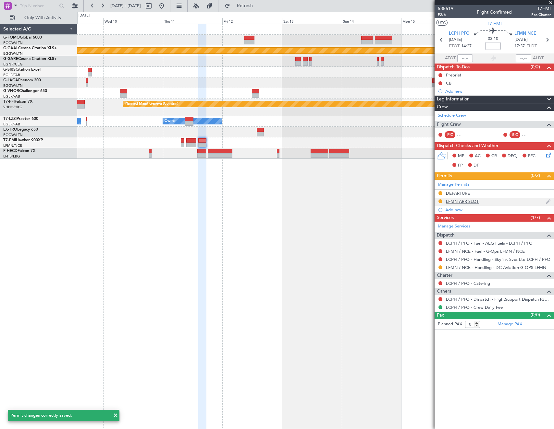
click at [469, 201] on div "LFMN ARR SLOT" at bounding box center [462, 202] width 33 height 6
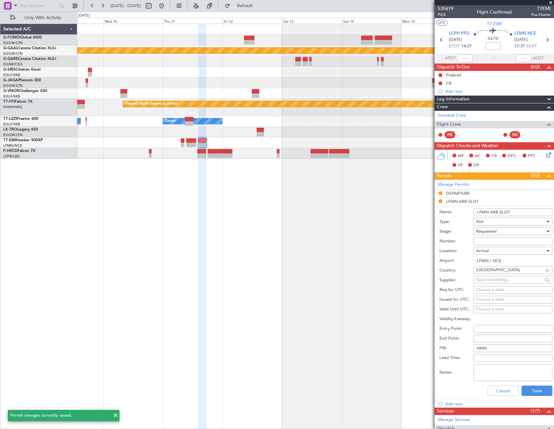
click at [530, 209] on input "LFMN ARR SLOT" at bounding box center [512, 212] width 79 height 8
type input "LFMN ARR SLOT 1740Z"
click at [529, 391] on button "Save" at bounding box center [536, 391] width 31 height 10
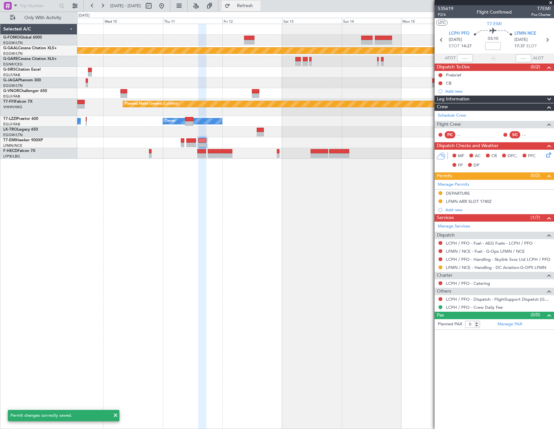
click at [258, 8] on span "Refresh" at bounding box center [244, 6] width 27 height 5
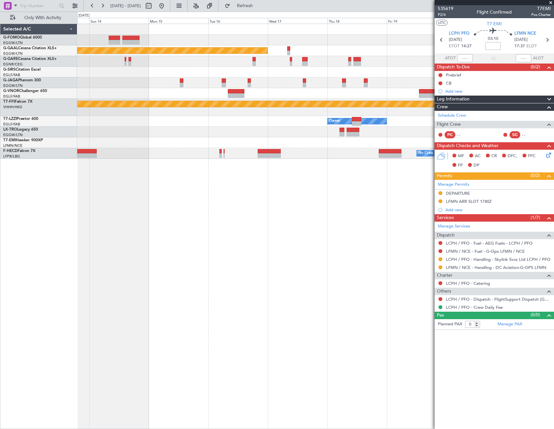
click at [133, 210] on div "Planned Maint Dusseldorf Planned Maint Geneva ([GEOGRAPHIC_DATA]) Owner Owner N…" at bounding box center [315, 227] width 476 height 406
click at [312, 208] on div "Planned Maint Dusseldorf Planned Maint Geneva ([GEOGRAPHIC_DATA]) Owner Owner N…" at bounding box center [315, 227] width 476 height 406
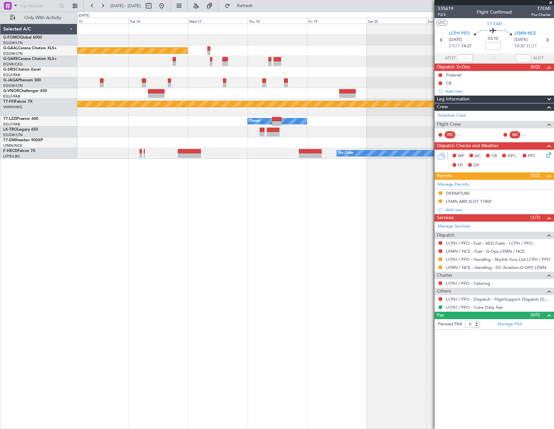
click at [231, 212] on div "Planned Maint Dusseldorf Planned Maint Geneva ([GEOGRAPHIC_DATA]) Owner No Crew…" at bounding box center [315, 227] width 476 height 406
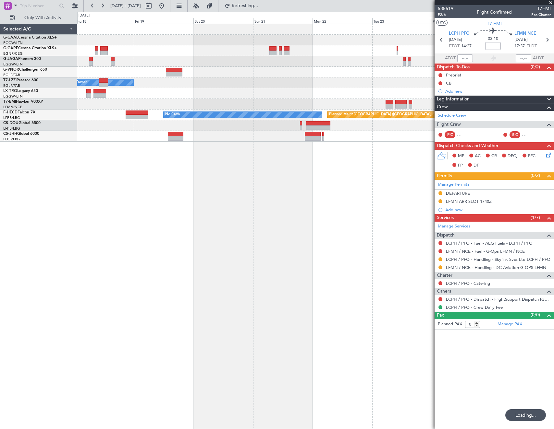
click at [56, 222] on div "Planned Maint Dusseldorf Owner No Crew Planned Maint [GEOGRAPHIC_DATA] ([GEOGRA…" at bounding box center [277, 221] width 554 height 418
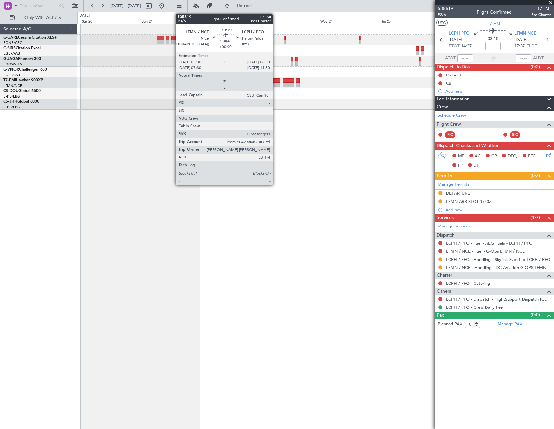
click at [275, 80] on div at bounding box center [276, 80] width 7 height 5
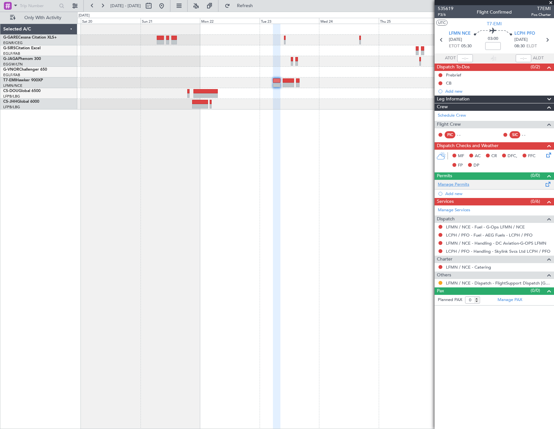
click at [463, 182] on link "Manage Permits" at bounding box center [452, 185] width 31 height 6
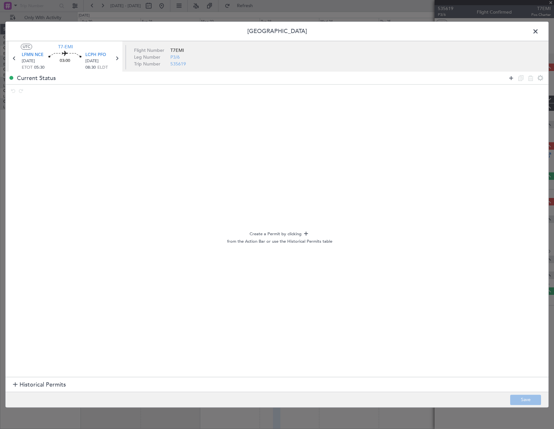
click at [512, 76] on icon at bounding box center [511, 78] width 8 height 8
click at [511, 76] on icon at bounding box center [511, 78] width 8 height 8
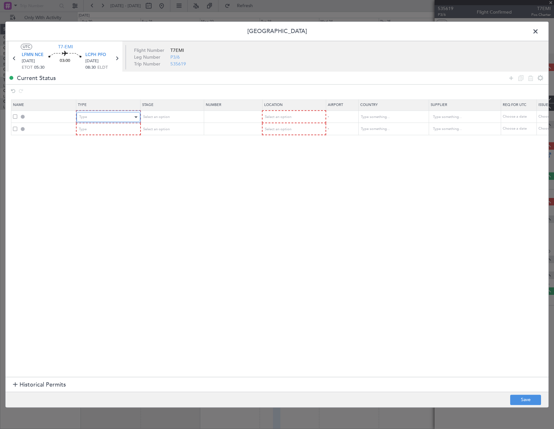
click at [85, 115] on span "Type" at bounding box center [83, 116] width 8 height 5
click at [92, 180] on span "Slot" at bounding box center [108, 179] width 58 height 10
click at [166, 108] on th "Stage" at bounding box center [172, 105] width 64 height 11
click at [168, 116] on span "Select an option" at bounding box center [155, 116] width 27 height 5
drag, startPoint x: 161, startPoint y: 161, endPoint x: 190, endPoint y: 130, distance: 41.7
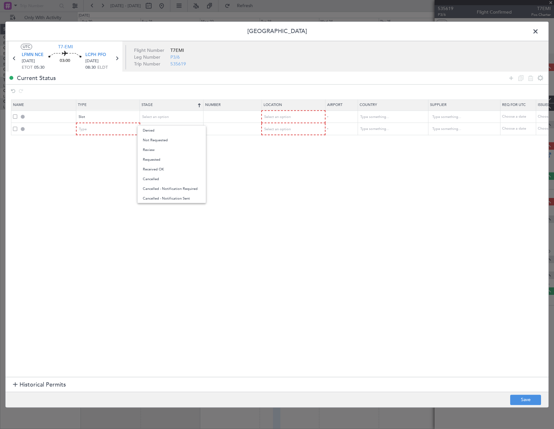
click at [161, 160] on span "Requested" at bounding box center [172, 160] width 58 height 10
click at [279, 116] on span "Select an option" at bounding box center [277, 116] width 27 height 5
click at [284, 128] on span "Departure" at bounding box center [294, 131] width 58 height 10
click at [94, 131] on div "Type" at bounding box center [106, 129] width 54 height 10
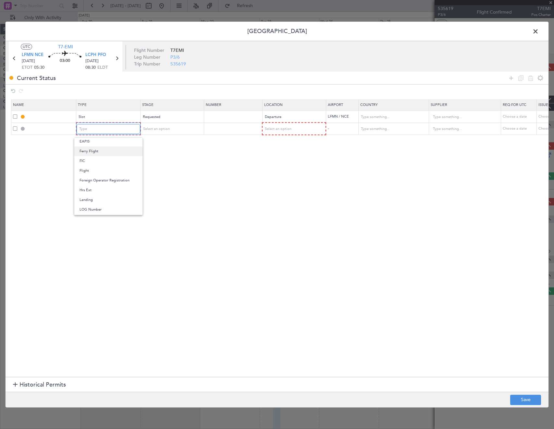
scroll to position [130, 0]
click at [92, 169] on span "Landing" at bounding box center [108, 169] width 58 height 10
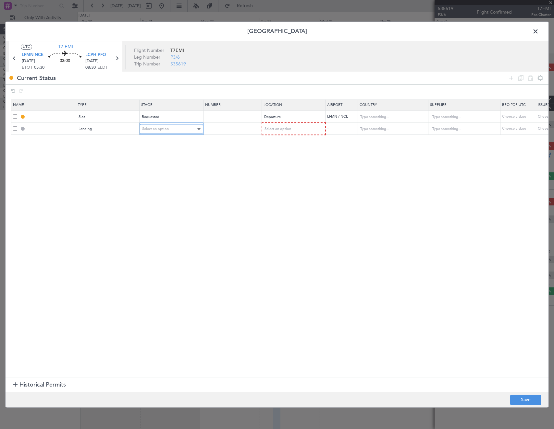
click at [156, 130] on span "Select an option" at bounding box center [155, 128] width 27 height 5
click at [167, 172] on span "Requested" at bounding box center [171, 172] width 58 height 10
click at [265, 131] on span "Select an option" at bounding box center [277, 128] width 27 height 5
drag, startPoint x: 272, startPoint y: 161, endPoint x: 502, endPoint y: 277, distance: 257.5
click at [272, 161] on span "Arrival" at bounding box center [293, 162] width 58 height 10
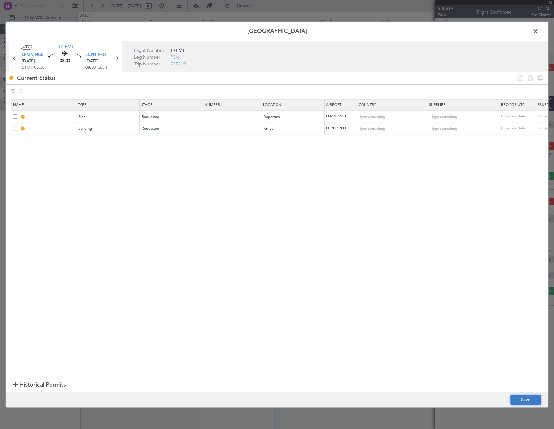
click at [524, 397] on button "Save" at bounding box center [525, 400] width 31 height 10
type input "LFMN DEP SLOT"
type input "[GEOGRAPHIC_DATA]"
type input "NNN"
type input "LCPH LDG"
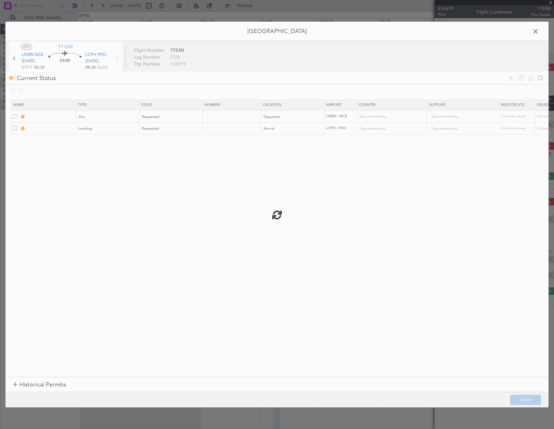
type input "[GEOGRAPHIC_DATA]"
type input "NNN"
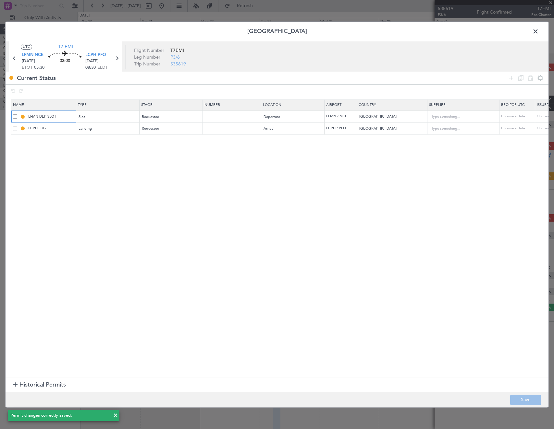
click at [64, 117] on input "LFMN DEP SLOT" at bounding box center [51, 117] width 49 height 6
type input "LFMN DEP SLOT 0530Z"
click at [517, 398] on button "Save" at bounding box center [525, 400] width 31 height 10
click at [538, 31] on span at bounding box center [538, 33] width 0 height 13
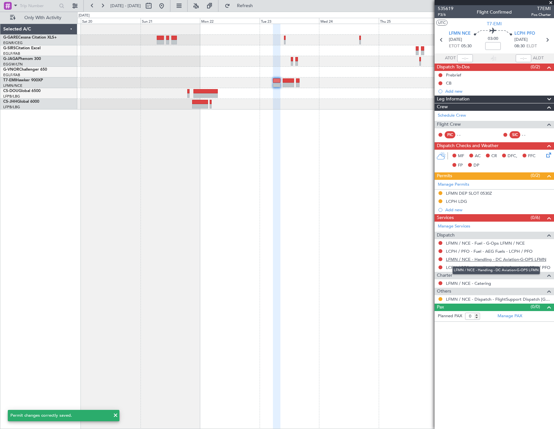
click at [469, 259] on link "LFMN / NCE - Handling - DC Aviation-G-OPS LFMN" at bounding box center [496, 260] width 100 height 6
click at [459, 268] on link "LCPH / PFO - Handling - Skylink Svcs Ltd LCPH / PFO" at bounding box center [498, 268] width 104 height 6
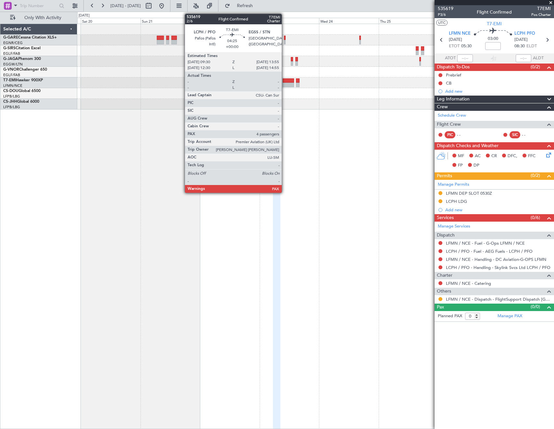
click at [285, 84] on div at bounding box center [287, 85] width 11 height 5
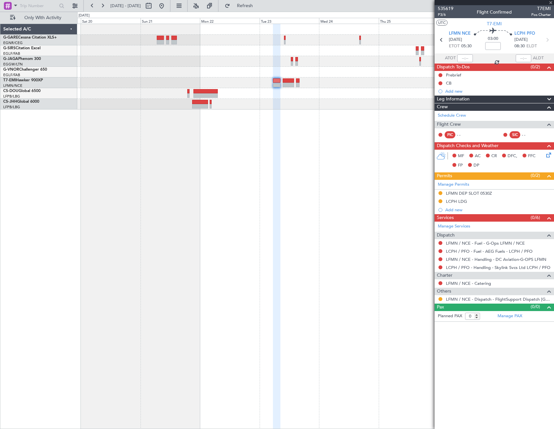
type input "4"
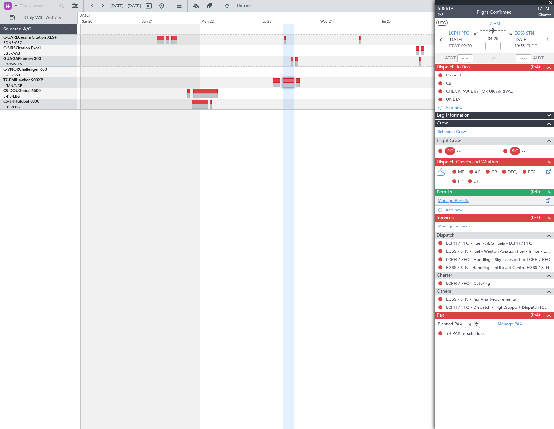
click at [459, 200] on link "Manage Permits" at bounding box center [452, 201] width 31 height 6
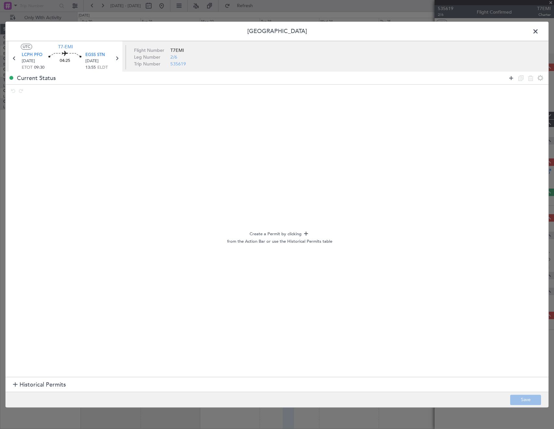
click at [508, 79] on icon at bounding box center [511, 78] width 8 height 8
drag, startPoint x: 508, startPoint y: 79, endPoint x: 501, endPoint y: 79, distance: 7.1
click at [508, 78] on icon at bounding box center [511, 78] width 8 height 8
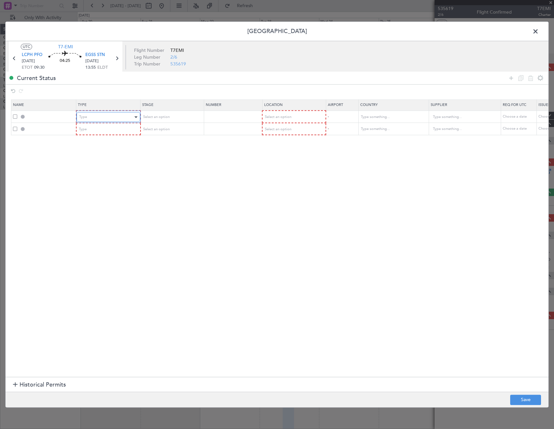
click at [94, 118] on div "Type" at bounding box center [106, 117] width 54 height 10
click at [99, 142] on span "Departure" at bounding box center [108, 144] width 58 height 10
click at [159, 118] on span "Select an option" at bounding box center [155, 116] width 27 height 5
click at [161, 160] on span "Requested" at bounding box center [172, 160] width 58 height 10
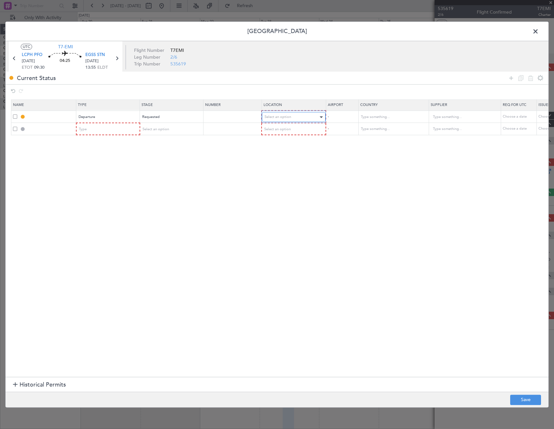
click at [293, 118] on div "Select an option" at bounding box center [291, 117] width 54 height 10
drag, startPoint x: 278, startPoint y: 129, endPoint x: 142, endPoint y: 136, distance: 136.3
click at [277, 129] on span "Departure" at bounding box center [294, 131] width 58 height 10
click at [88, 131] on div "Type" at bounding box center [106, 129] width 54 height 10
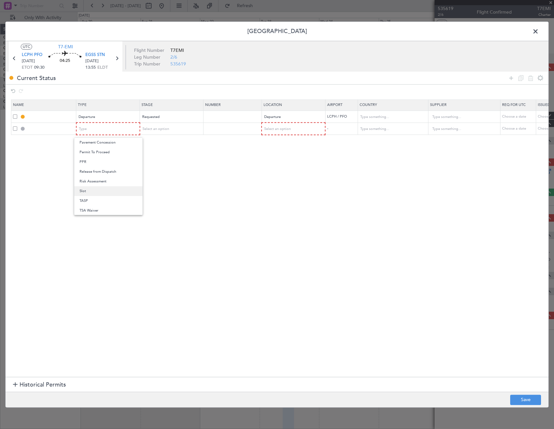
click at [100, 189] on span "Slot" at bounding box center [108, 191] width 58 height 10
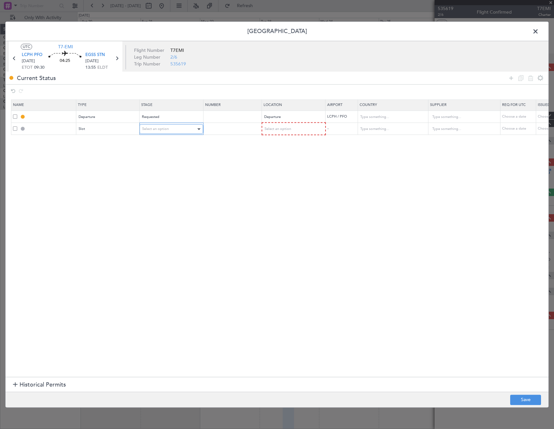
click at [173, 130] on div "Select an option" at bounding box center [169, 129] width 54 height 10
click at [162, 172] on span "Requested" at bounding box center [171, 172] width 58 height 10
click at [280, 132] on div "Select an option" at bounding box center [291, 129] width 54 height 10
click at [272, 161] on span "Arrival" at bounding box center [293, 162] width 58 height 10
click at [519, 395] on button "Save" at bounding box center [525, 400] width 31 height 10
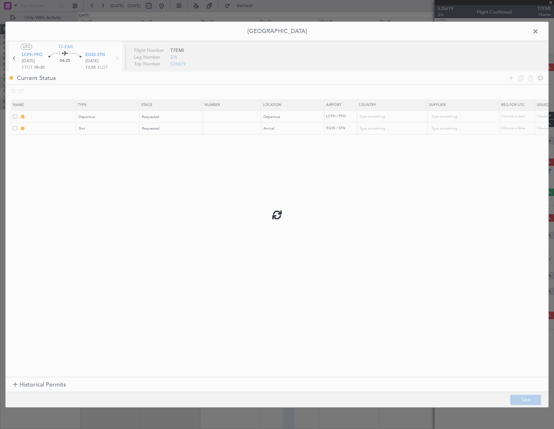
type input "DEPARTURE"
type input "[GEOGRAPHIC_DATA]"
type input "NNN"
type input "EGSS ARR SLOT"
type input "[GEOGRAPHIC_DATA]"
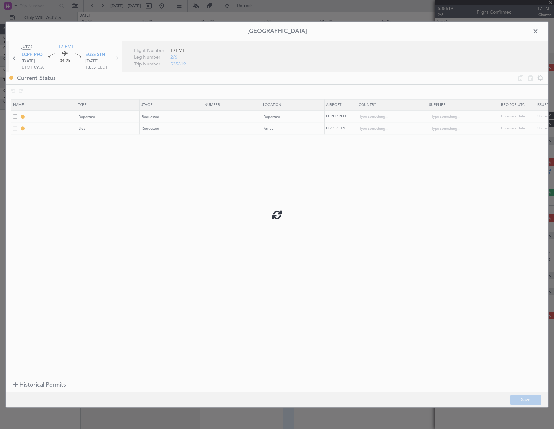
type input "NNN"
type input "2"
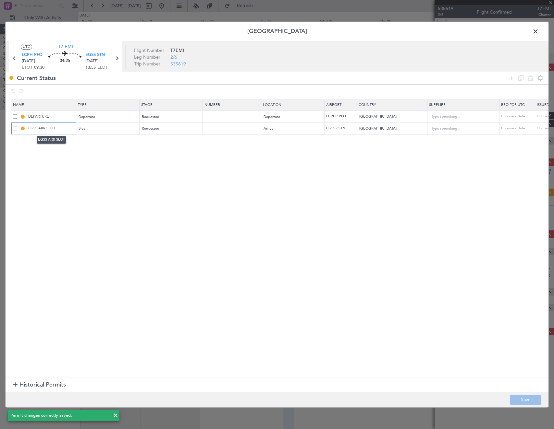
click at [62, 129] on input "EGSS ARR SLOT" at bounding box center [51, 129] width 49 height 6
type input "EGSS ARR SLOT 1355Z"
click at [529, 404] on button "Save" at bounding box center [525, 400] width 31 height 10
click at [538, 30] on span at bounding box center [538, 33] width 0 height 13
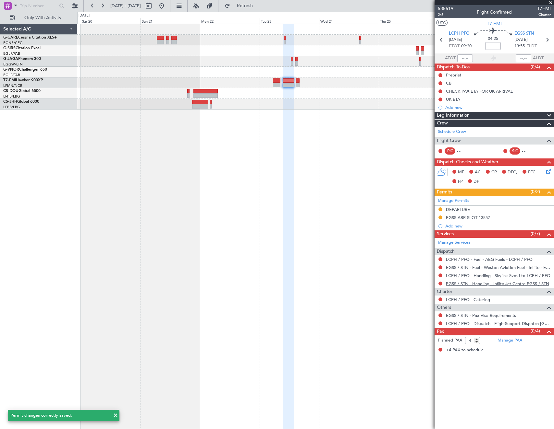
click at [472, 285] on link "EGSS / STN - Handling - Inflite Jet Centre EGSS / STN" at bounding box center [497, 284] width 103 height 6
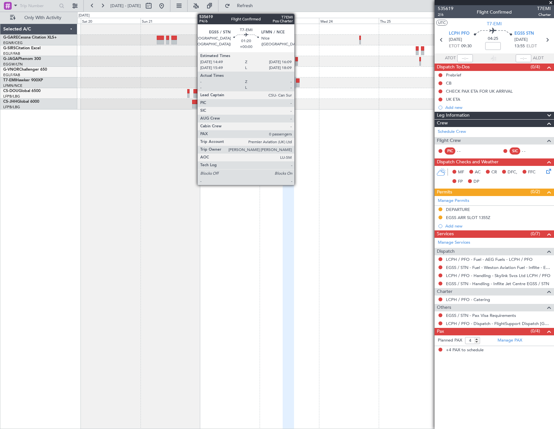
click at [297, 83] on div at bounding box center [298, 85] width 4 height 5
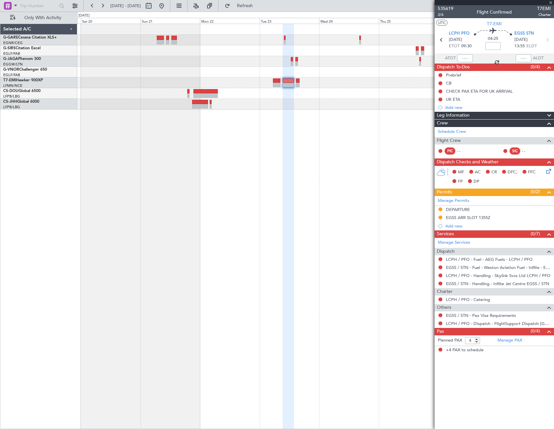
type input "0"
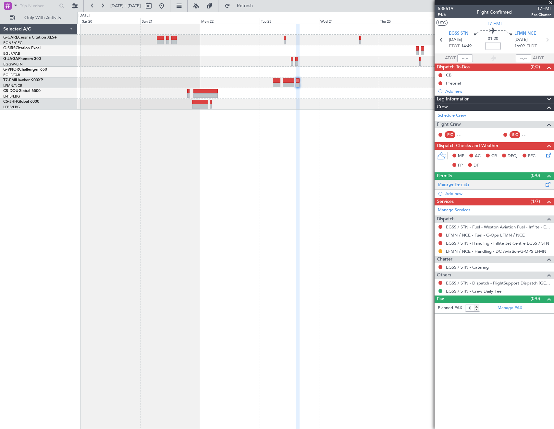
click at [476, 184] on div "Manage Permits" at bounding box center [493, 185] width 119 height 10
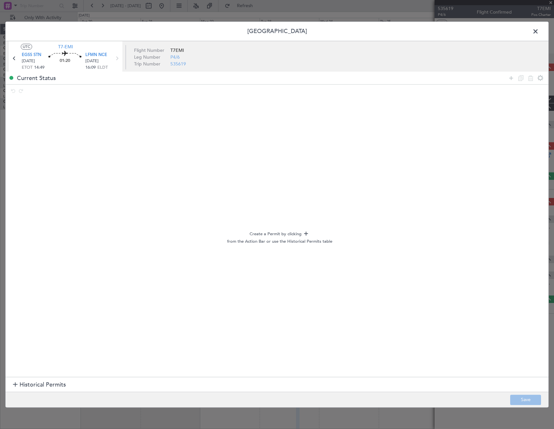
click at [505, 77] on div "Current Status" at bounding box center [277, 78] width 542 height 13
click at [510, 77] on icon at bounding box center [511, 78] width 8 height 8
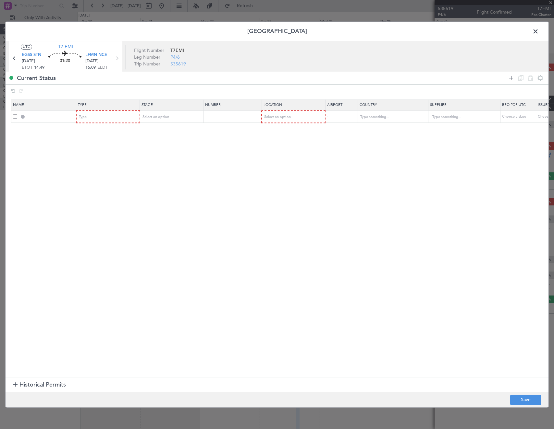
click at [510, 77] on icon at bounding box center [511, 78] width 8 height 8
click at [112, 112] on div "Type" at bounding box center [108, 117] width 63 height 10
click at [110, 114] on div "Type" at bounding box center [106, 117] width 54 height 10
drag, startPoint x: 96, startPoint y: 178, endPoint x: 94, endPoint y: 174, distance: 4.1
click at [95, 178] on span "Slot" at bounding box center [108, 179] width 58 height 10
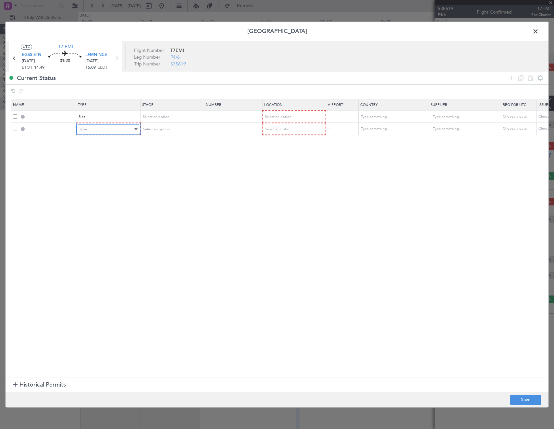
click at [95, 130] on div "Type" at bounding box center [106, 130] width 54 height 10
click at [101, 190] on span "Slot" at bounding box center [108, 191] width 58 height 10
click at [155, 119] on span "Select an option" at bounding box center [155, 116] width 27 height 5
click at [162, 159] on span "Requested" at bounding box center [171, 160] width 58 height 10
click at [166, 130] on span "Select an option" at bounding box center [155, 129] width 27 height 5
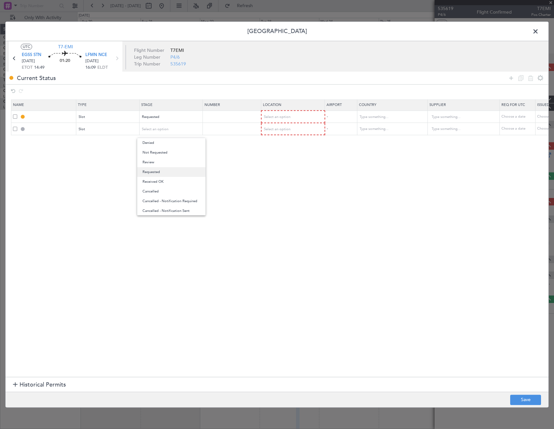
click at [162, 173] on span "Requested" at bounding box center [171, 172] width 58 height 10
click at [283, 115] on span "Select an option" at bounding box center [277, 116] width 27 height 5
click at [280, 135] on span "Departure" at bounding box center [293, 131] width 58 height 10
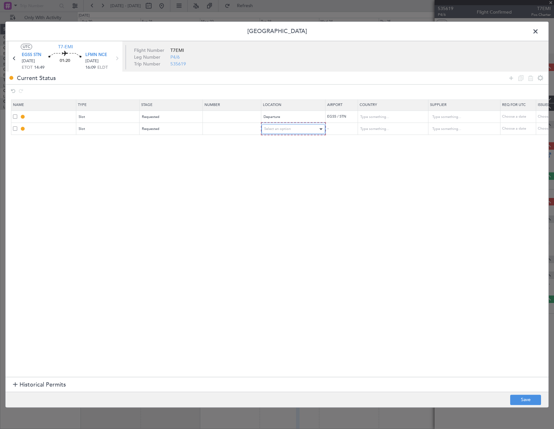
click at [281, 132] on div "Select an option" at bounding box center [291, 129] width 54 height 10
click at [279, 164] on span "Arrival" at bounding box center [293, 162] width 58 height 10
click at [530, 401] on button "Save" at bounding box center [525, 400] width 31 height 10
type input "EGSS DEP SLOT"
type input "[GEOGRAPHIC_DATA]"
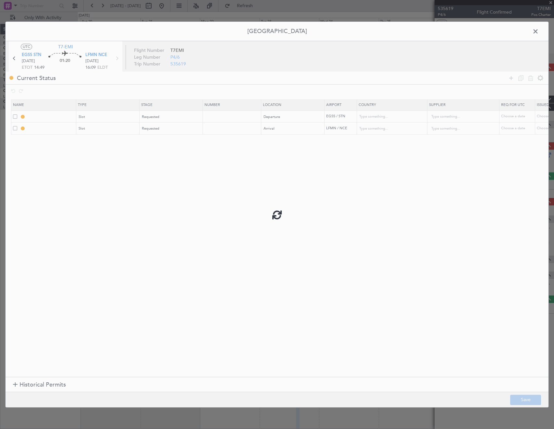
type input "NNN"
type input "2"
type input "LFMN ARR SLOT"
type input "[GEOGRAPHIC_DATA]"
type input "NNN"
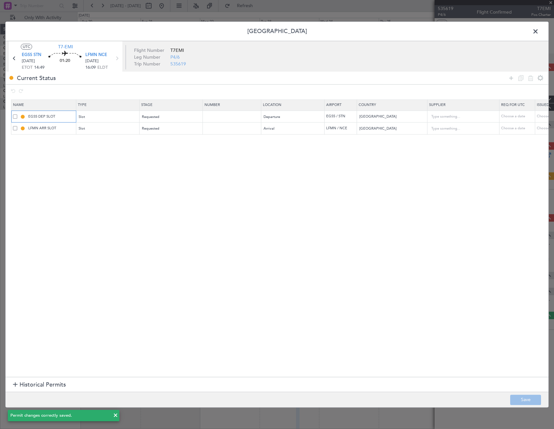
click at [63, 114] on input "EGSS DEP SLOT" at bounding box center [51, 117] width 49 height 6
type input "EGSS DEP SLOT 1450Z"
click at [69, 127] on input "LFMN ARR SLOT" at bounding box center [51, 129] width 49 height 6
type input "LFMN ARR SLOT 1610Z"
click at [533, 396] on button "Save" at bounding box center [525, 400] width 31 height 10
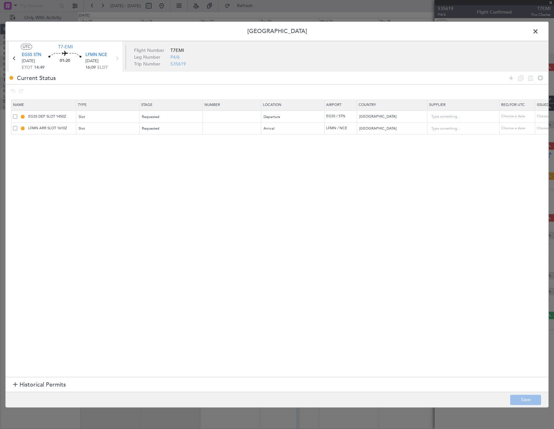
click at [538, 28] on span at bounding box center [538, 33] width 0 height 13
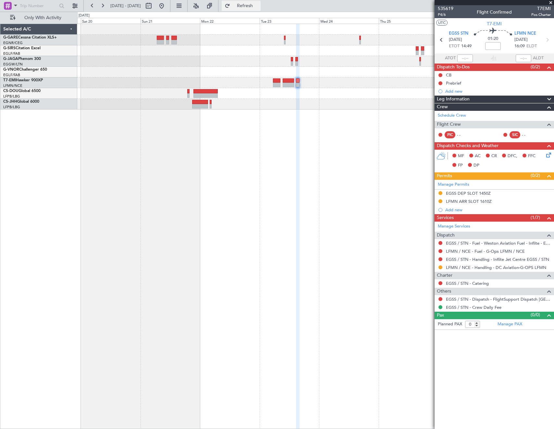
click at [260, 10] on button "Refresh" at bounding box center [240, 6] width 39 height 10
drag, startPoint x: 183, startPoint y: 6, endPoint x: 205, endPoint y: 1, distance: 23.0
click at [167, 6] on button at bounding box center [161, 6] width 10 height 10
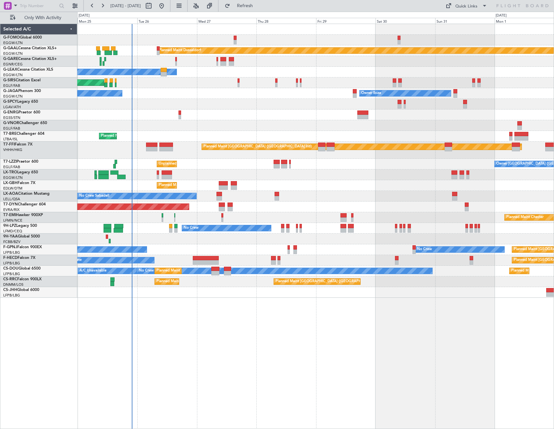
click at [156, 176] on div at bounding box center [315, 175] width 476 height 11
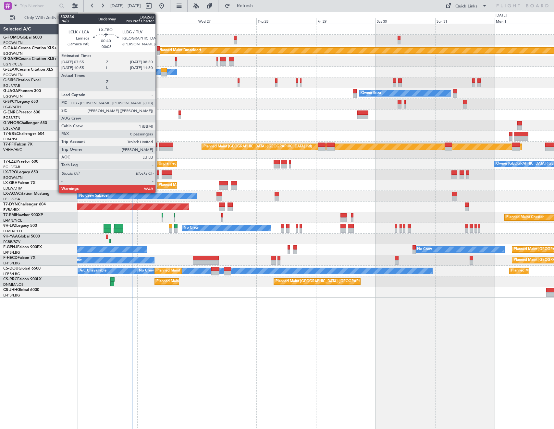
click at [158, 176] on div at bounding box center [158, 177] width 3 height 5
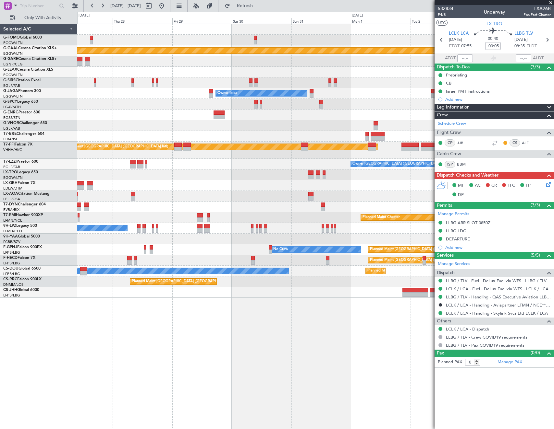
click at [227, 100] on div "Planned Maint Dusseldorf Owner Unplanned Maint [GEOGRAPHIC_DATA] ([GEOGRAPHIC_D…" at bounding box center [315, 161] width 476 height 274
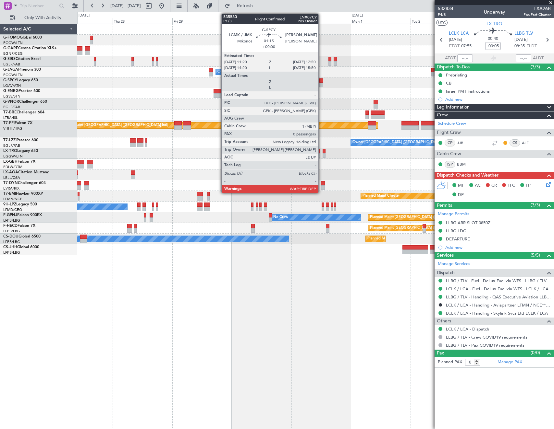
click at [321, 83] on div at bounding box center [321, 85] width 4 height 5
